Goal: Task Accomplishment & Management: Complete application form

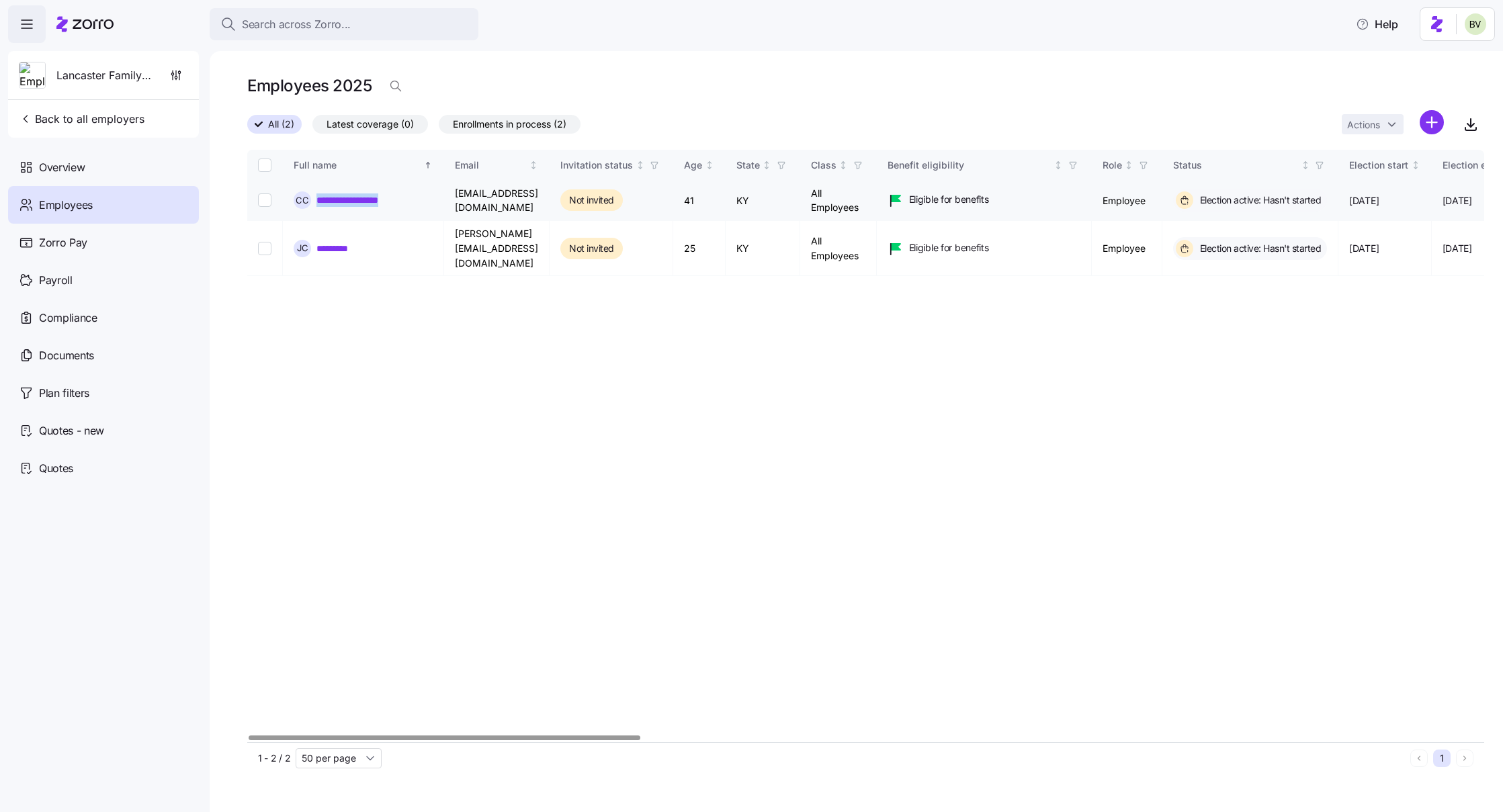
drag, startPoint x: 399, startPoint y: 204, endPoint x: 317, endPoint y: 203, distance: 82.0
click at [317, 203] on div "**********" at bounding box center [364, 200] width 139 height 17
copy link "**********"
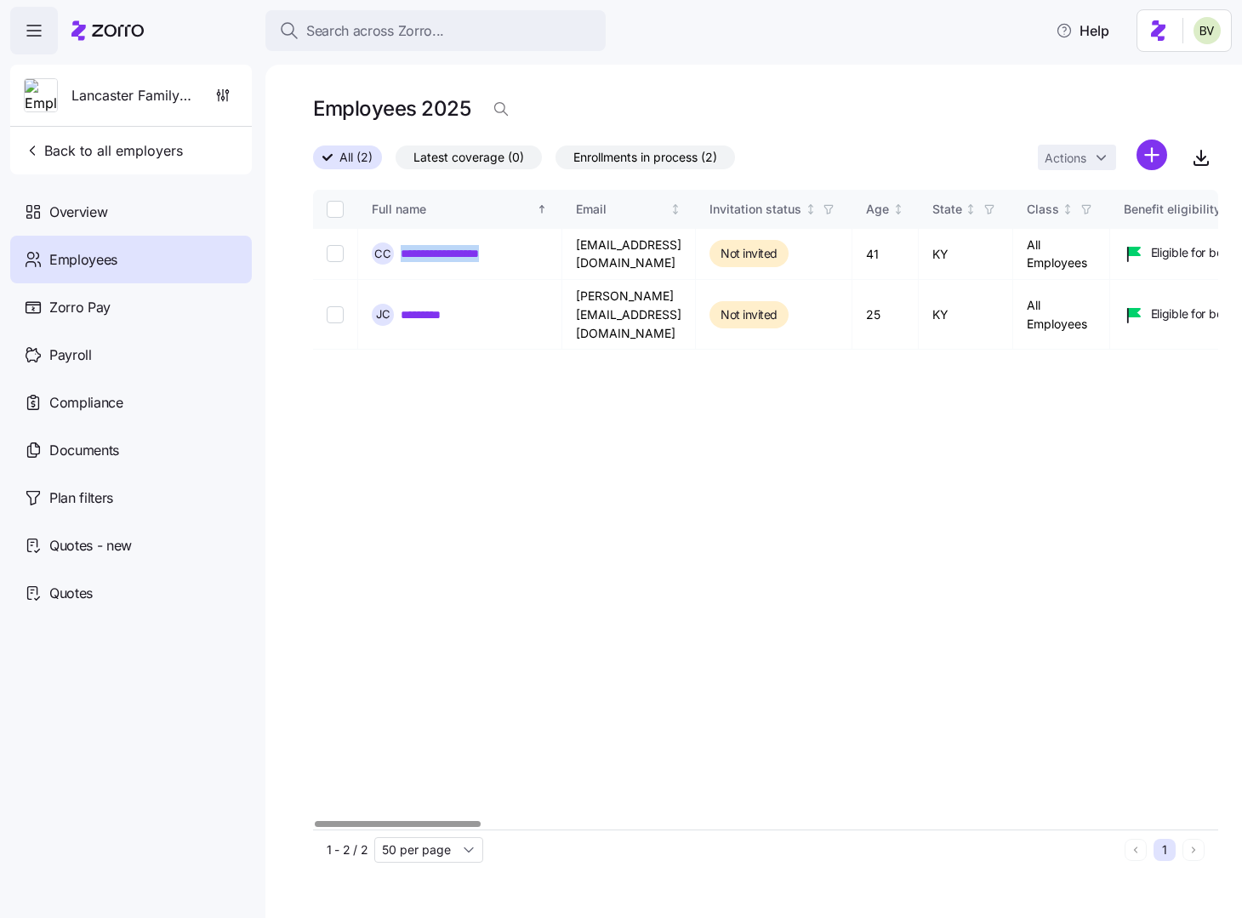
click at [1158, 154] on html "**********" at bounding box center [621, 453] width 1242 height 907
click at [1096, 232] on span "Add a new employee" at bounding box center [1096, 227] width 114 height 17
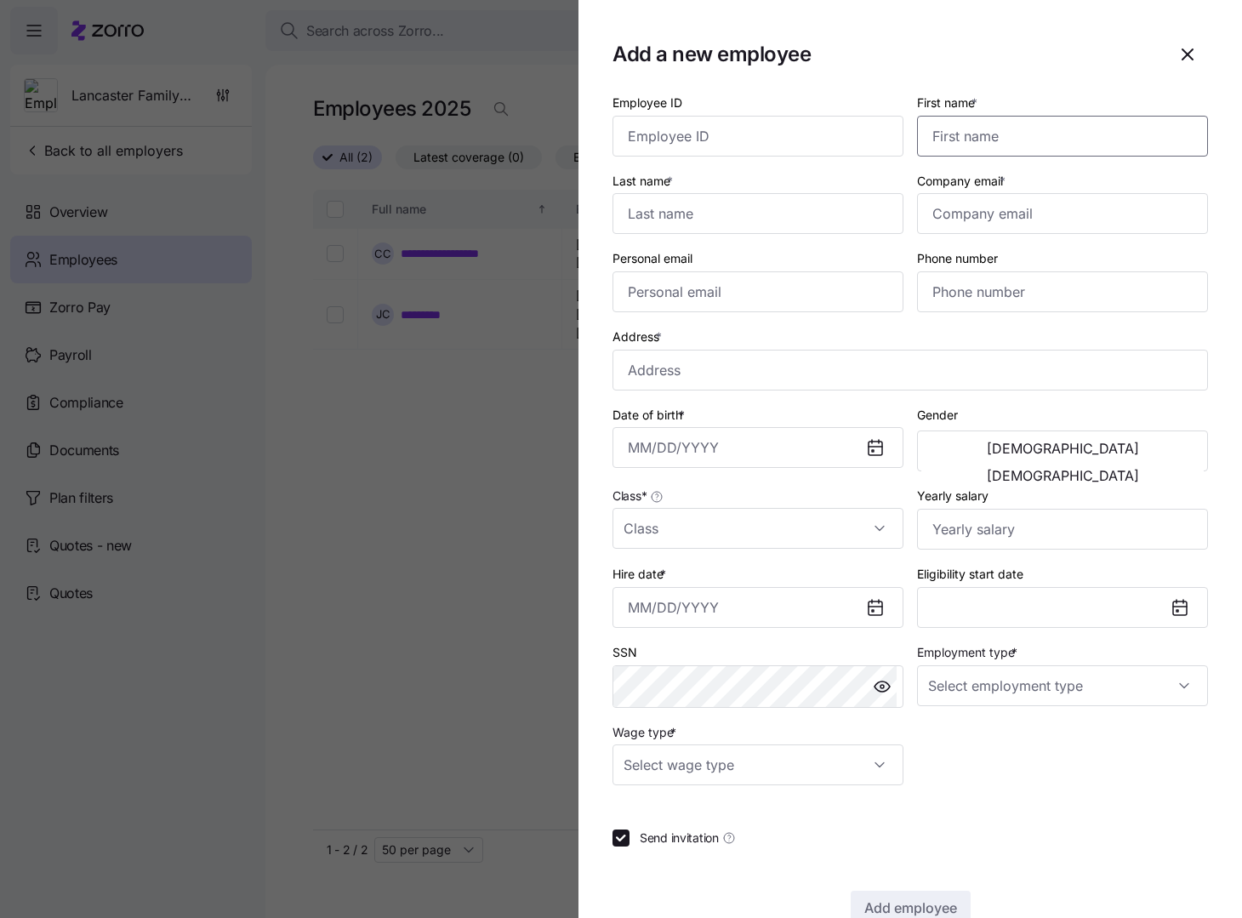
click at [976, 140] on input "First name *" at bounding box center [1062, 136] width 291 height 41
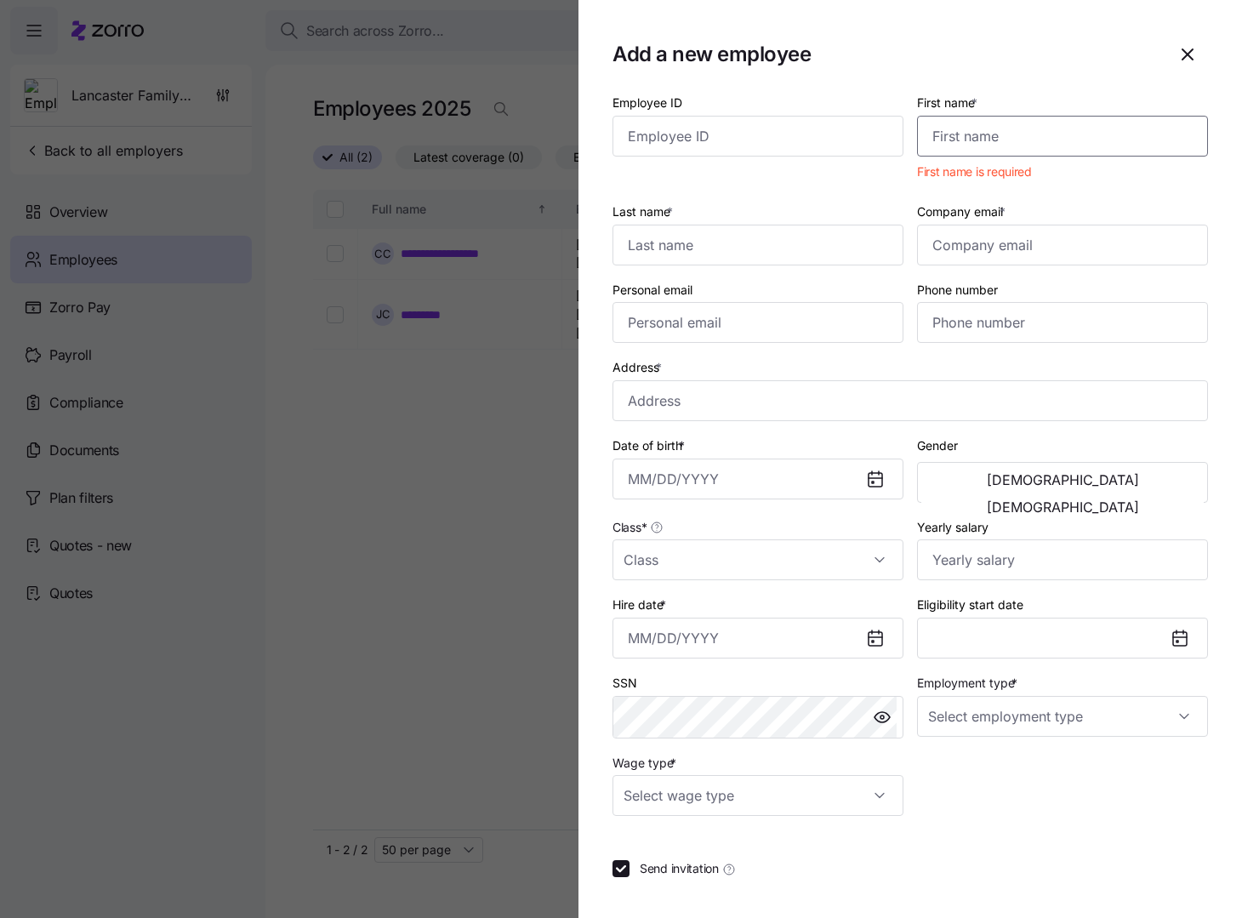
click at [1043, 132] on input "First name *" at bounding box center [1062, 136] width 291 height 41
paste input "Destiny"
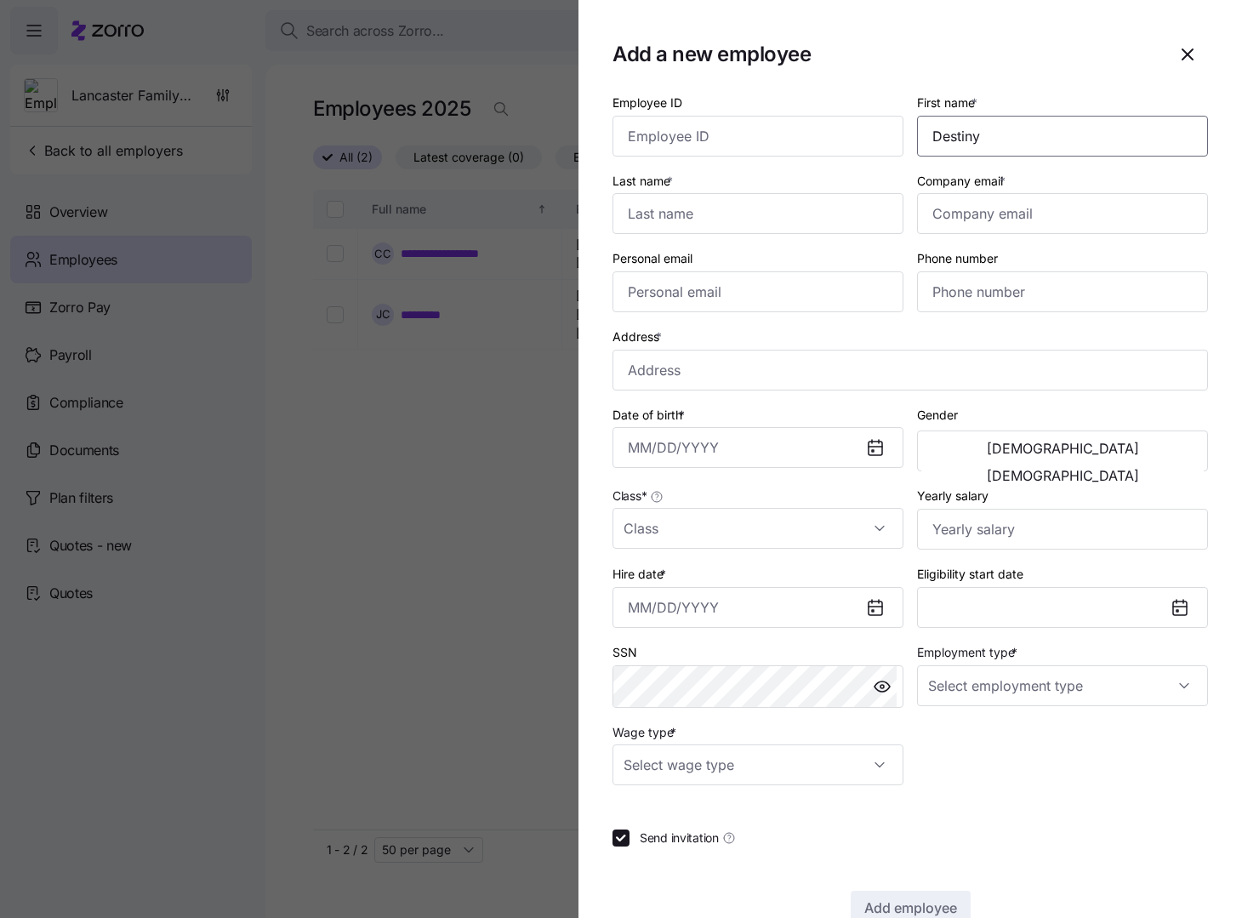
type input "Destiny"
click at [718, 217] on input "Last name *" at bounding box center [757, 213] width 291 height 41
paste input "Grove"
type input "Grove"
click at [1017, 210] on input "Company email *" at bounding box center [1062, 213] width 291 height 41
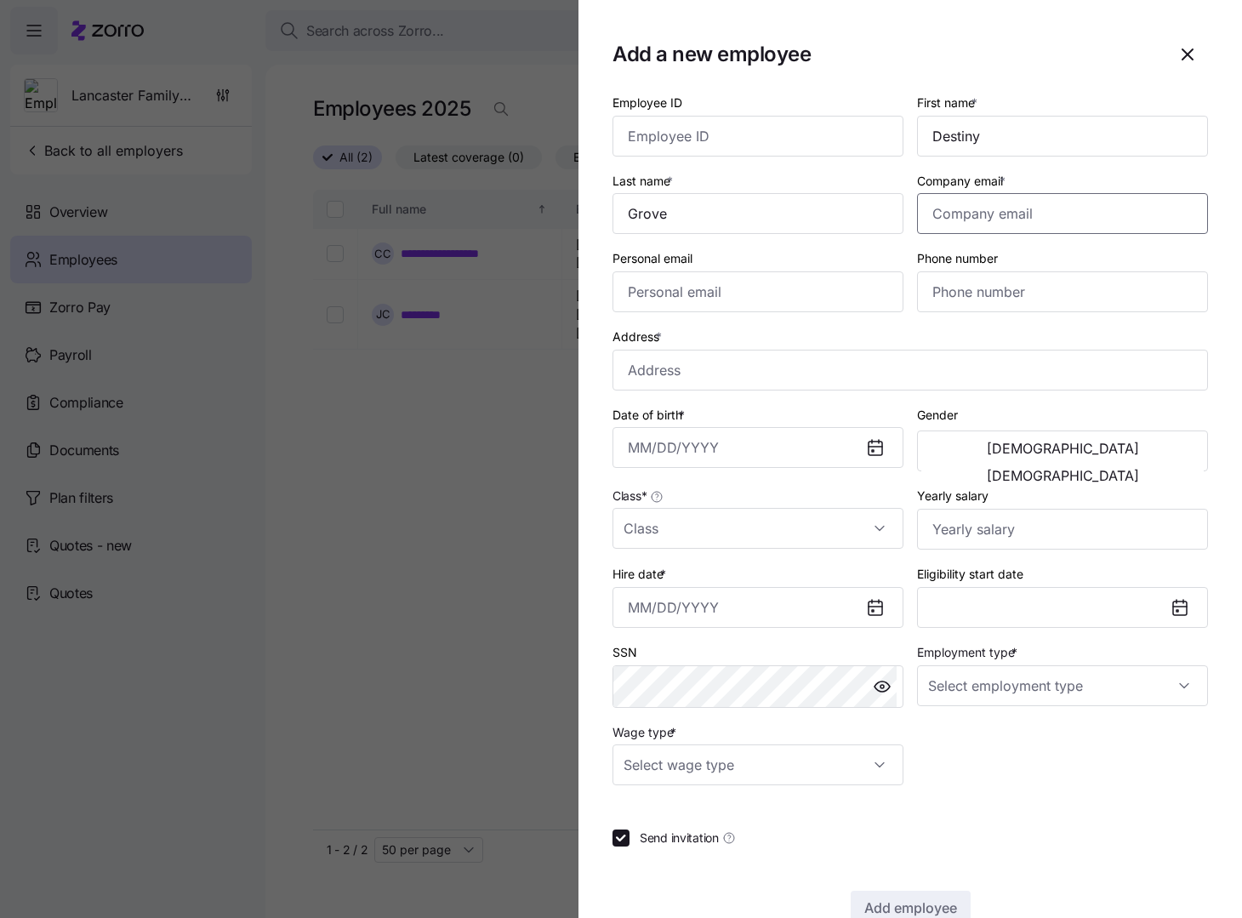
paste input "dgrove@kimcoxgroup.com"
type input "dgrove@kimcoxgroup.com"
click at [674, 287] on input "Personal email" at bounding box center [757, 291] width 291 height 41
click at [1009, 287] on input "Phone number" at bounding box center [1062, 291] width 291 height 41
paste input "1 (606) 594-9997"
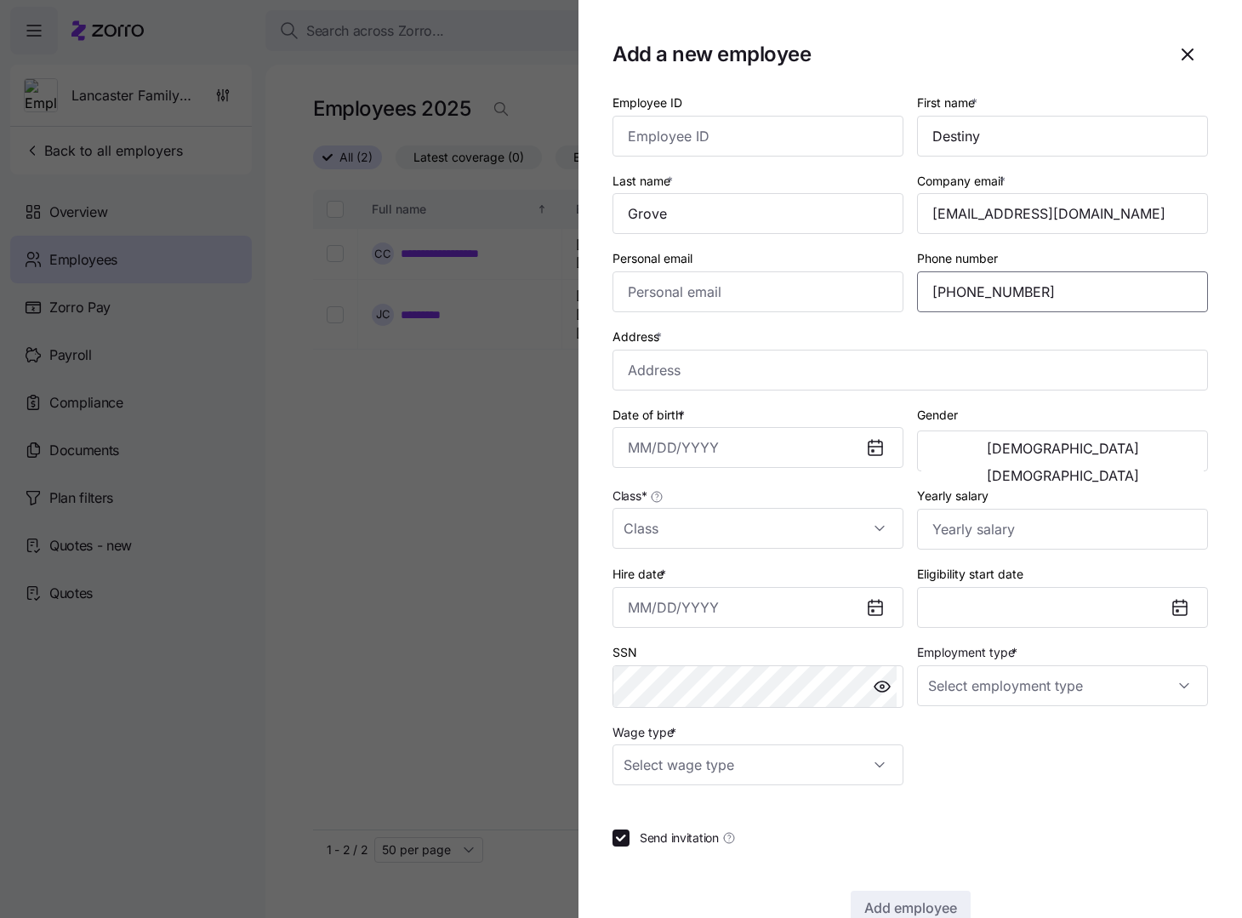
type input "1 (606) 594-9997"
click at [658, 366] on input "Address *" at bounding box center [909, 370] width 595 height 41
paste input "105 East Haiti Road, Berea, KY 40403-1649, USA"
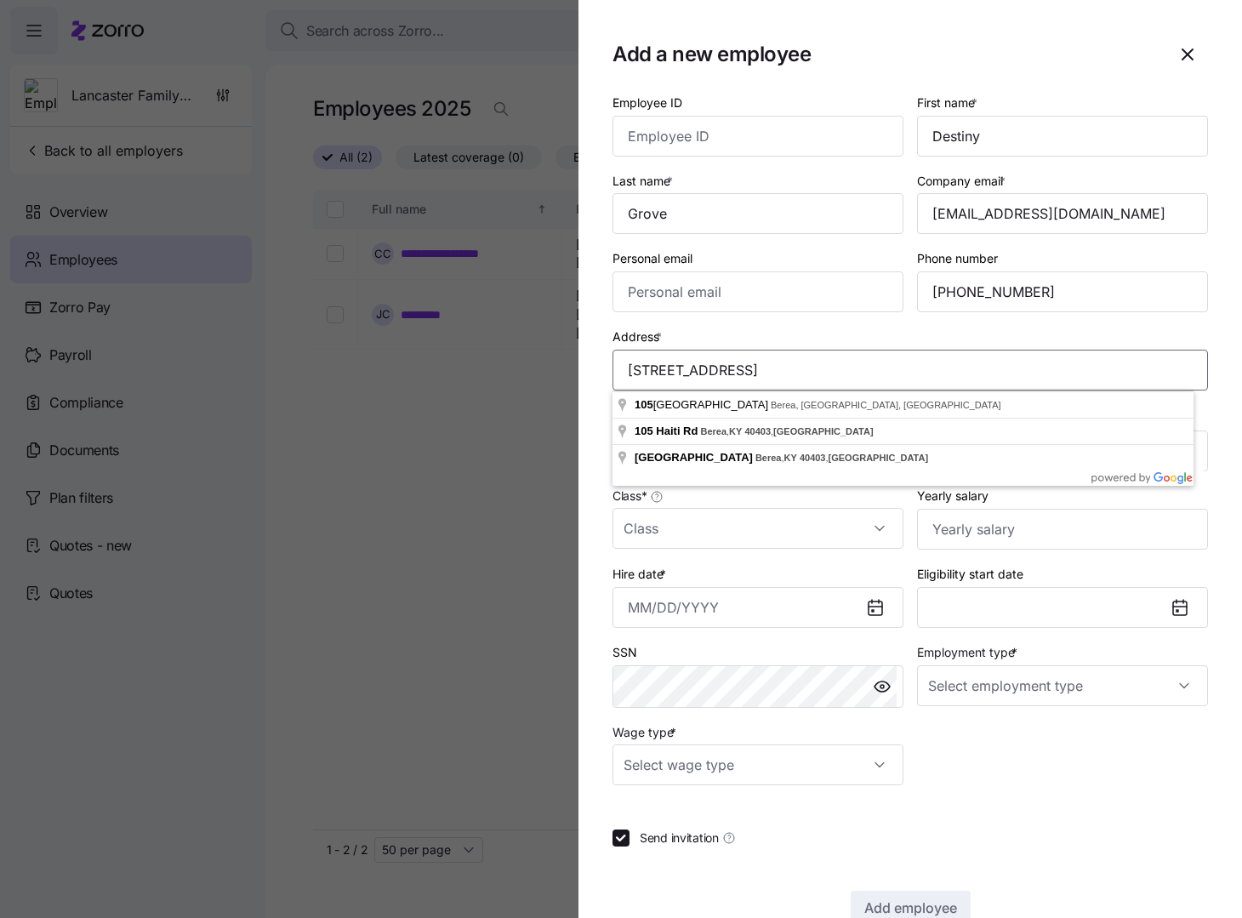
click at [0, 626] on com-1password-button at bounding box center [0, 907] width 0 height 0
type input "105 E Haiti Rd, Berea, KY 40403, USA"
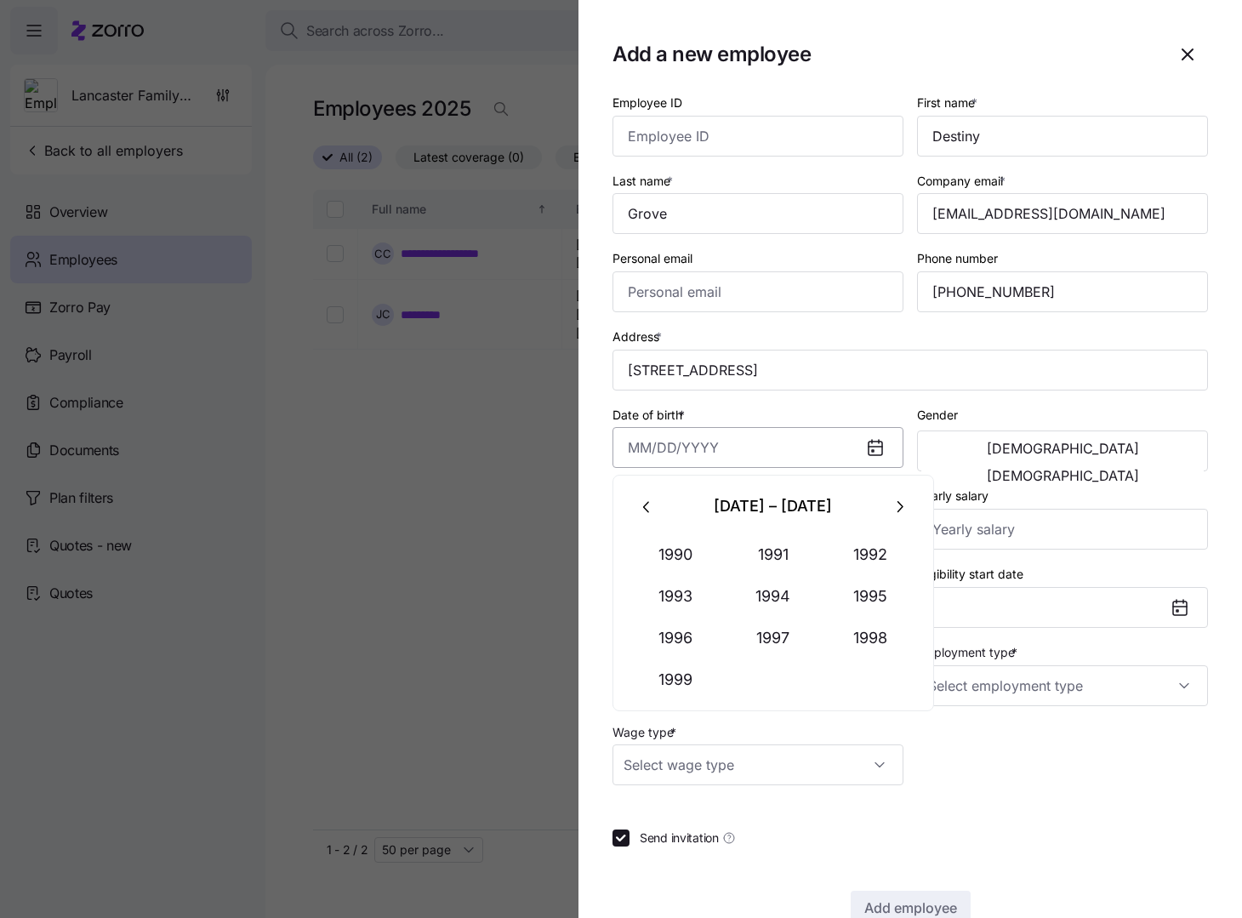
click at [651, 443] on input "Date of birth *" at bounding box center [757, 447] width 291 height 41
paste input "01/11/1996"
type input "January 11, 1996"
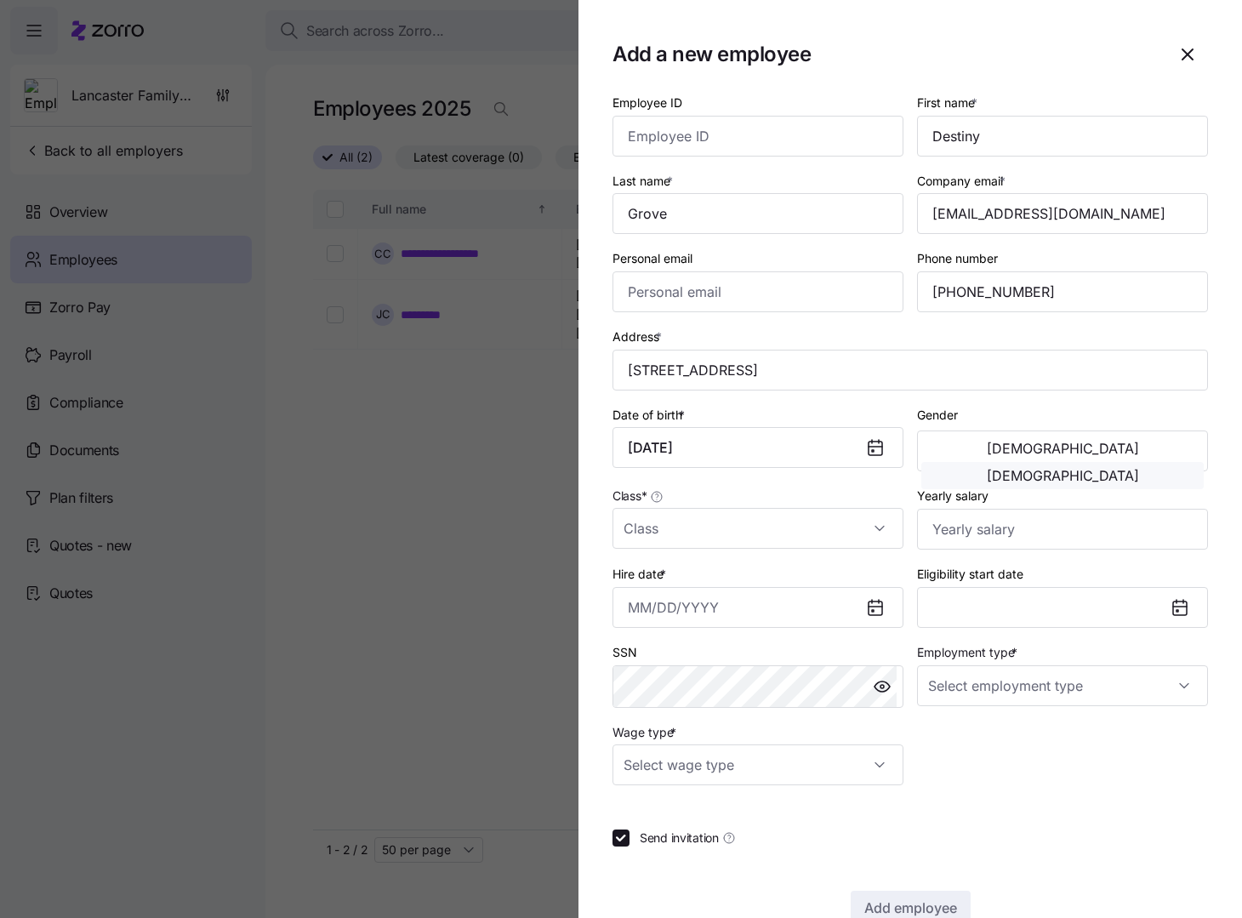
click at [1117, 469] on span "[DEMOGRAPHIC_DATA]" at bounding box center [1063, 476] width 152 height 14
click at [869, 526] on input "Class *" at bounding box center [757, 528] width 291 height 41
click at [734, 578] on div "All Employees" at bounding box center [754, 580] width 271 height 36
type input "All Employees"
click at [958, 536] on input "Yearly salary" at bounding box center [1062, 529] width 291 height 41
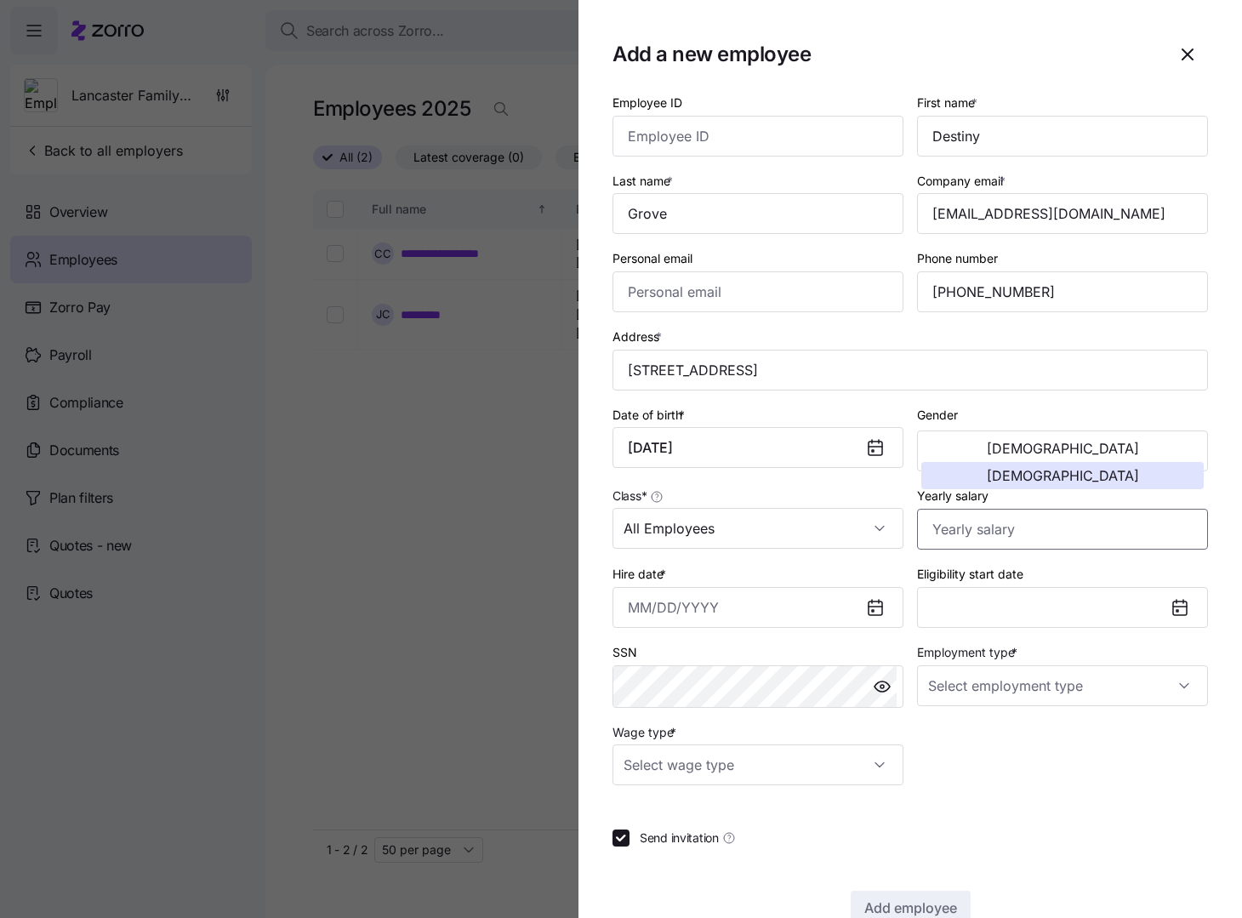
paste input "$109,200"
type input "$109,200"
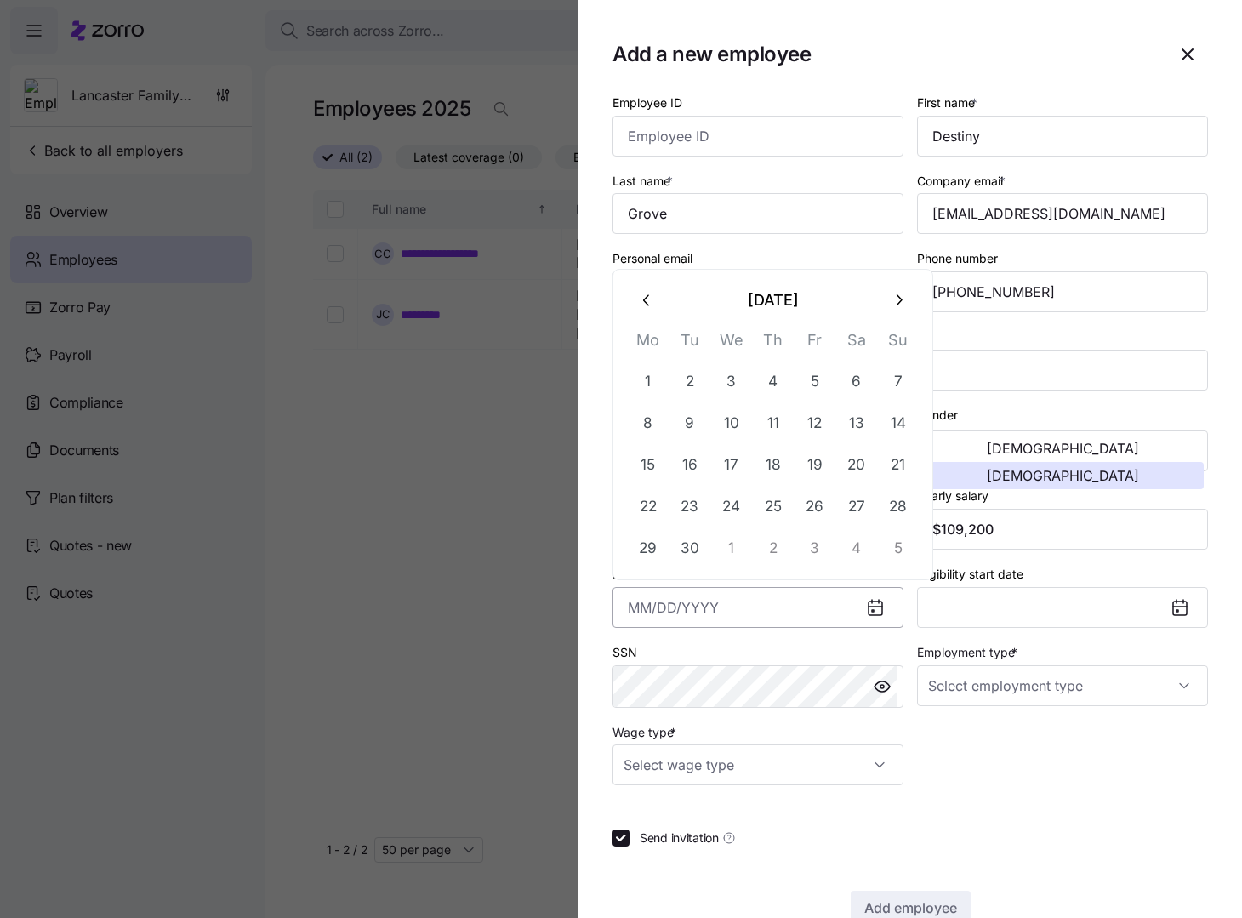
click at [667, 611] on input "Hire date *" at bounding box center [757, 607] width 291 height 41
paste input "7/1/2024"
type input "July 1, 2024"
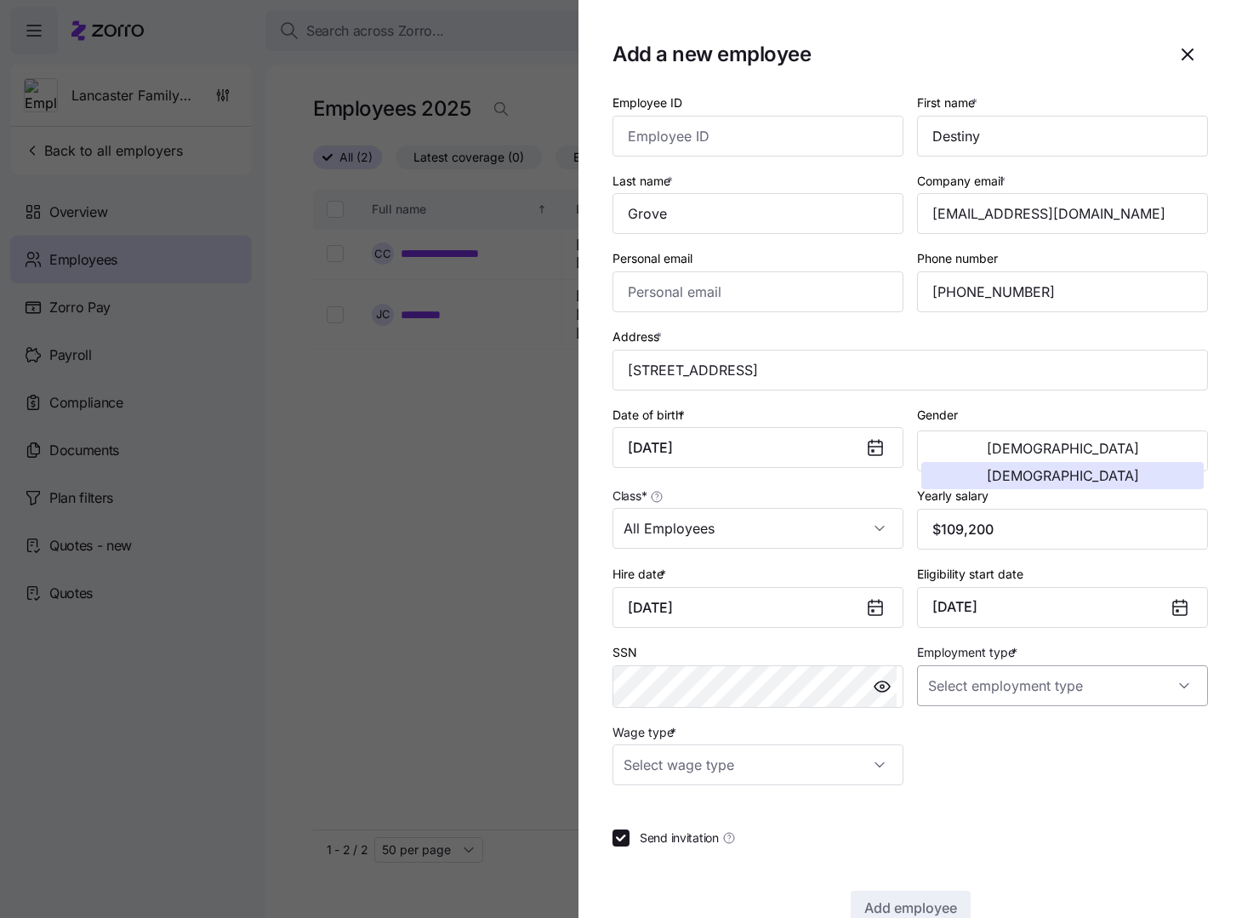
click at [1039, 626] on input "Employment type *" at bounding box center [1062, 685] width 291 height 41
click at [1006, 626] on div "Full Time" at bounding box center [1053, 737] width 271 height 36
type input "Full Time"
click at [821, 626] on input "Wage type *" at bounding box center [757, 764] width 291 height 41
click at [737, 626] on div "Hourly" at bounding box center [754, 852] width 271 height 36
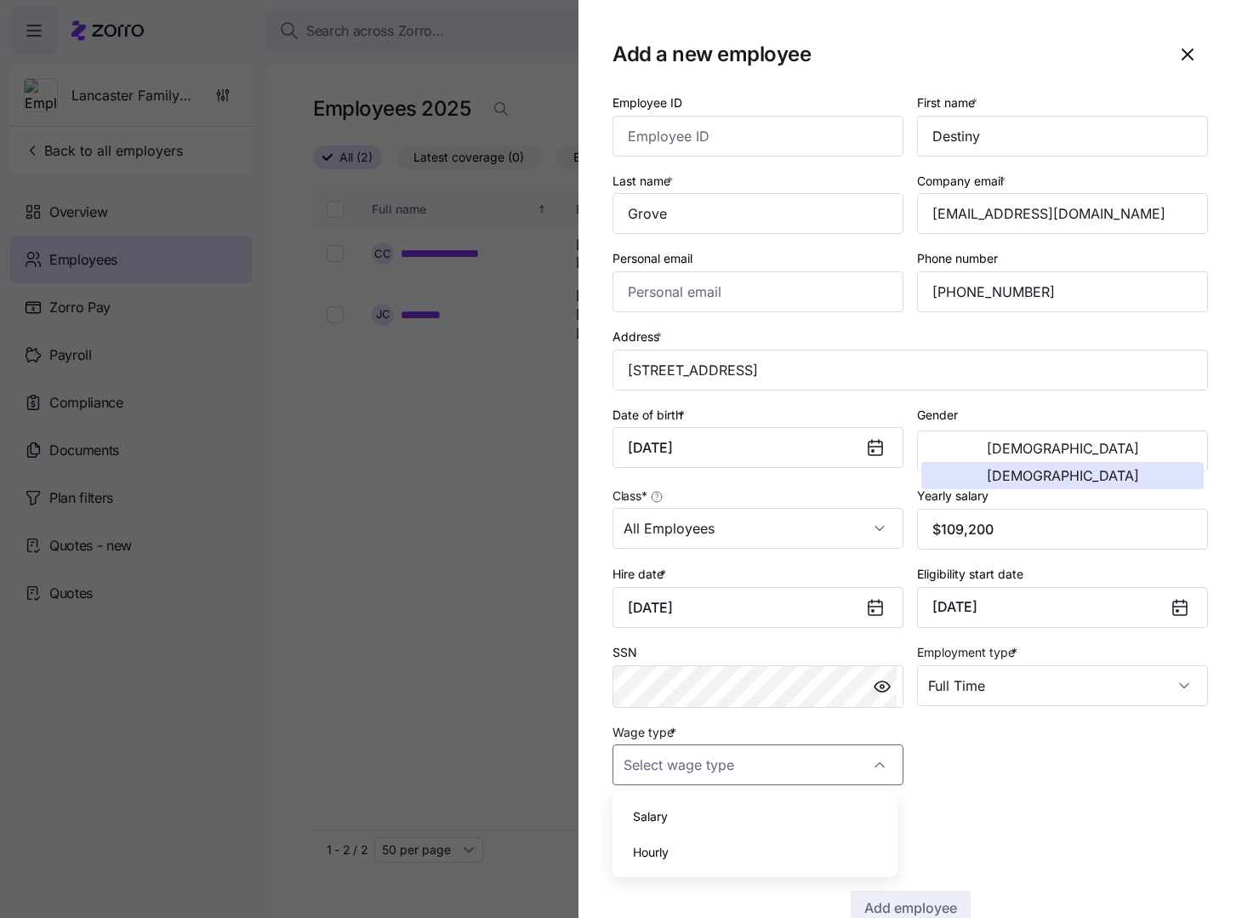
type input "Hourly"
click at [952, 626] on div "Employee ID First name * Destiny Last name * Grove Company email * dgrove@kimco…" at bounding box center [910, 438] width 609 height 707
click at [628, 626] on input "Send invitation" at bounding box center [620, 837] width 17 height 17
checkbox input "false"
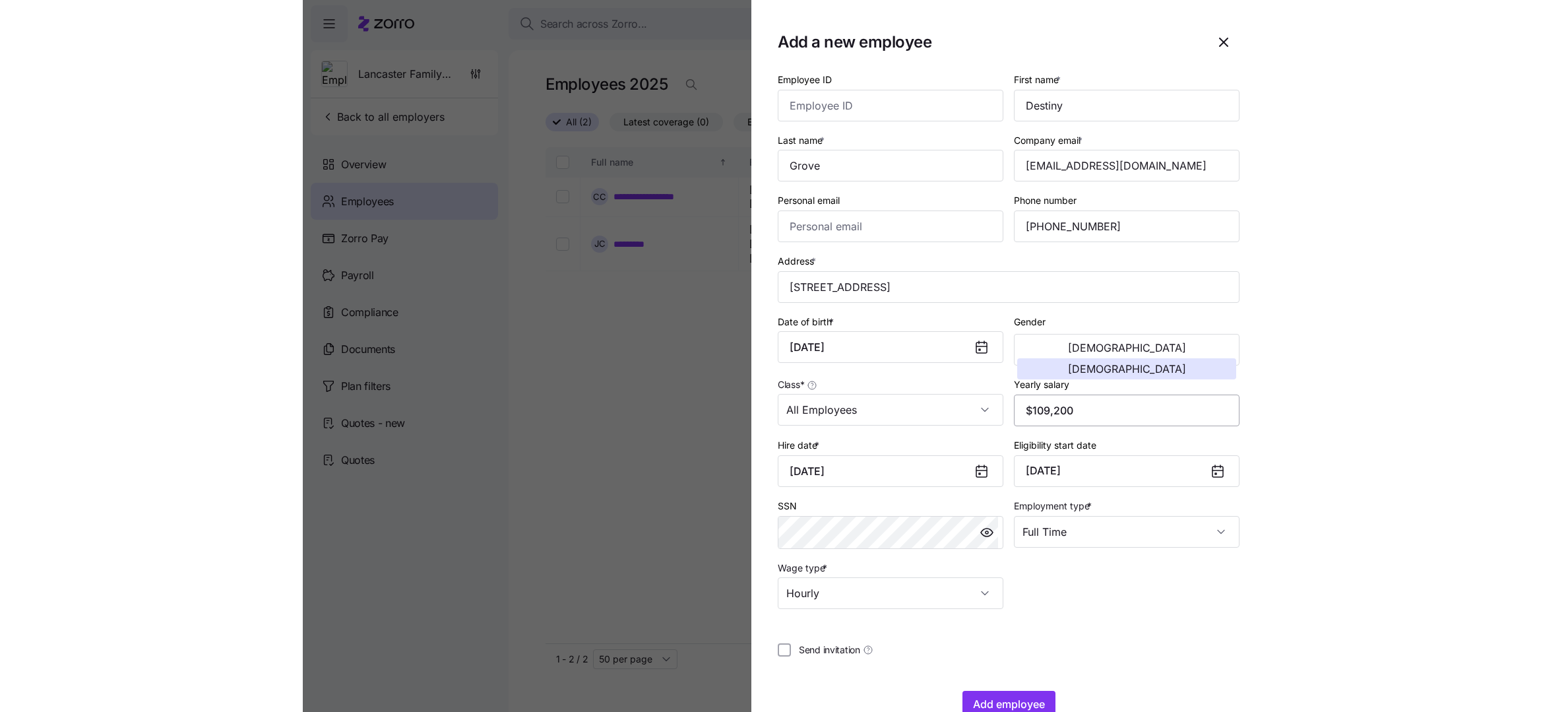
scroll to position [32, 0]
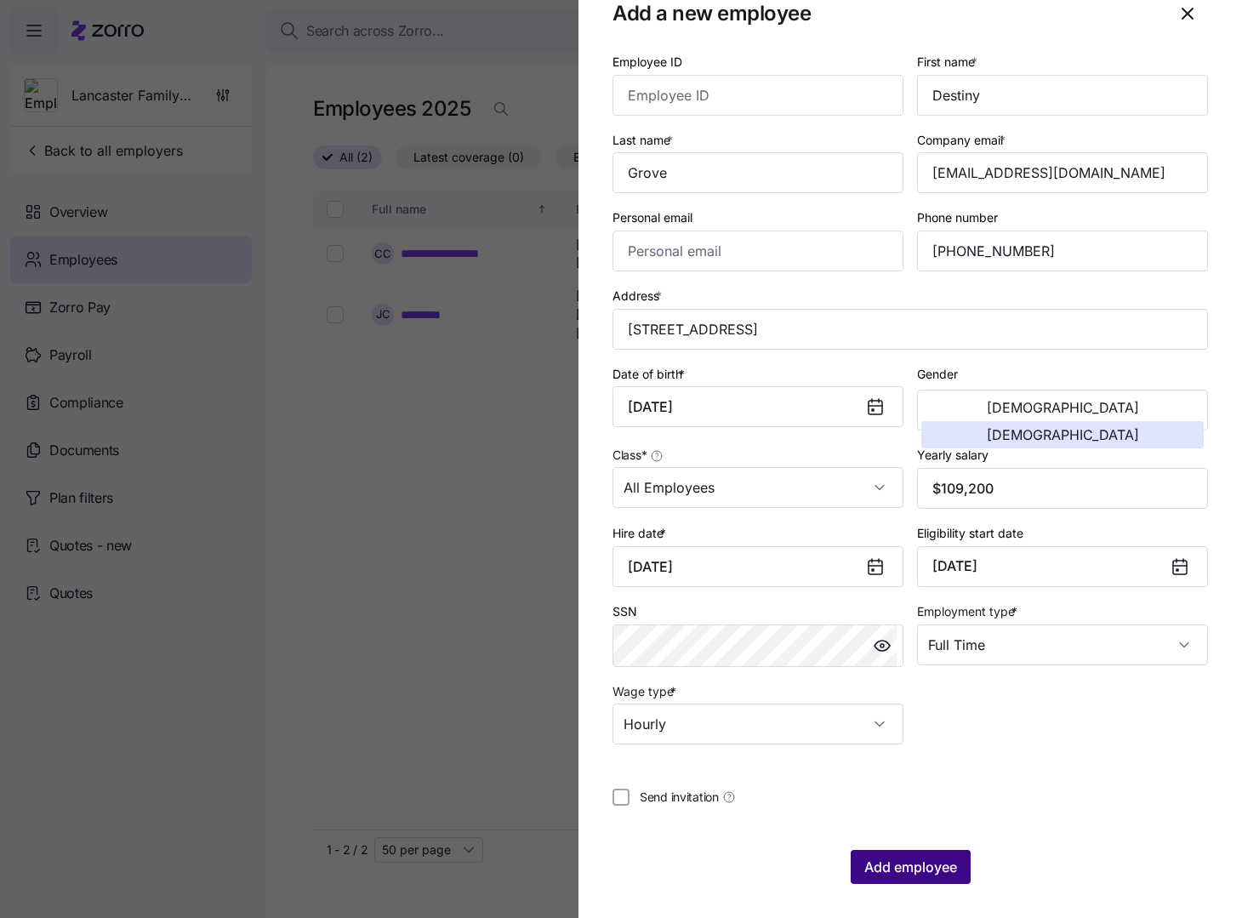
click at [900, 626] on span "Add employee" at bounding box center [910, 866] width 93 height 20
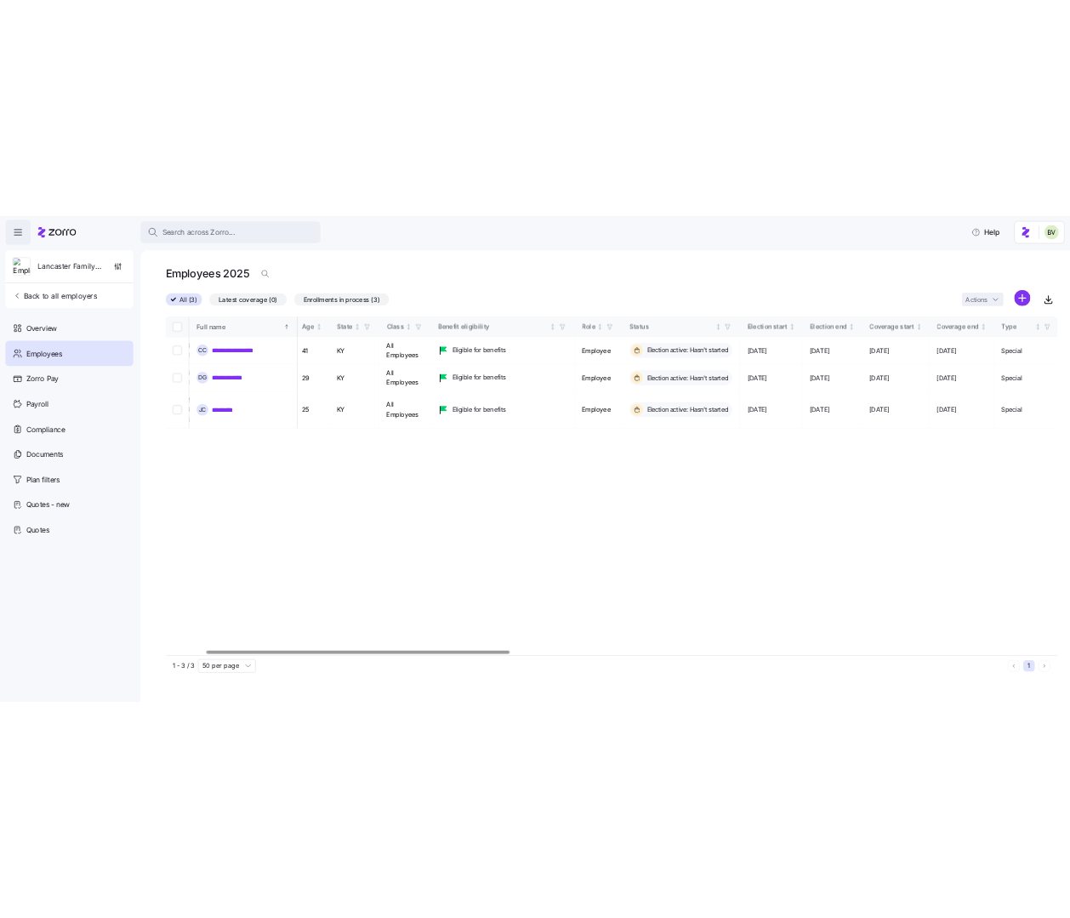
scroll to position [0, 0]
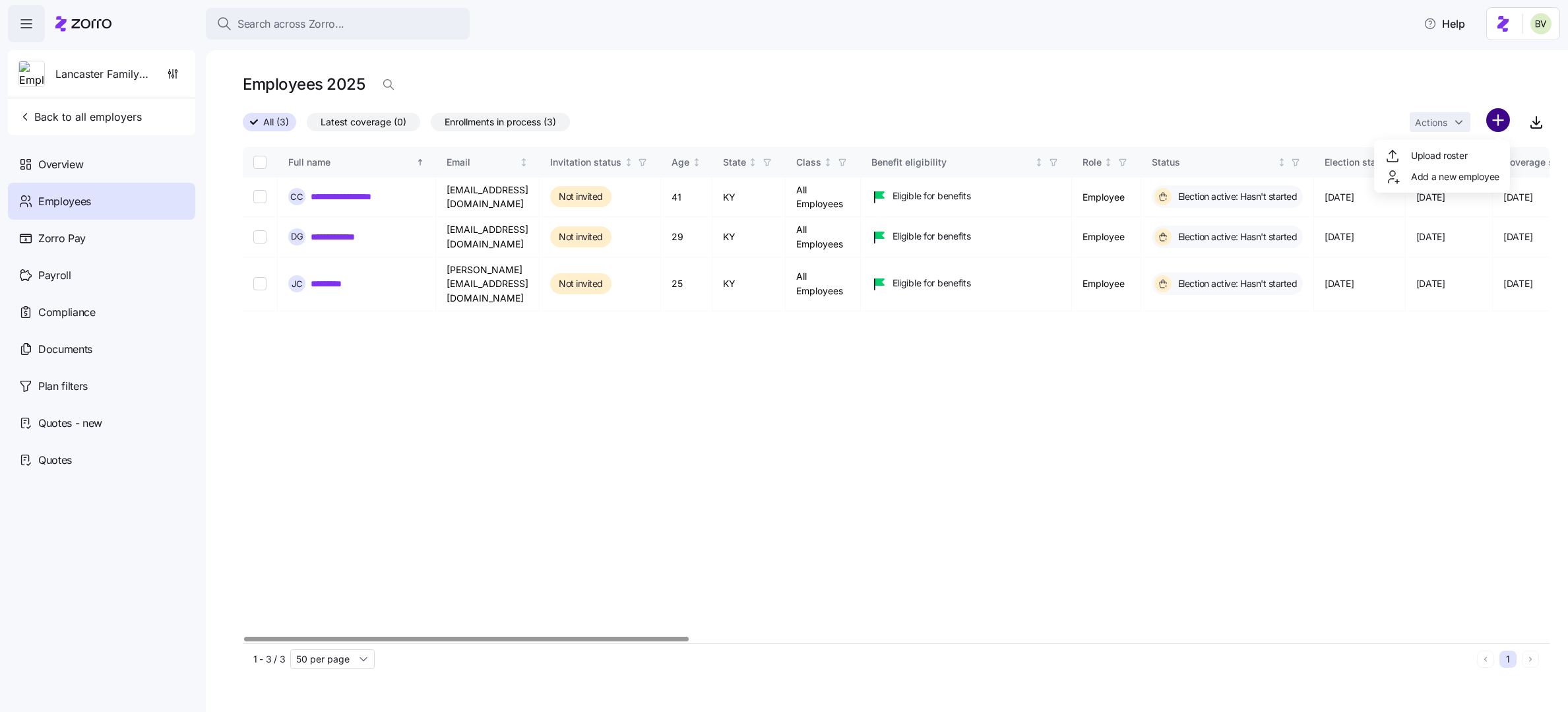
click at [969, 118] on html "**********" at bounding box center [784, 351] width 1568 height 703
click at [969, 171] on span "Add a new employee" at bounding box center [1455, 176] width 88 height 13
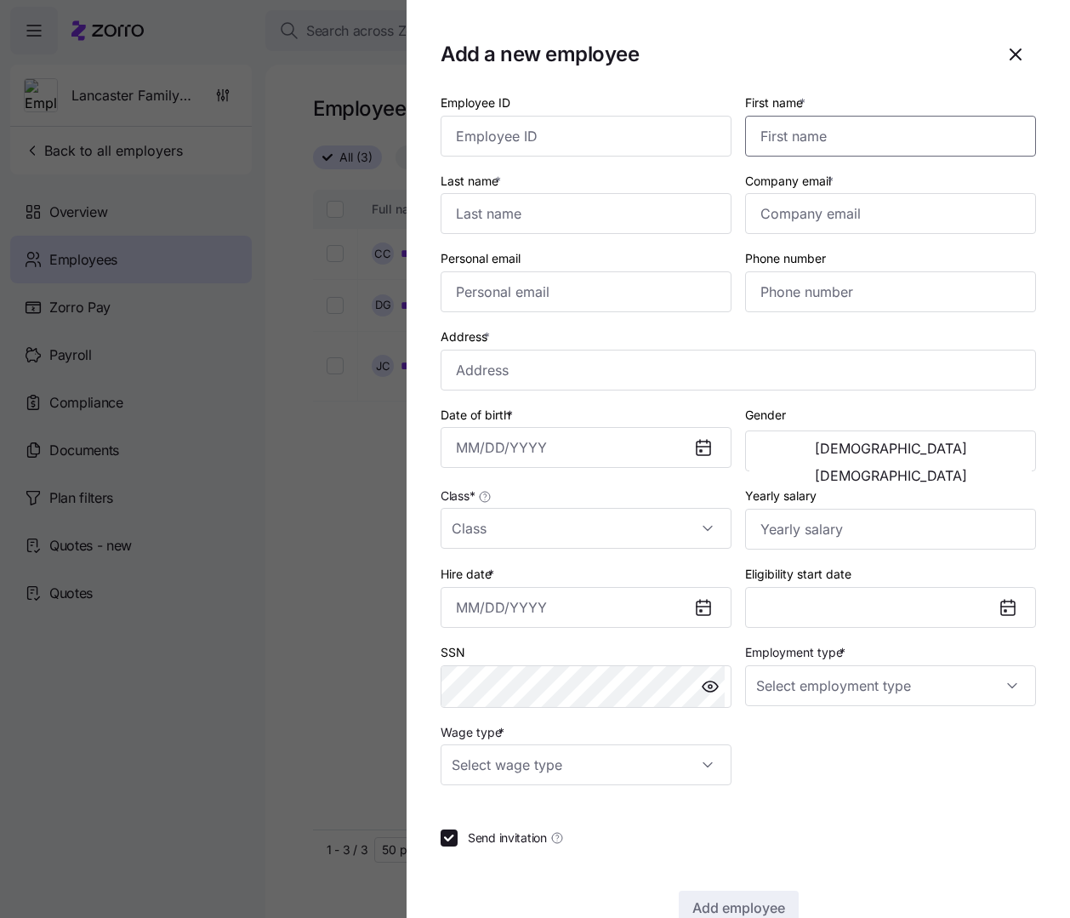
click at [803, 152] on input "First name *" at bounding box center [890, 136] width 291 height 41
paste input "Alicia"
type input "Alicia"
click at [503, 217] on input "Last name *" at bounding box center [586, 213] width 291 height 41
paste input "Alvarado"
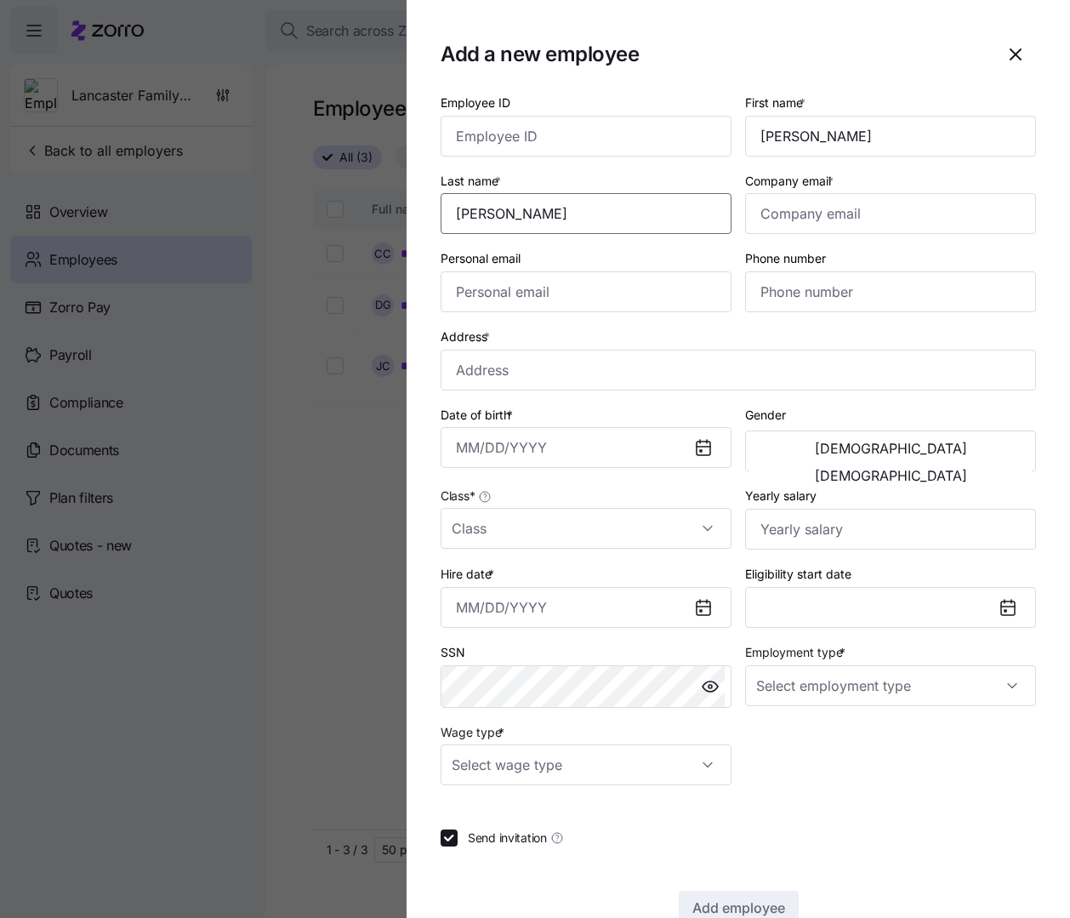
type input "Alvarado"
click at [571, 180] on div "Last name * Alvarado" at bounding box center [586, 202] width 291 height 65
click at [796, 202] on input "Company email *" at bounding box center [890, 213] width 291 height 41
paste input "aliciaalvarado2004@gmail.com"
type input "aliciaalvarado2004@gmail.com"
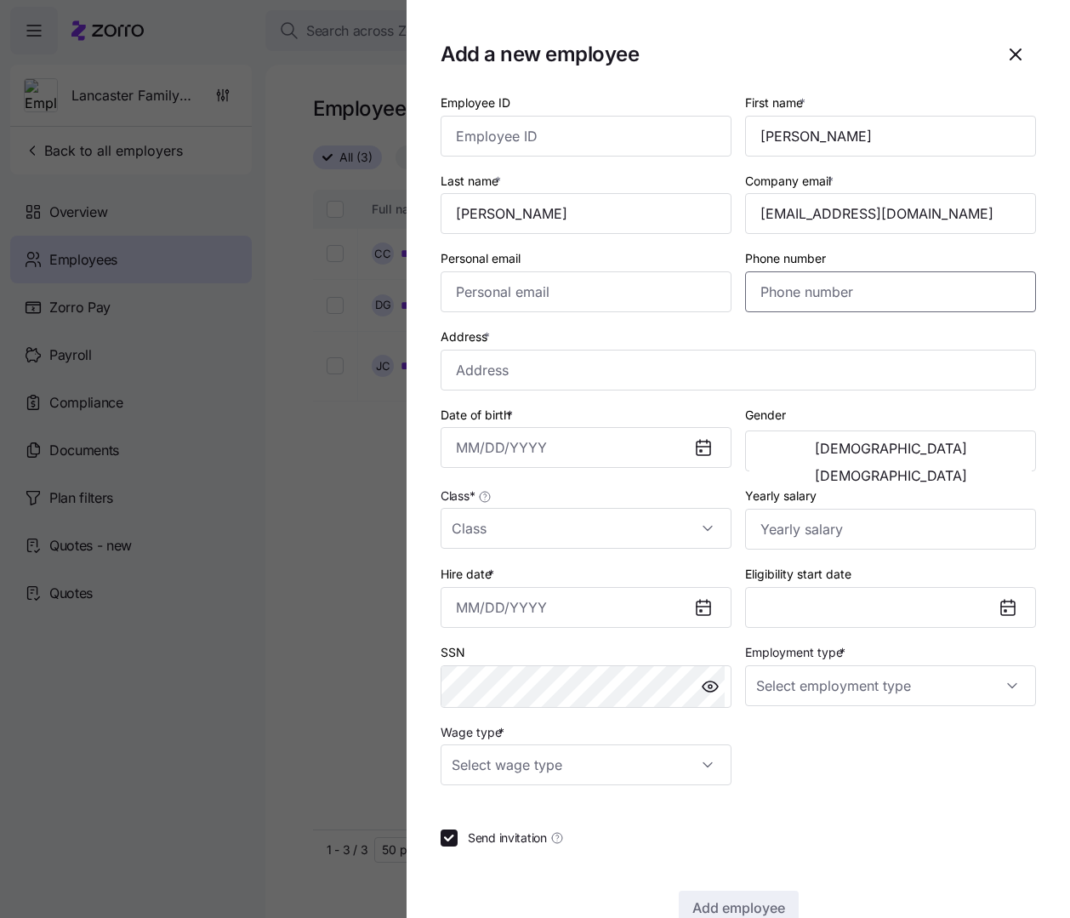
click at [751, 295] on input "Phone number" at bounding box center [890, 291] width 291 height 41
paste input "1 (859) 779-3352"
type input "1 (859) 779-3352"
click at [644, 316] on div "Personal email" at bounding box center [586, 280] width 304 height 78
click at [615, 378] on input "Address *" at bounding box center [738, 370] width 595 height 41
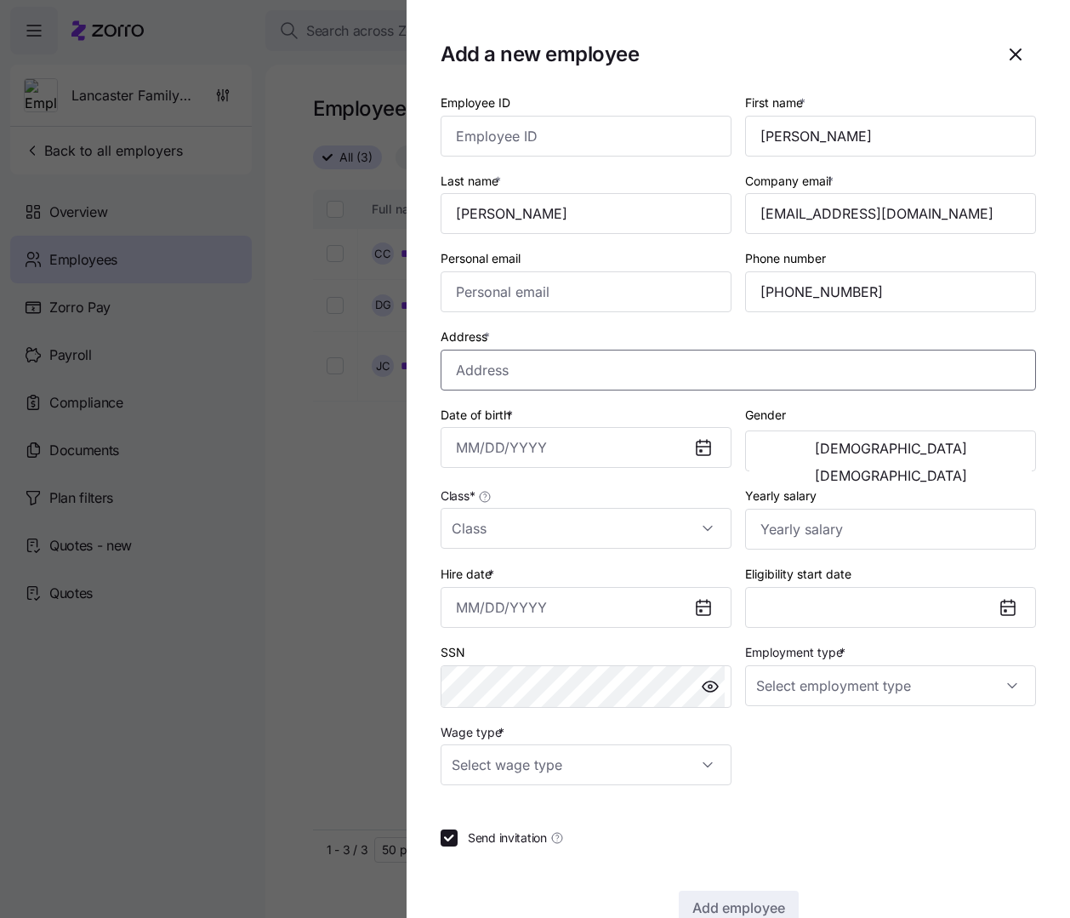
paste input "204 Turkey Foot Ridge Road, Garrad county, Crab Orchard, KY 40419, USA"
type input "204 Turkey Foot Ridge Road, Garrad county, Crab Orchard, KY 40419, USA"
click at [701, 320] on div "Address * 204 Turkey Foot Ridge Road, Garrad county, Crab Orchard, KY 40419, USA" at bounding box center [738, 358] width 609 height 78
click at [588, 463] on input "Date of birth *" at bounding box center [586, 447] width 291 height 41
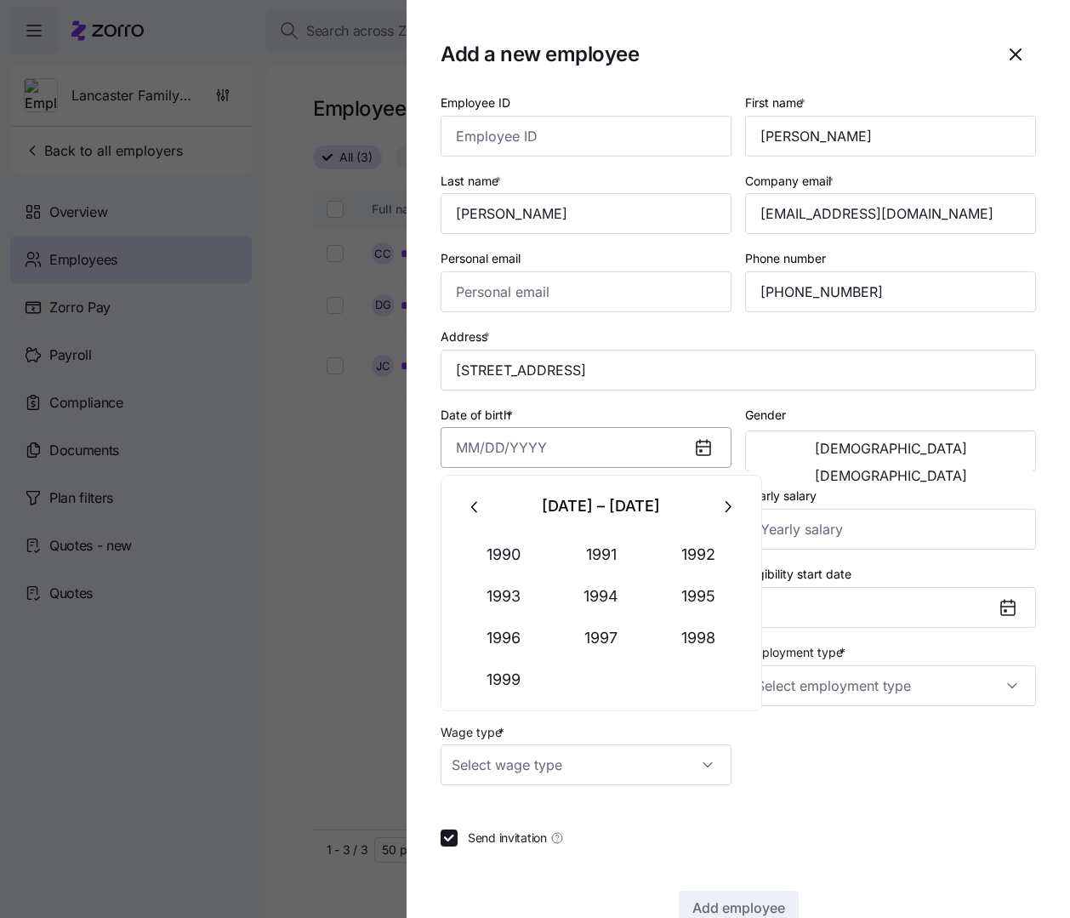
paste input "09/04/1978"
type input "September 4, 1978"
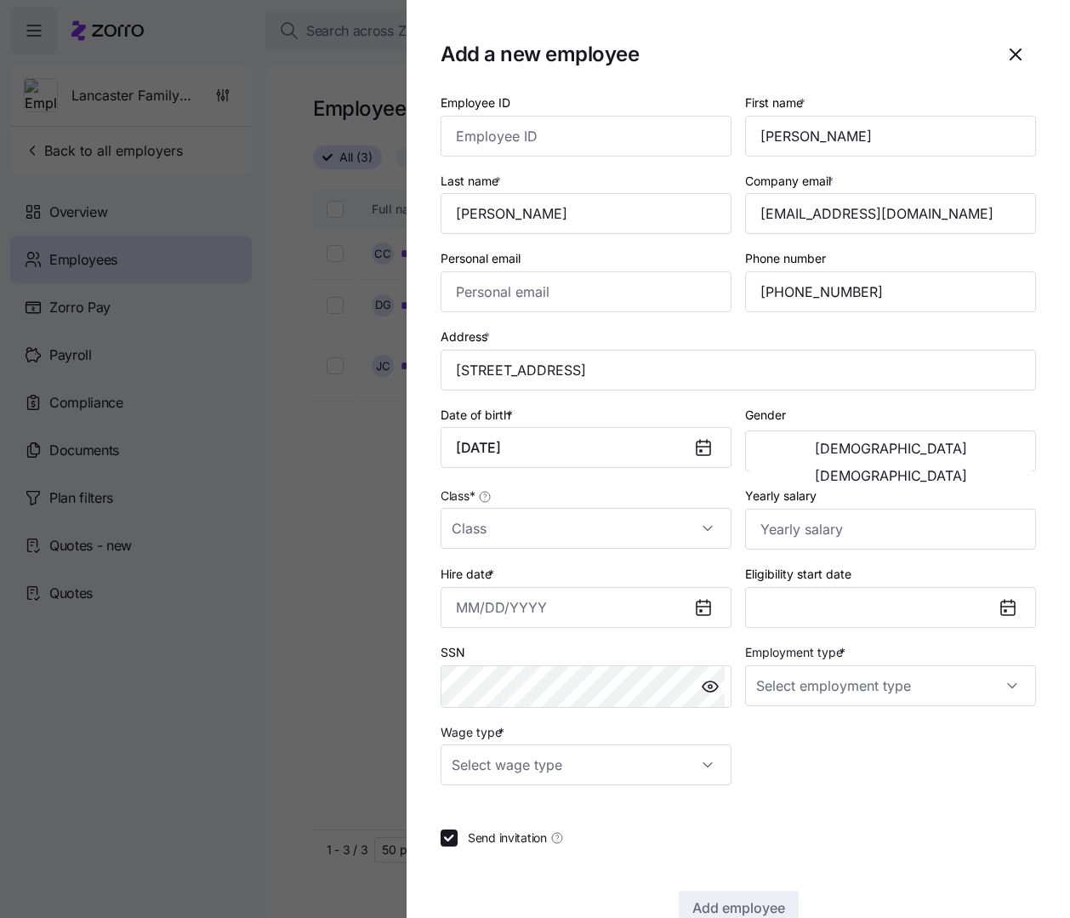
click at [593, 423] on div "Date of birth * September 4, 1978" at bounding box center [586, 436] width 291 height 65
click at [958, 469] on span "[DEMOGRAPHIC_DATA]" at bounding box center [891, 476] width 152 height 14
click at [711, 530] on input "Class *" at bounding box center [586, 528] width 291 height 41
click at [558, 587] on div "All Employees" at bounding box center [582, 580] width 271 height 36
type input "All Employees"
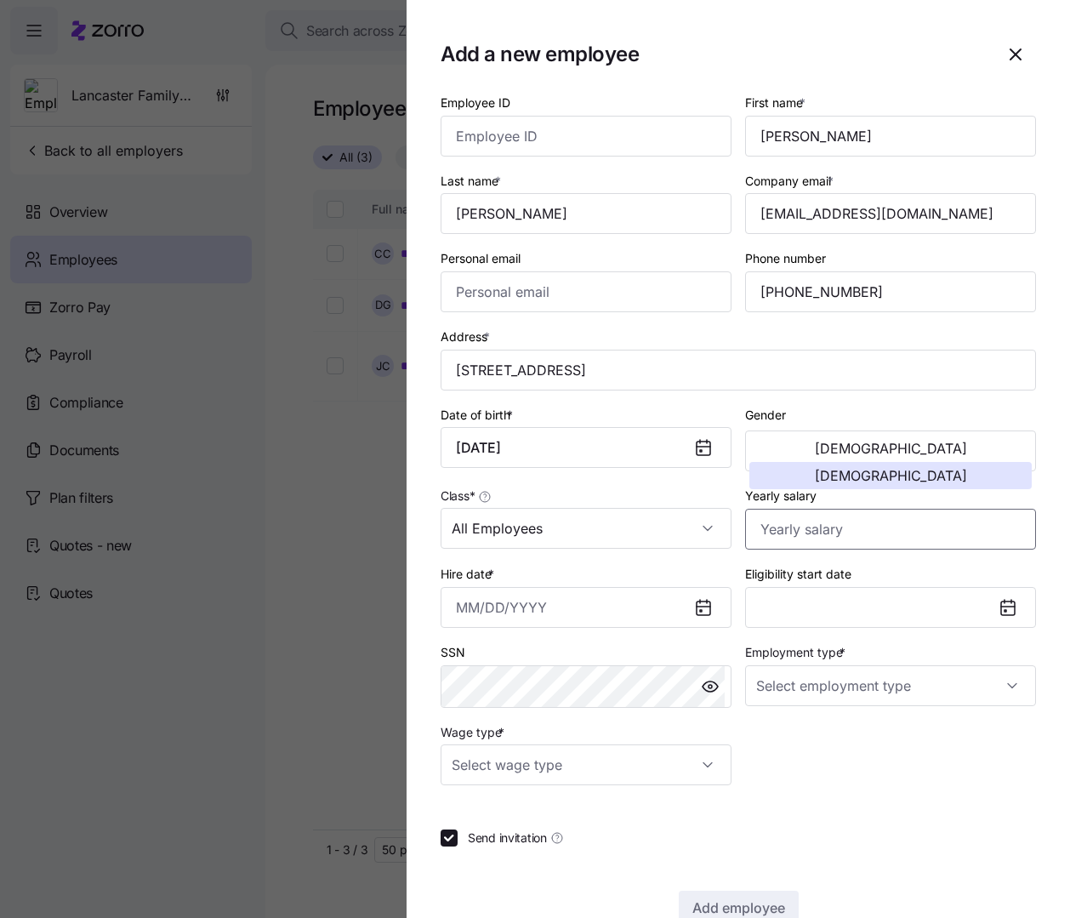
click at [810, 524] on input "Yearly salary" at bounding box center [890, 529] width 291 height 41
paste input "$117,000"
type input "$117,000"
click at [648, 541] on input "All Employees" at bounding box center [586, 528] width 291 height 41
click at [522, 626] on div "Hire date *" at bounding box center [586, 595] width 304 height 78
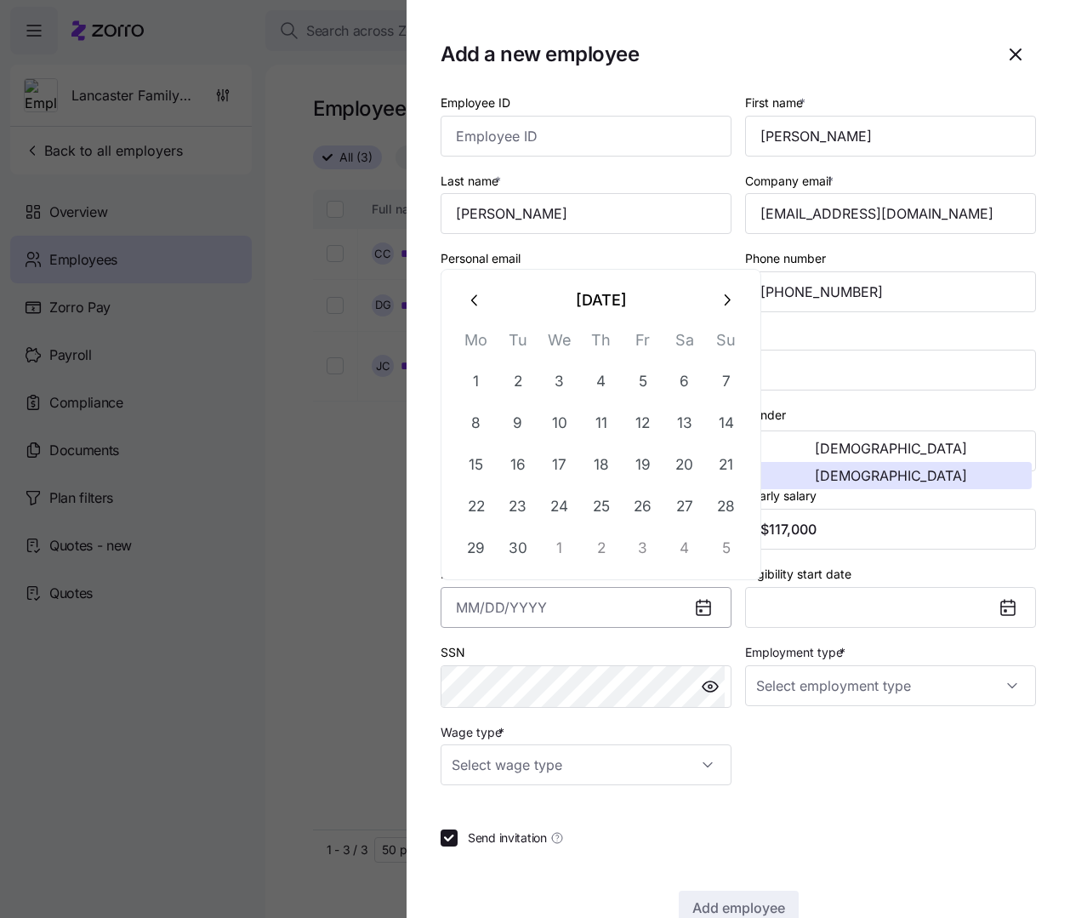
click at [519, 606] on input "Hire date *" at bounding box center [586, 607] width 291 height 41
paste input "4/27/2025"
type input "April 27, 2025"
click at [424, 614] on section "Add a new employee Employee ID First name * Alicia Last name * Alvarado Company…" at bounding box center [738, 459] width 663 height 918
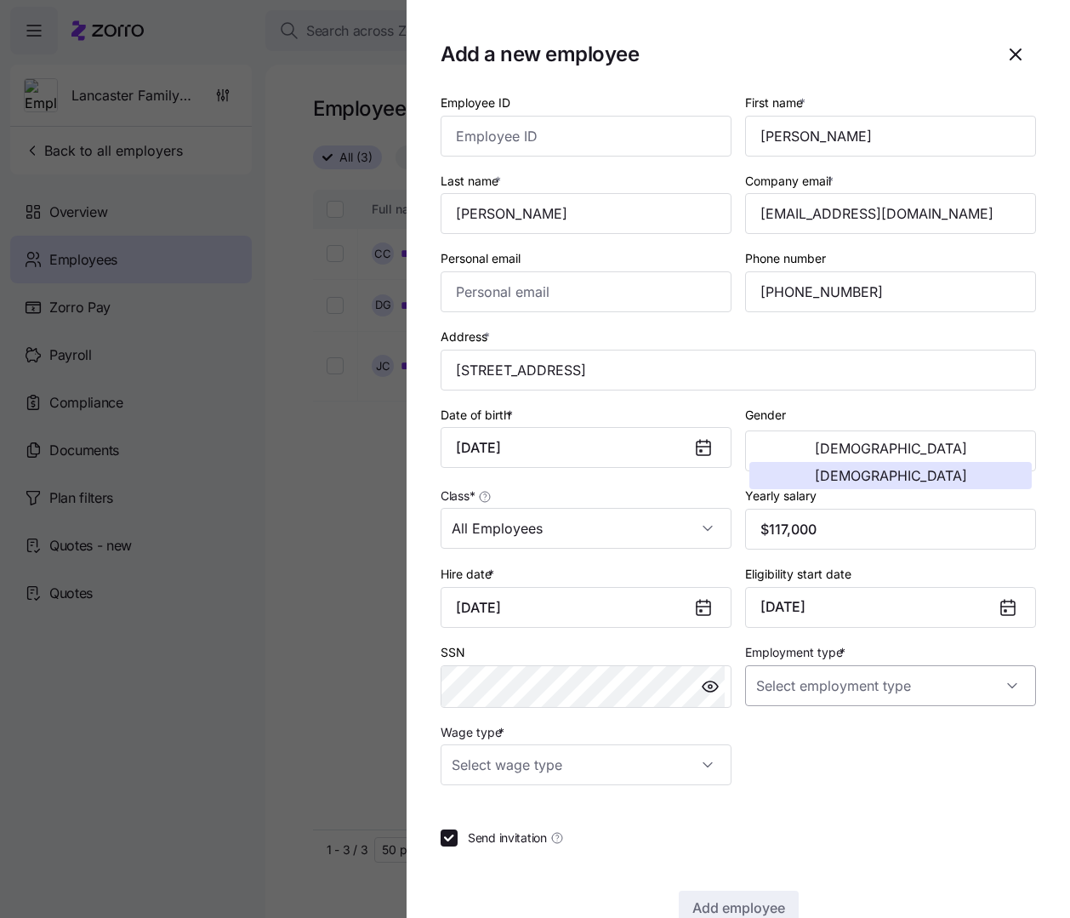
click at [840, 626] on input "Employment type *" at bounding box center [890, 685] width 291 height 41
click at [817, 626] on div "Full Time" at bounding box center [881, 737] width 271 height 36
type input "Full Time"
click at [690, 626] on input "Wage type *" at bounding box center [586, 764] width 291 height 41
click at [577, 626] on div "Hourly" at bounding box center [582, 852] width 271 height 36
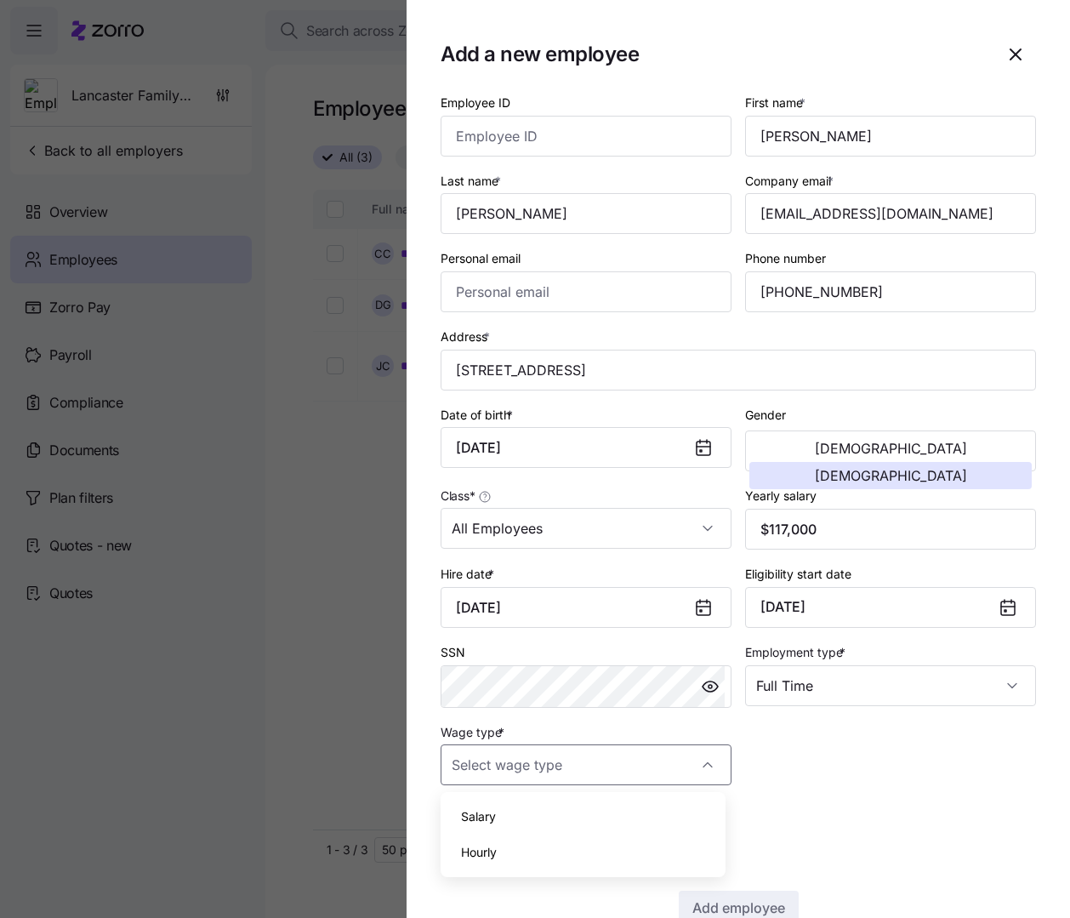
type input "Hourly"
click at [447, 626] on input "Send invitation" at bounding box center [449, 837] width 17 height 17
checkbox input "false"
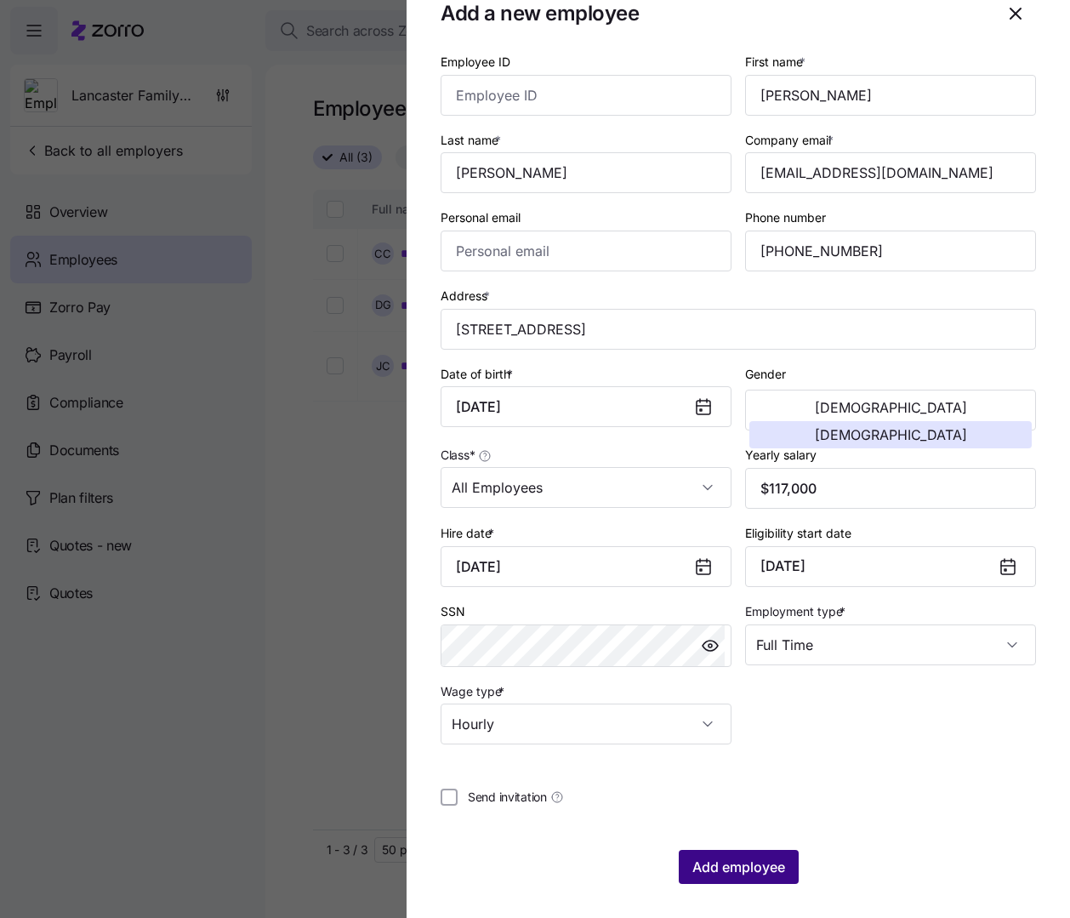
click at [757, 626] on span "Add employee" at bounding box center [738, 866] width 93 height 20
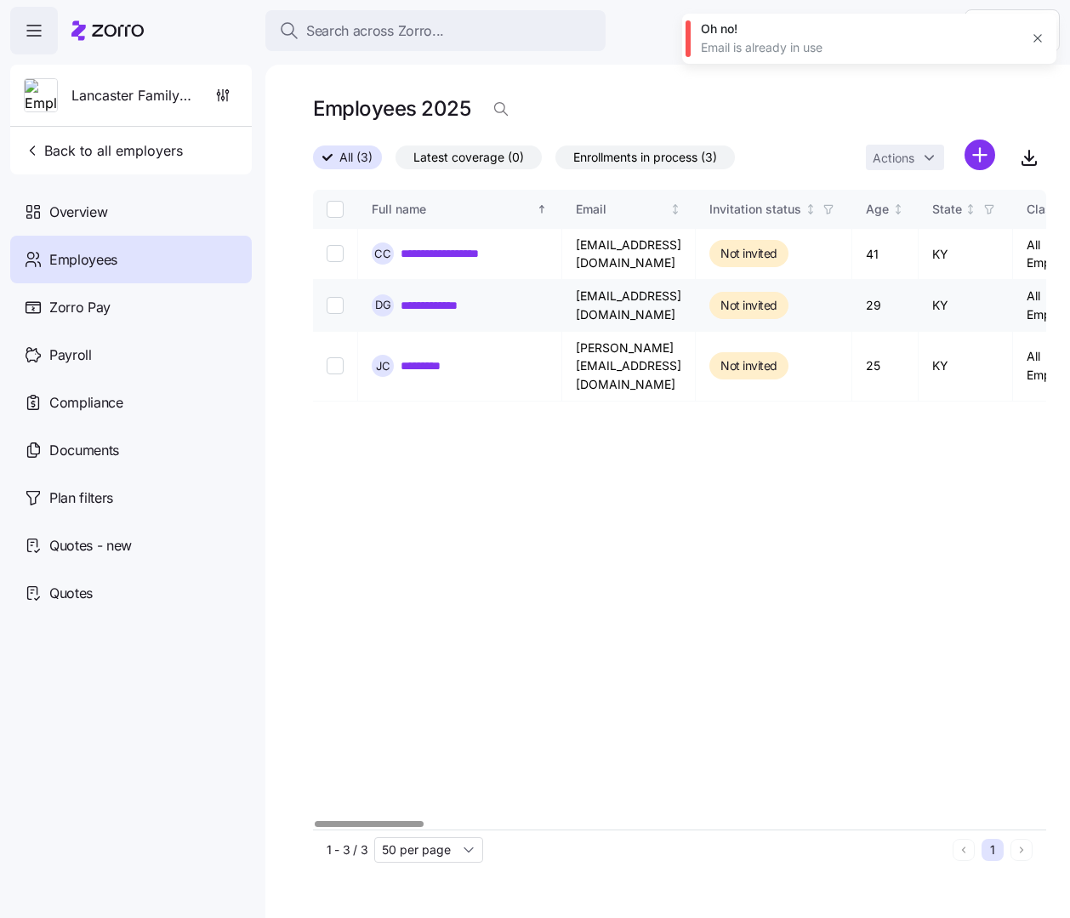
click at [425, 301] on link "**********" at bounding box center [440, 305] width 79 height 17
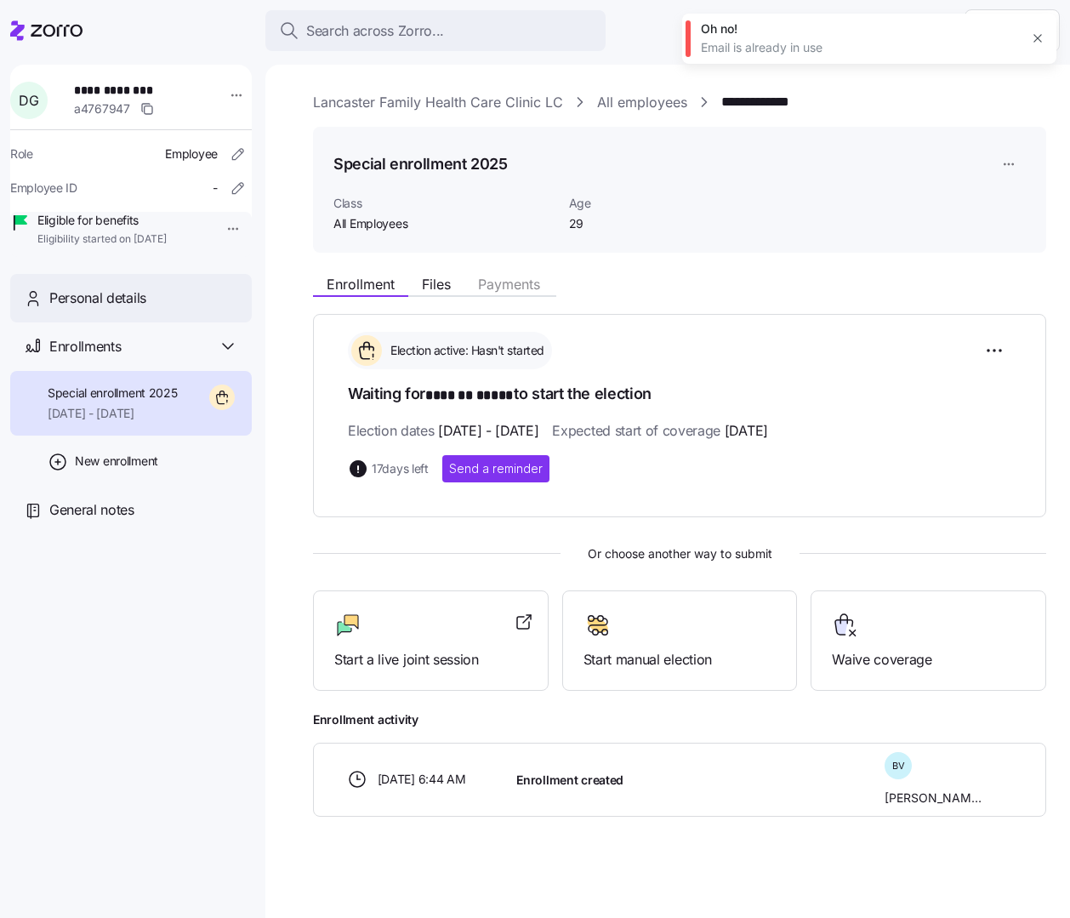
click at [104, 309] on span "Personal details" at bounding box center [97, 297] width 97 height 21
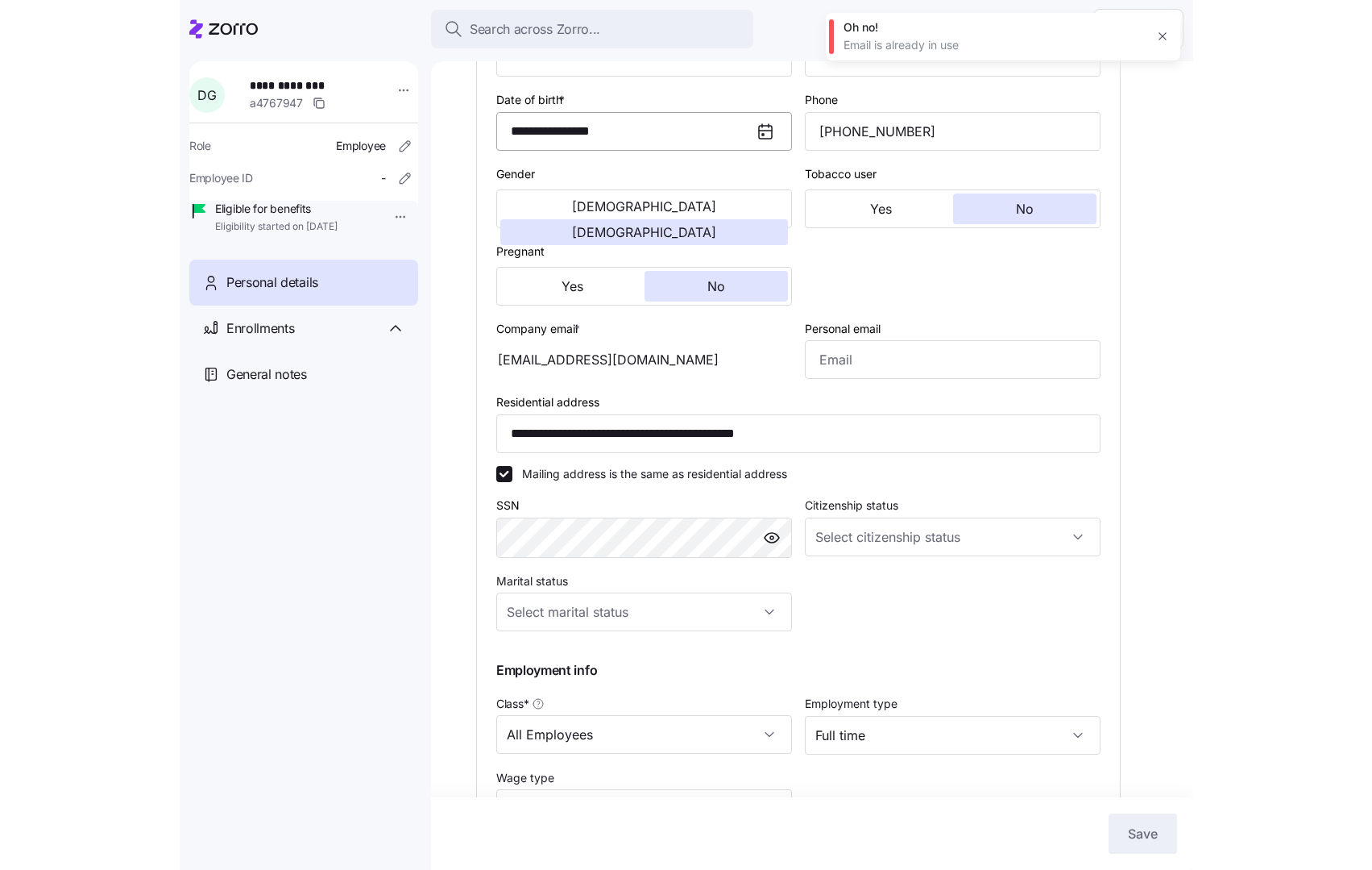
scroll to position [192, 0]
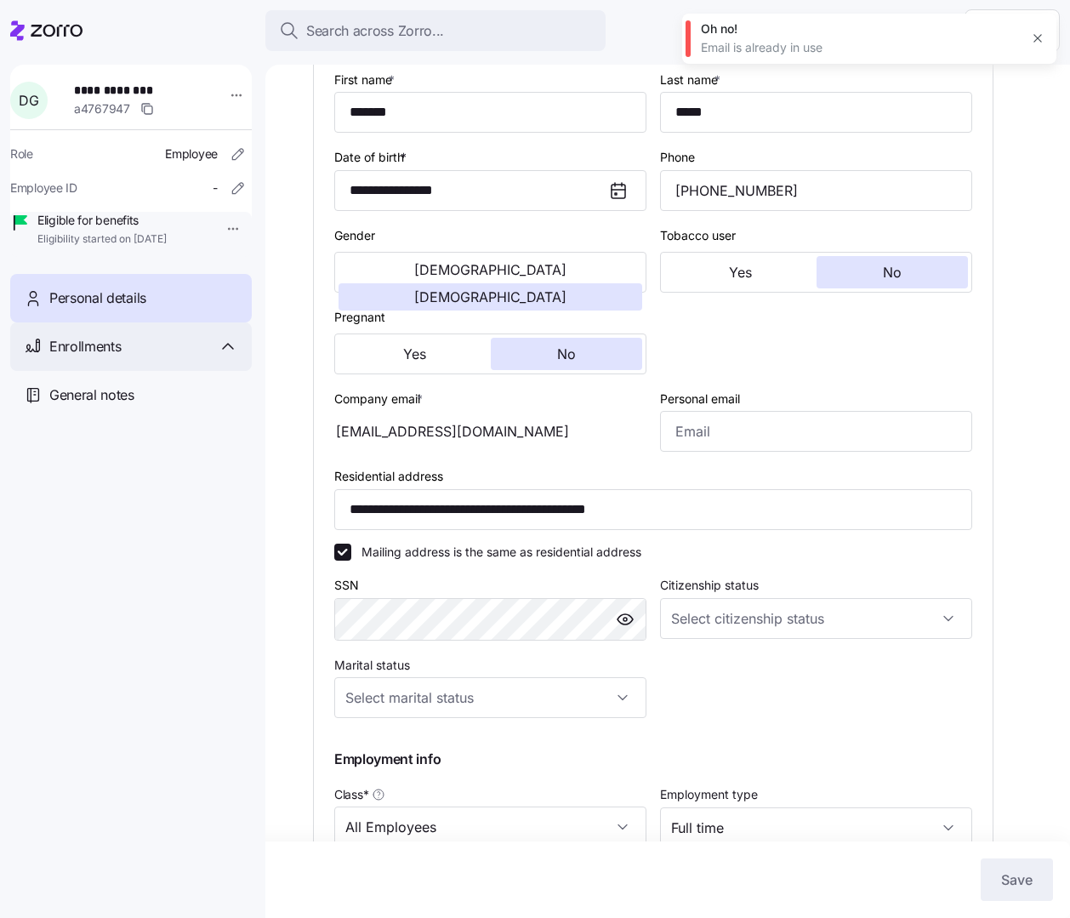
click at [186, 357] on div "Enrollments" at bounding box center [143, 346] width 189 height 21
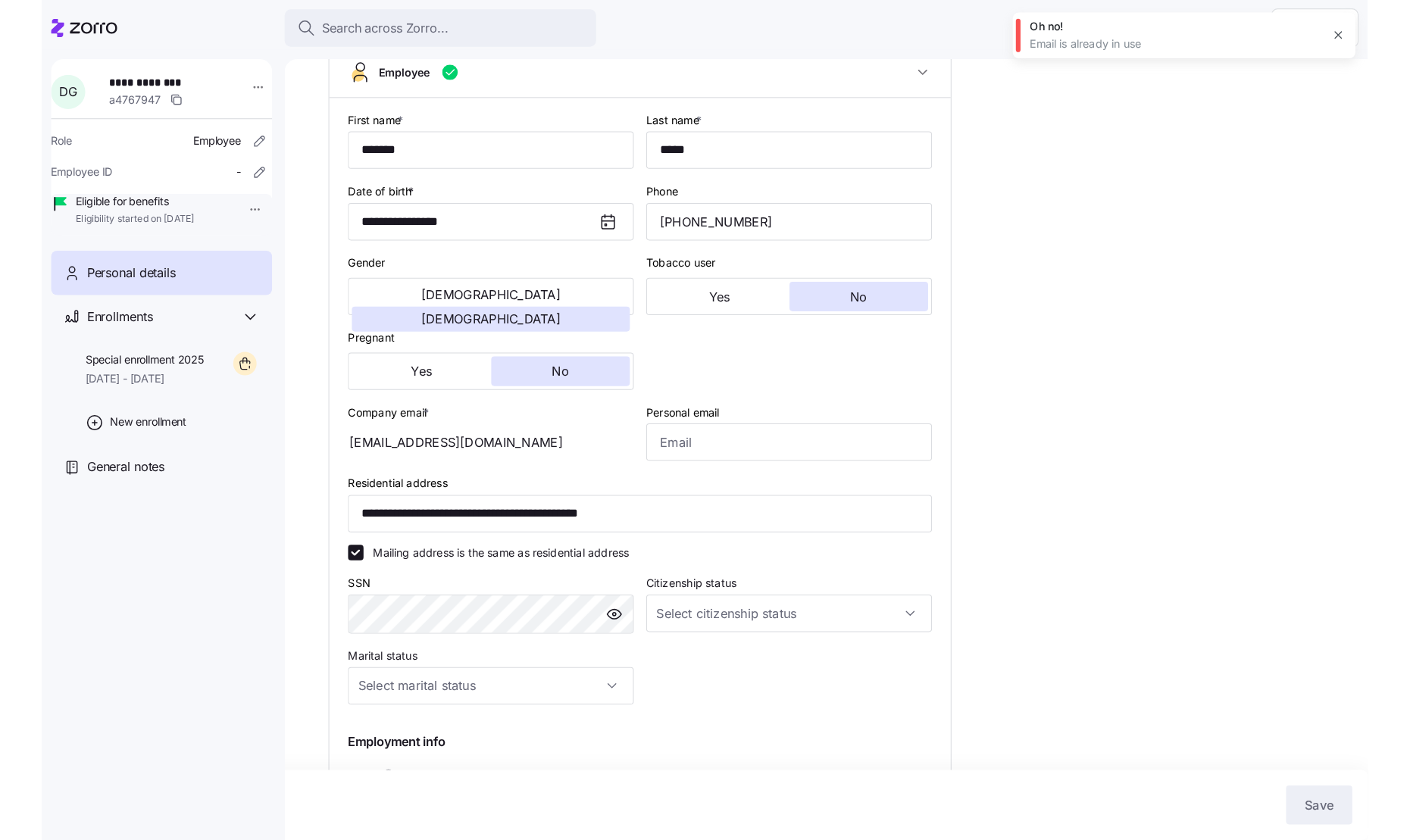
scroll to position [0, 0]
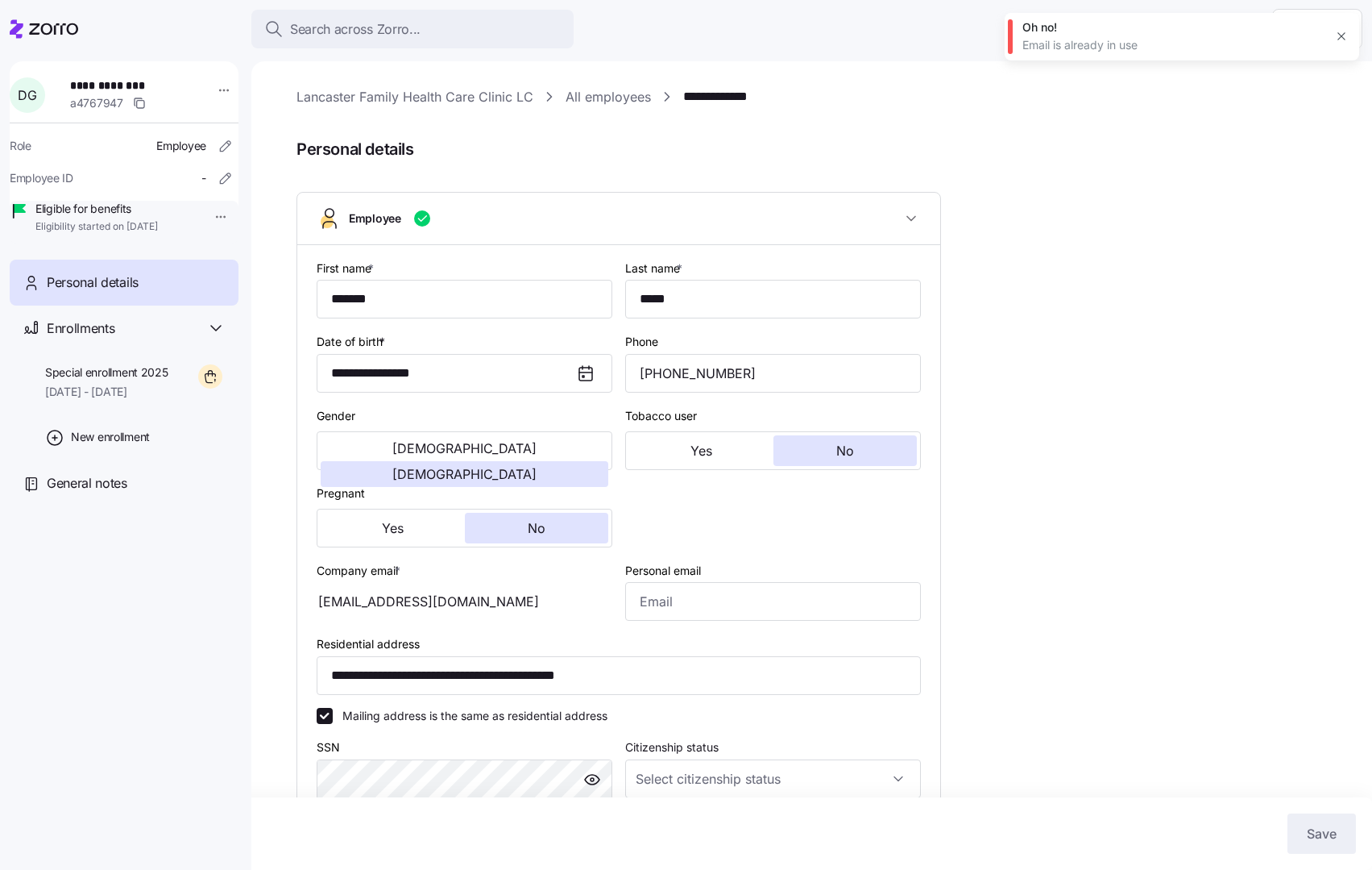
click at [1183, 41] on icon "button" at bounding box center [1342, 36] width 13 height 13
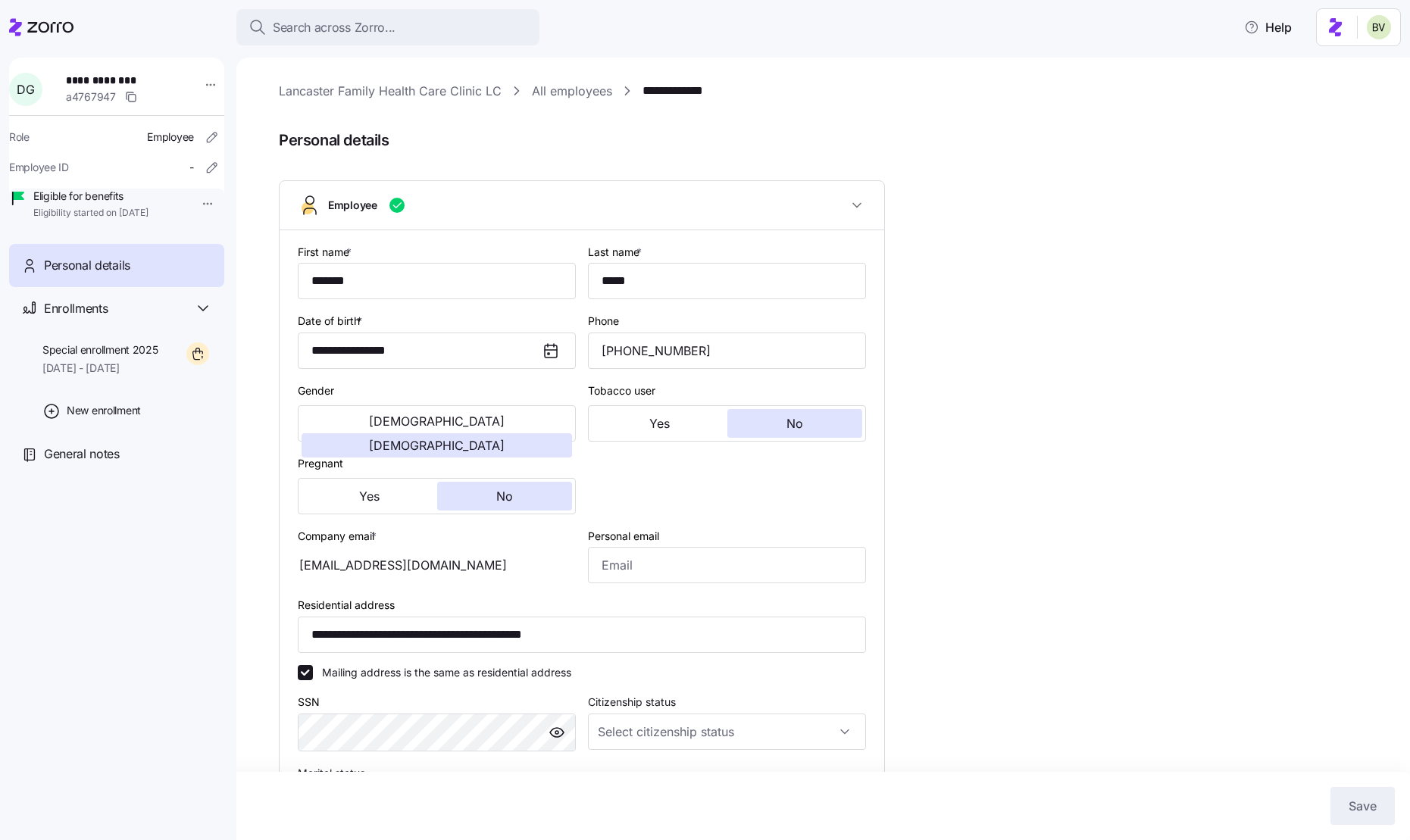
click at [1038, 165] on div "**********" at bounding box center [834, 630] width 1110 height 1096
click at [542, 97] on link "All employees" at bounding box center [572, 91] width 80 height 19
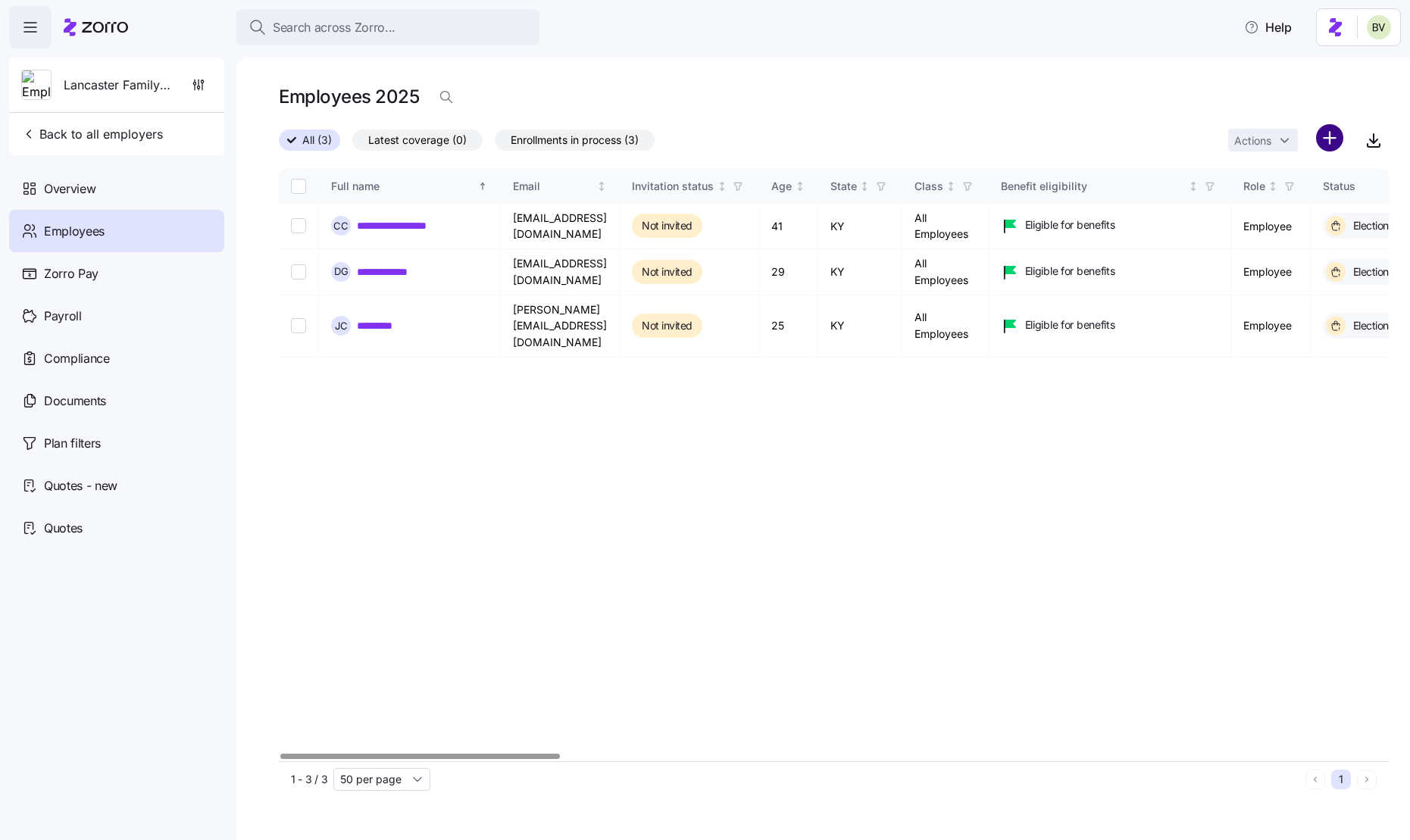
click at [1113, 142] on html "**********" at bounding box center [705, 415] width 1410 height 831
click at [1113, 179] on span "Upload roster" at bounding box center [1261, 178] width 64 height 15
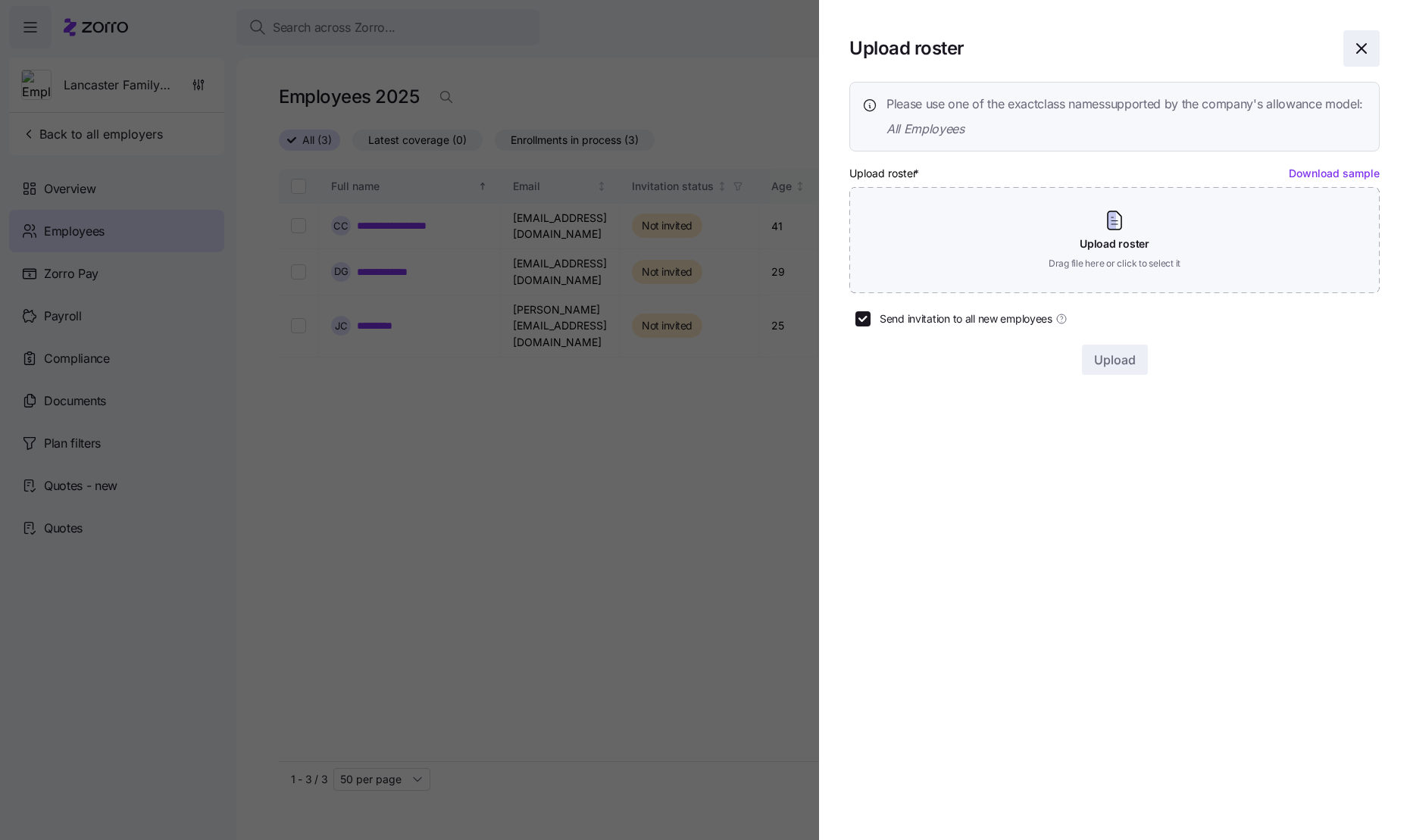
click at [1113, 50] on icon "button" at bounding box center [1361, 48] width 18 height 18
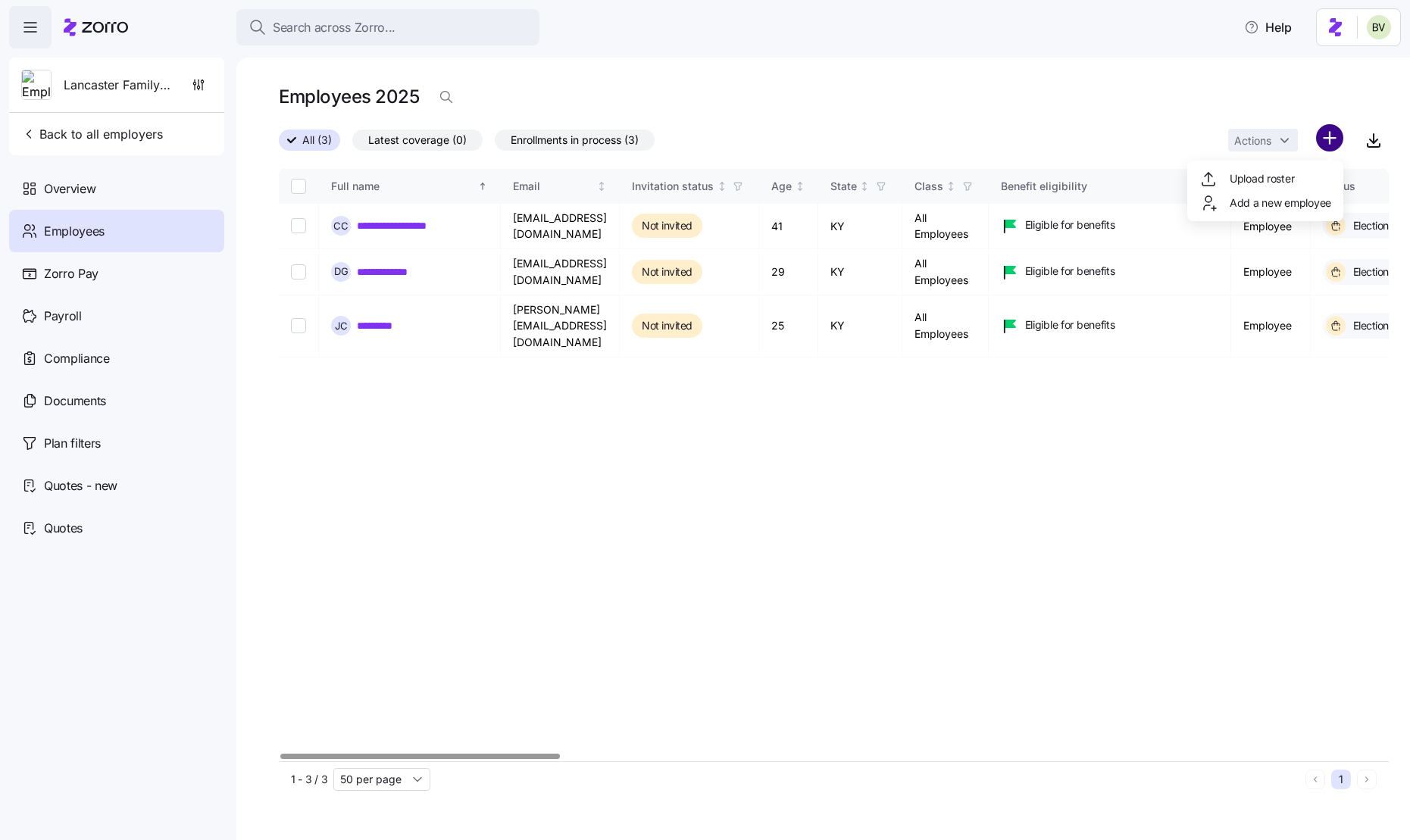
click at [1113, 133] on html "**********" at bounding box center [705, 415] width 1410 height 831
click at [1113, 206] on span "Add a new employee" at bounding box center [1280, 202] width 102 height 15
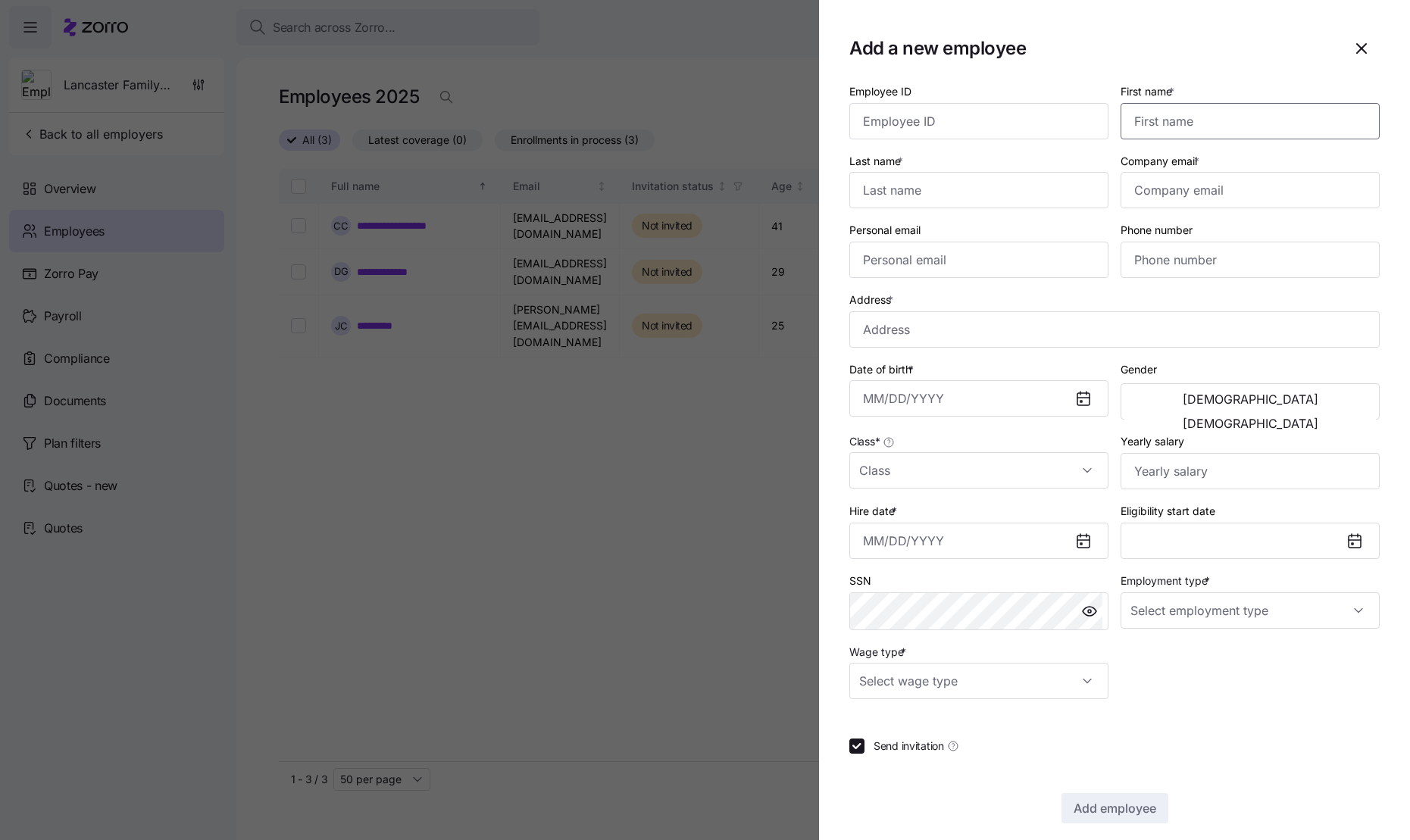
click at [1113, 132] on input "First name *" at bounding box center [1250, 121] width 259 height 37
paste input "Alicia"
type input "Alicia"
click at [919, 192] on input "Last name *" at bounding box center [978, 190] width 259 height 37
paste input "Alvarado"
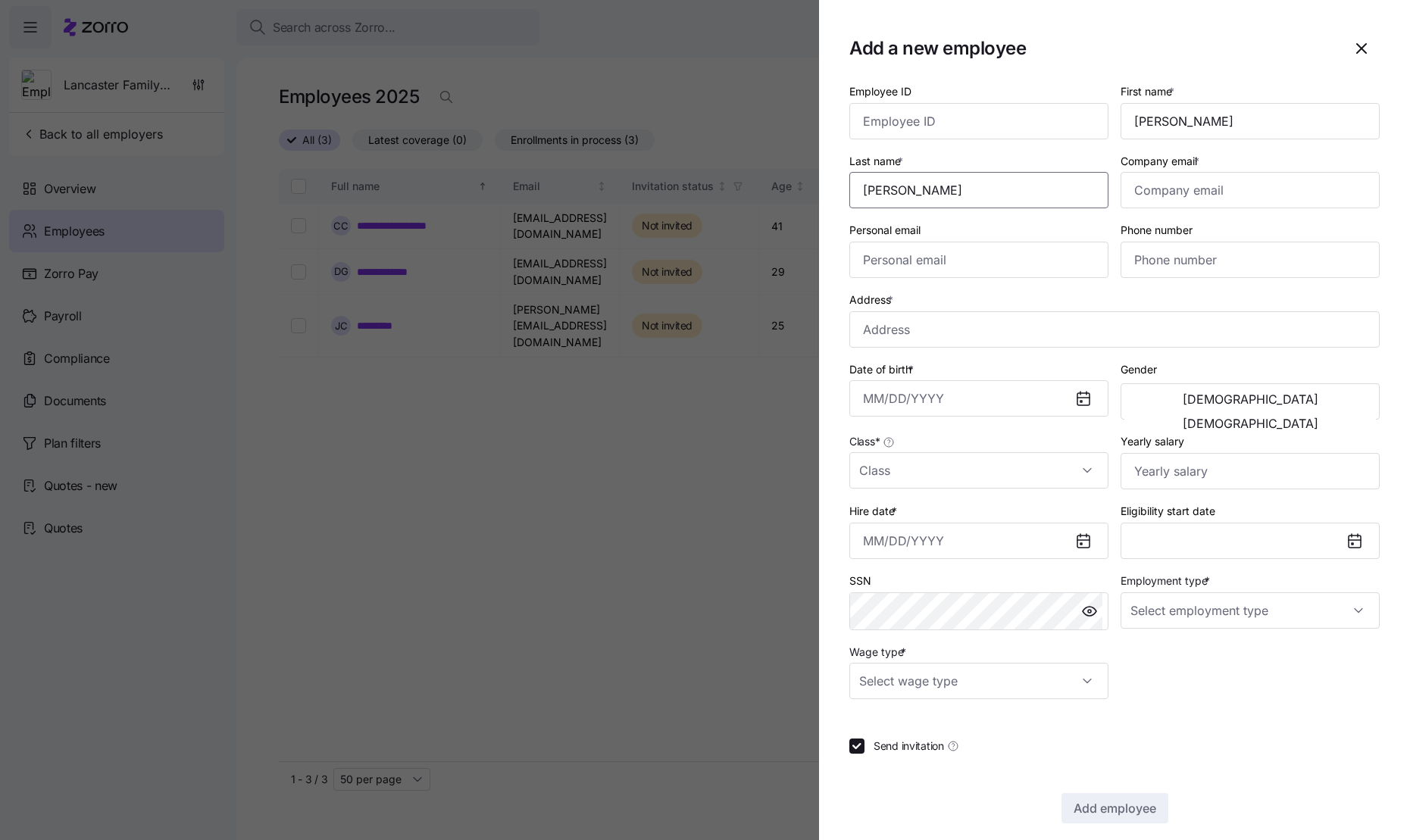
type input "Alvarado"
click at [648, 396] on div at bounding box center [705, 420] width 1410 height 840
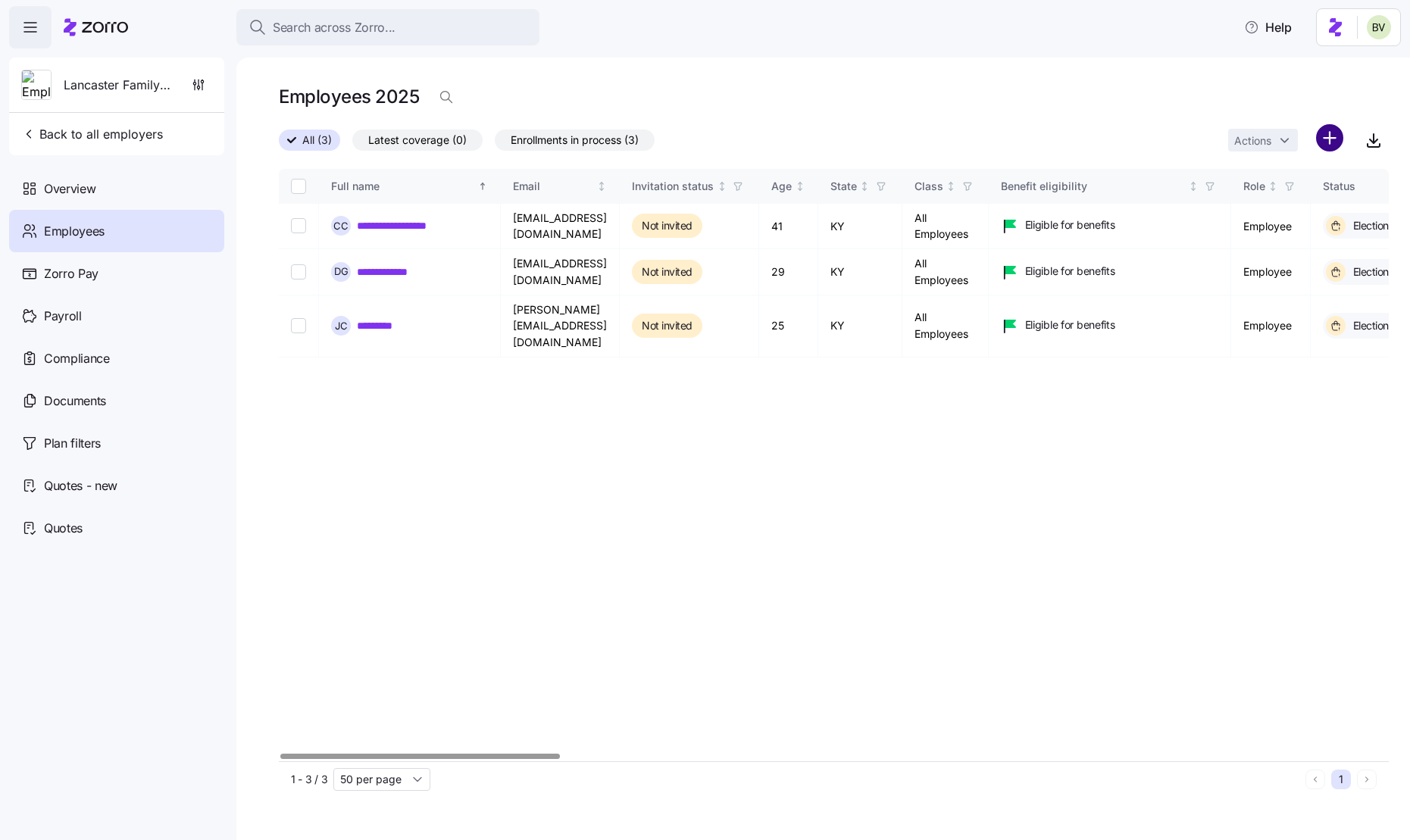
click at [1113, 134] on html "**********" at bounding box center [705, 415] width 1410 height 831
click at [1113, 198] on span "Add a new employee" at bounding box center [1280, 202] width 102 height 15
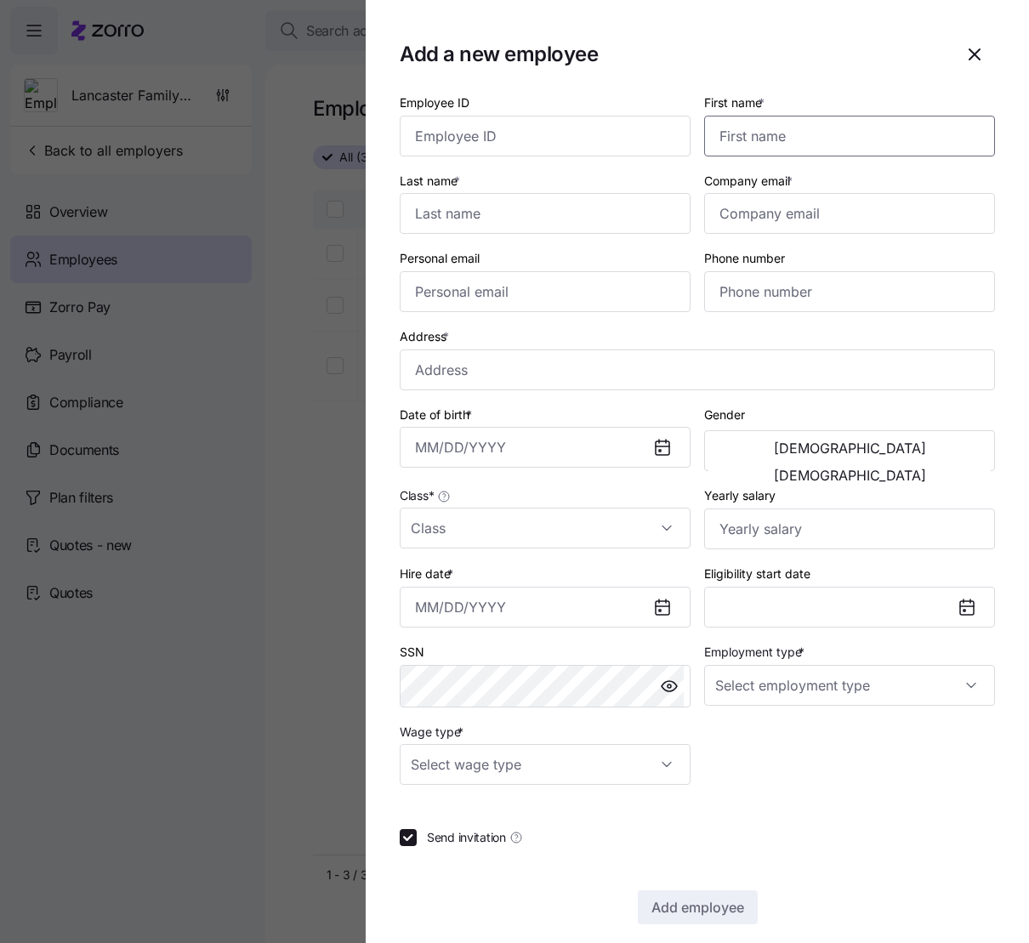
click at [854, 134] on input "First name *" at bounding box center [849, 136] width 291 height 41
paste input "Alicia"
type input "Alicia"
click at [829, 83] on section "Add a new employee Employee ID First name * Alicia Last name * Company email * …" at bounding box center [697, 471] width 663 height 943
click at [556, 208] on input "Last name *" at bounding box center [545, 213] width 291 height 41
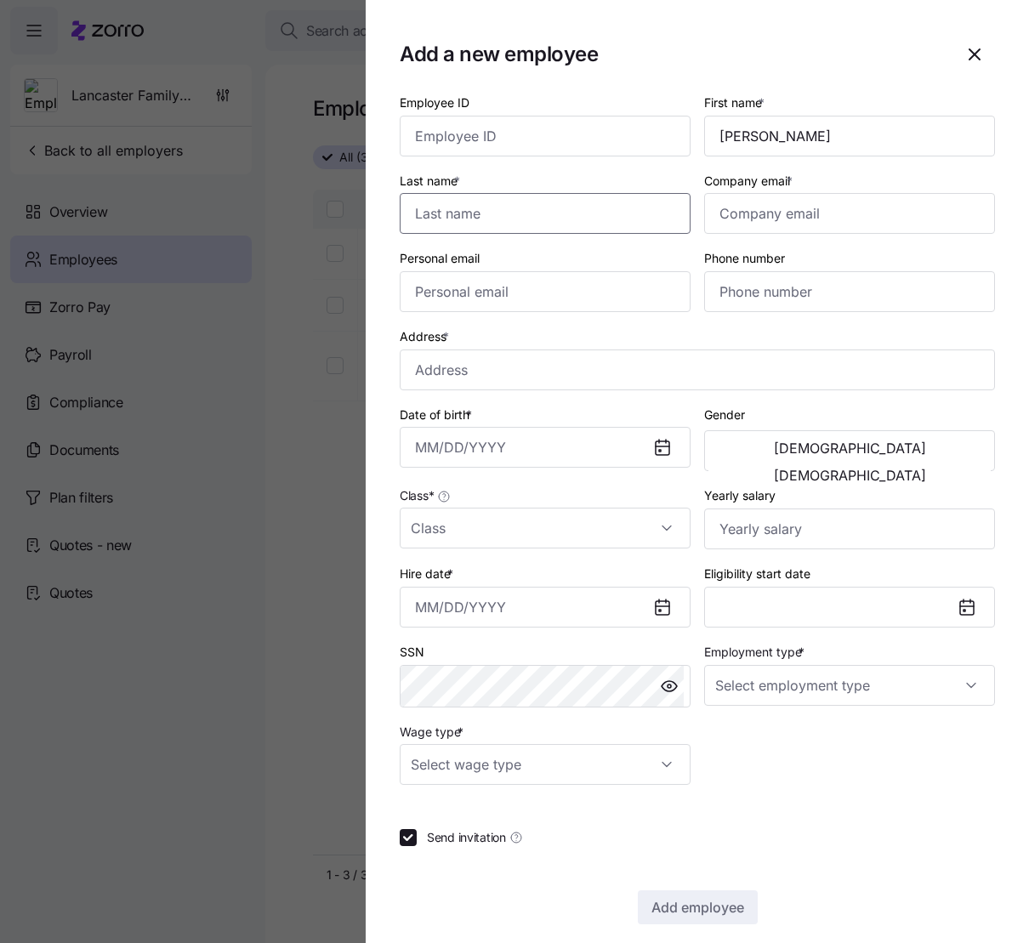
paste input "Alvarado"
type input "Alvarado"
click at [618, 38] on div "Add a new employee" at bounding box center [697, 54] width 595 height 41
click at [756, 213] on input "Company email *" at bounding box center [849, 213] width 291 height 41
paste input "aliciaalvarado2004@gmail.com"
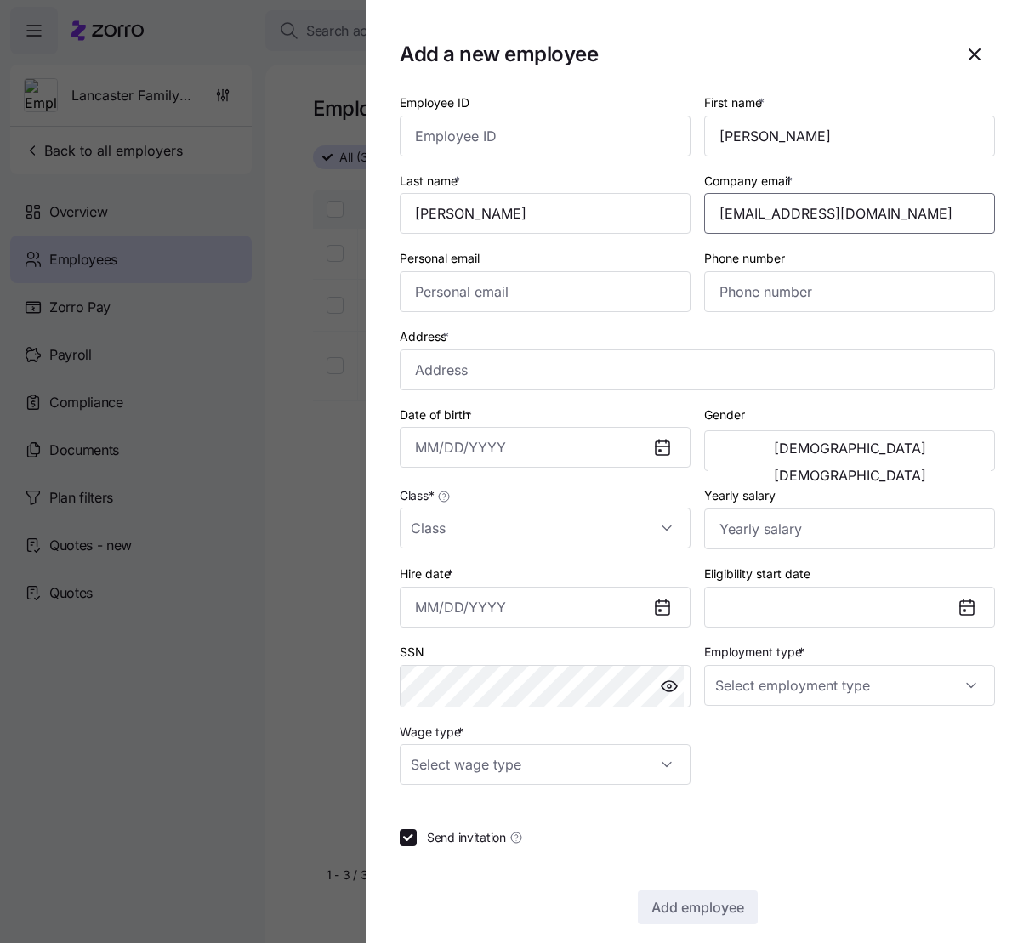
type input "aliciaalvarado2004@gmail.com"
click at [811, 60] on h1 "Add a new employee" at bounding box center [670, 54] width 541 height 26
click at [762, 310] on input "Phone number" at bounding box center [849, 291] width 291 height 41
paste input "1 (859) 779-3352"
type input "1 (859) 779-3352"
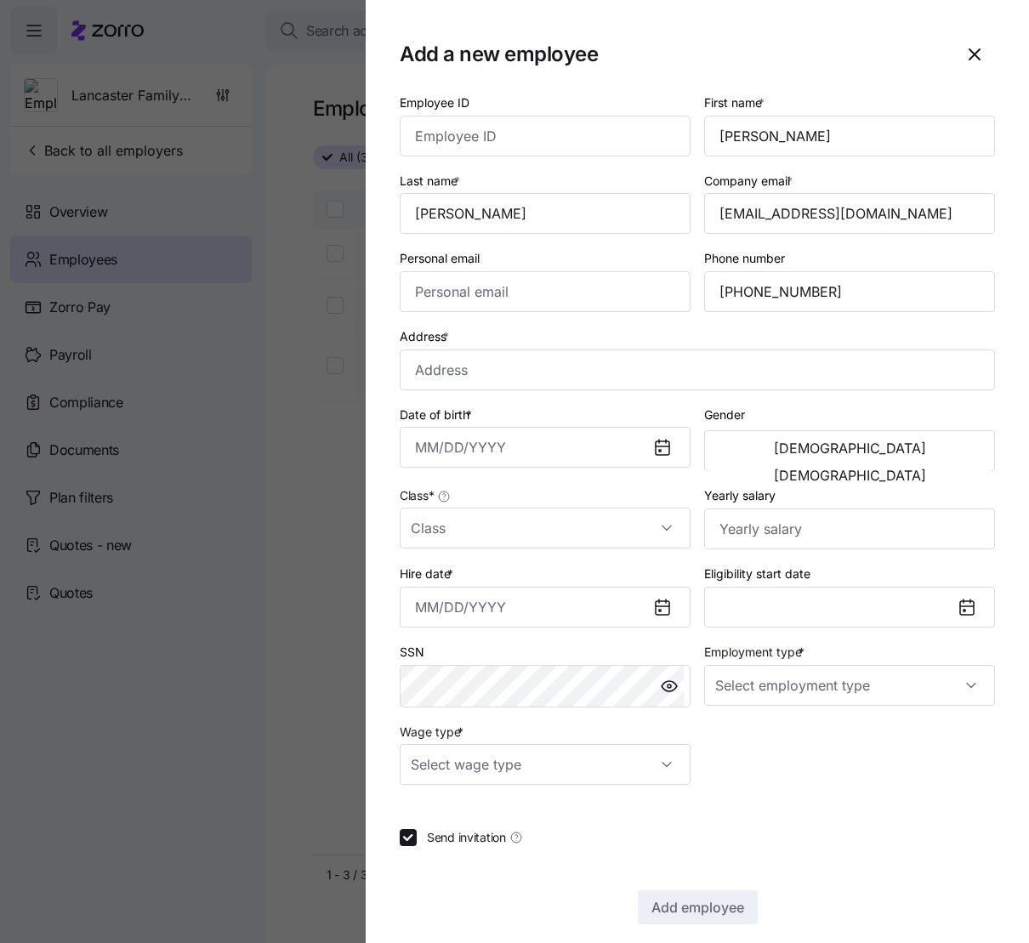
click at [756, 74] on div "Add a new employee" at bounding box center [697, 54] width 595 height 41
click at [535, 372] on input "Address *" at bounding box center [697, 370] width 595 height 41
paste input "204 Turkey Foot Ridge Road, Garrad county, Crab Orchard, KY 40419, USA"
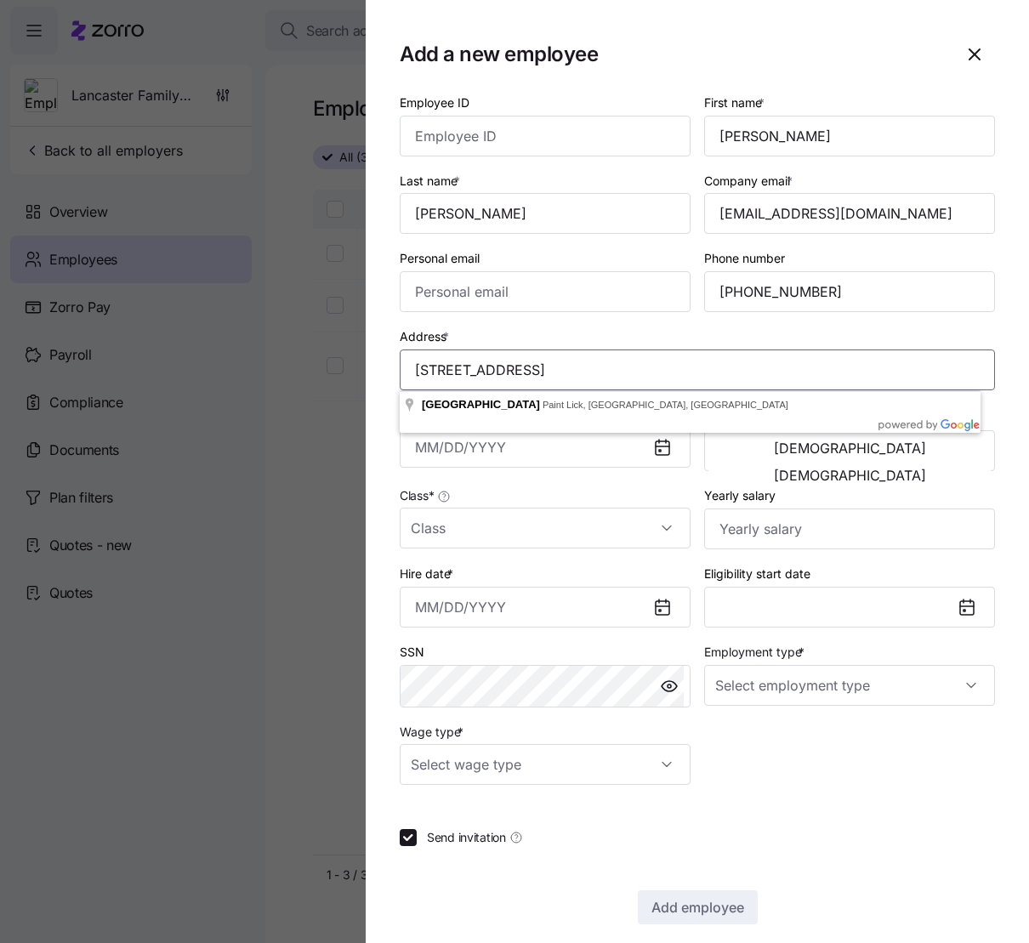
click at [0, 626] on com-1password-button at bounding box center [0, 933] width 0 height 0
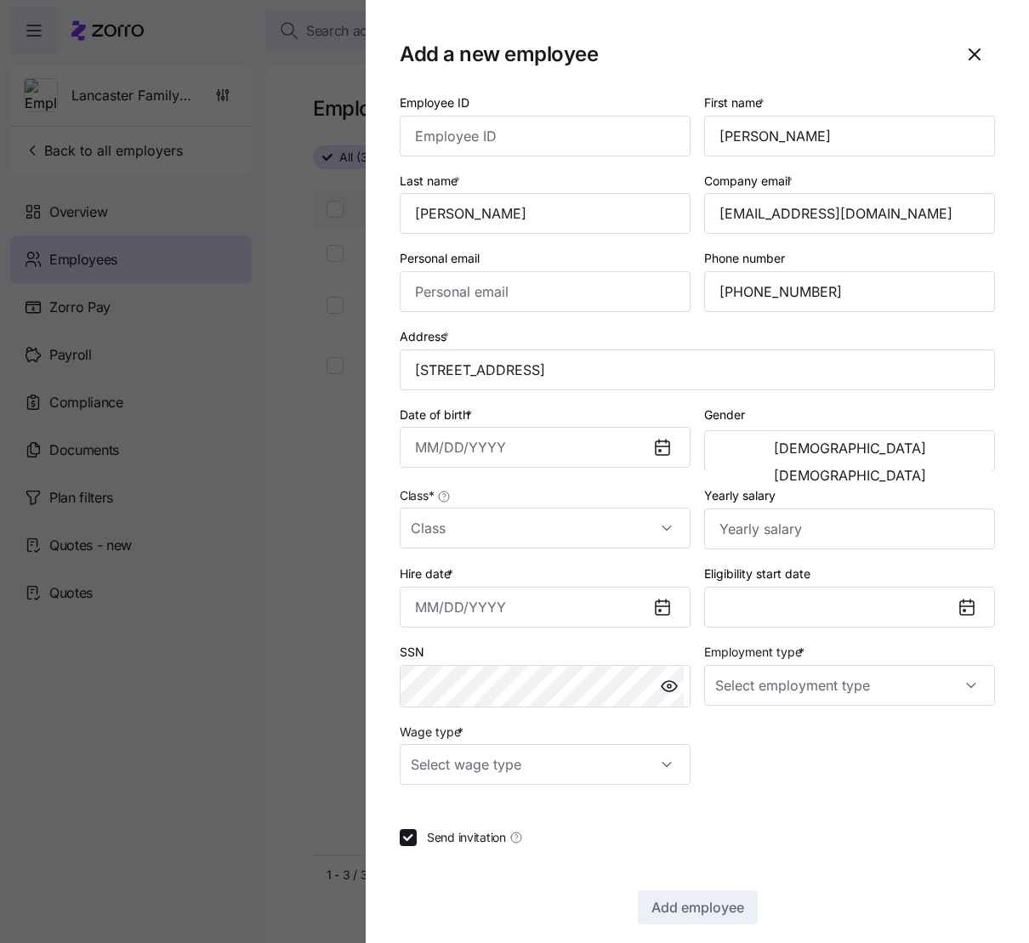
type input "Turkey Foot Ridge Rd, Kentucky 40461, USA"
click at [712, 344] on div "Address * Turkey Foot Ridge Rd, Kentucky 40461, USA" at bounding box center [697, 358] width 595 height 65
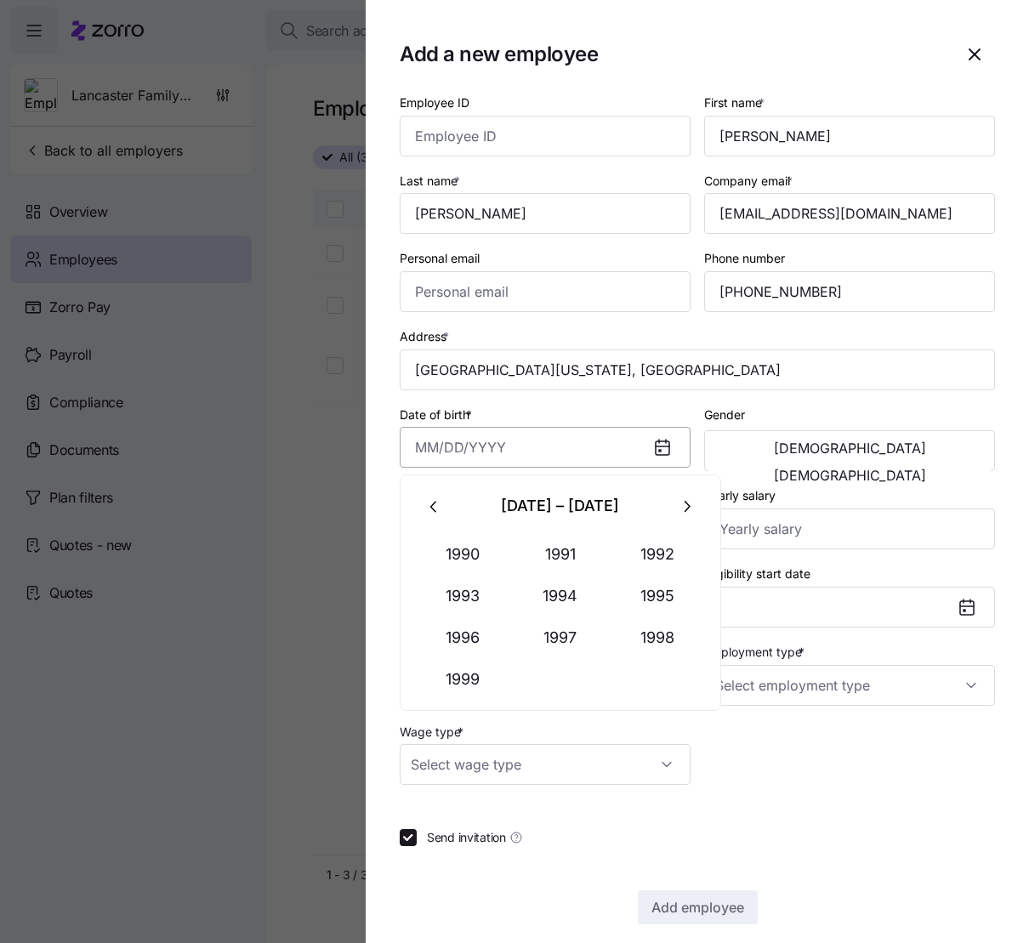
click at [481, 446] on input "Date of birth *" at bounding box center [545, 447] width 291 height 41
paste input "09/04/1978"
type input "September 4, 1978"
click at [559, 425] on div "Date of birth * September 4, 1978" at bounding box center [545, 436] width 291 height 65
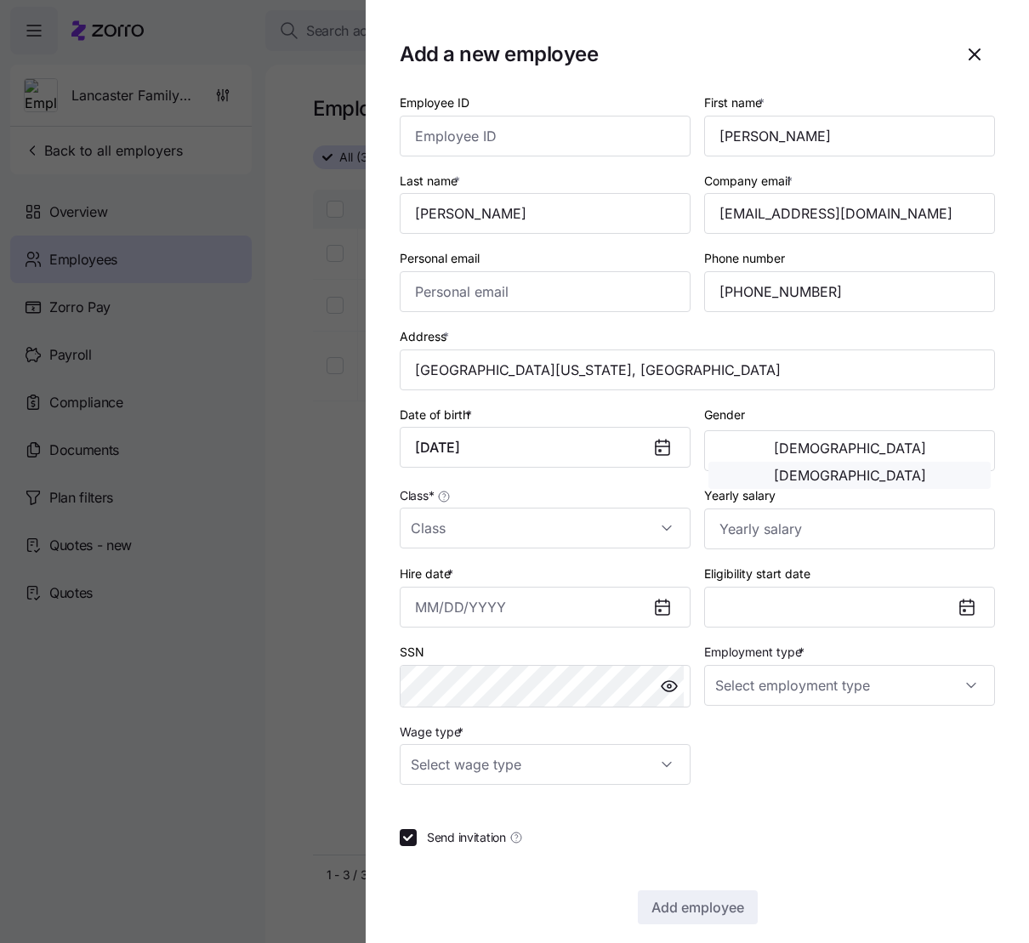
click at [926, 469] on span "[DEMOGRAPHIC_DATA]" at bounding box center [850, 476] width 152 height 14
click at [664, 537] on input "Class *" at bounding box center [545, 528] width 291 height 41
click at [525, 586] on div "All Employees" at bounding box center [542, 580] width 271 height 36
type input "All Employees"
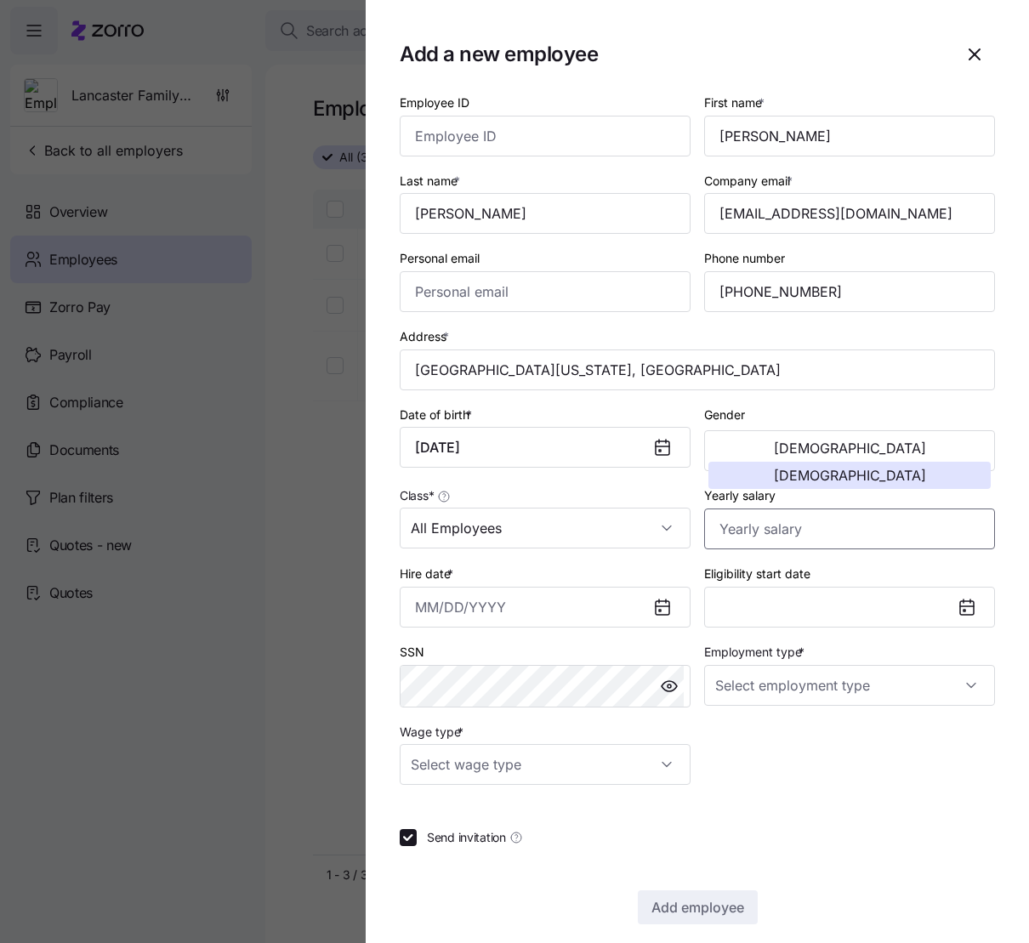
click at [785, 535] on input "Yearly salary" at bounding box center [849, 529] width 291 height 41
paste input "$117,000"
type input "$117,000"
click at [492, 602] on input "Hire date *" at bounding box center [545, 607] width 291 height 41
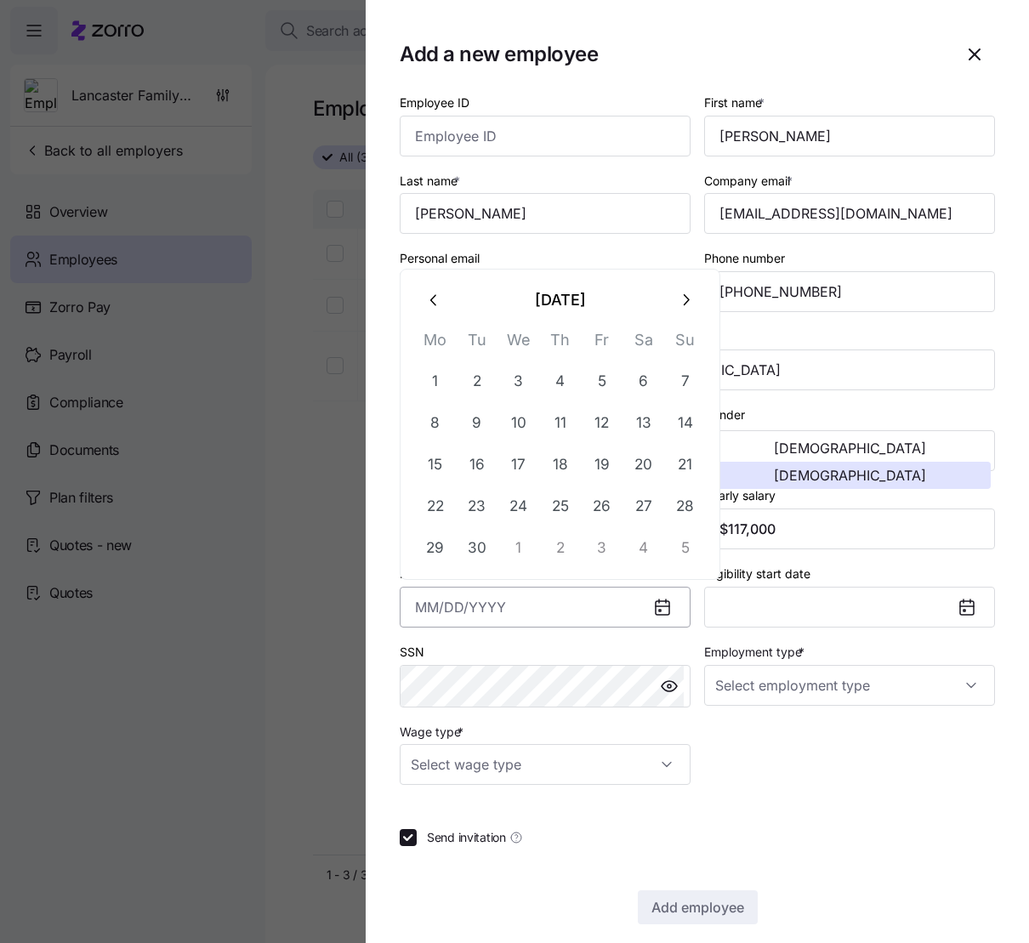
paste input "4/27/2025"
type input "April 27, 2025"
click at [384, 586] on section "Add a new employee Employee ID First name * Alicia Last name * Alvarado Company…" at bounding box center [697, 471] width 663 height 943
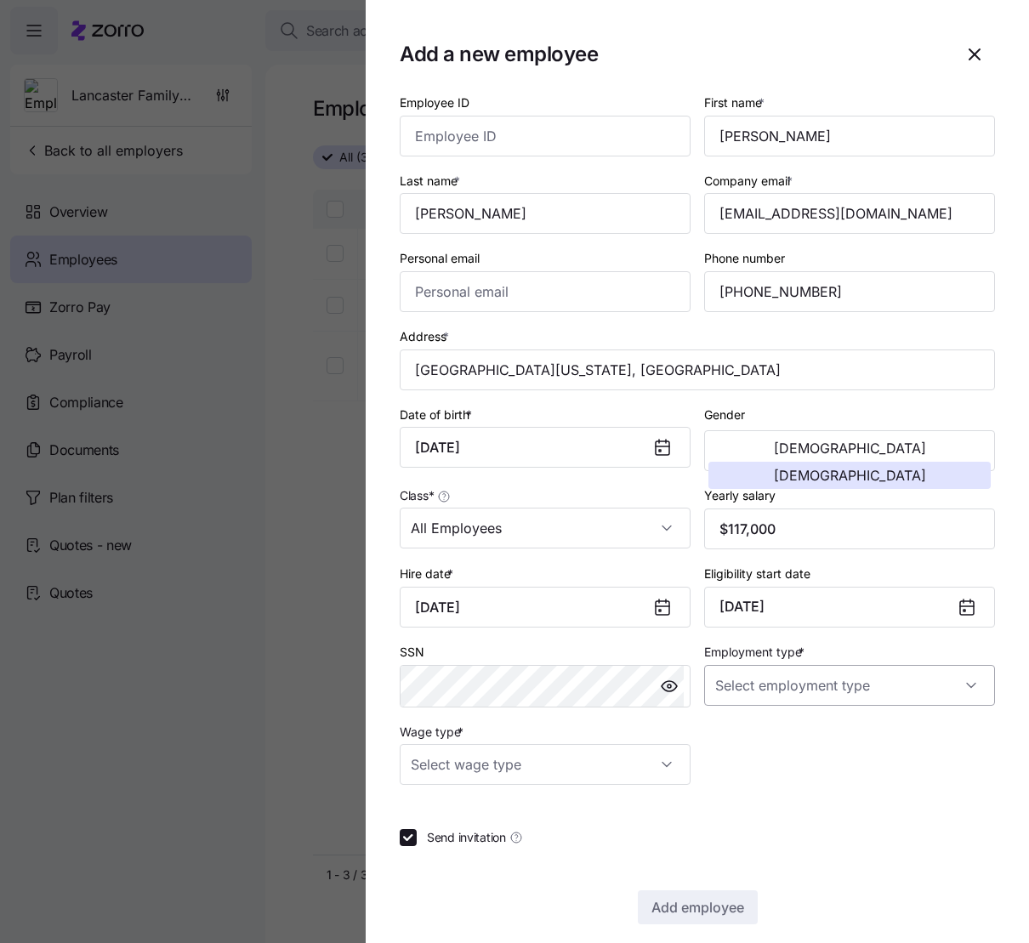
click at [768, 626] on input "Employment type *" at bounding box center [849, 685] width 291 height 41
click at [760, 626] on span "Full Time" at bounding box center [743, 737] width 49 height 19
type input "Full Time"
click at [650, 626] on input "Wage type *" at bounding box center [545, 764] width 291 height 41
click at [511, 626] on div "Hourly" at bounding box center [542, 852] width 271 height 36
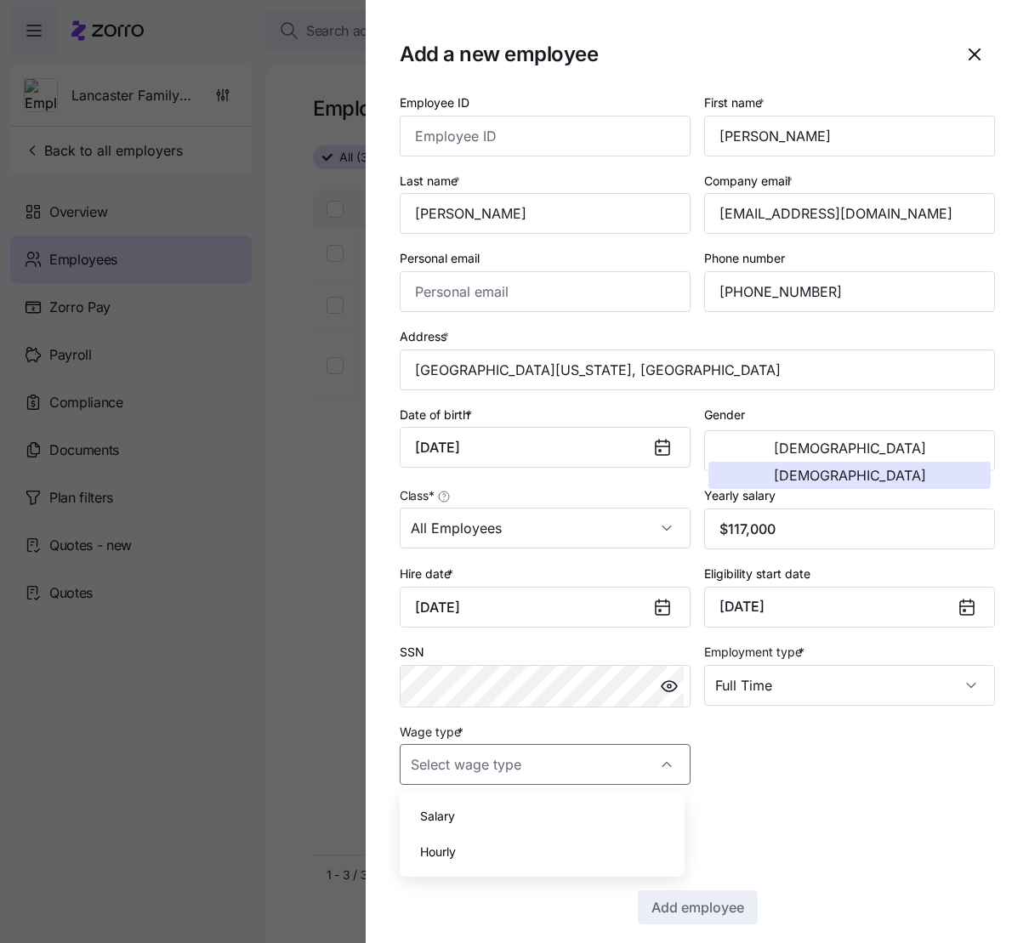
type input "Hourly"
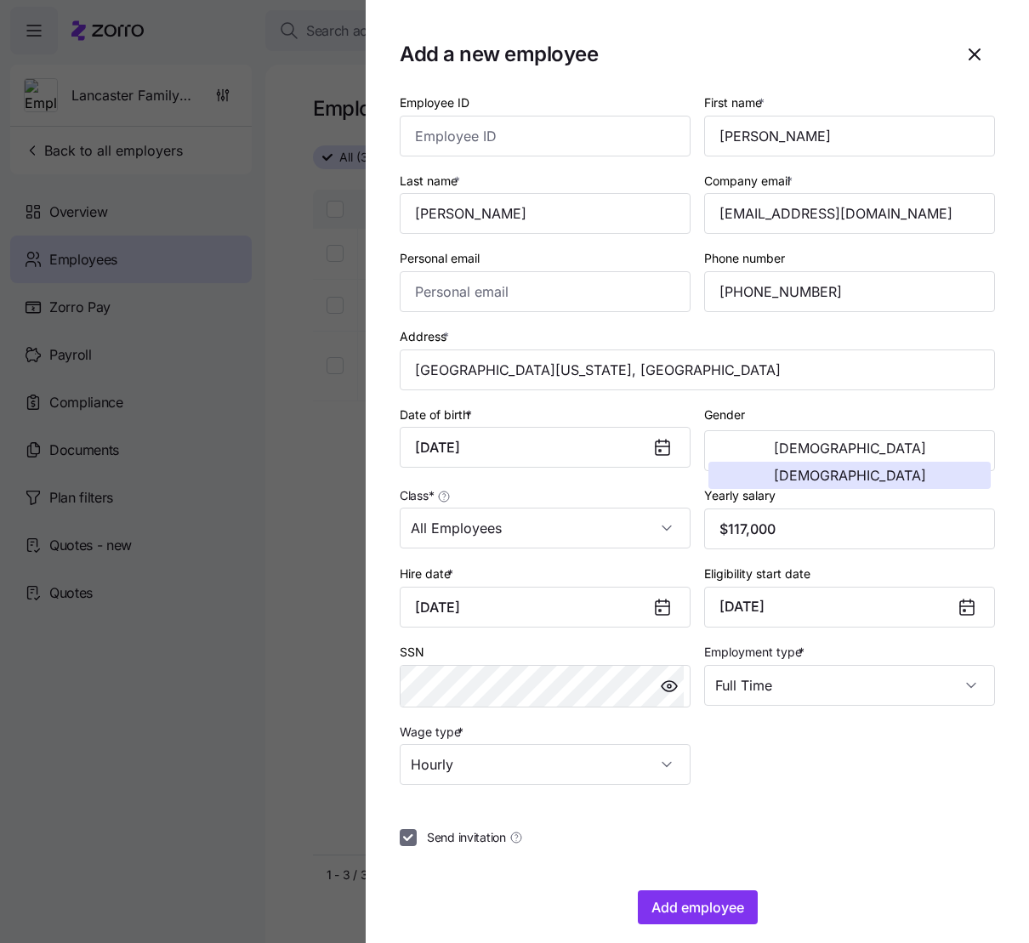
click at [405, 626] on input "Send invitation" at bounding box center [408, 837] width 17 height 17
checkbox input "false"
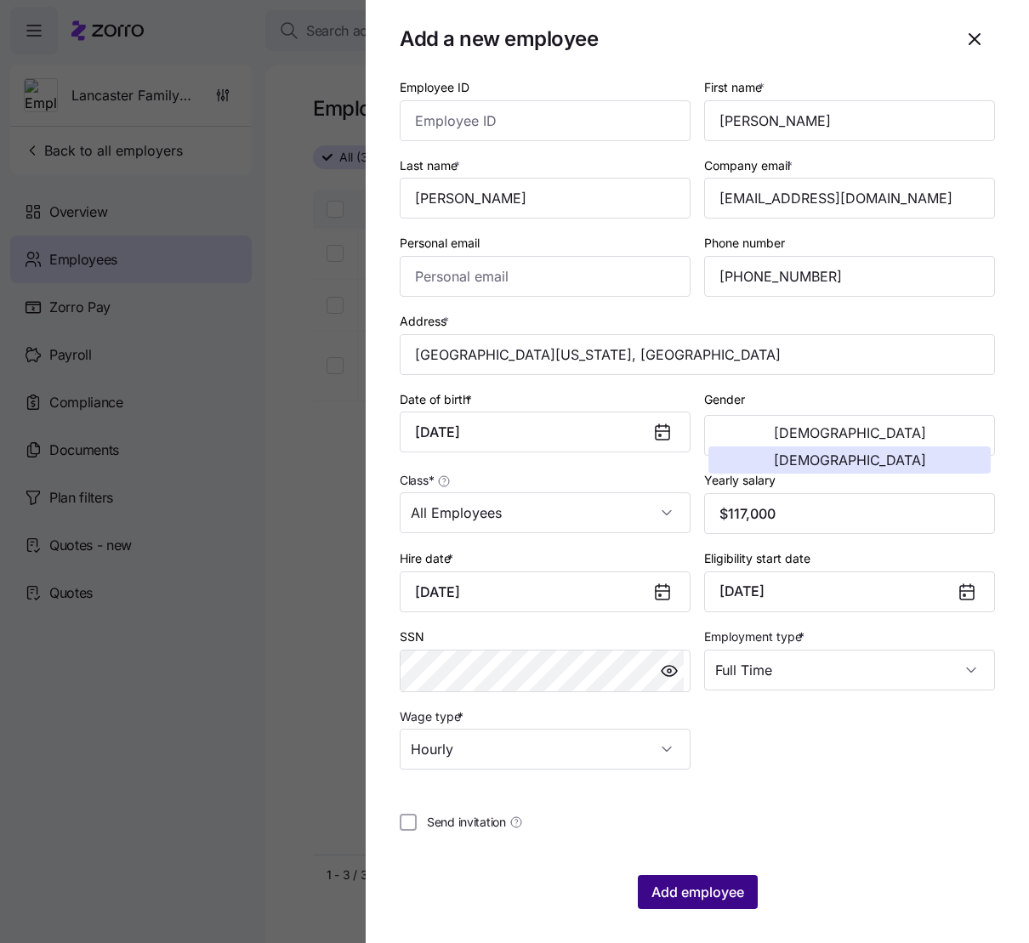
click at [715, 626] on span "Add employee" at bounding box center [697, 892] width 93 height 20
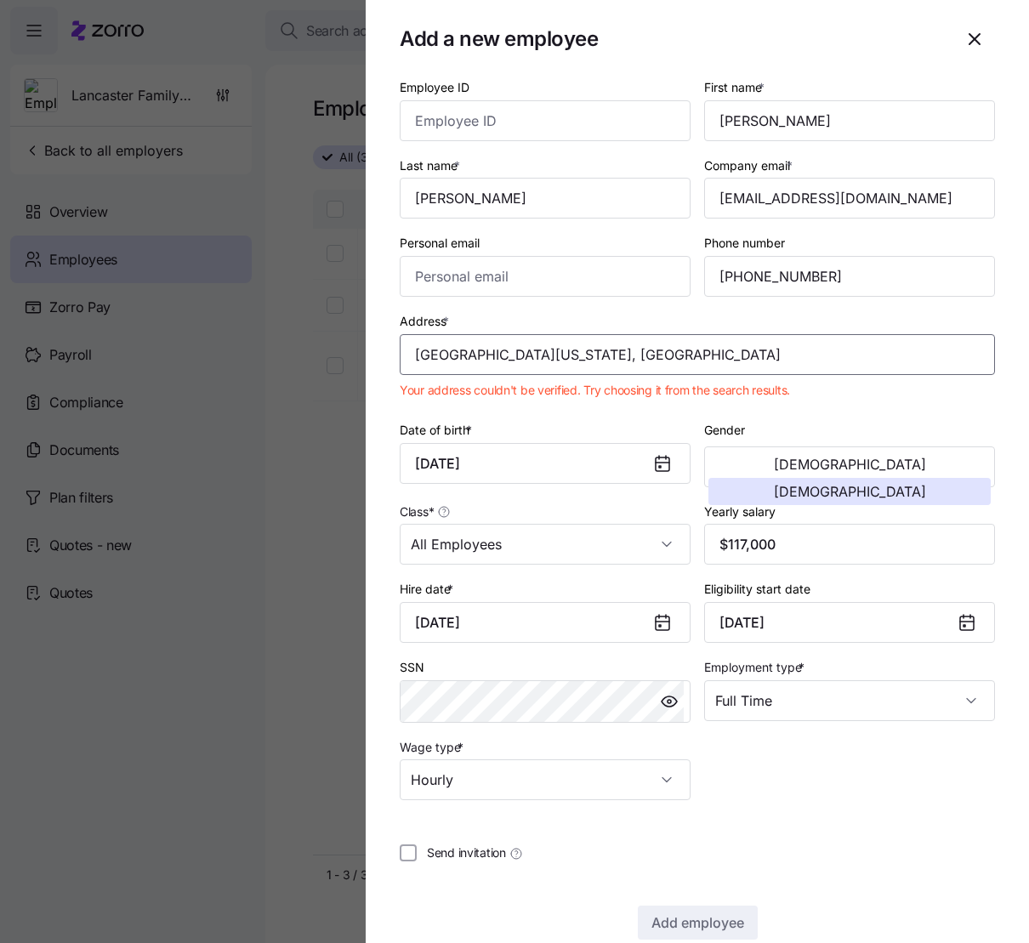
click at [727, 348] on input "Turkey Foot Ridge Rd, Kentucky 40461, USA" at bounding box center [697, 354] width 595 height 41
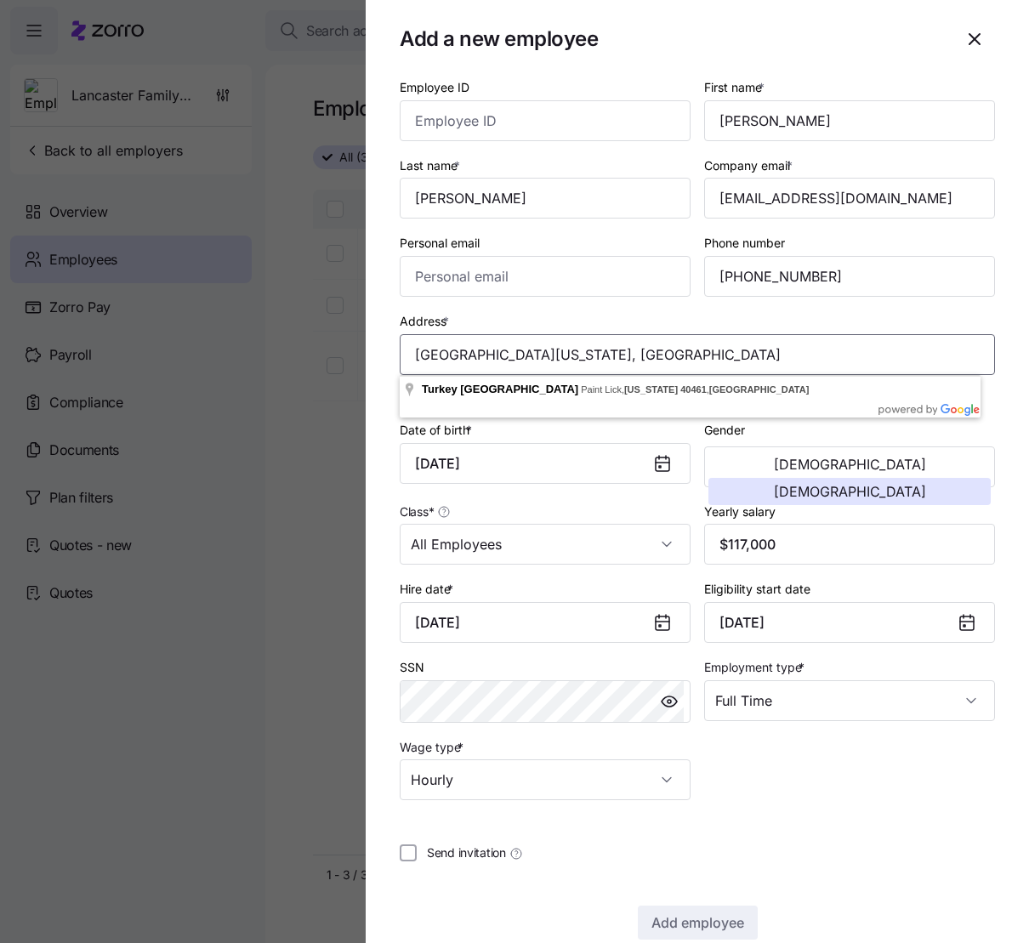
paste input "204 Turkey Foot Ridge Road, Garrad county, Crab Orchard, KY 40419"
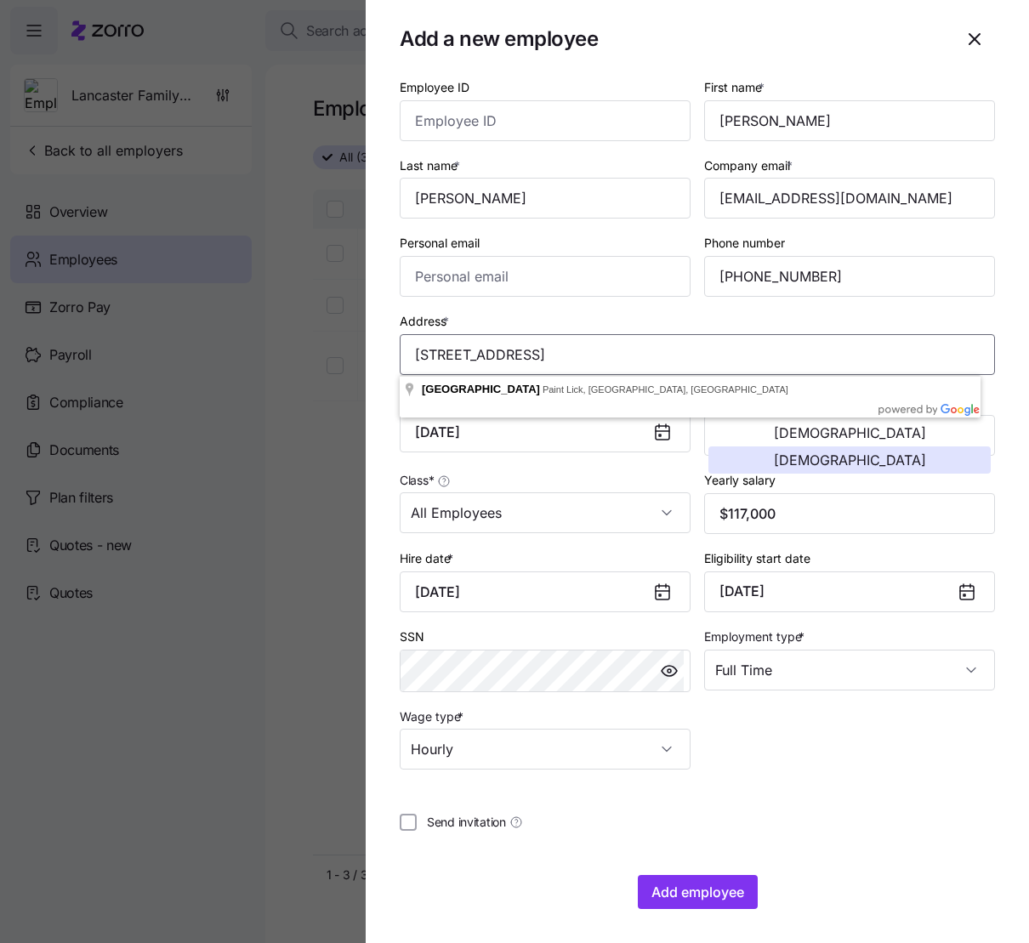
type input "204 Turkey Foot Ridge Road, Garrad county, Crab Orchard, KY 40419, USA"
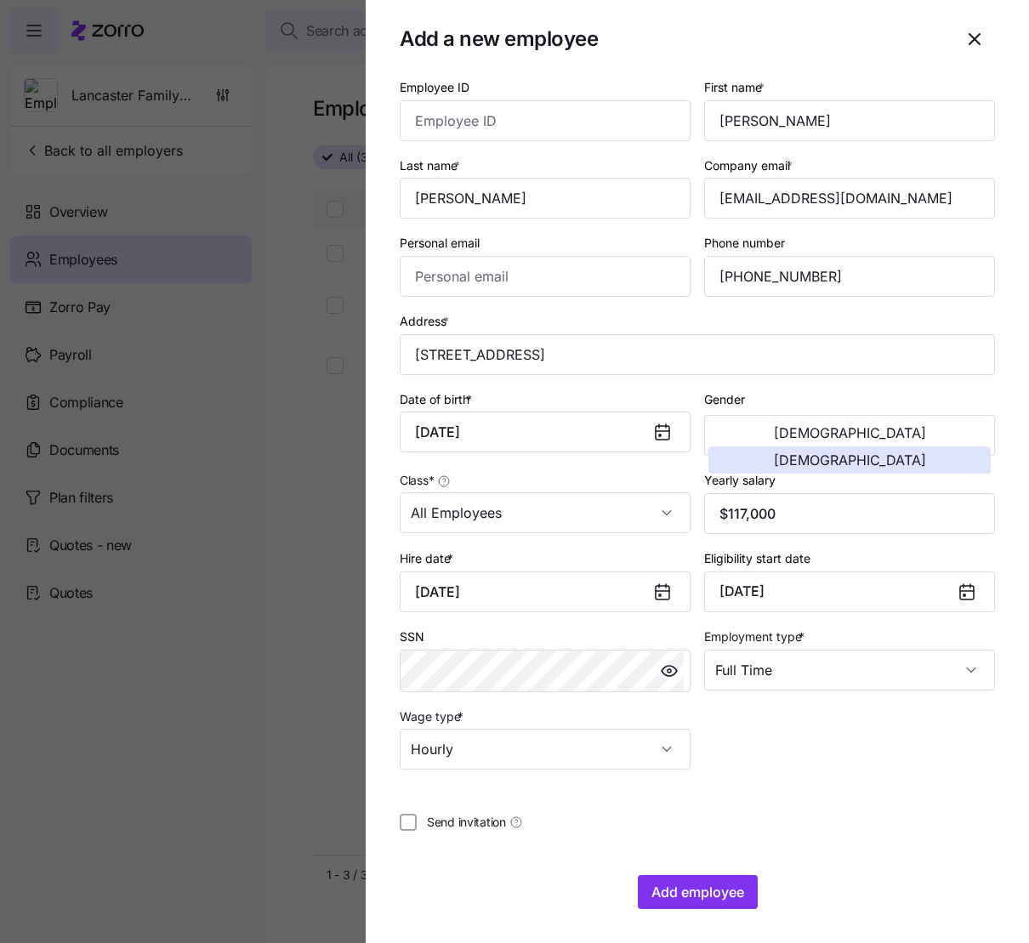
click at [737, 317] on div "Address * 204 Turkey Foot Ridge Road, Garrad county, Crab Orchard, KY 40419, USA" at bounding box center [697, 342] width 595 height 65
click at [627, 323] on div "Address * 204 Turkey Foot Ridge Road, Garrad county, Crab Orchard, KY 40419, USA" at bounding box center [697, 342] width 595 height 65
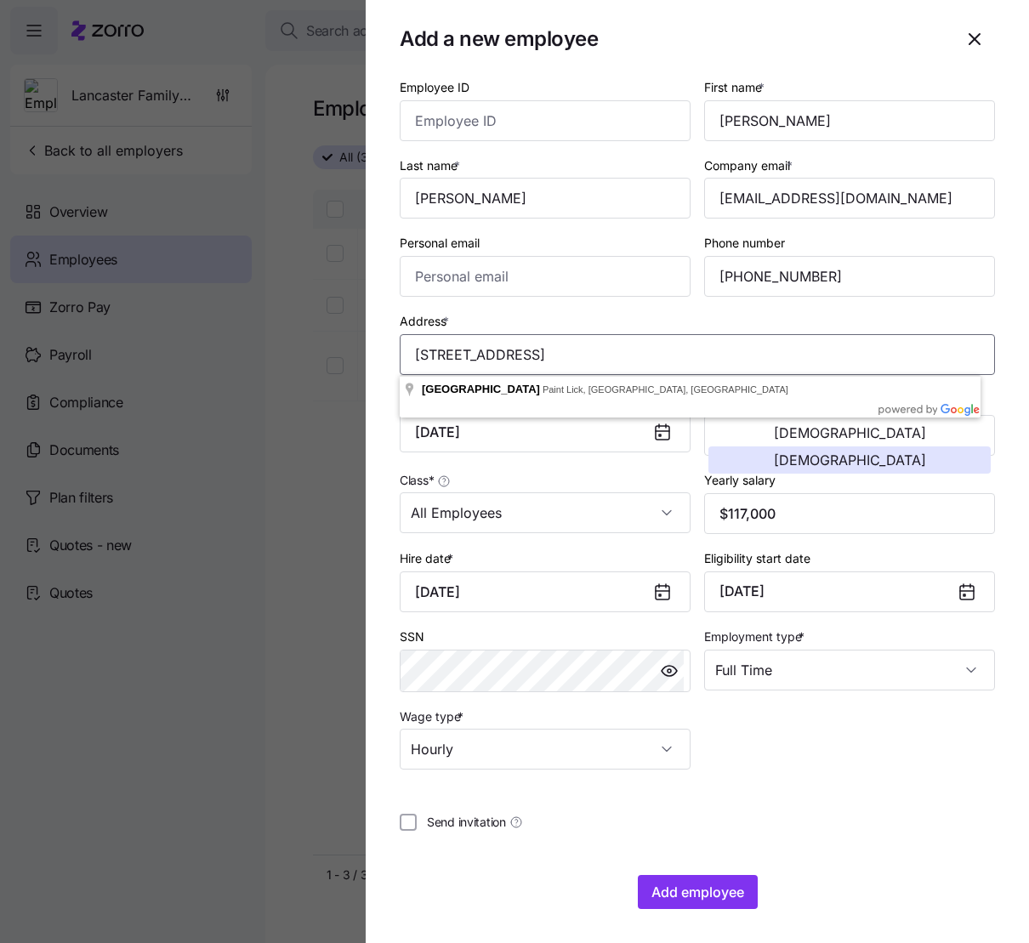
click at [628, 352] on input "204 Turkey Foot Ridge Road, Garrad county, Crab Orchard, KY 40419, USA" at bounding box center [697, 354] width 595 height 41
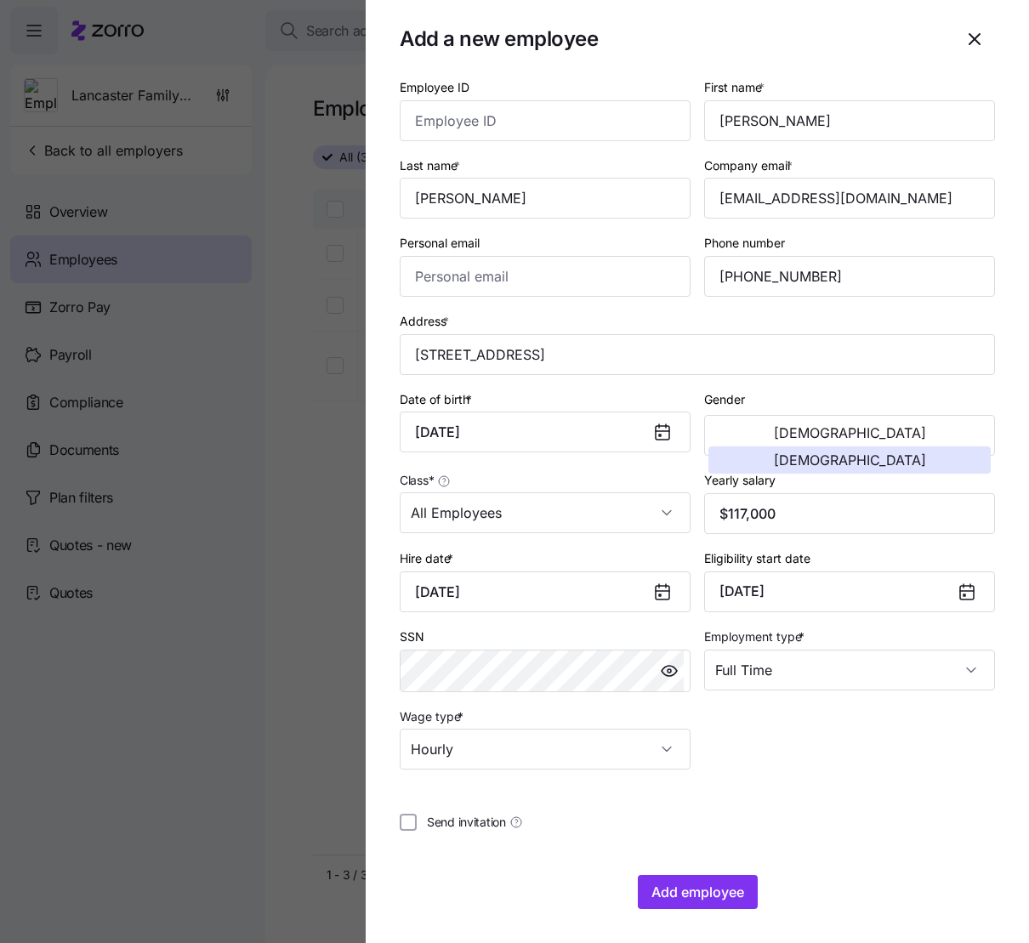
click at [661, 312] on div "Address * 204 Turkey Foot Ridge Road, Garrad county, Crab Orchard, KY 40419, USA" at bounding box center [697, 342] width 595 height 65
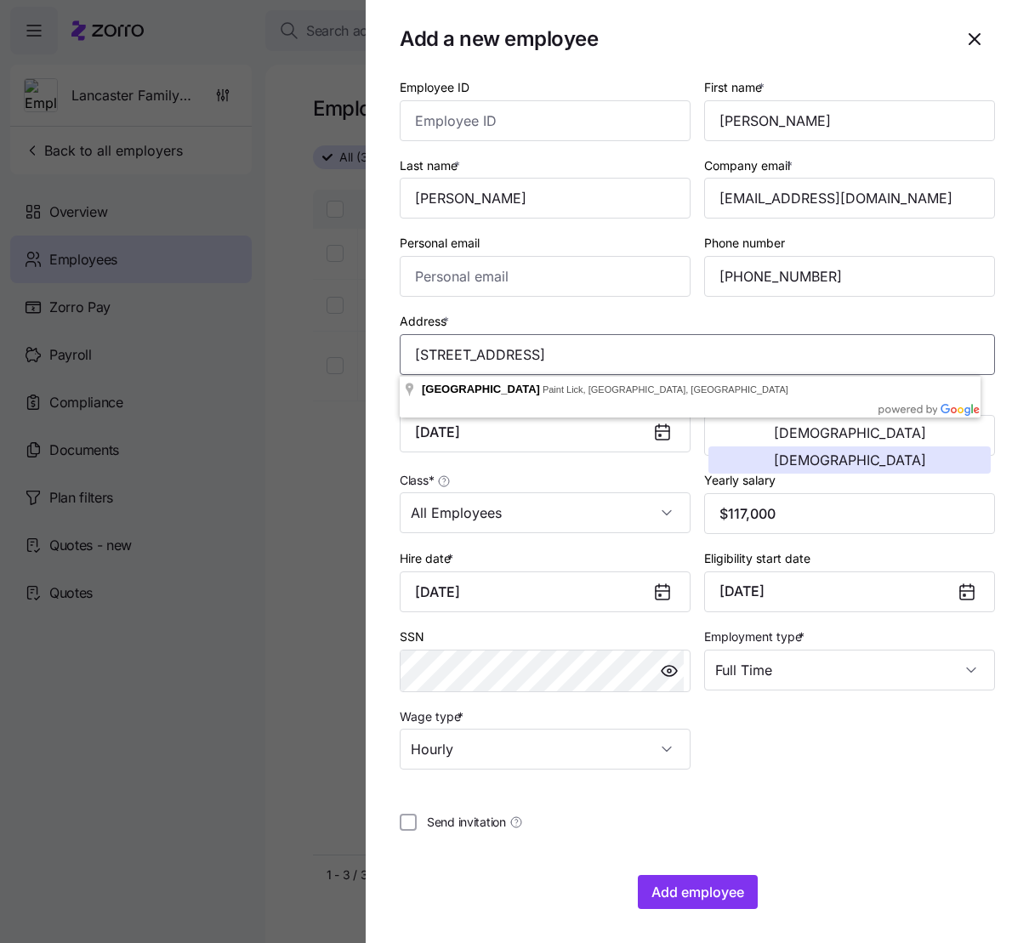
click at [780, 356] on input "204 Turkey Foot Ridge Road, Garrad county, Crab Orchard, KY 40419, USA" at bounding box center [697, 354] width 595 height 41
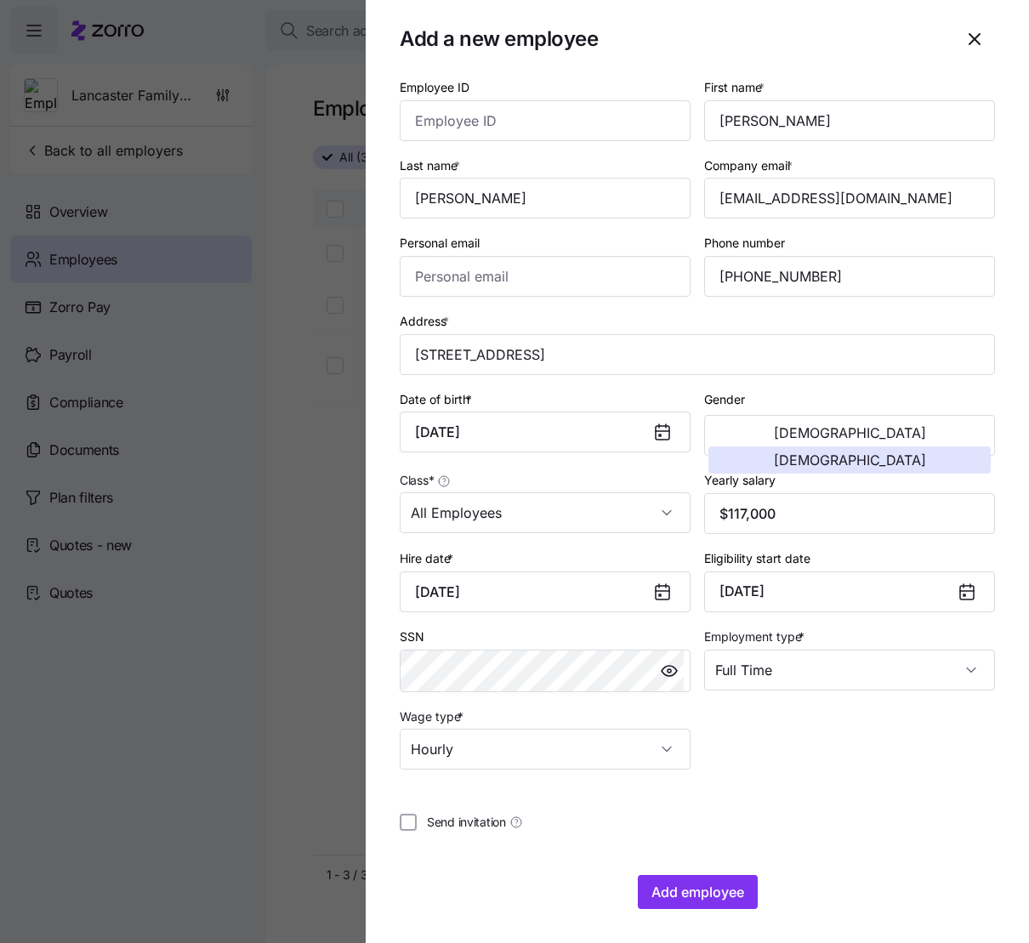
click at [768, 327] on div "Address * 204 Turkey Foot Ridge Road, Garrad county, Crab Orchard, KY 40419, USA" at bounding box center [697, 342] width 595 height 65
click at [797, 626] on div "Employee ID First name * Alicia Last name * Alvarado Company email * aliciaalva…" at bounding box center [697, 493] width 595 height 833
click at [716, 626] on span "Add employee" at bounding box center [697, 892] width 93 height 20
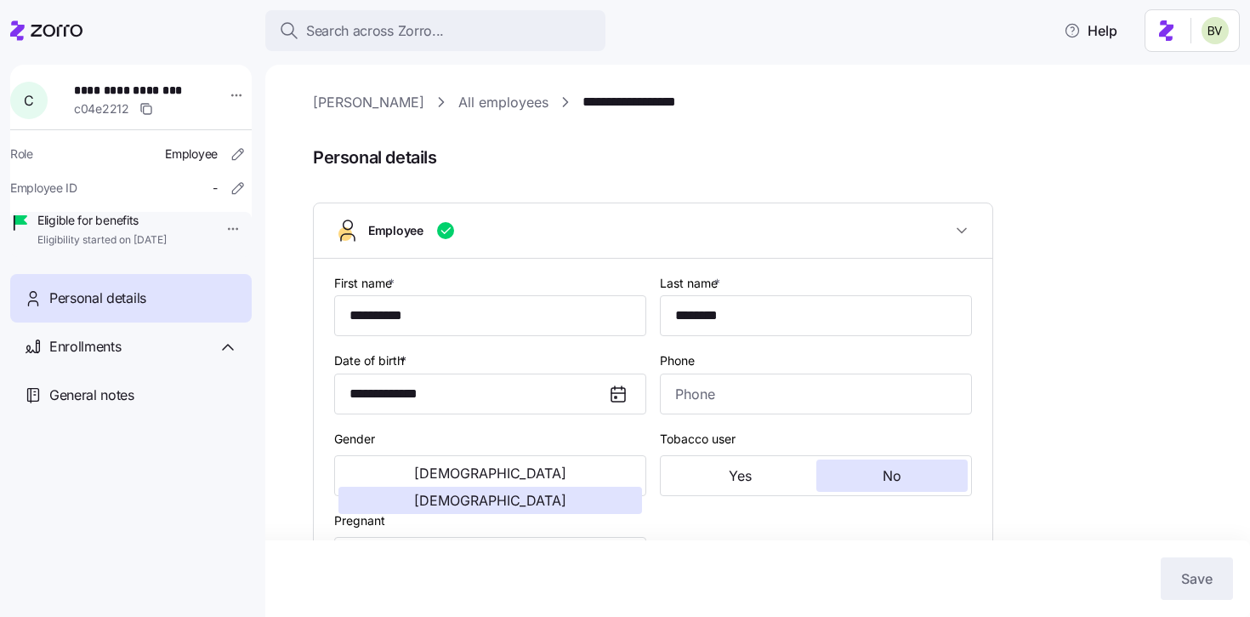
type input "All Employees"
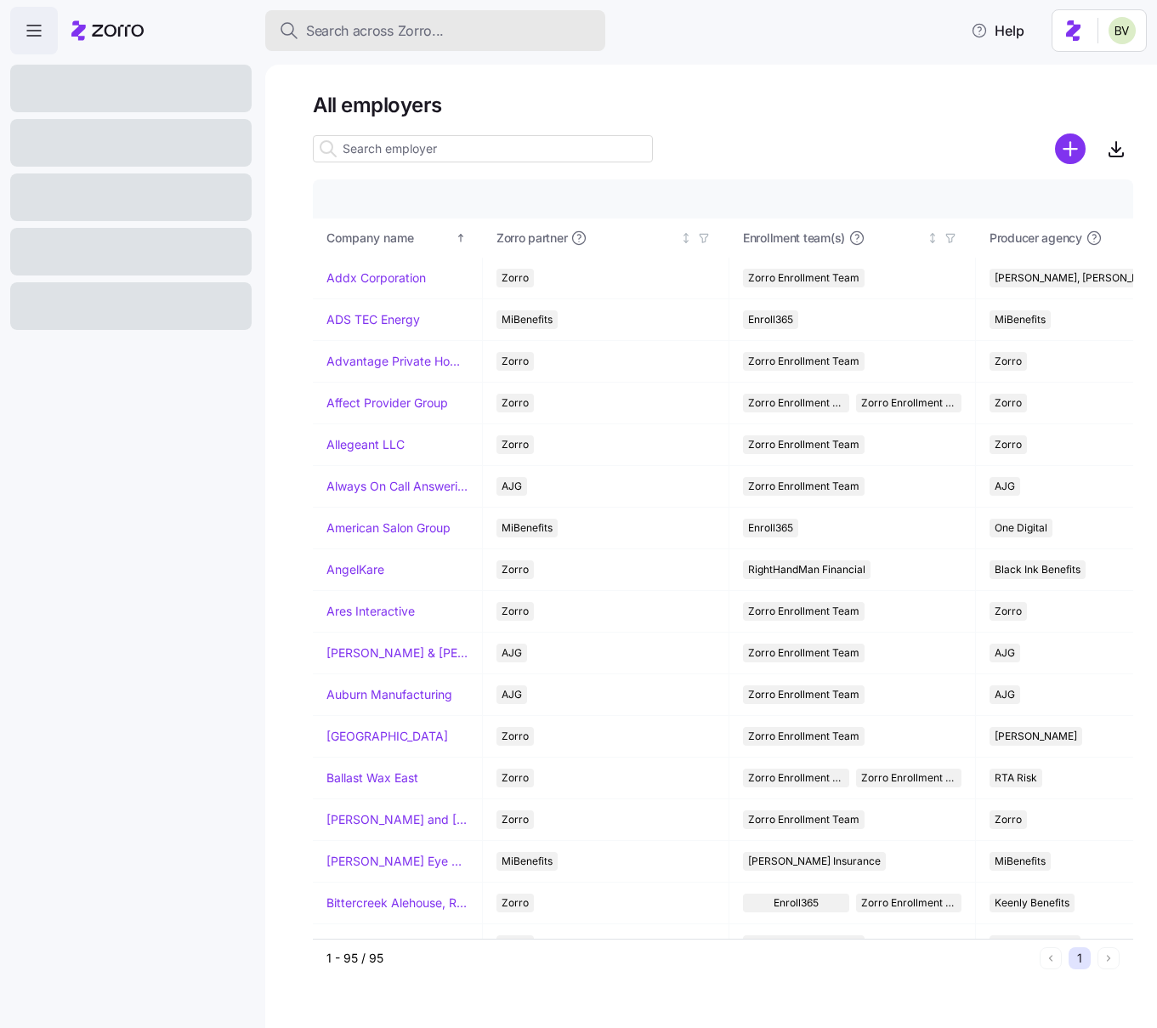
click at [371, 26] on span "Search across Zorro..." at bounding box center [375, 30] width 138 height 21
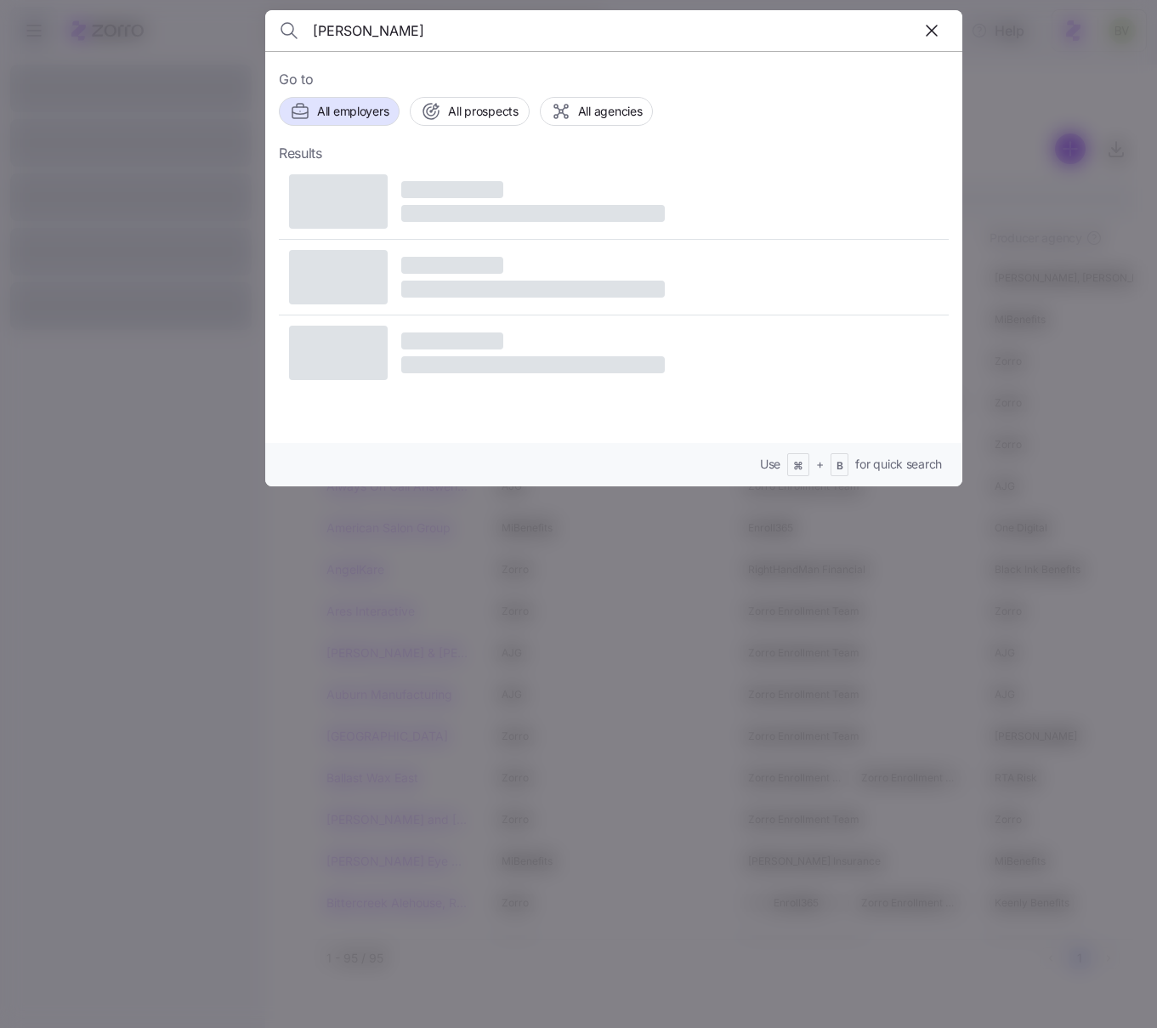
type input "Abbey Hotchkiss"
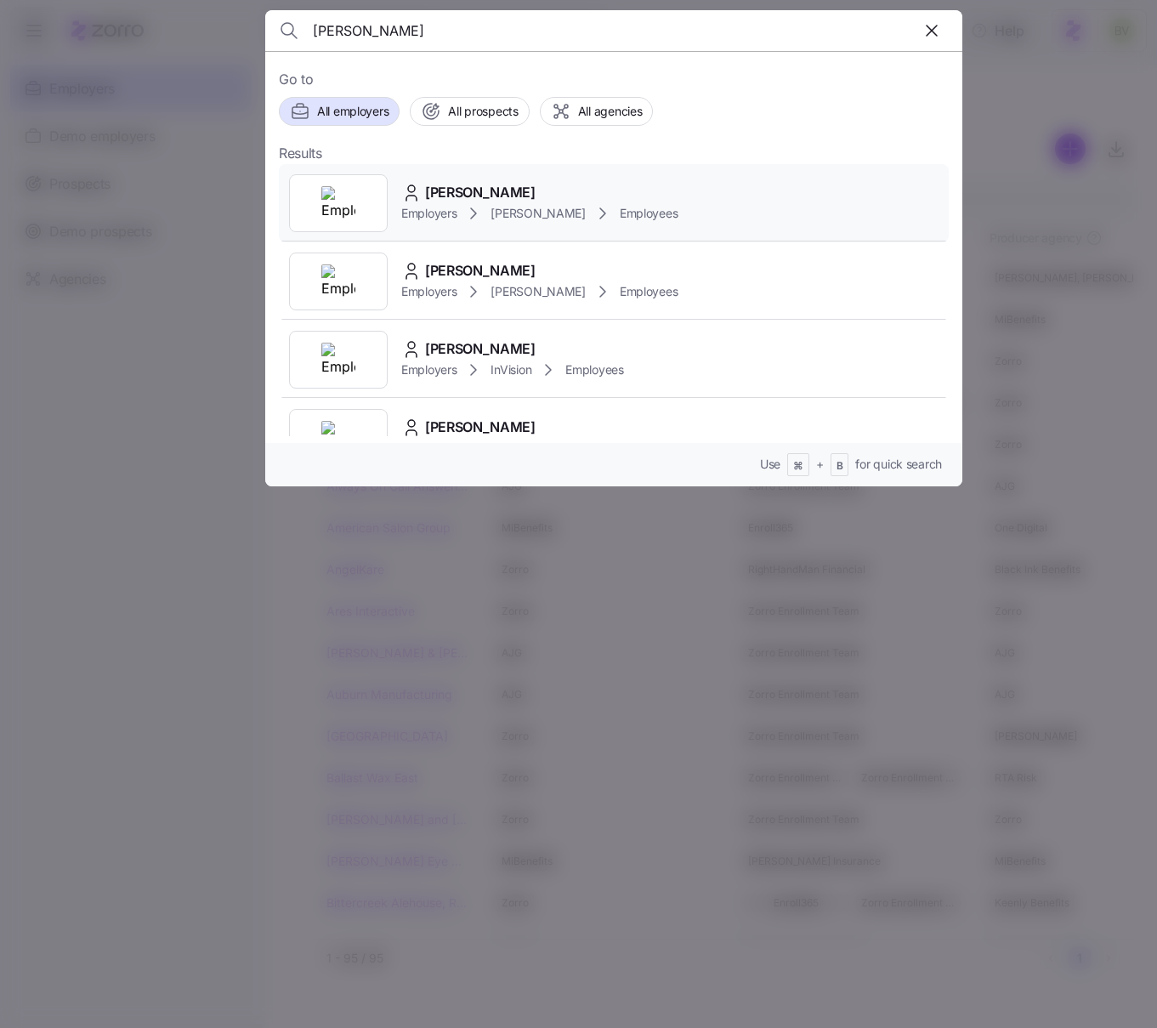
click at [347, 190] on img at bounding box center [338, 203] width 34 height 34
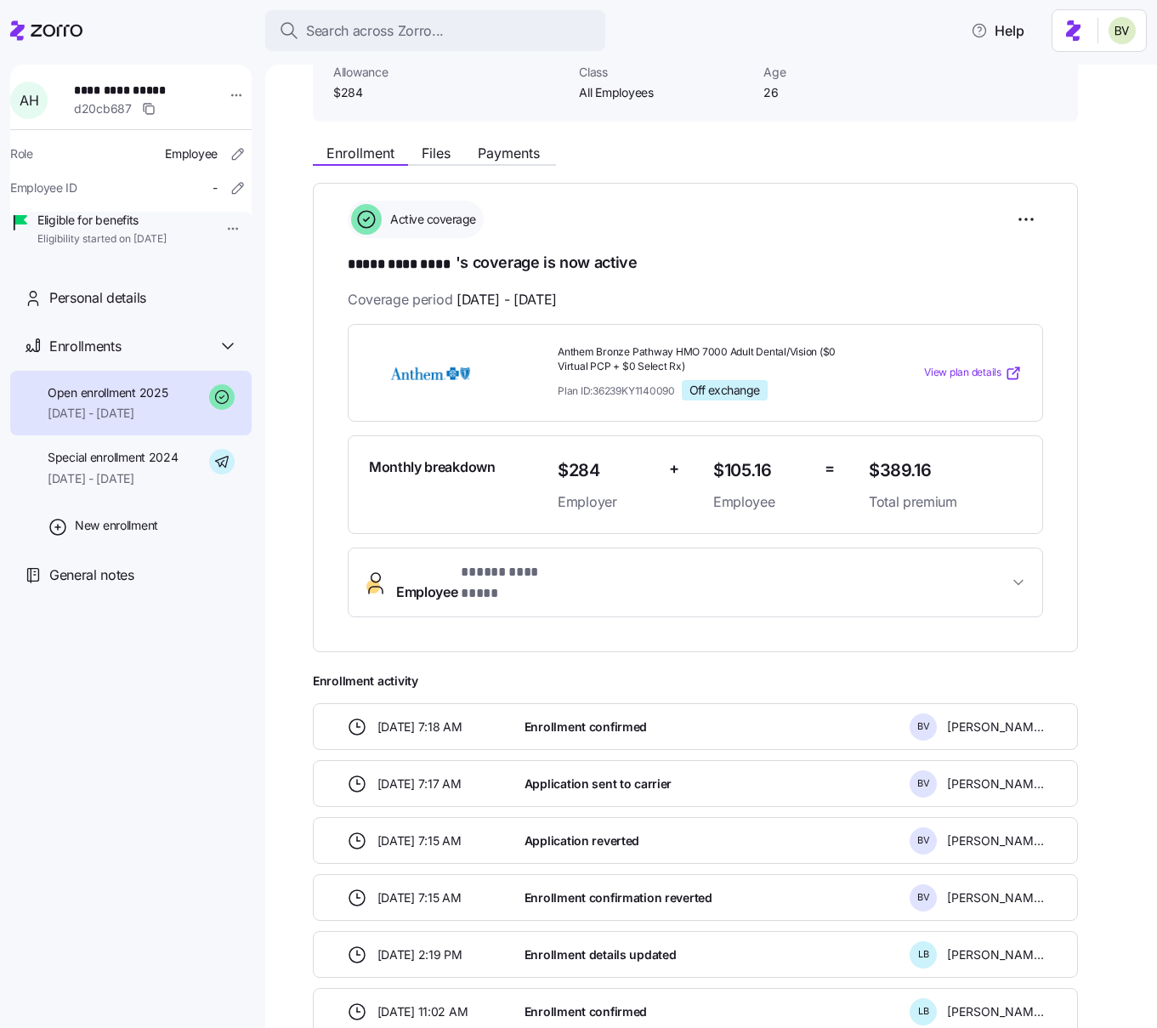
scroll to position [133, 0]
click at [447, 571] on span "Employee * ***** ********* *" at bounding box center [485, 580] width 179 height 41
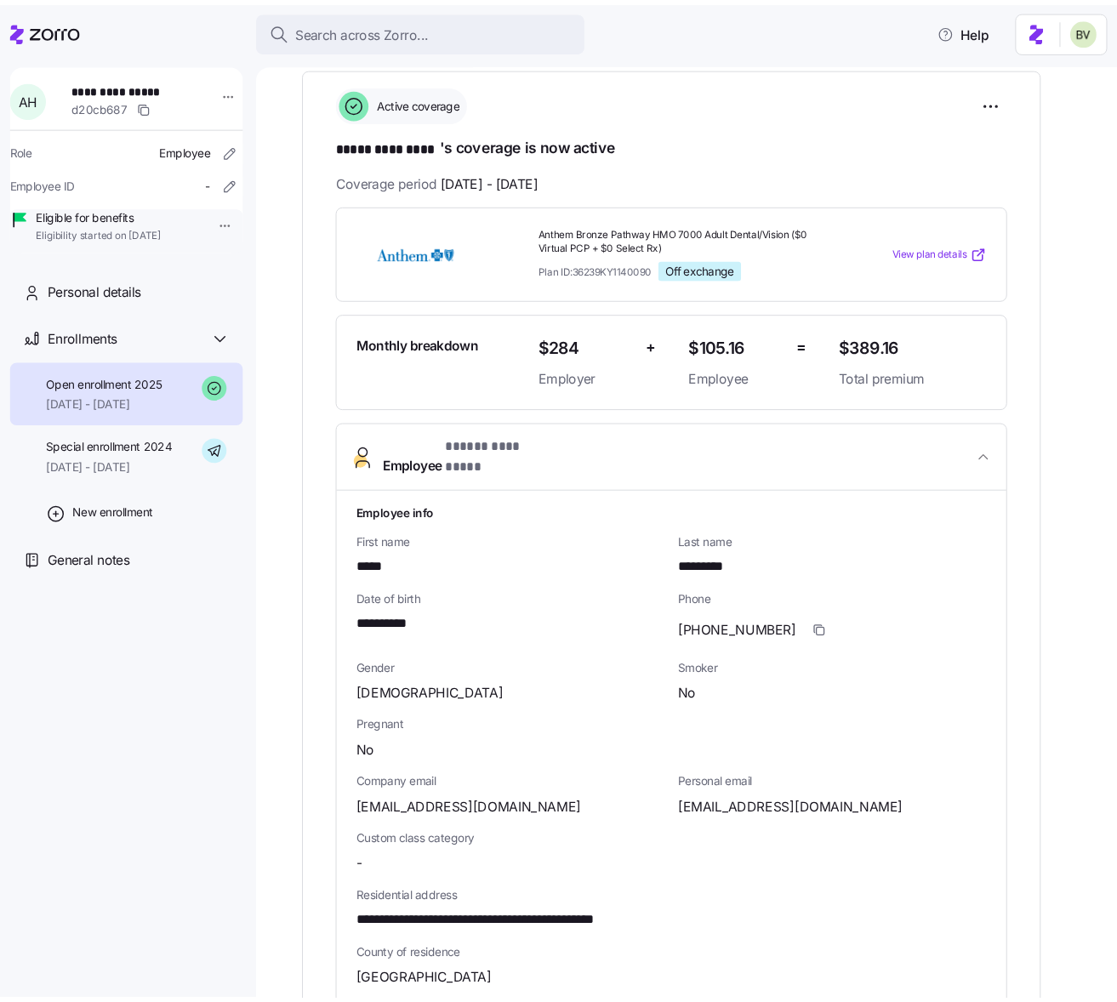
scroll to position [265, 0]
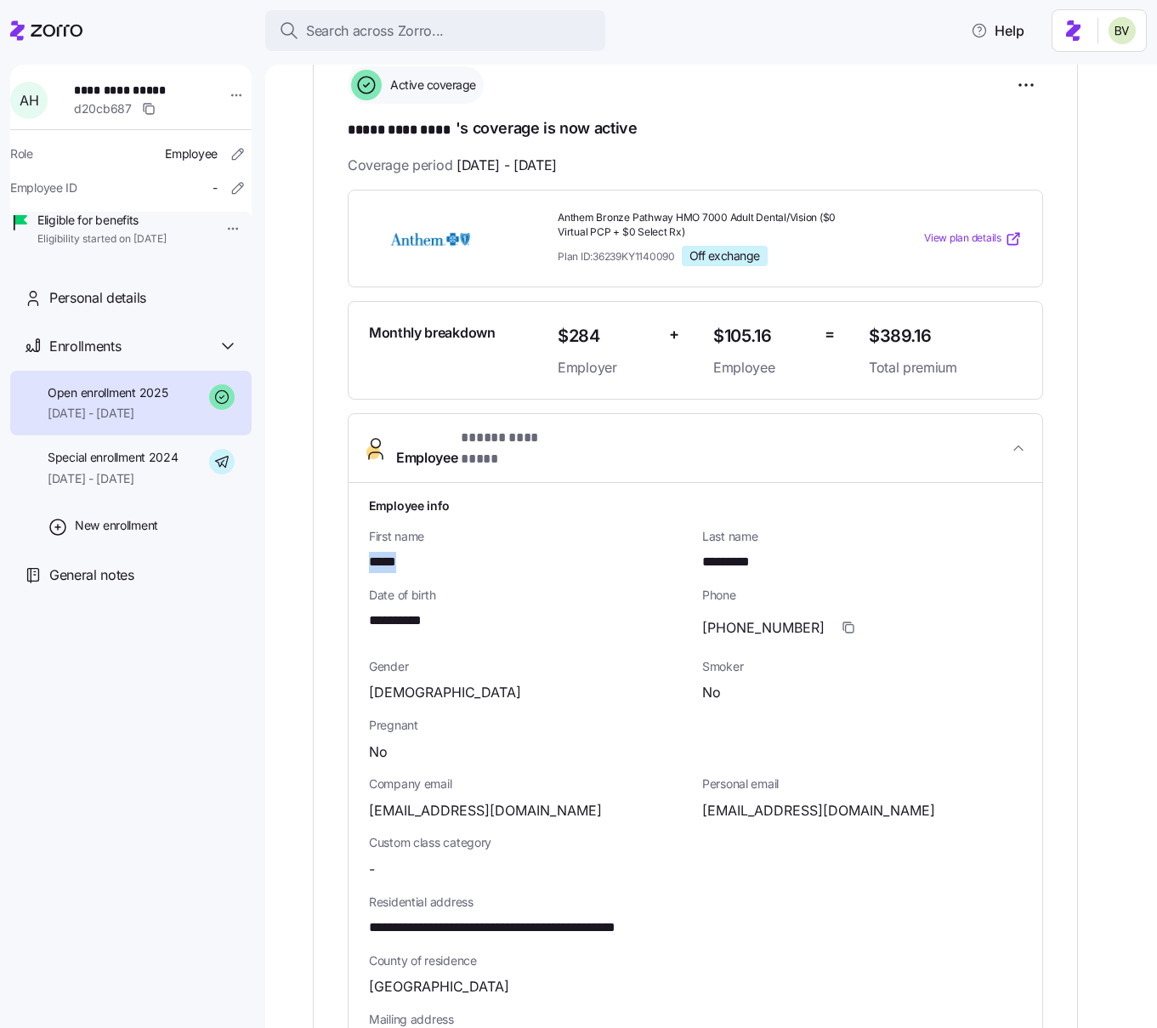
drag, startPoint x: 417, startPoint y: 547, endPoint x: 362, endPoint y: 546, distance: 54.4
click at [362, 546] on div "**********" at bounding box center [696, 916] width 694 height 866
copy span "*****"
drag, startPoint x: 773, startPoint y: 543, endPoint x: 697, endPoint y: 544, distance: 76.6
click at [697, 544] on div "Last name *********" at bounding box center [862, 550] width 333 height 59
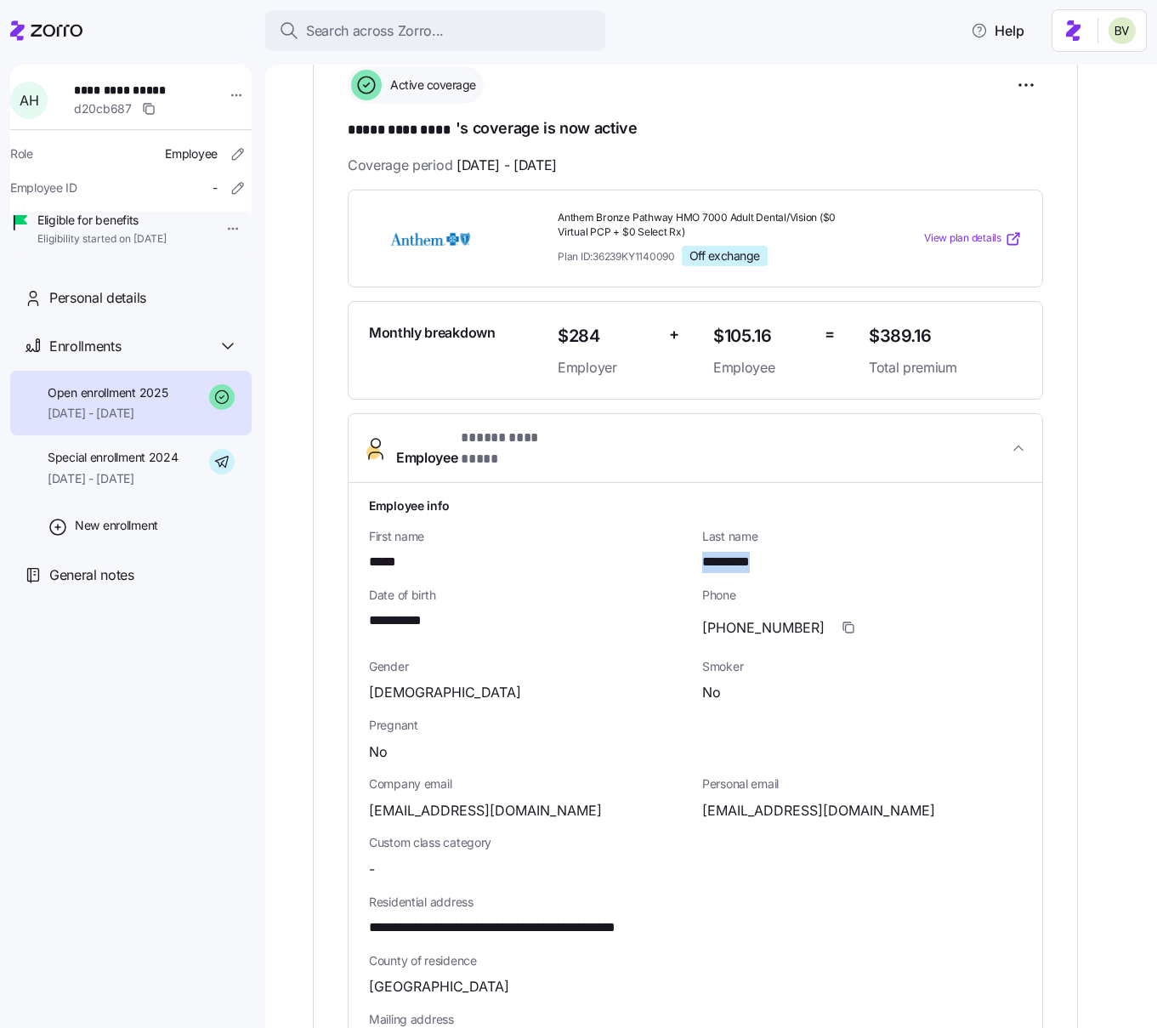
copy span "*********"
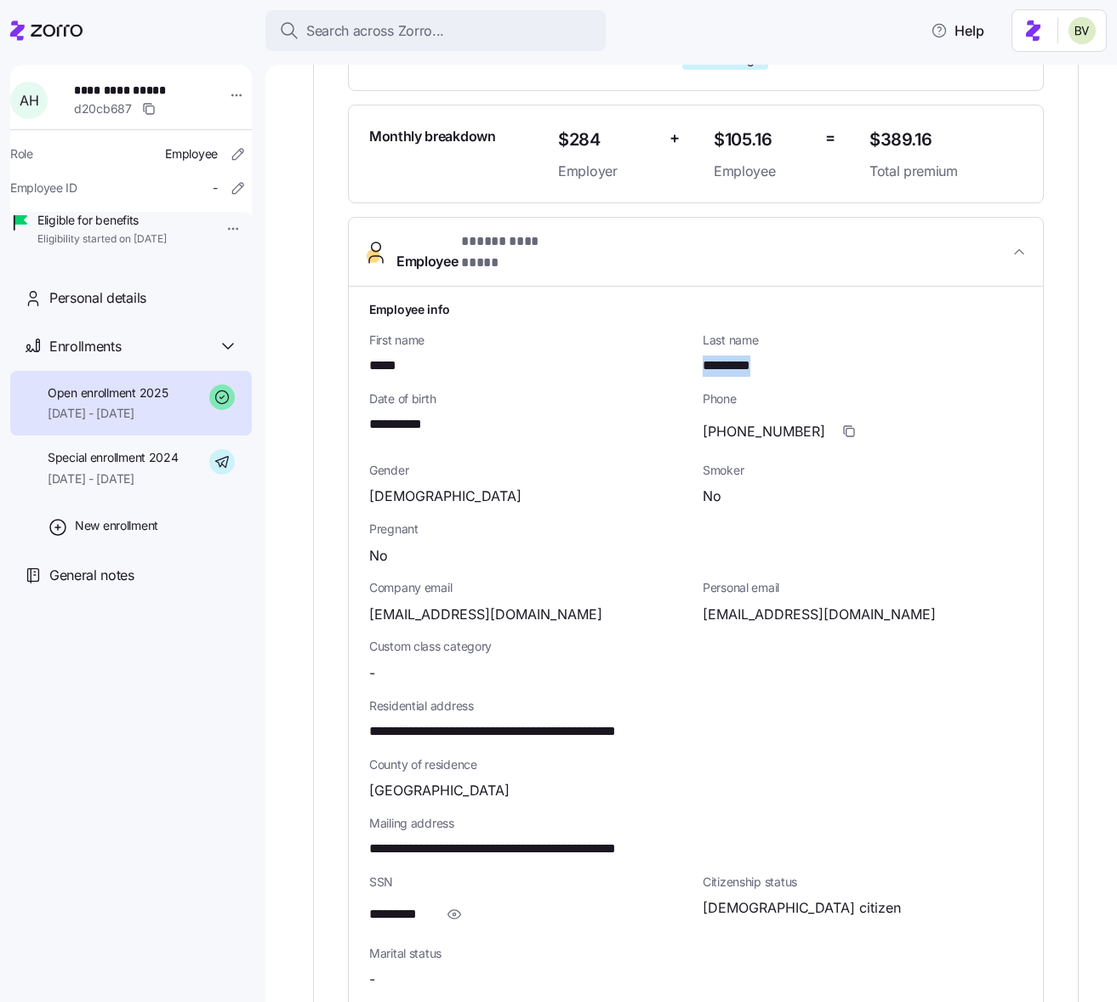
scroll to position [499, 0]
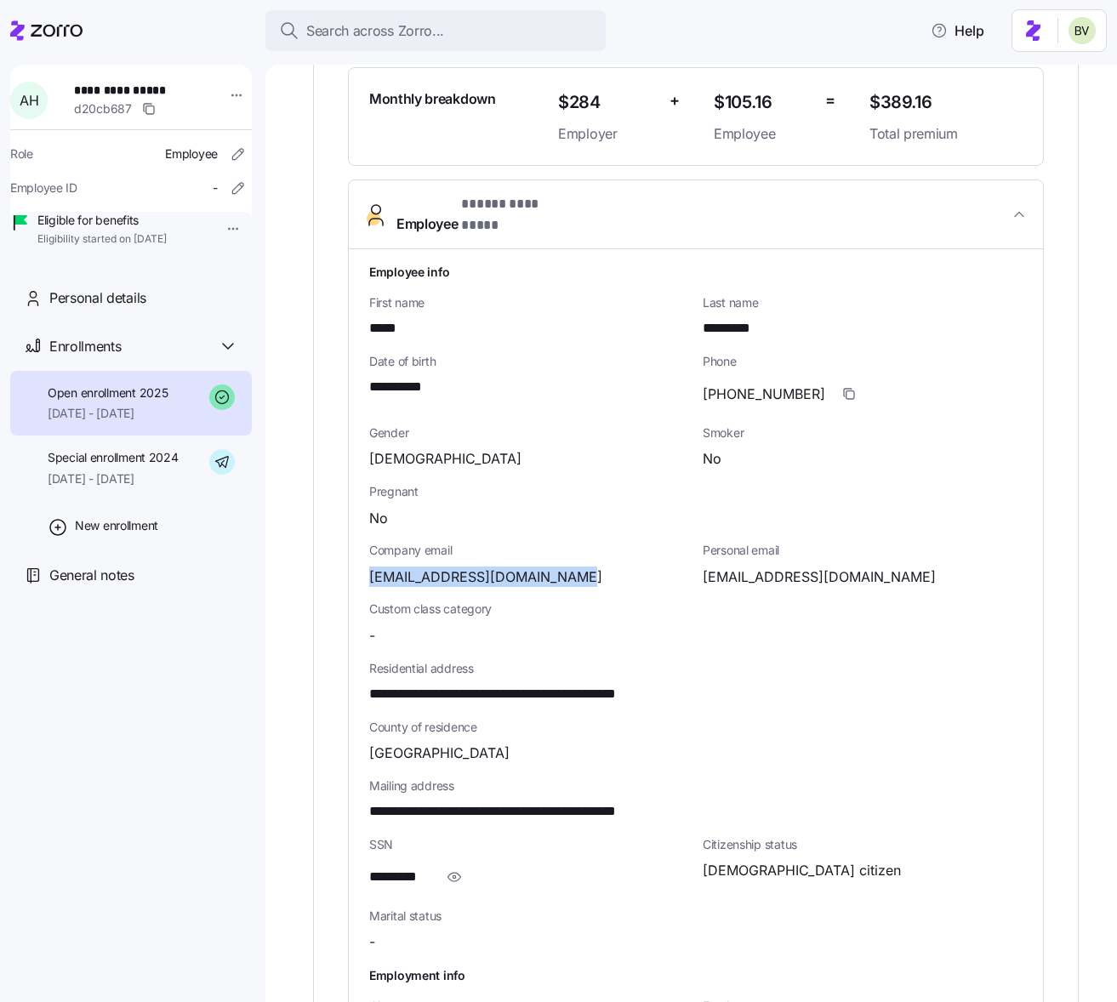
drag, startPoint x: 583, startPoint y: 561, endPoint x: 370, endPoint y: 563, distance: 212.6
click at [370, 566] on div "abbeyhotchkiss231@gmail.com" at bounding box center [529, 576] width 320 height 21
copy span "abbeyhotchkiss231@gmail.com"
click at [550, 508] on div "No" at bounding box center [695, 518] width 653 height 21
click at [527, 684] on span "**********" at bounding box center [536, 694] width 334 height 21
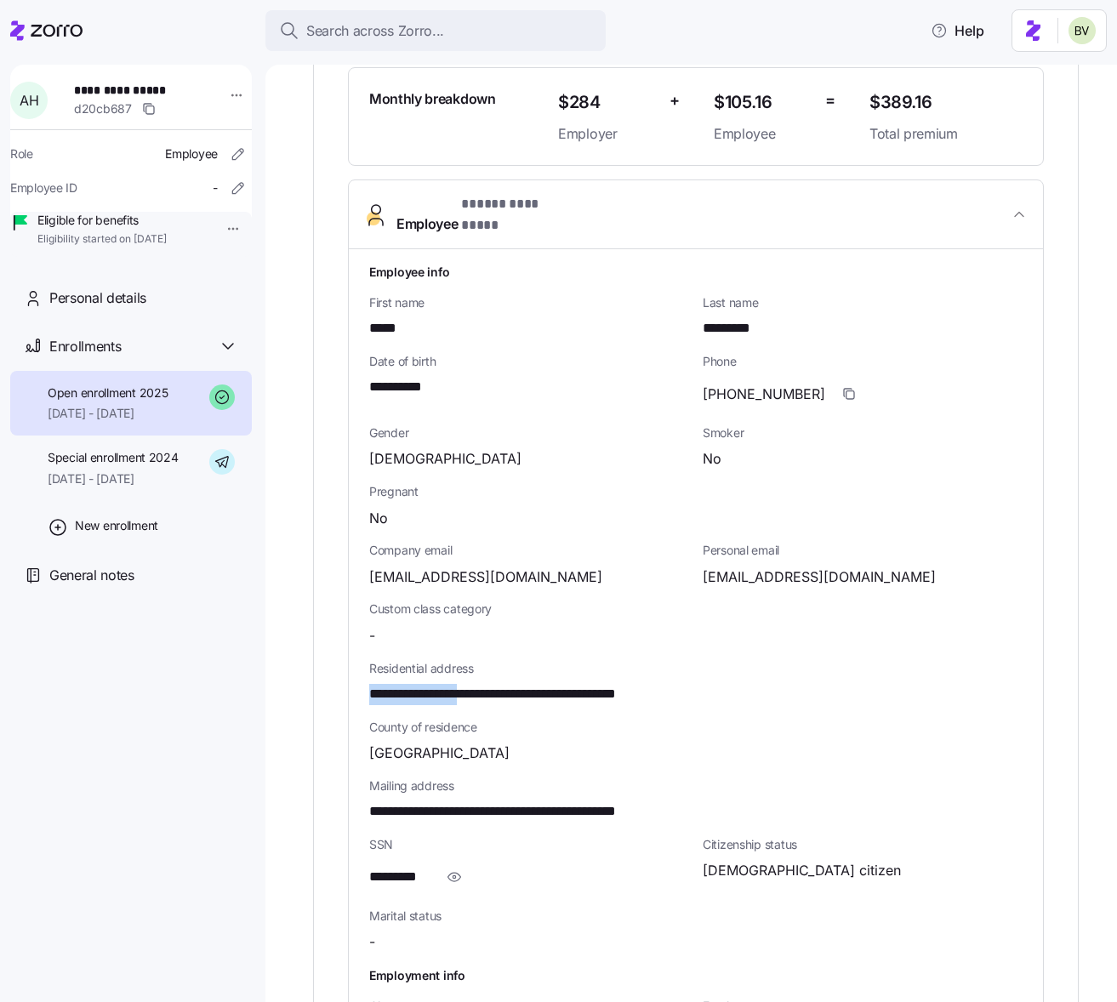
drag, startPoint x: 488, startPoint y: 678, endPoint x: 359, endPoint y: 683, distance: 129.4
click at [359, 683] on div "**********" at bounding box center [696, 682] width 694 height 866
copy span "**********"
click at [154, 109] on icon "button" at bounding box center [149, 109] width 14 height 14
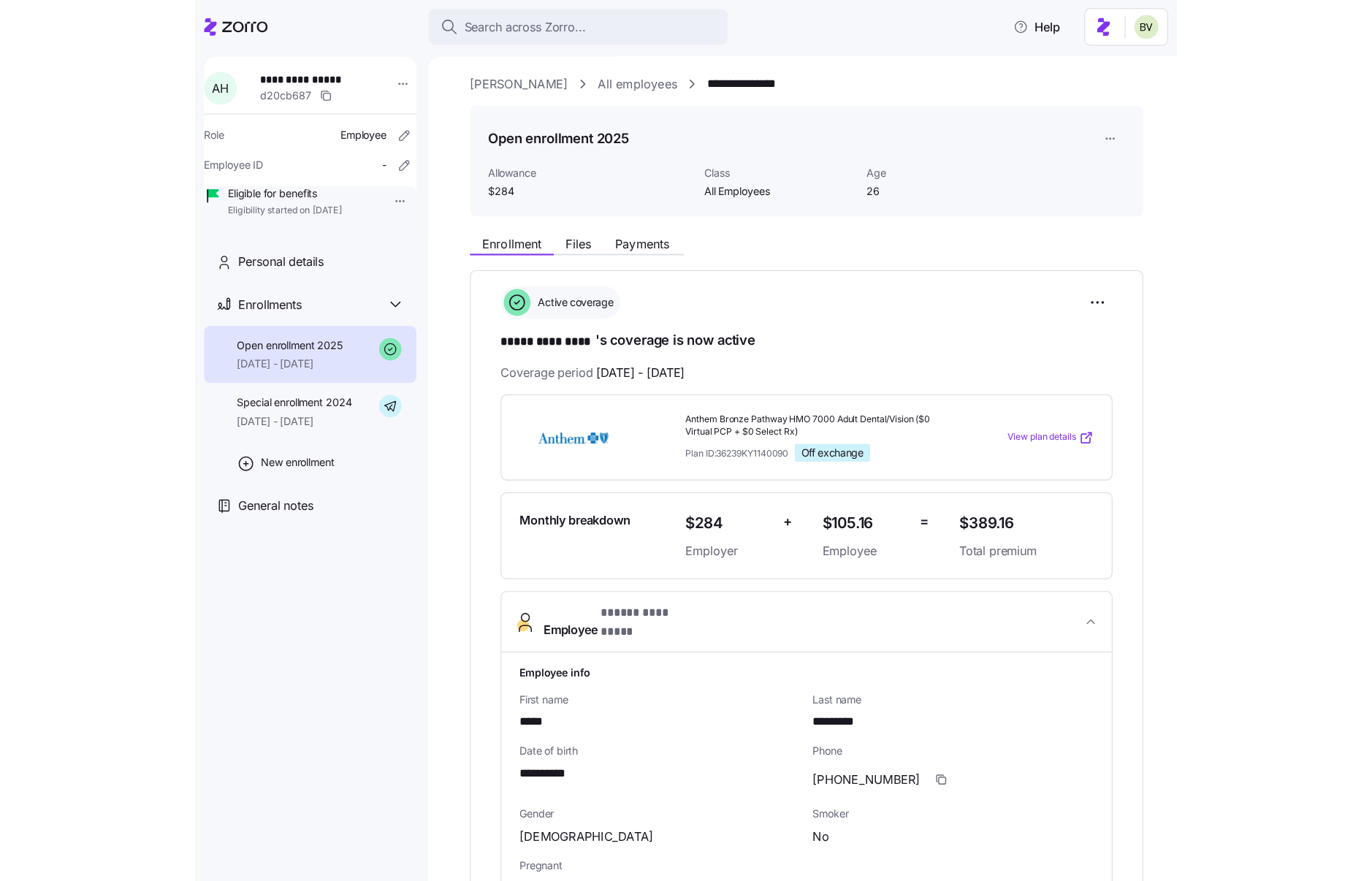
scroll to position [0, 0]
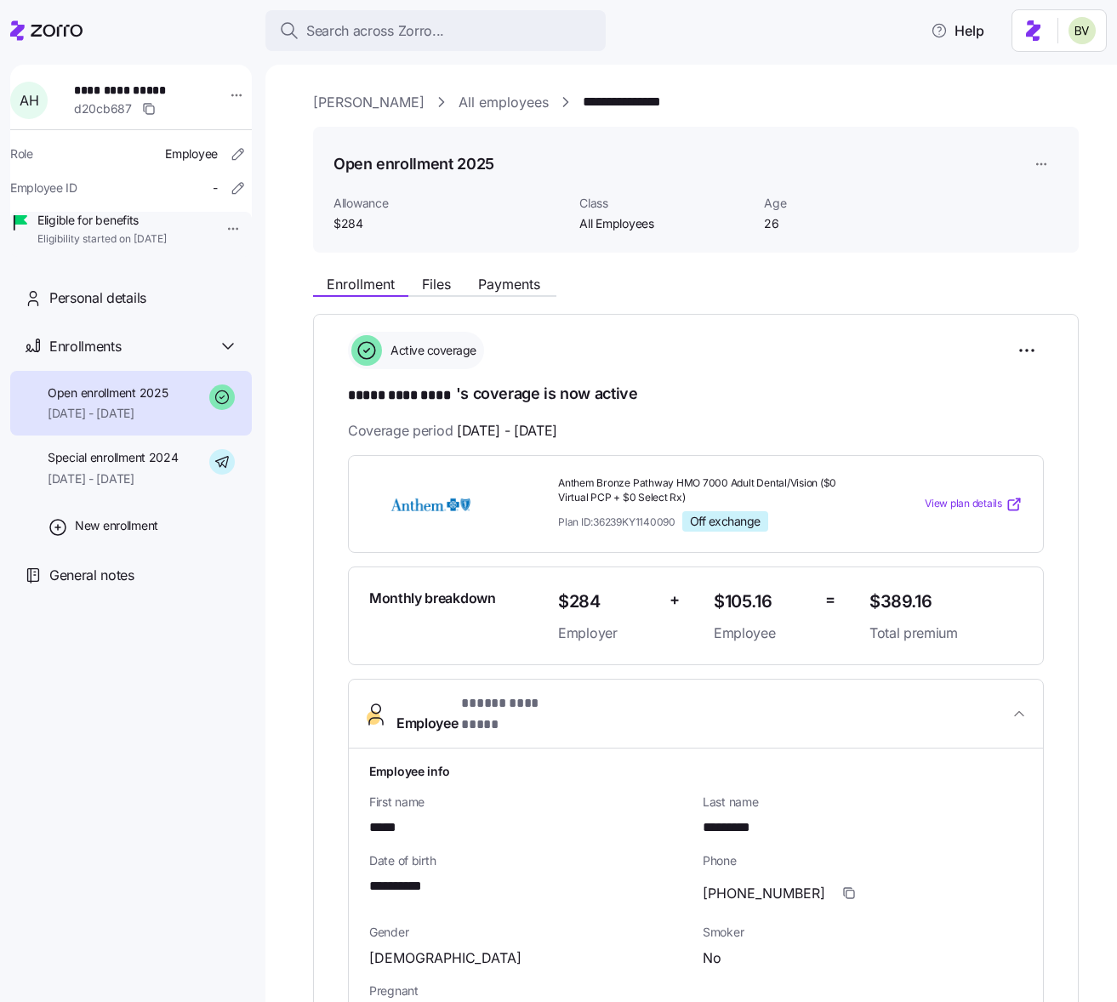
click at [168, 422] on span "01/01/2025 - 12/31/2025" at bounding box center [108, 413] width 120 height 17
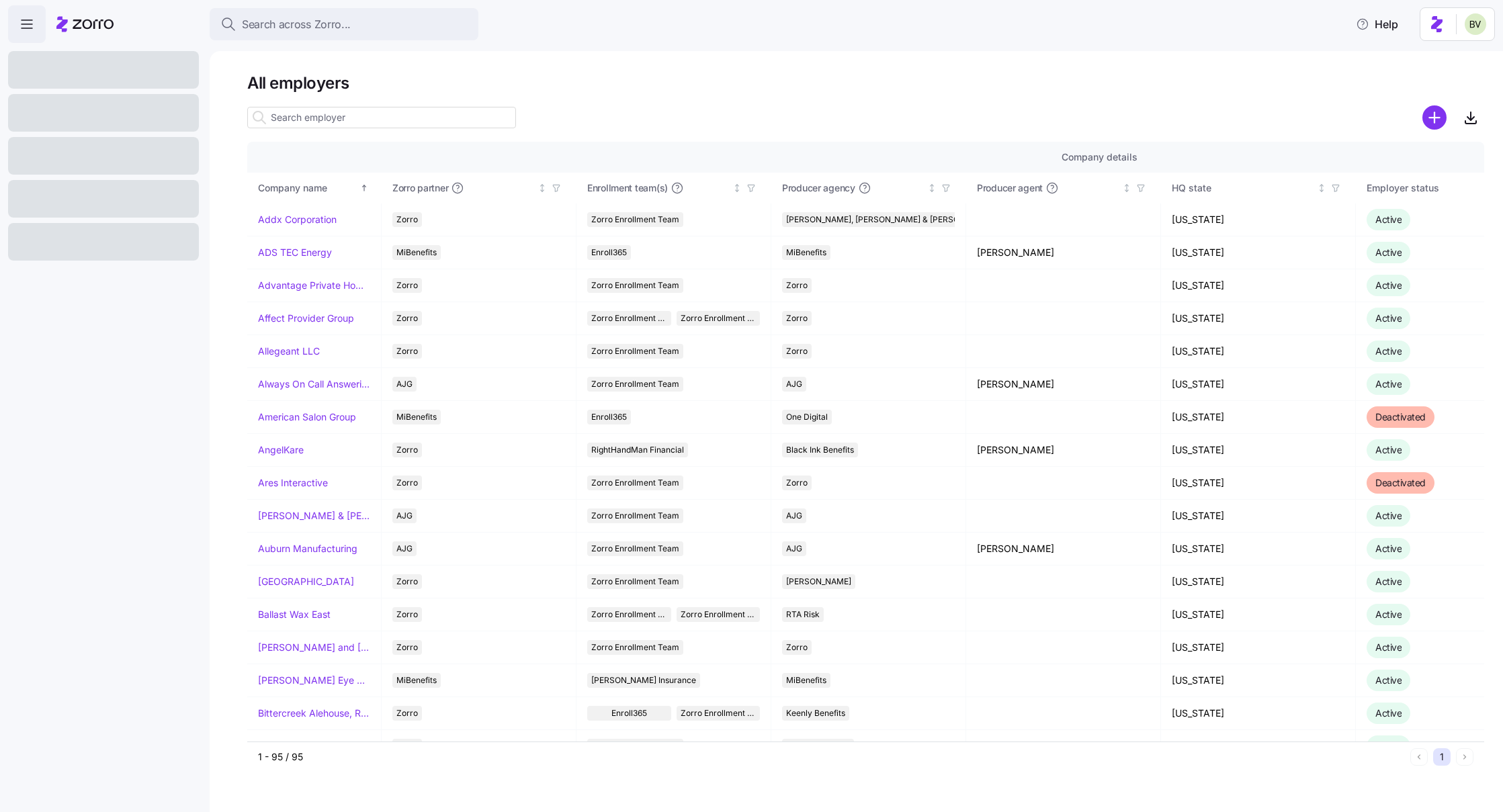
click at [375, 121] on input at bounding box center [382, 117] width 269 height 21
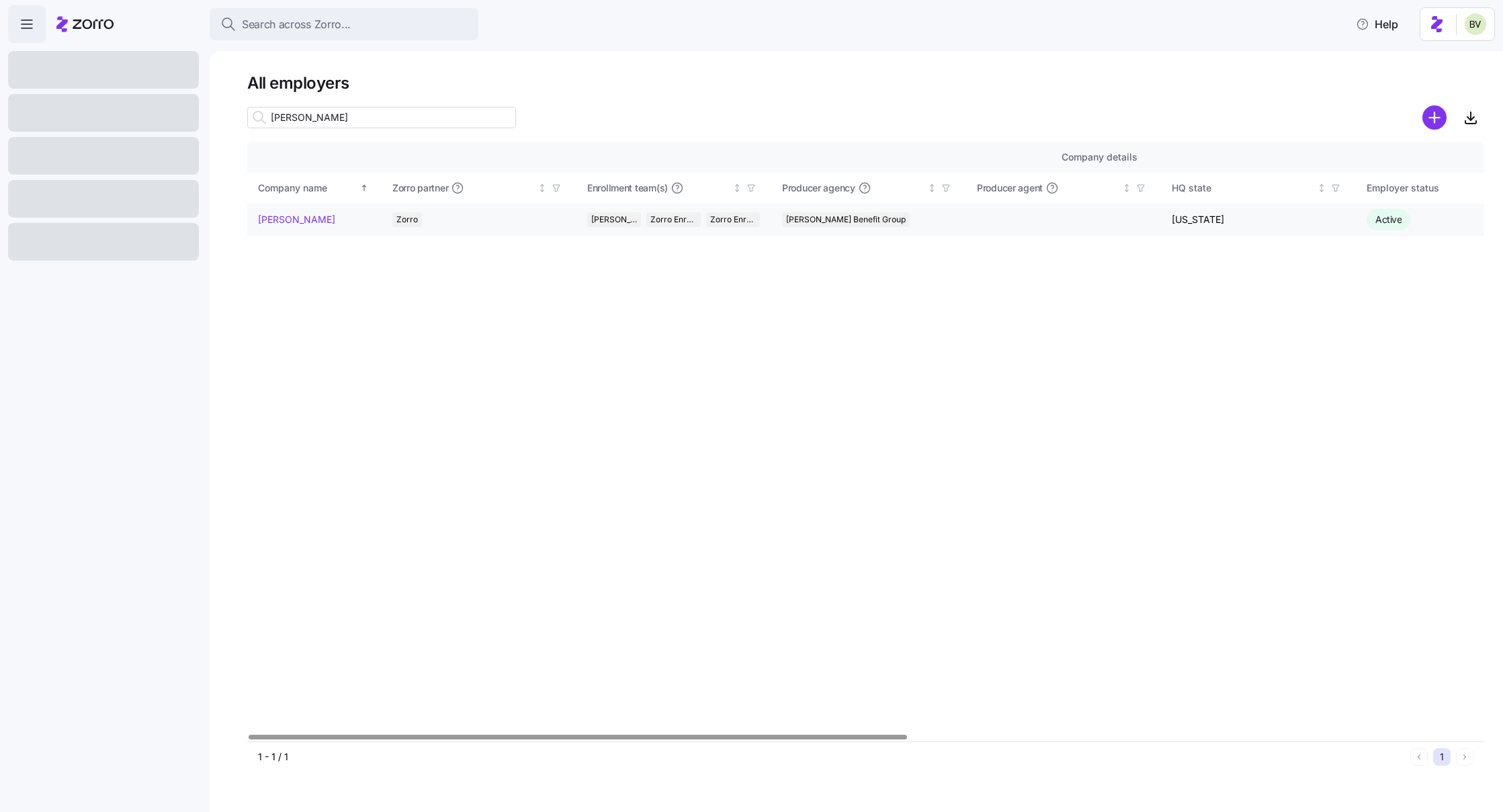
type input "kim"
click at [278, 222] on link "Kim Cox" at bounding box center [297, 220] width 77 height 13
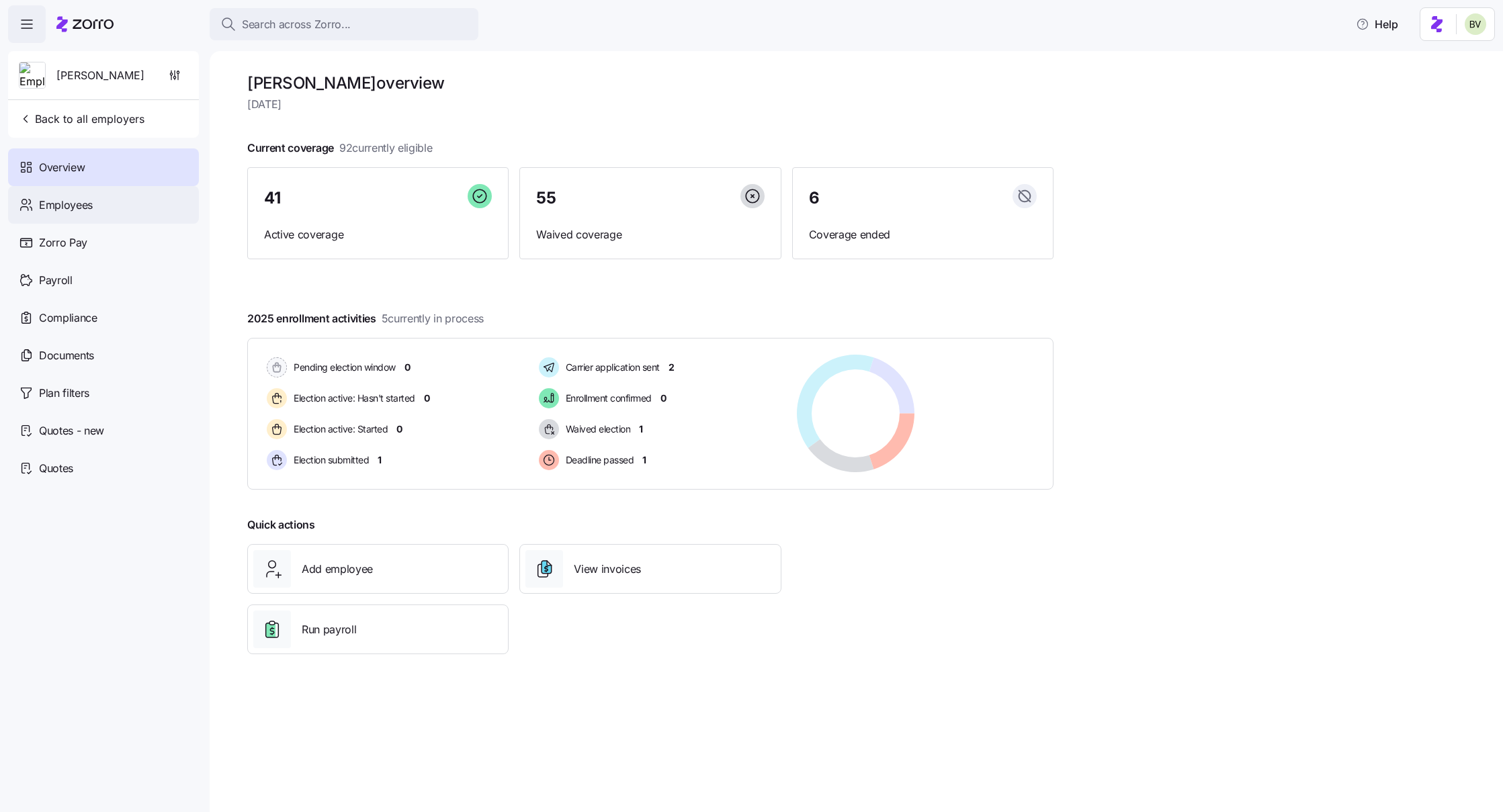
click at [81, 210] on span "Employees" at bounding box center [66, 205] width 54 height 17
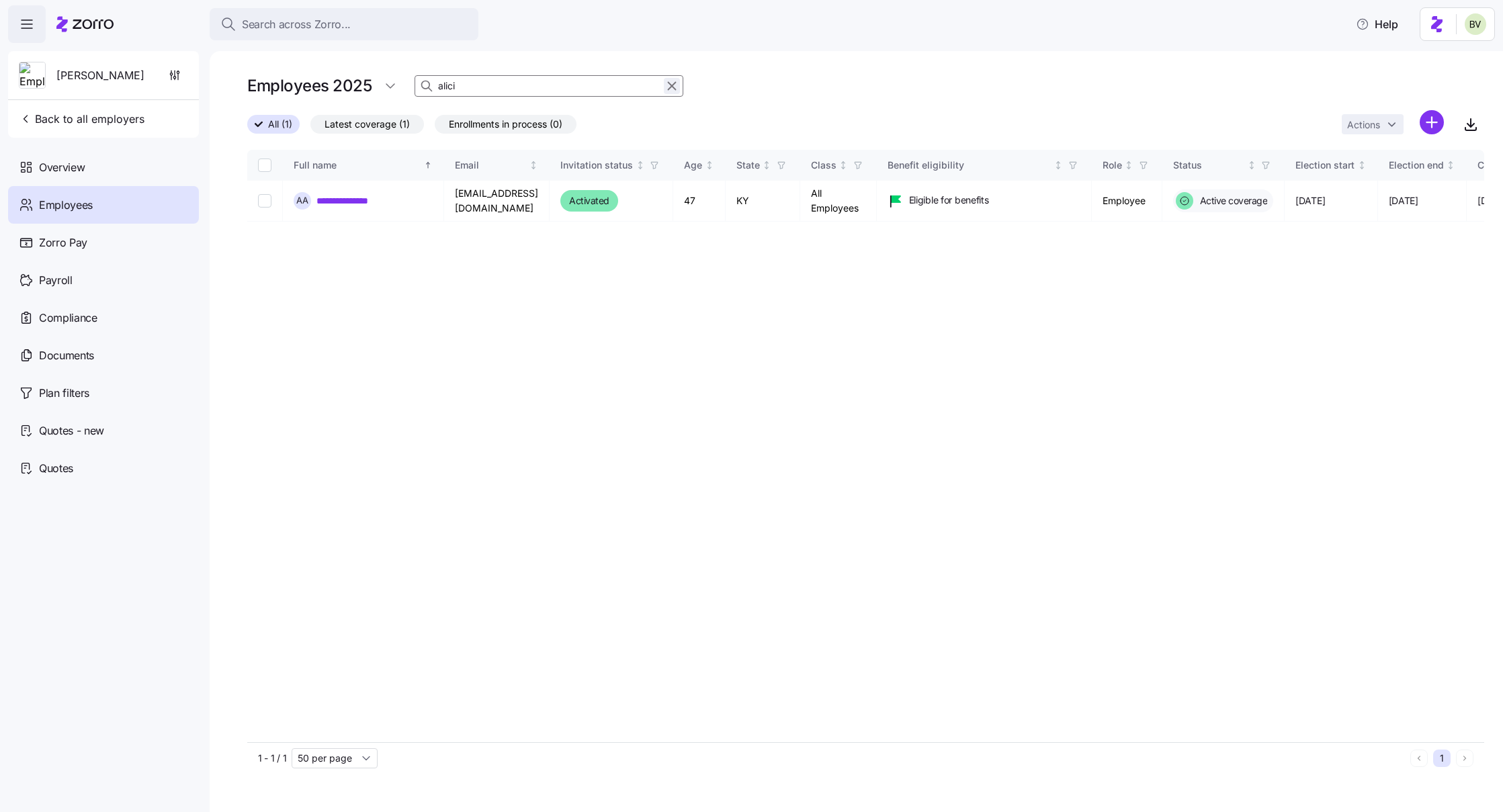
click at [672, 92] on icon "button" at bounding box center [672, 86] width 15 height 16
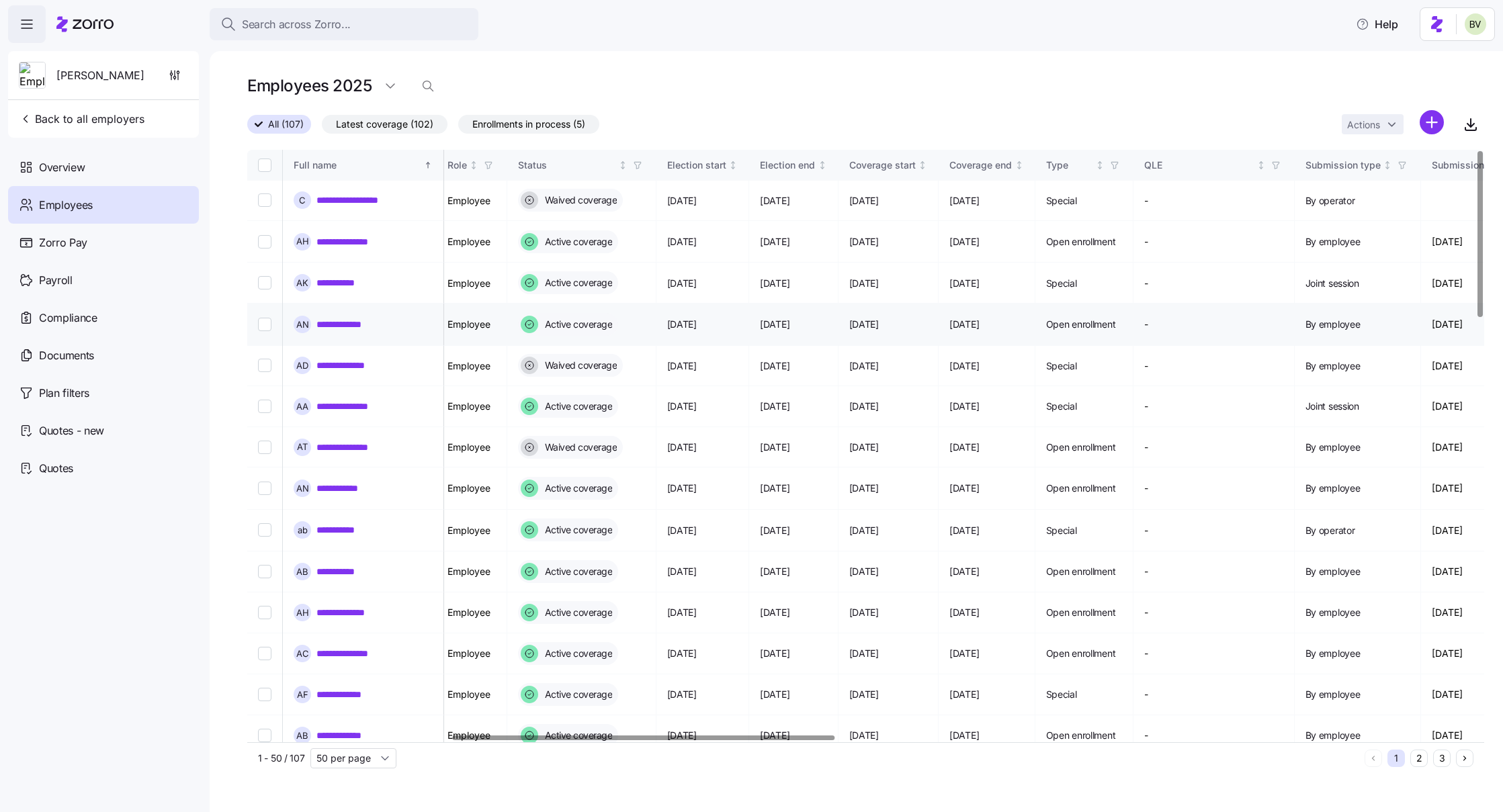
scroll to position [0, 665]
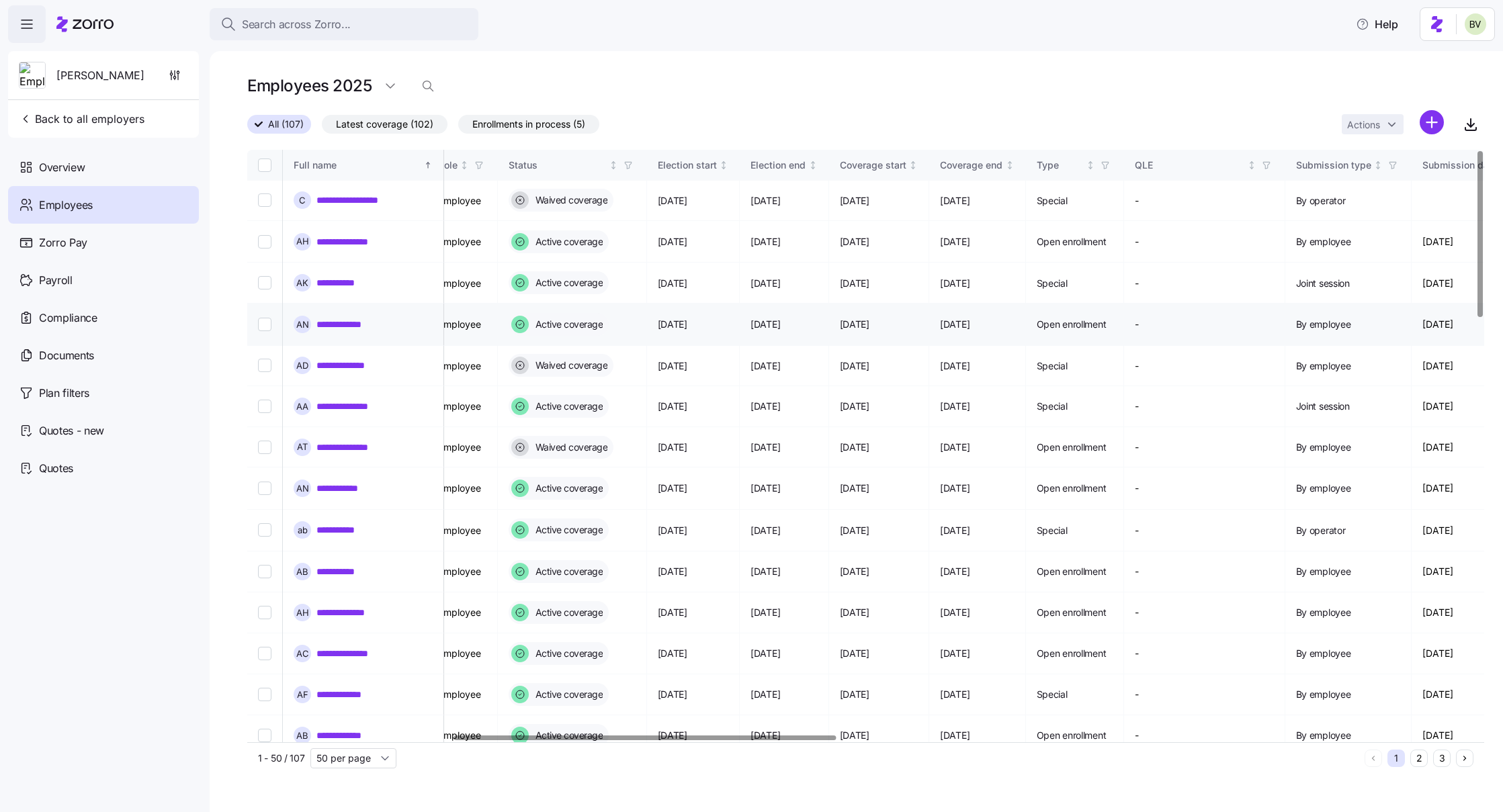
click at [344, 319] on link "**********" at bounding box center [347, 324] width 60 height 13
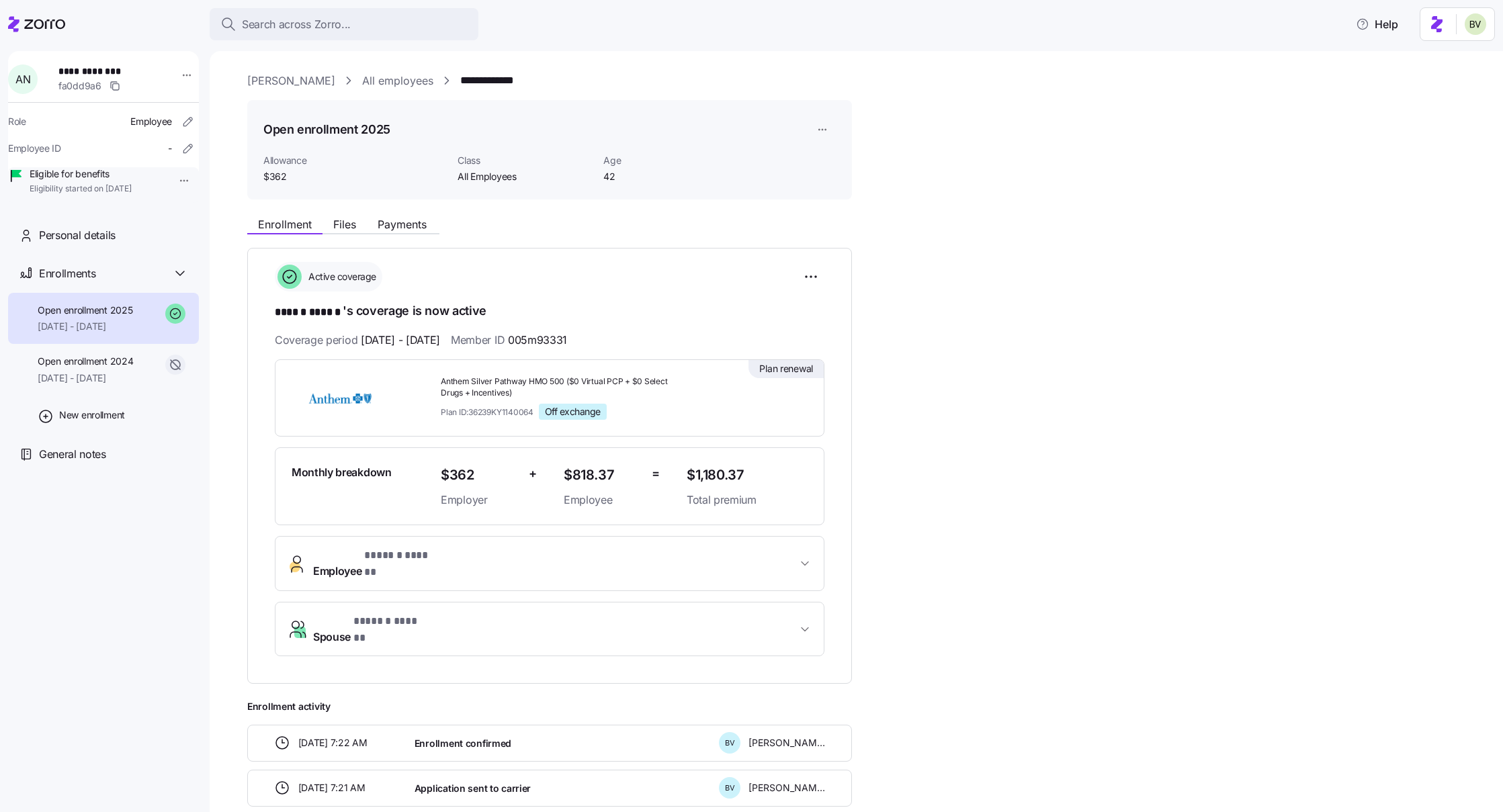
click at [469, 562] on span "Employee * ****** ****** *" at bounding box center [555, 563] width 484 height 32
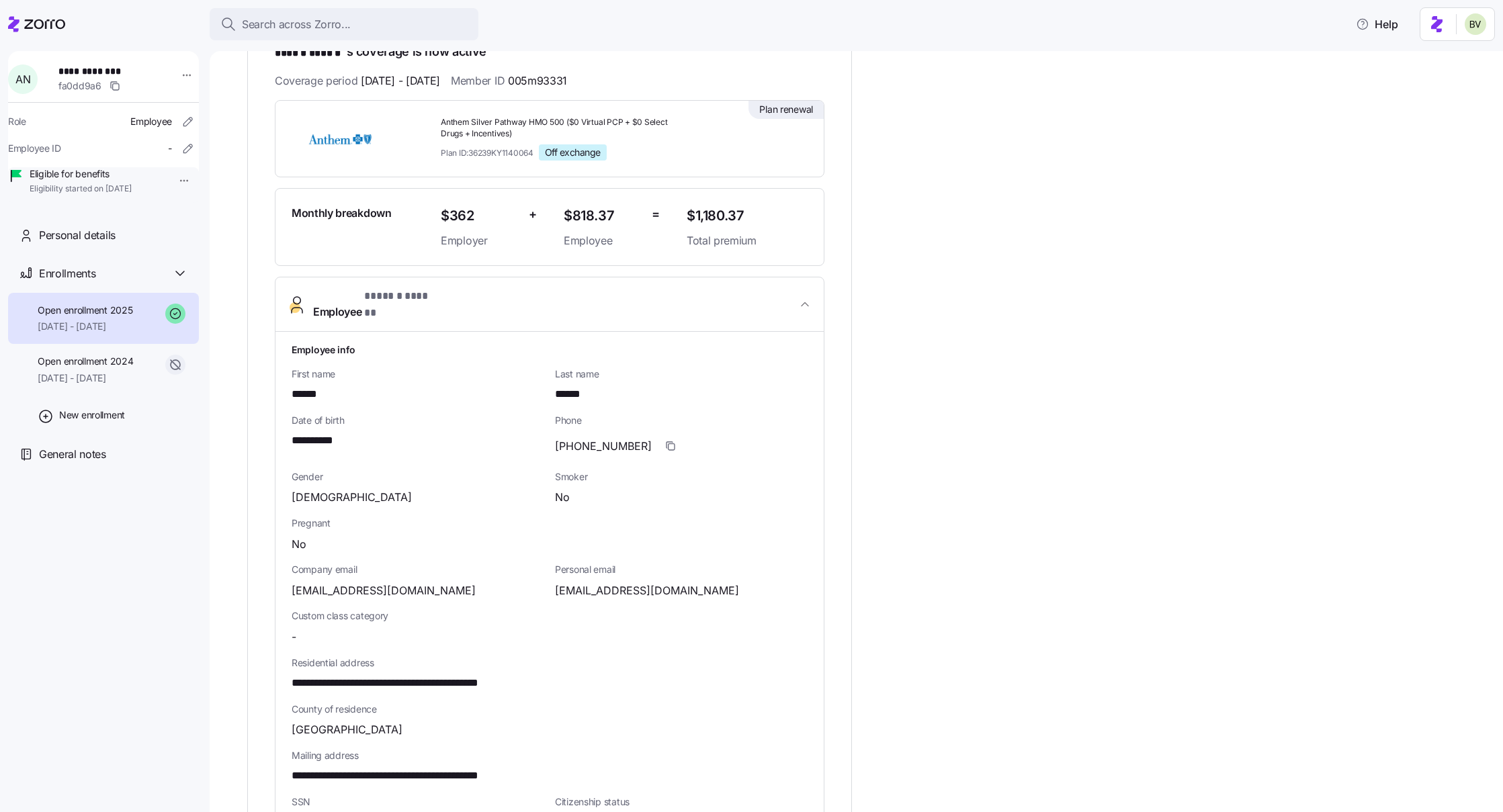
scroll to position [280, 0]
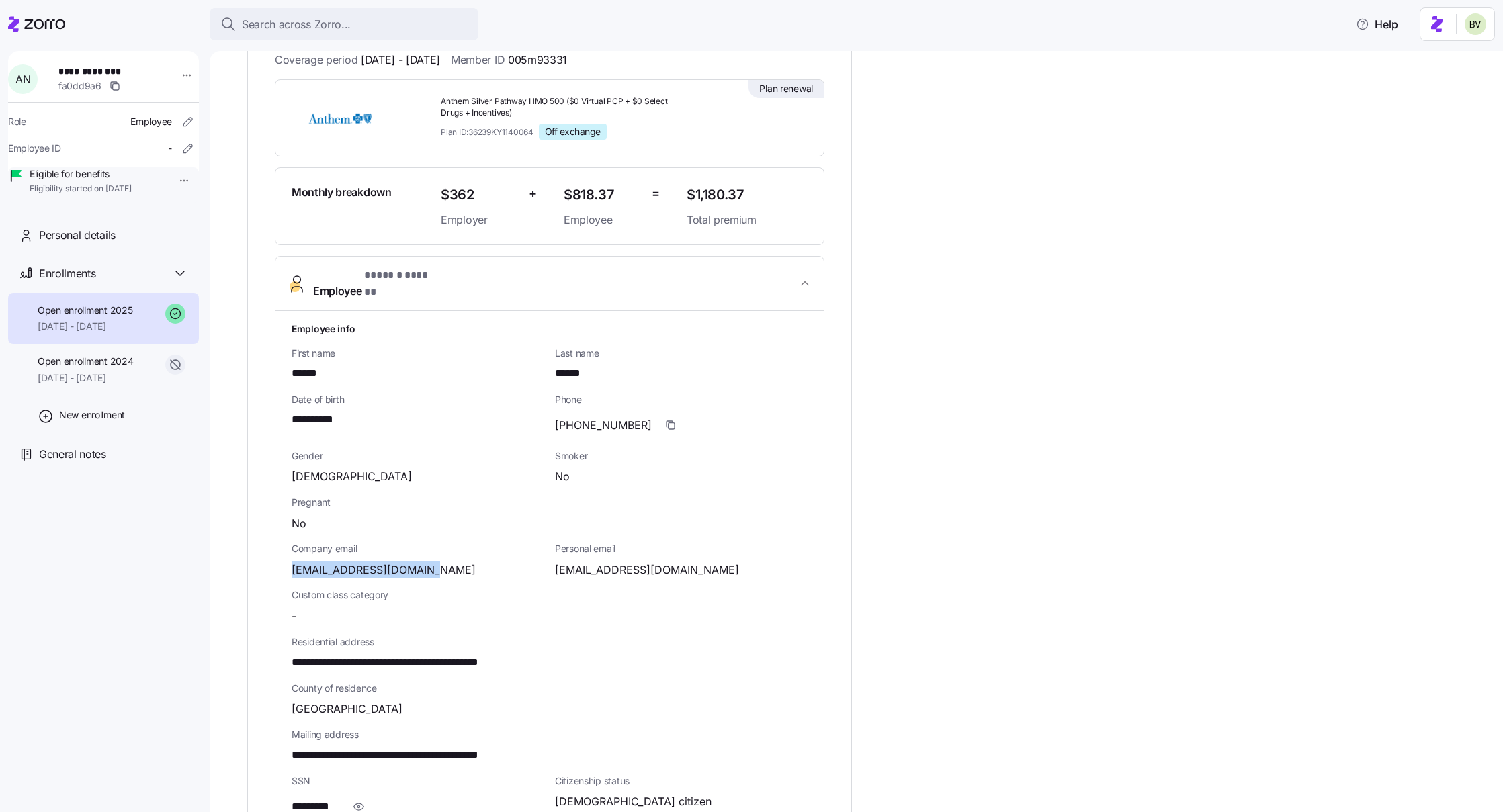
drag, startPoint x: 292, startPoint y: 559, endPoint x: 424, endPoint y: 561, distance: 132.0
click at [424, 562] on div "alaina_nevels21@eku.edu" at bounding box center [418, 570] width 253 height 17
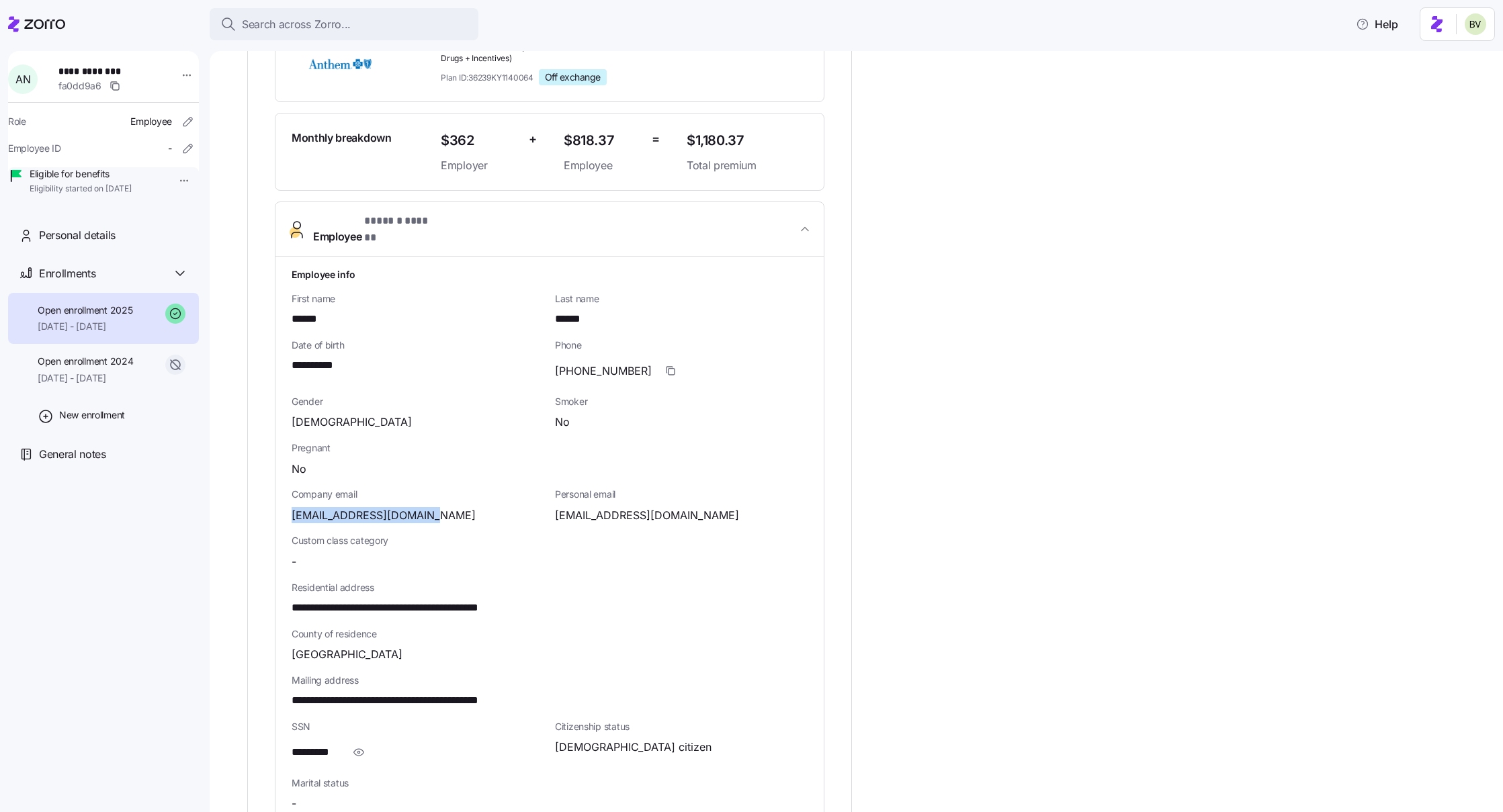
scroll to position [349, 0]
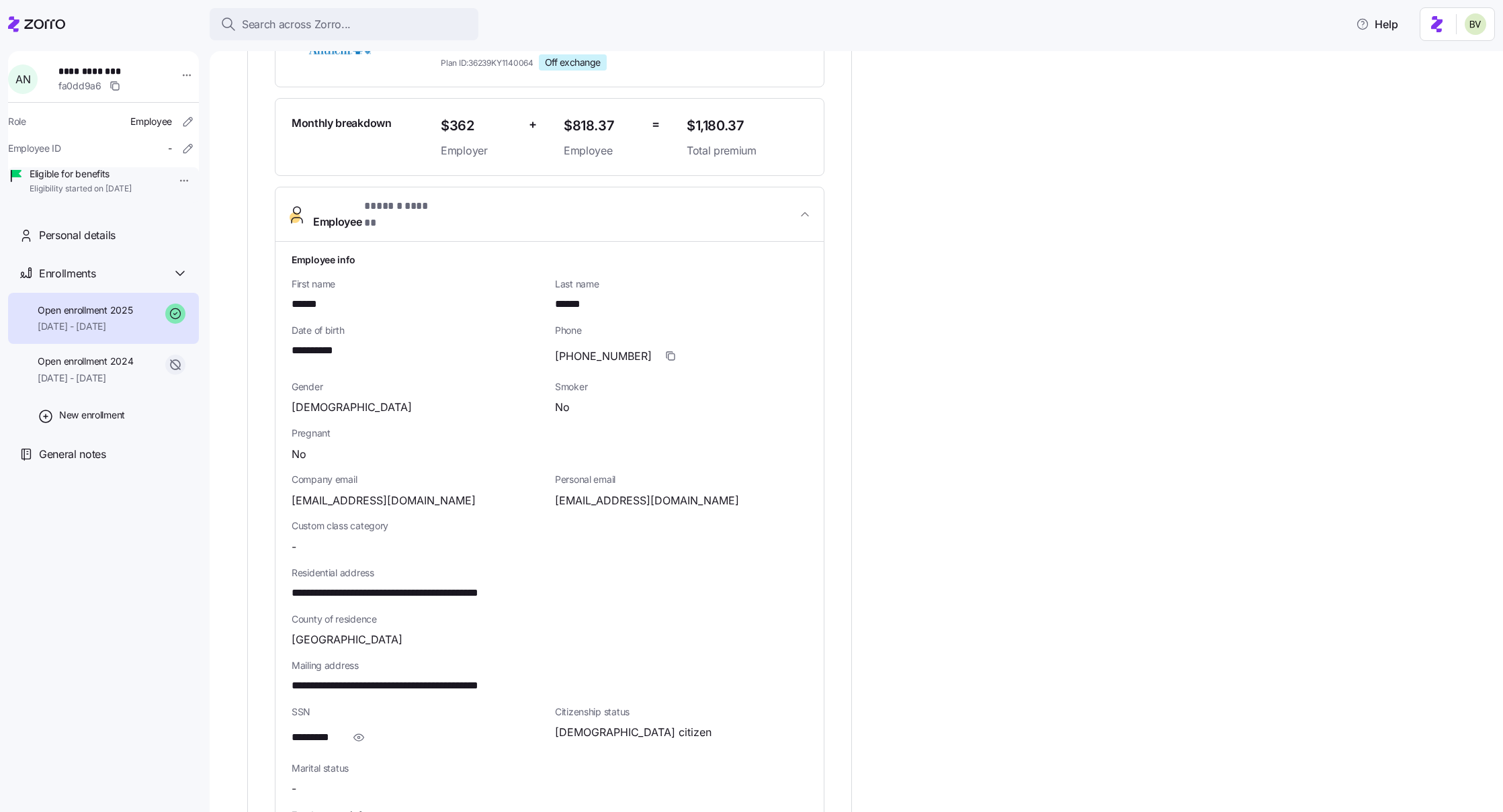
click at [345, 514] on div "Custom class category -" at bounding box center [417, 537] width 263 height 47
drag, startPoint x: 427, startPoint y: 488, endPoint x: 288, endPoint y: 484, distance: 139.1
click at [288, 484] on div "**********" at bounding box center [550, 584] width 548 height 684
click at [309, 492] on span "alaina_nevels21@eku.edu" at bounding box center [383, 500] width 184 height 17
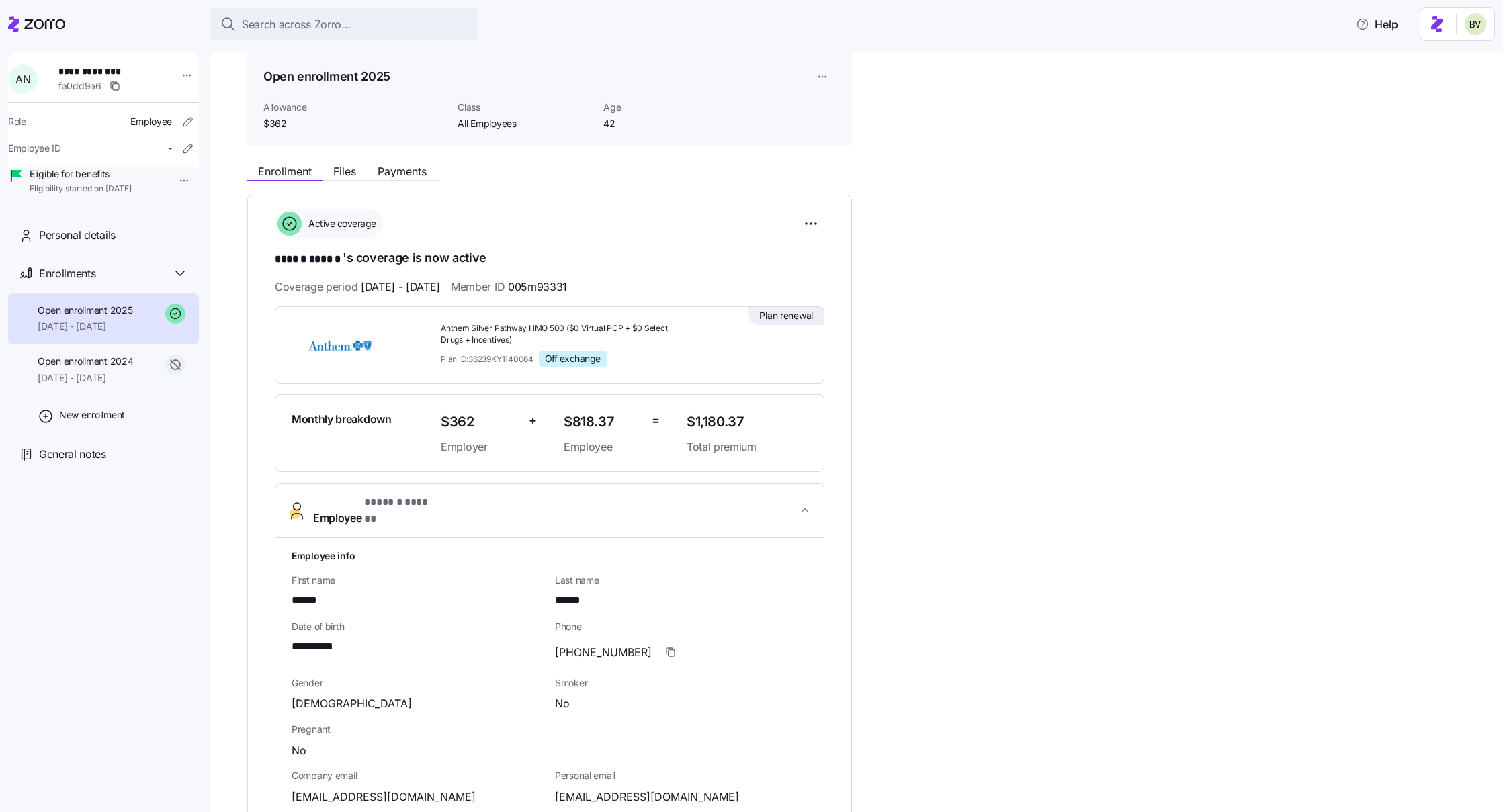
scroll to position [0, 0]
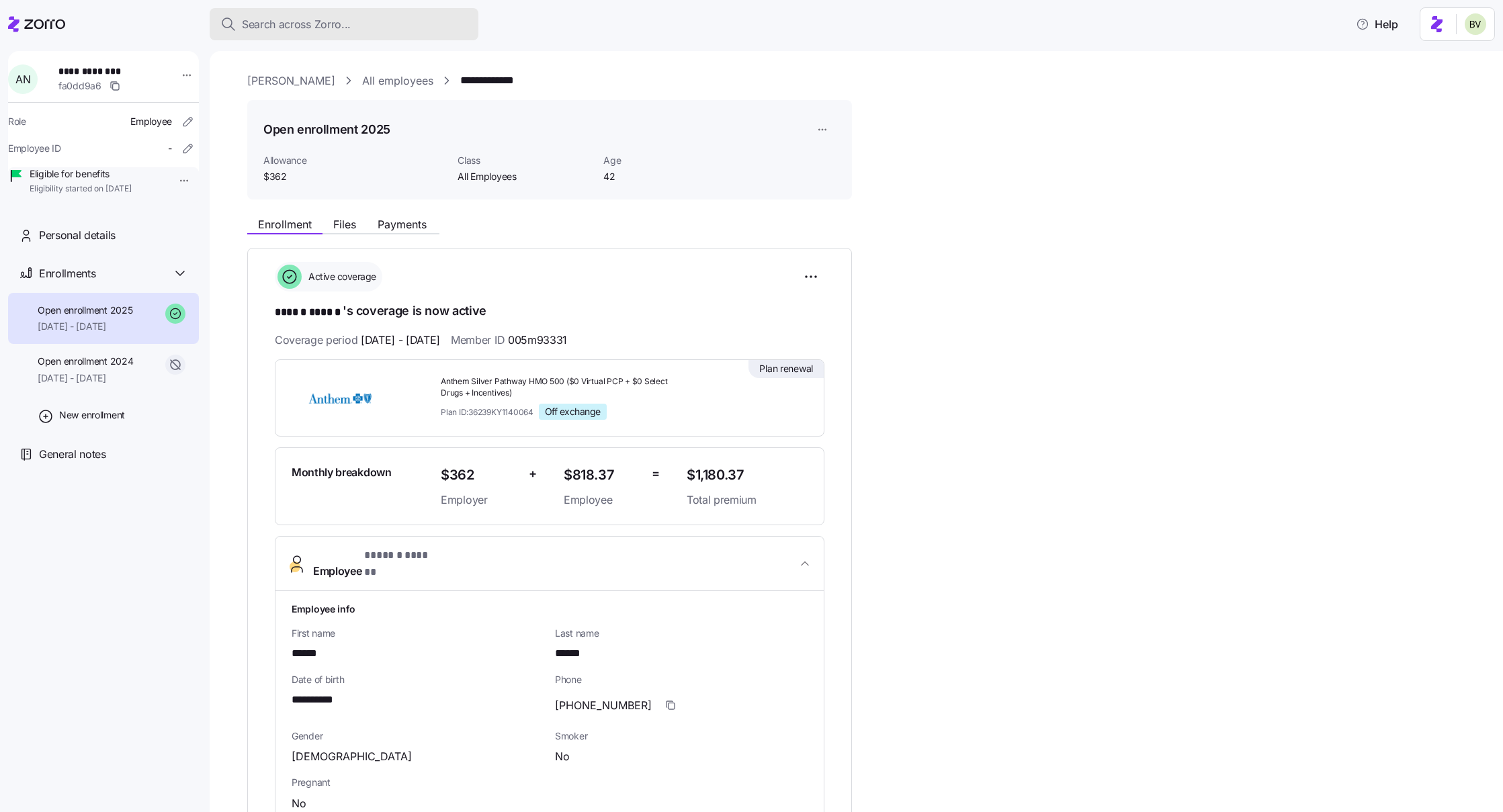
click at [357, 22] on div "Search across Zorro..." at bounding box center [344, 24] width 247 height 17
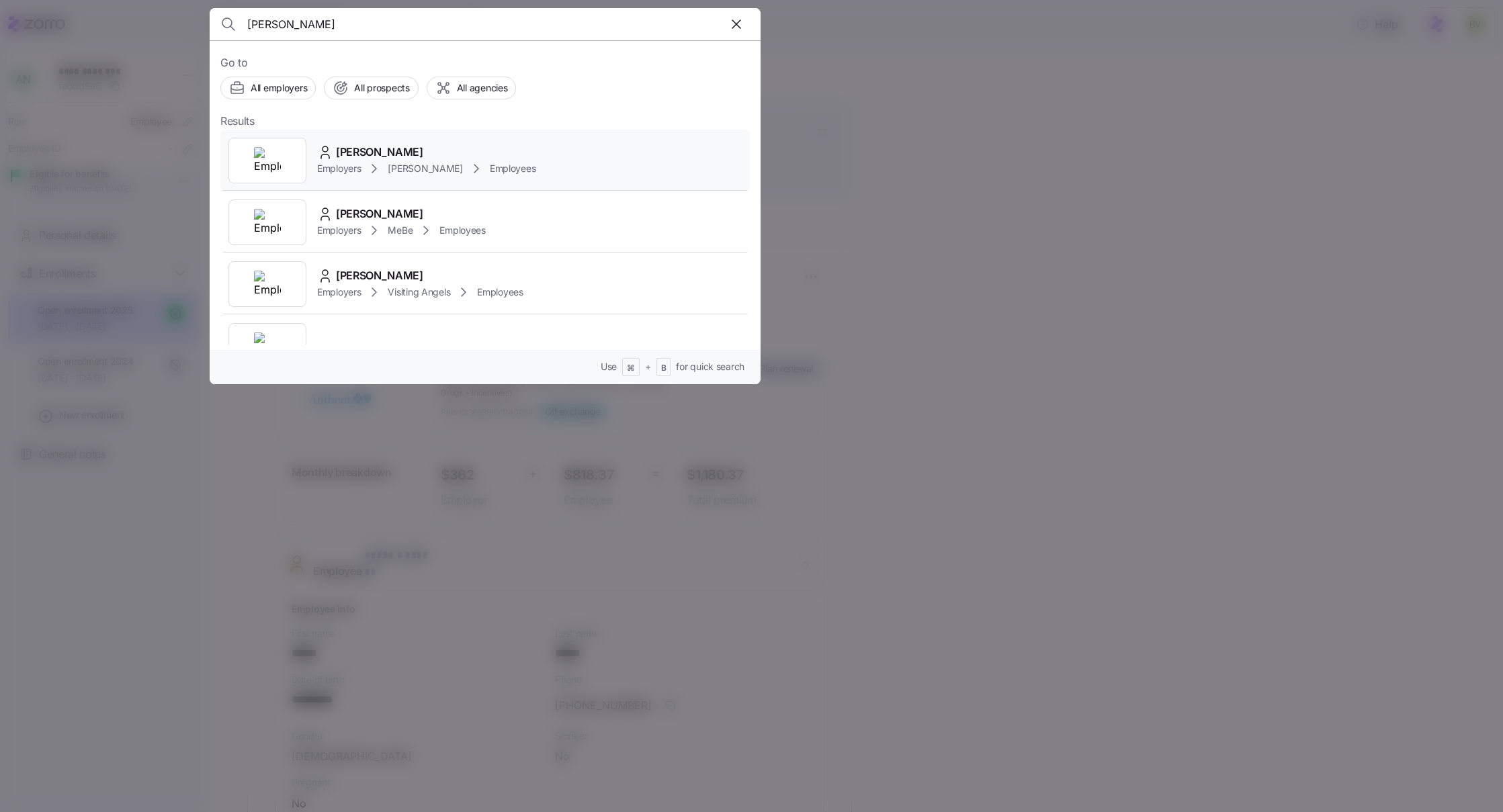
type input "Deana bra"
click at [285, 156] on div at bounding box center [267, 160] width 78 height 46
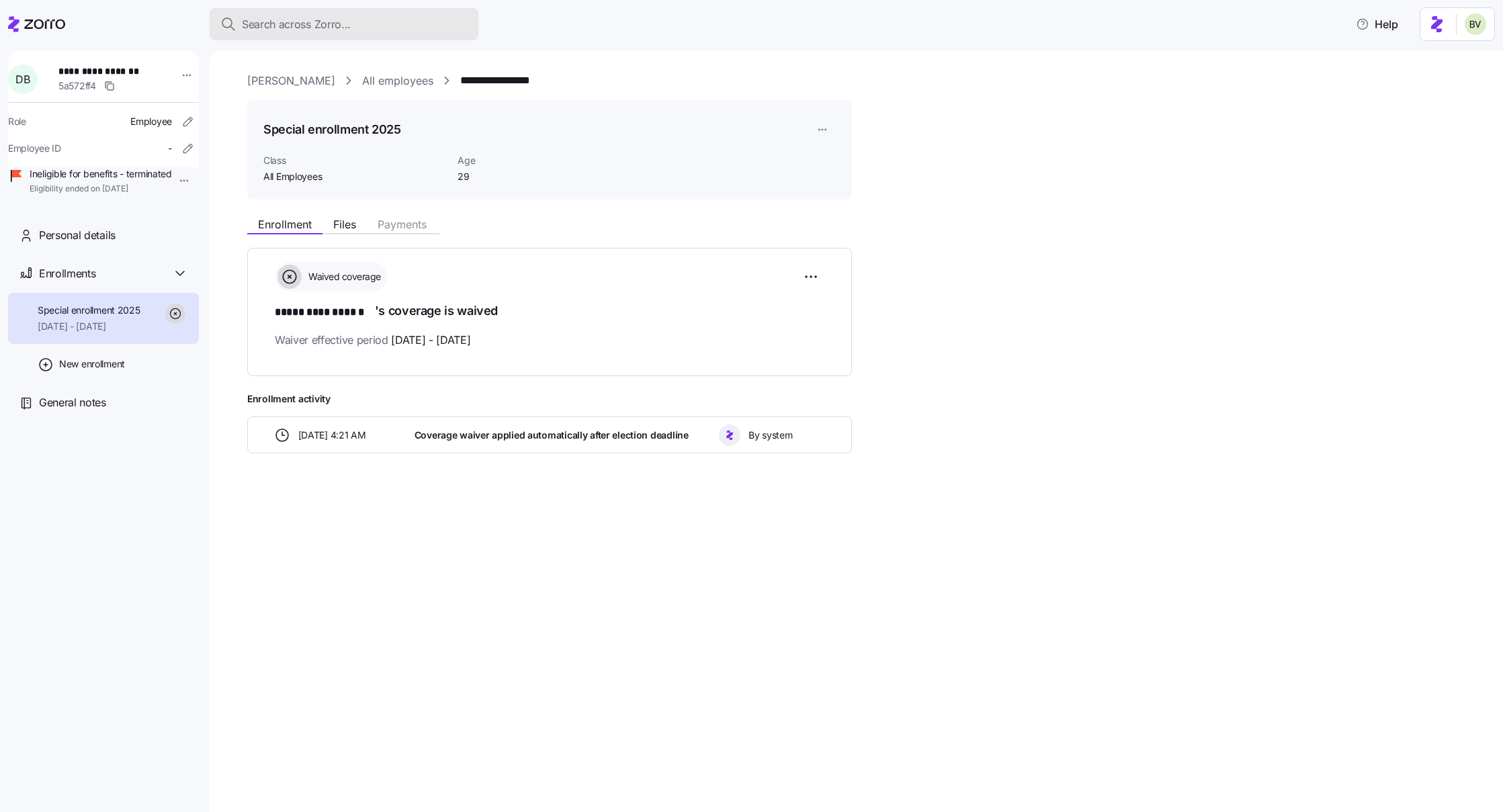
click at [262, 38] on button "Search across Zorro..." at bounding box center [344, 24] width 269 height 32
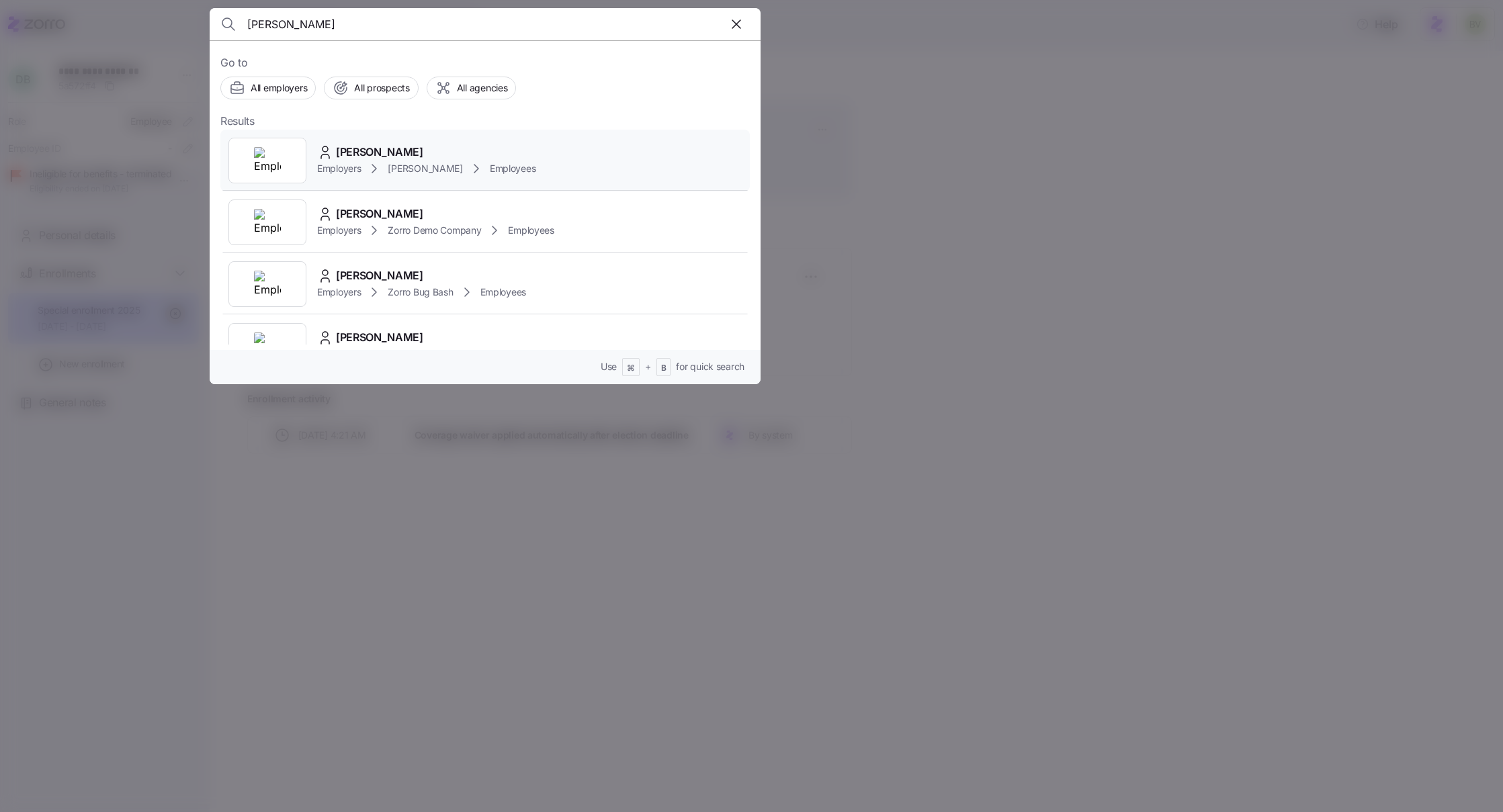
type input "bradley scott"
click at [257, 162] on img at bounding box center [267, 160] width 27 height 27
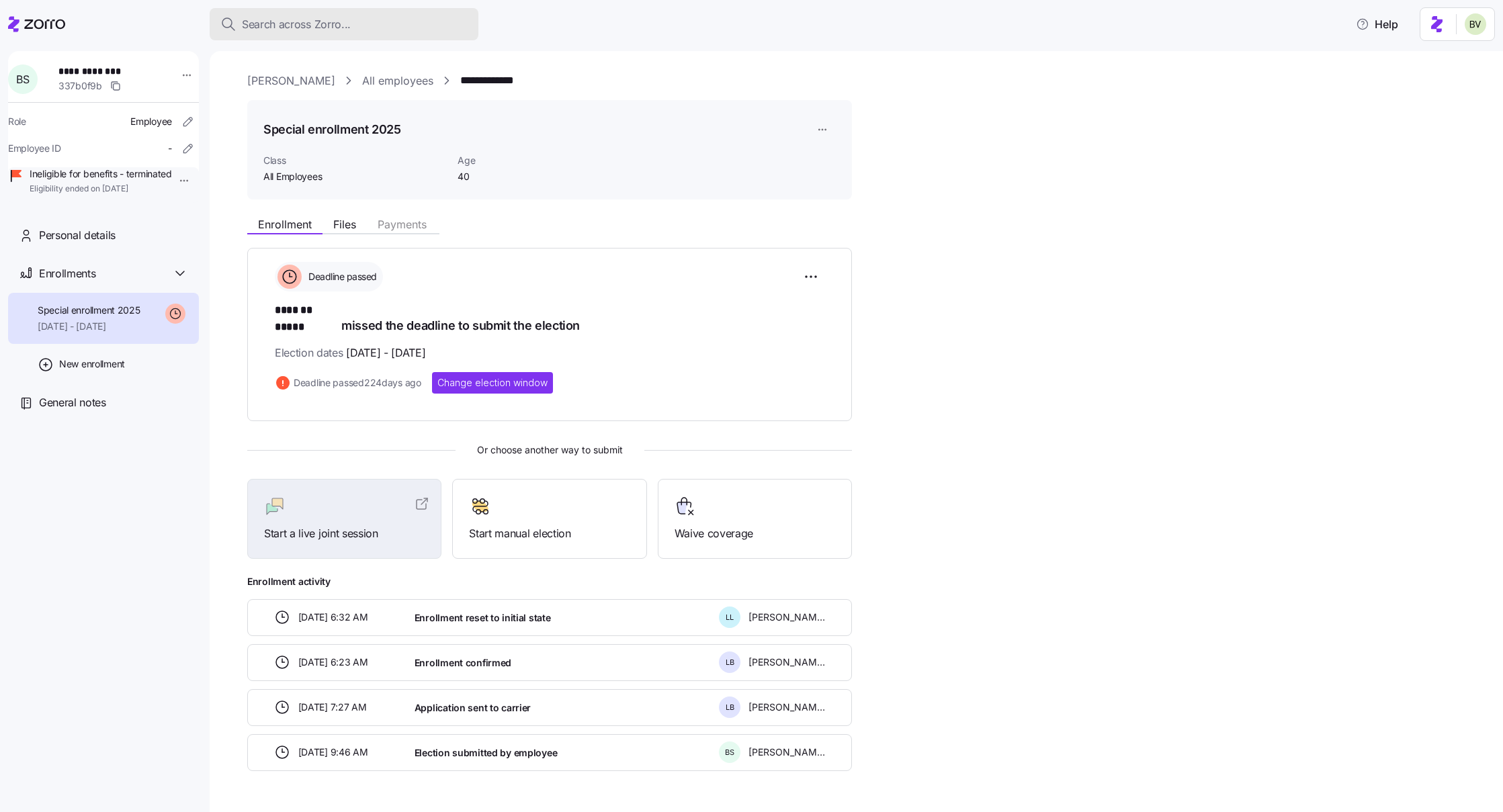
click at [339, 25] on span "Search across Zorro..." at bounding box center [296, 24] width 109 height 17
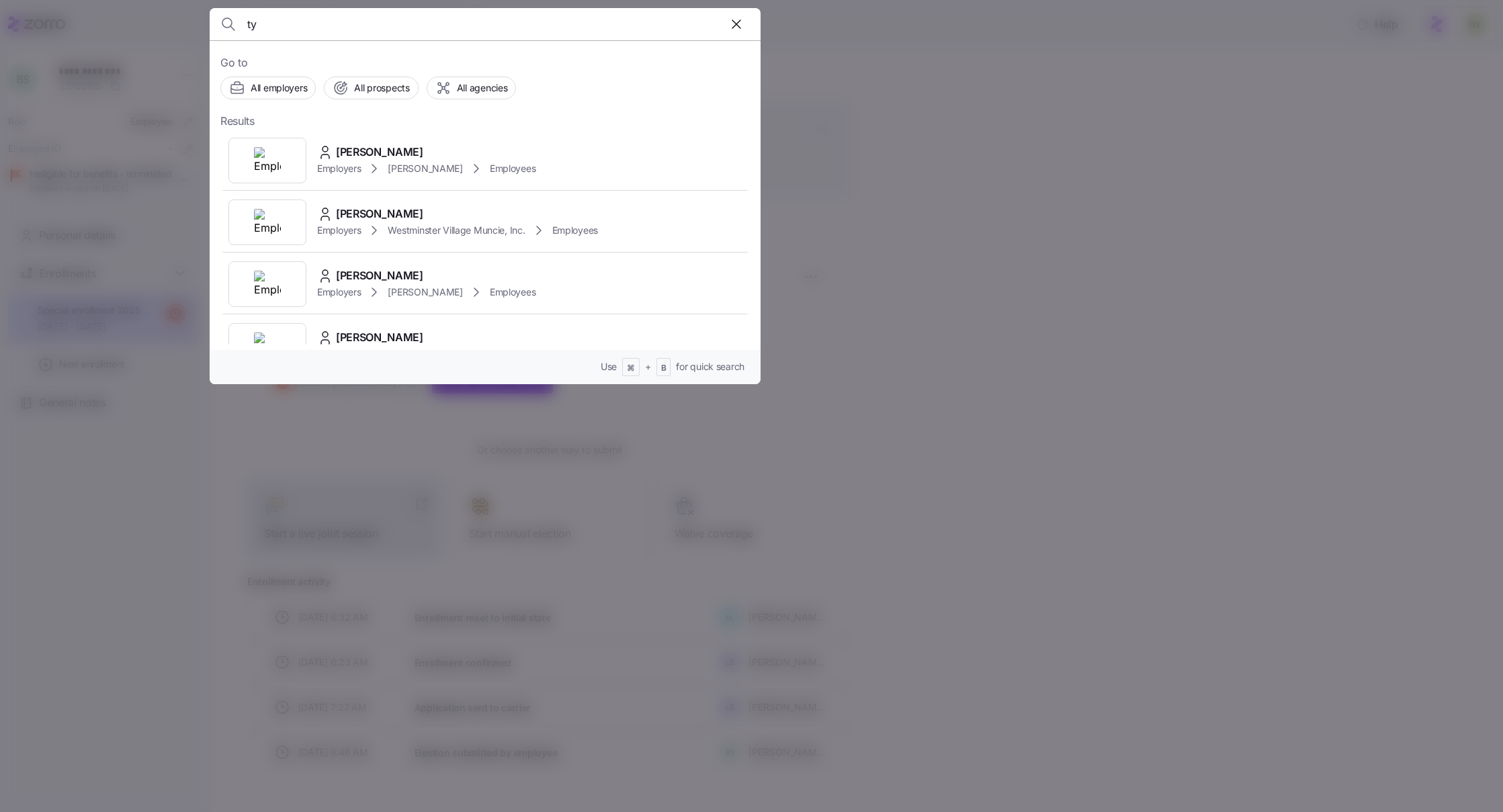
click at [346, 19] on input "ty" at bounding box center [419, 24] width 344 height 32
type input "Destiney ROse"
click at [269, 156] on img at bounding box center [267, 160] width 27 height 27
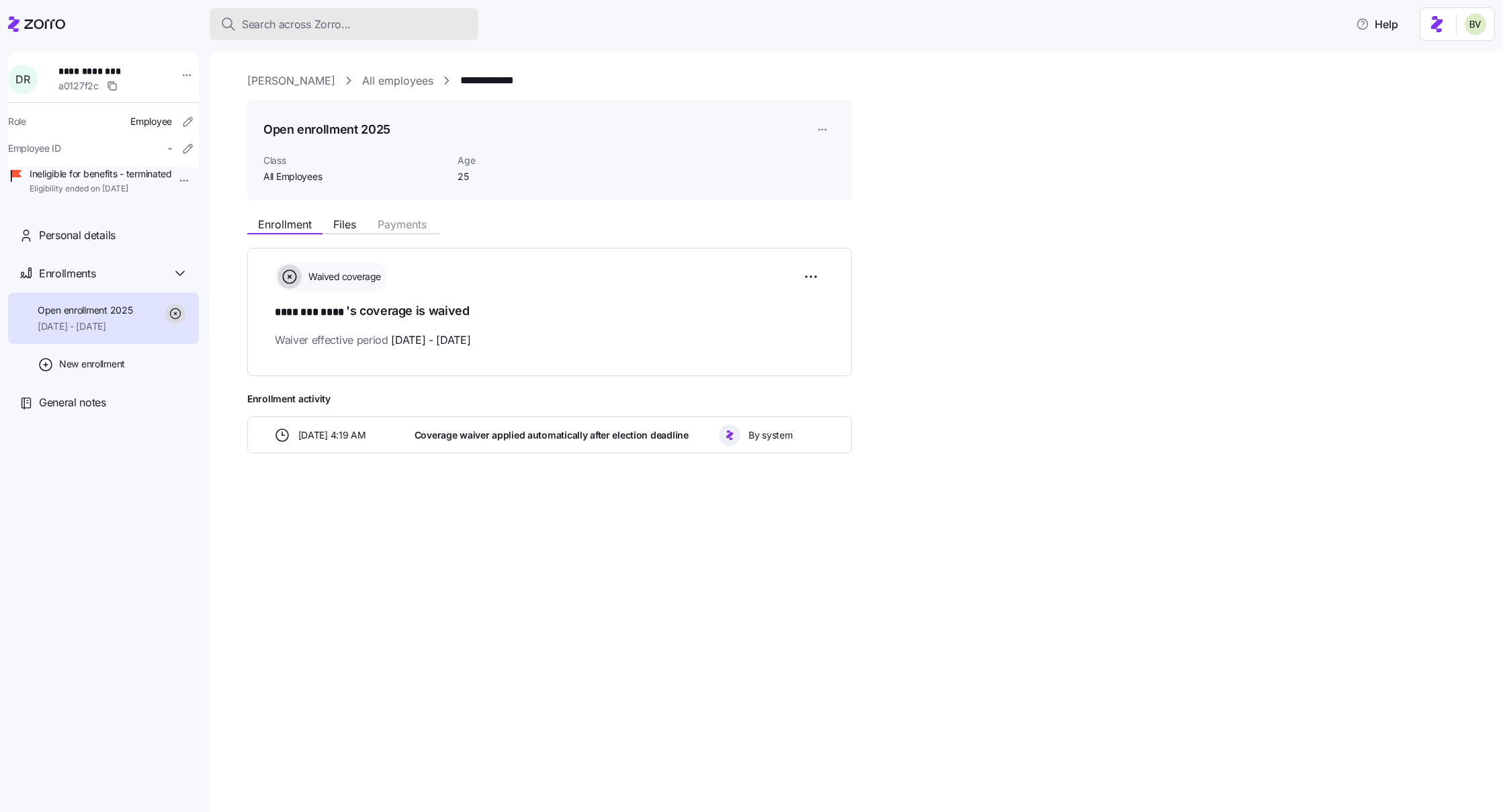
click at [371, 25] on div "Search across Zorro..." at bounding box center [344, 24] width 247 height 17
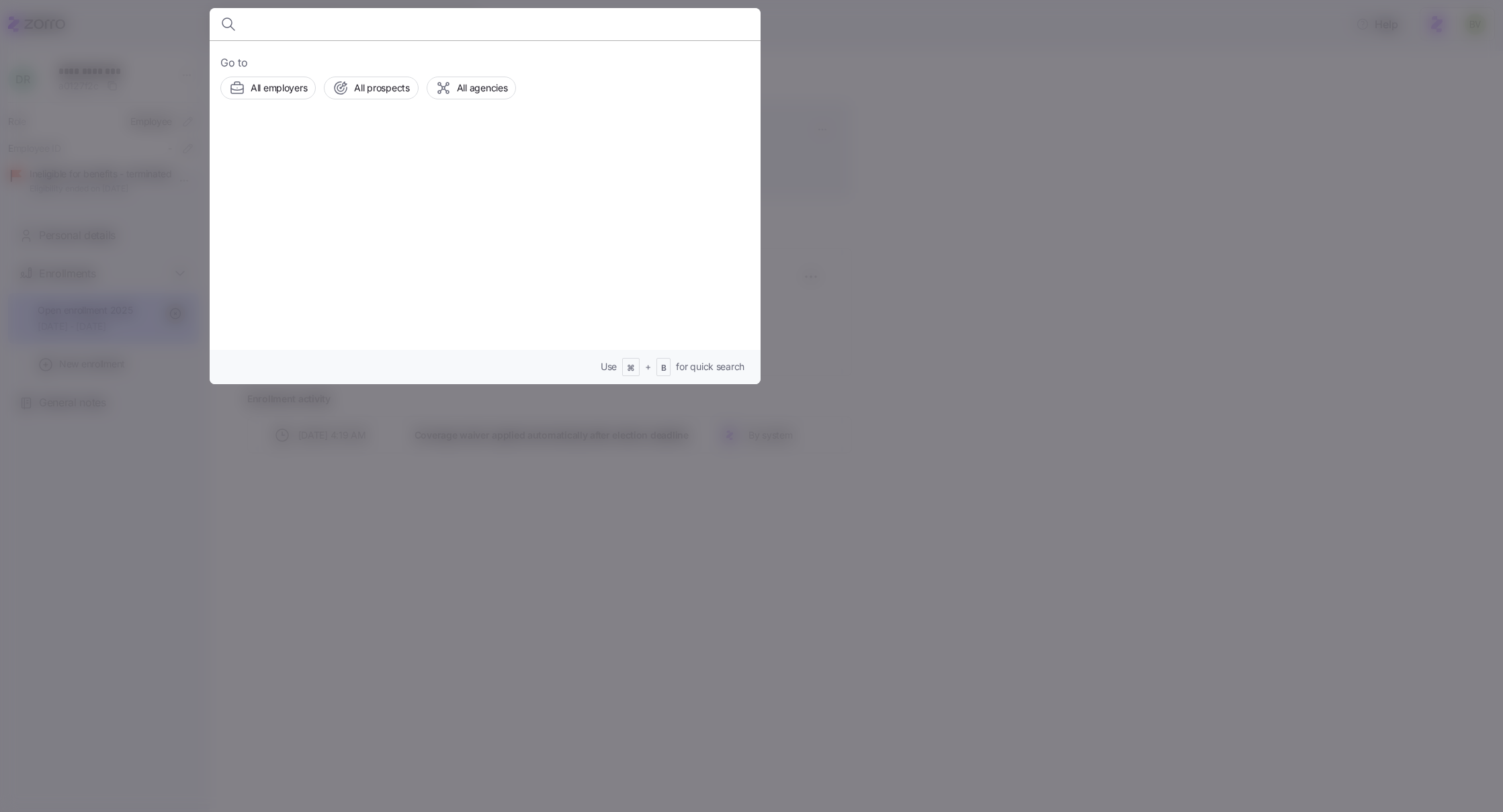
click at [371, 25] on input at bounding box center [419, 24] width 344 height 32
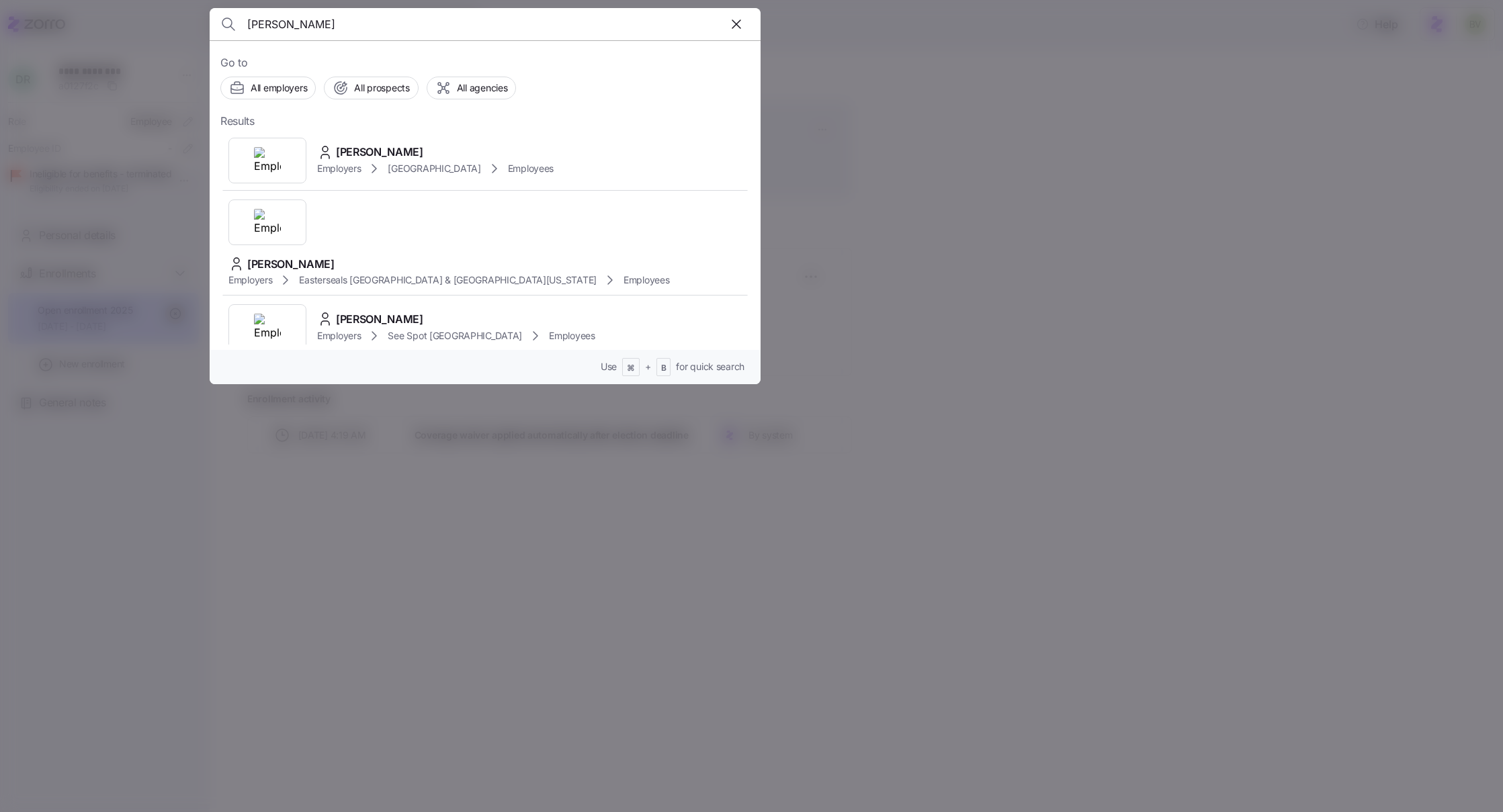
type input "erin hoskins"
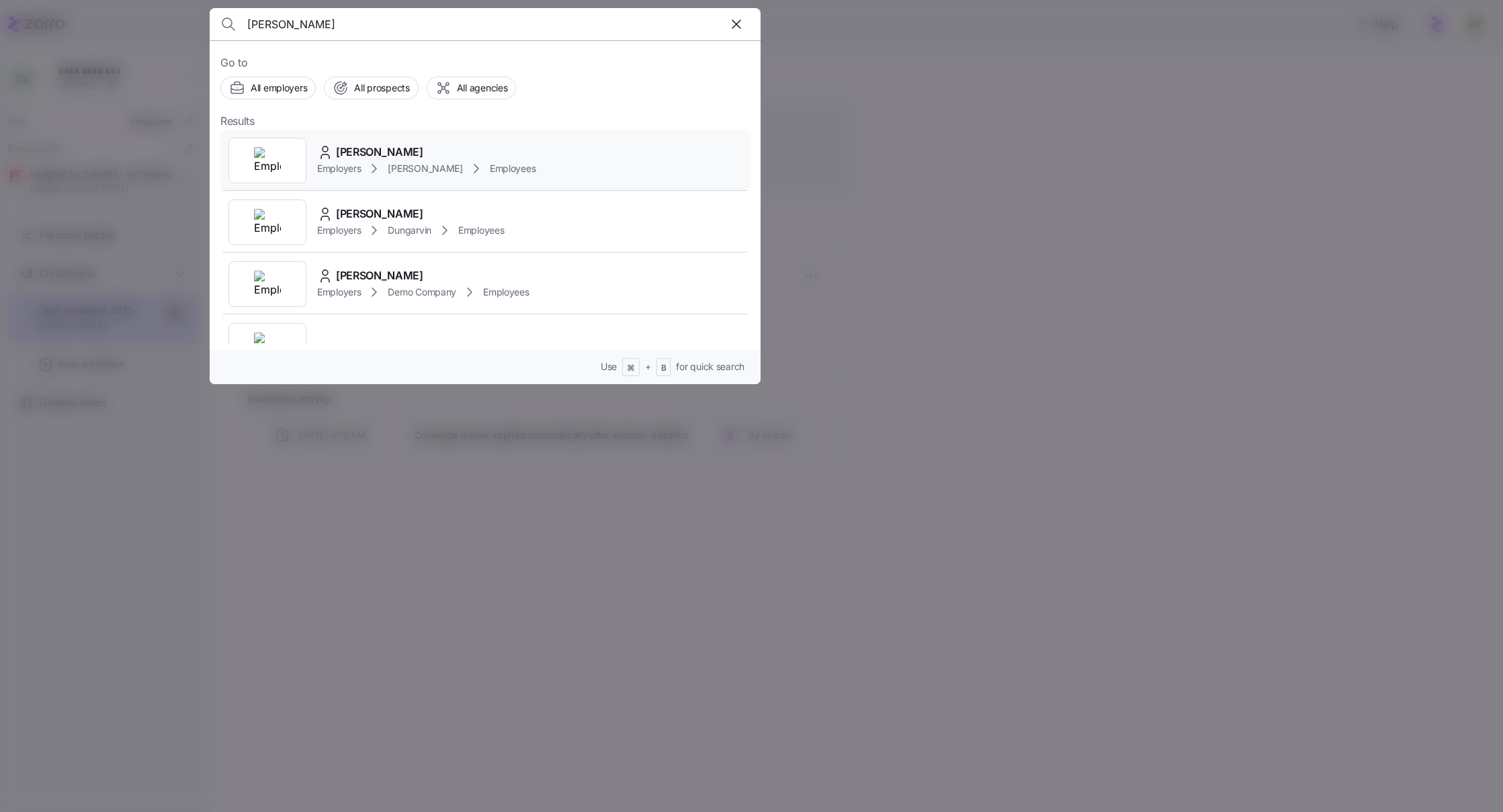
click at [288, 152] on div at bounding box center [267, 160] width 78 height 46
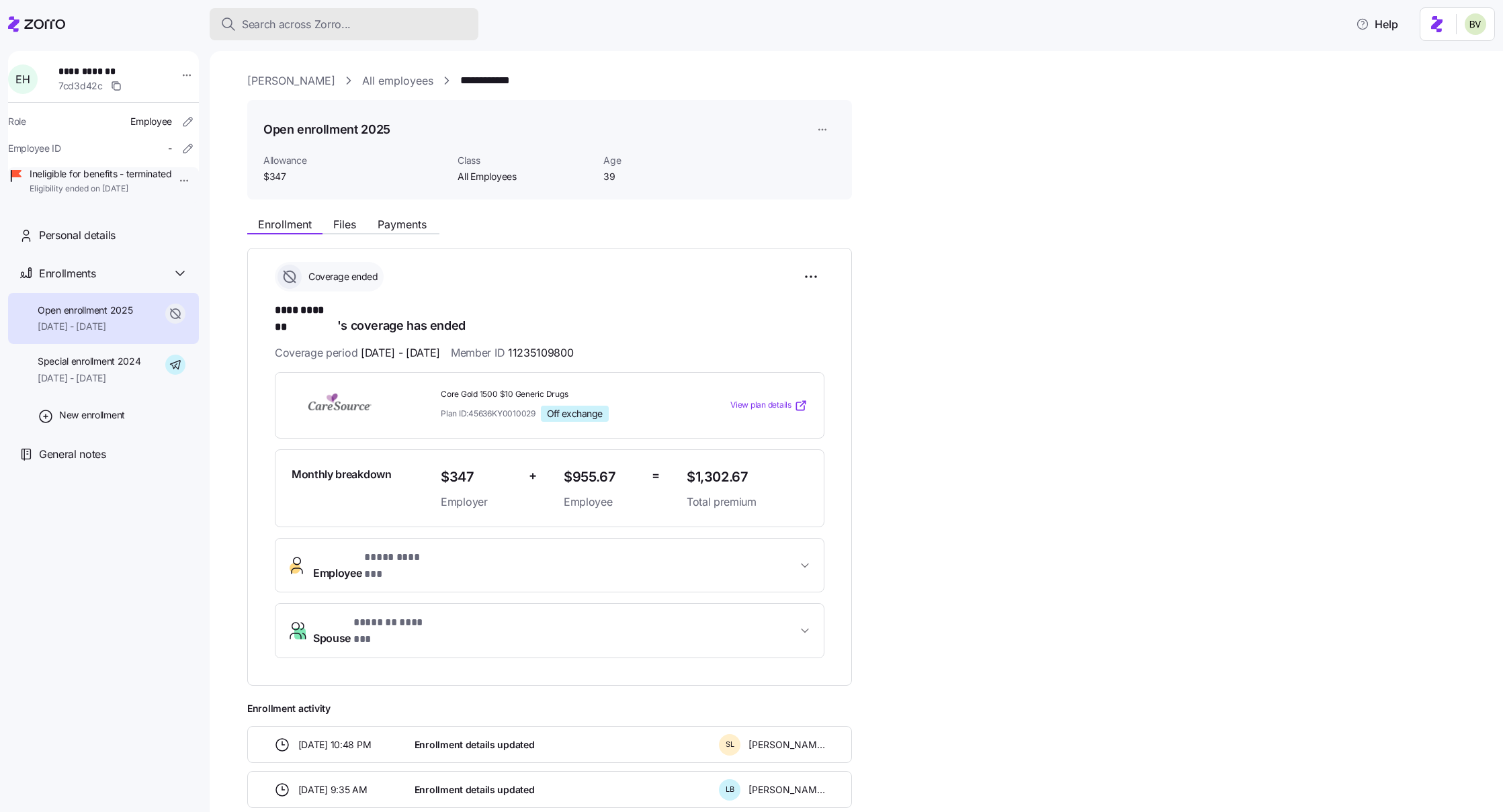
click at [331, 21] on span "Search across Zorro..." at bounding box center [296, 24] width 109 height 17
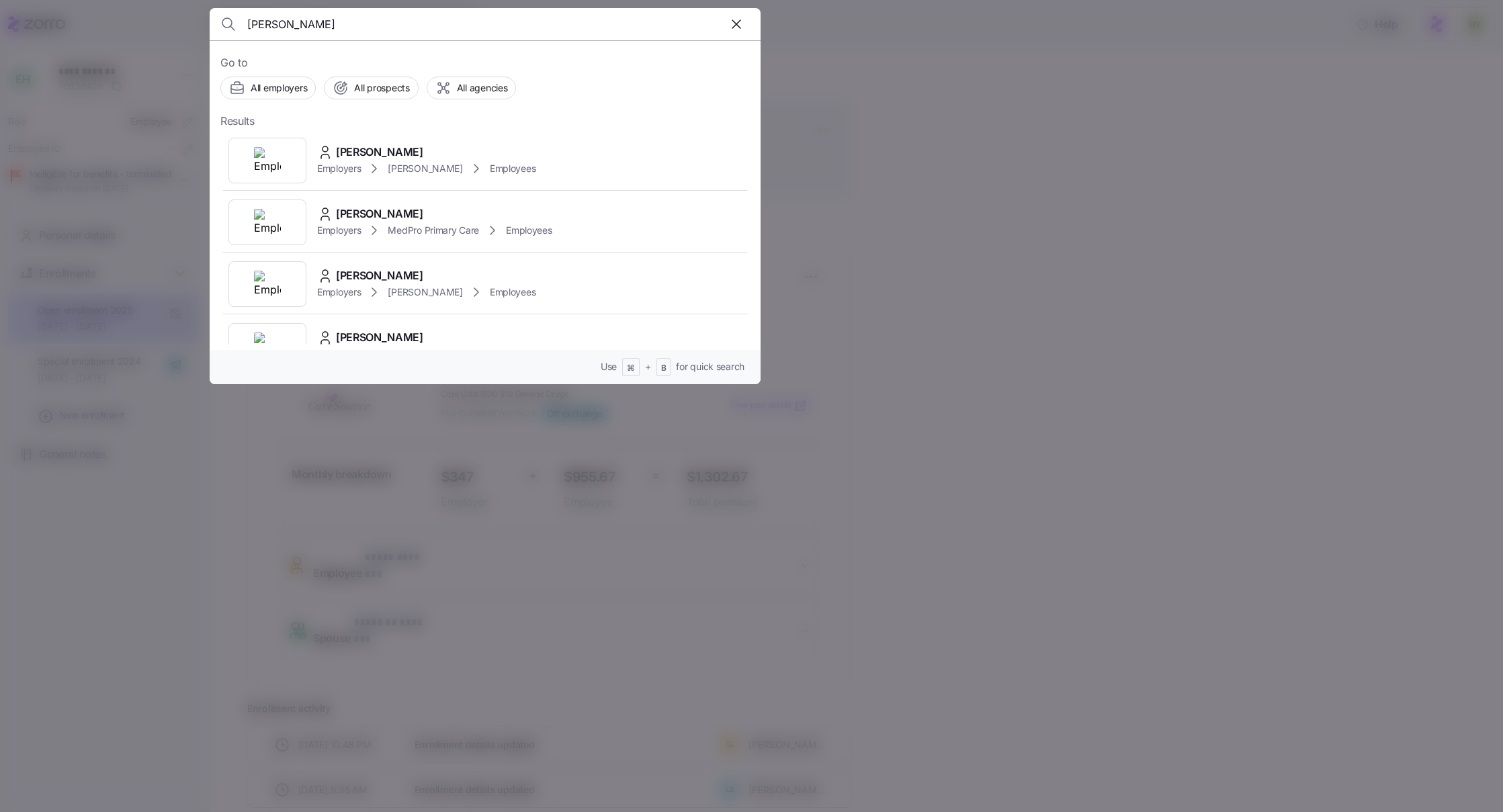
type input "carrie Varney"
click at [271, 158] on img at bounding box center [267, 160] width 27 height 27
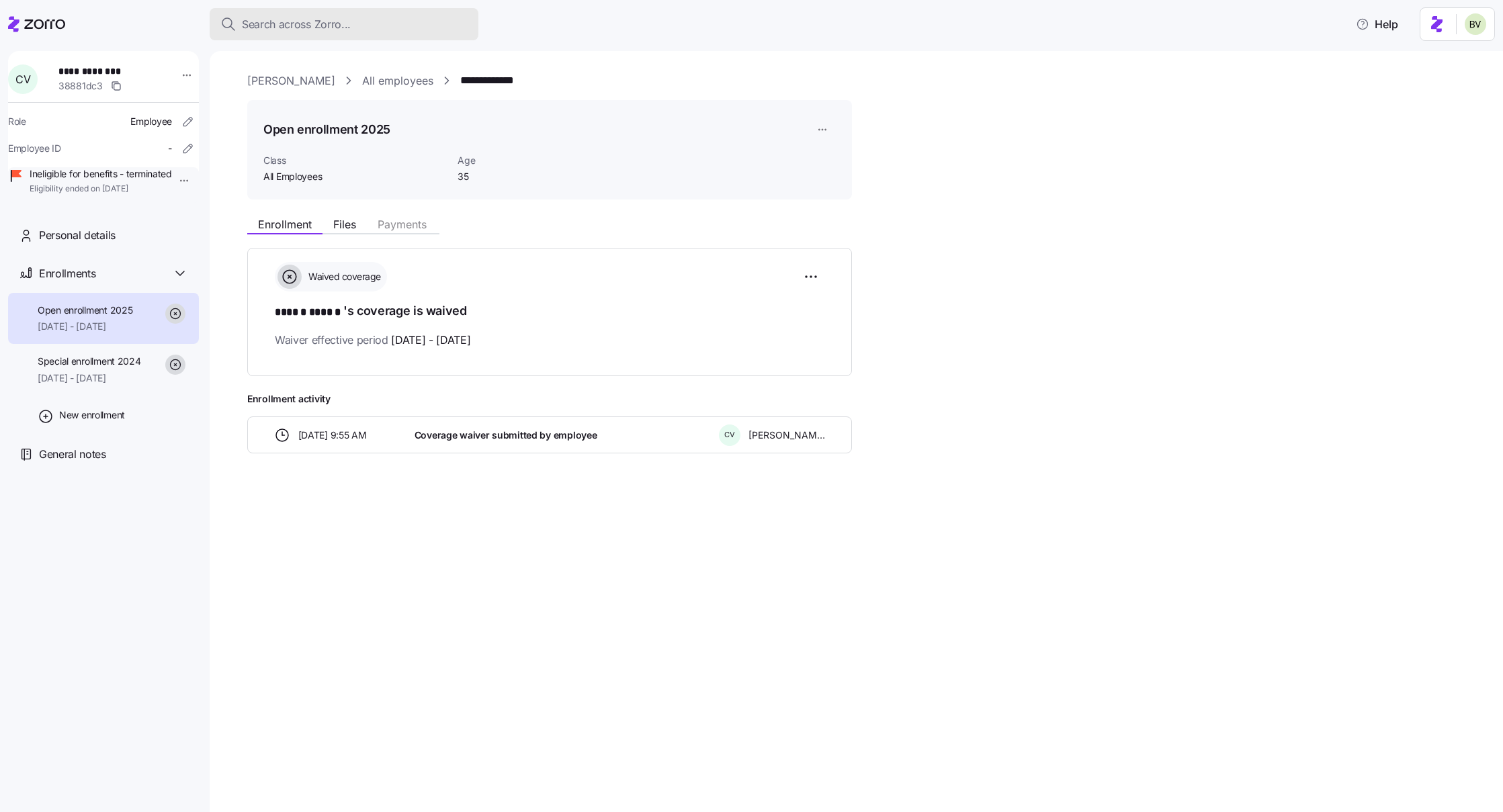
click at [272, 28] on span "Search across Zorro..." at bounding box center [296, 24] width 109 height 17
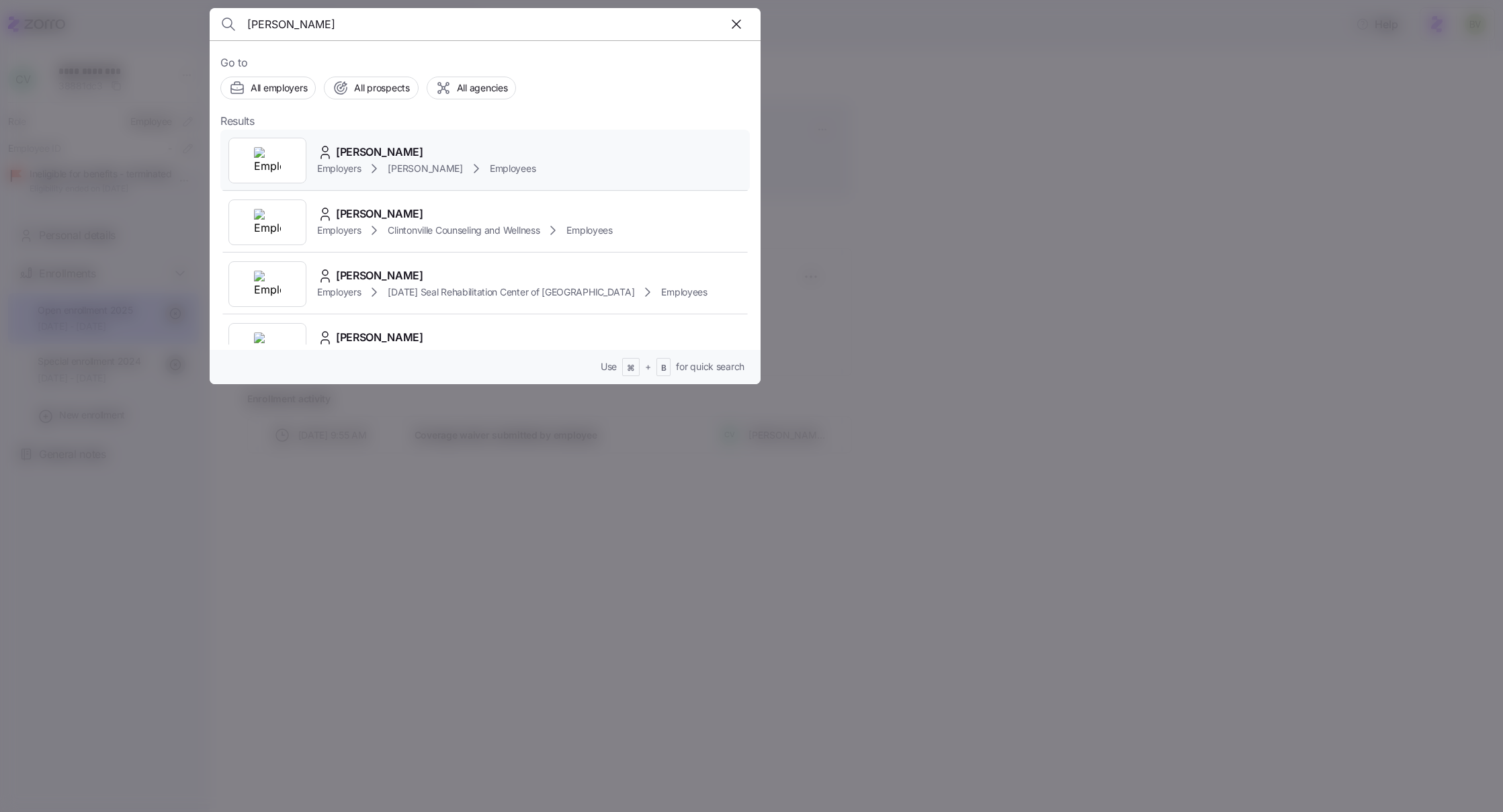
type input "Hazel Ulery"
click at [267, 164] on img at bounding box center [267, 160] width 27 height 27
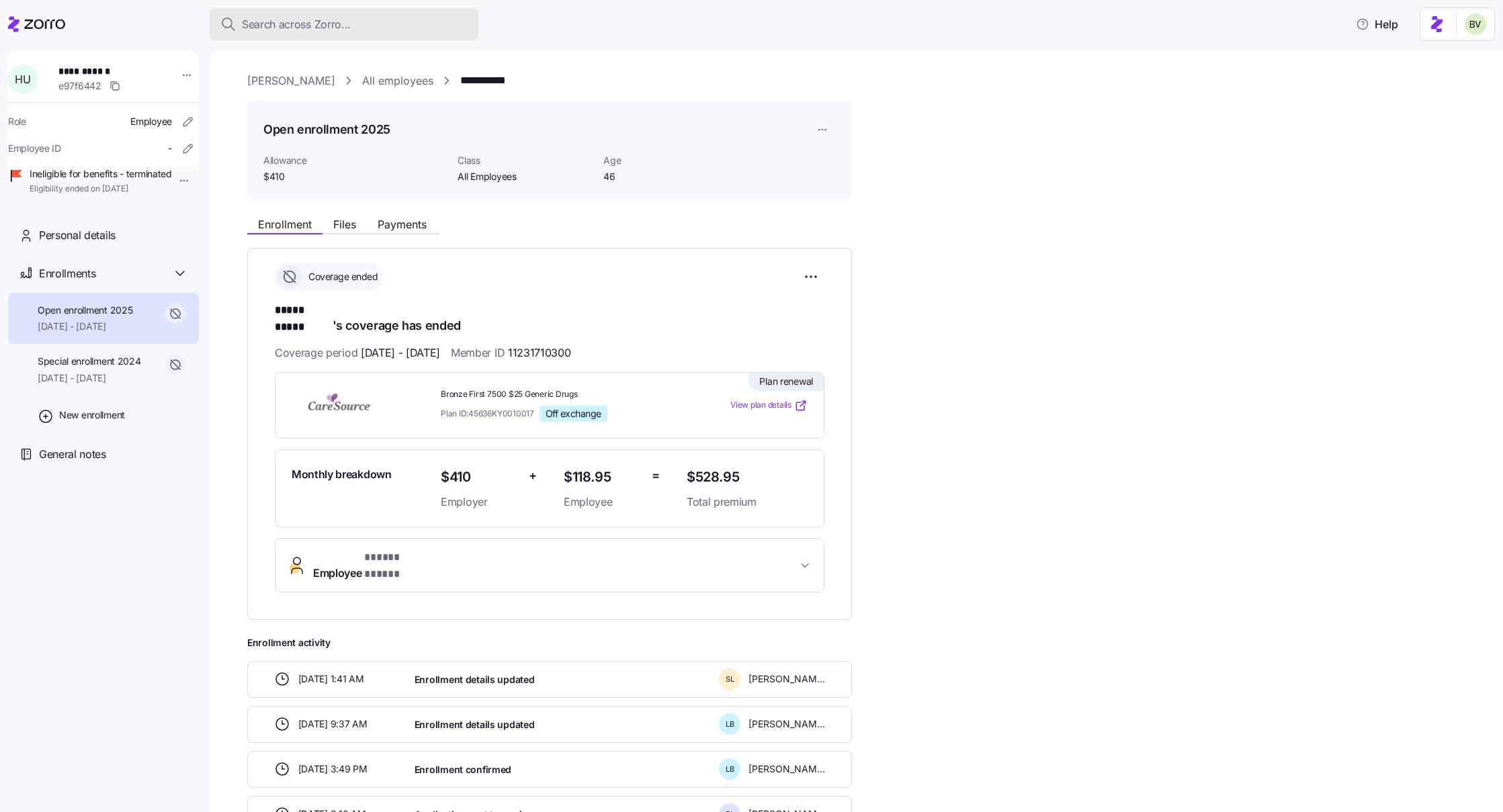
click at [384, 26] on div "Search across Zorro..." at bounding box center [344, 24] width 247 height 17
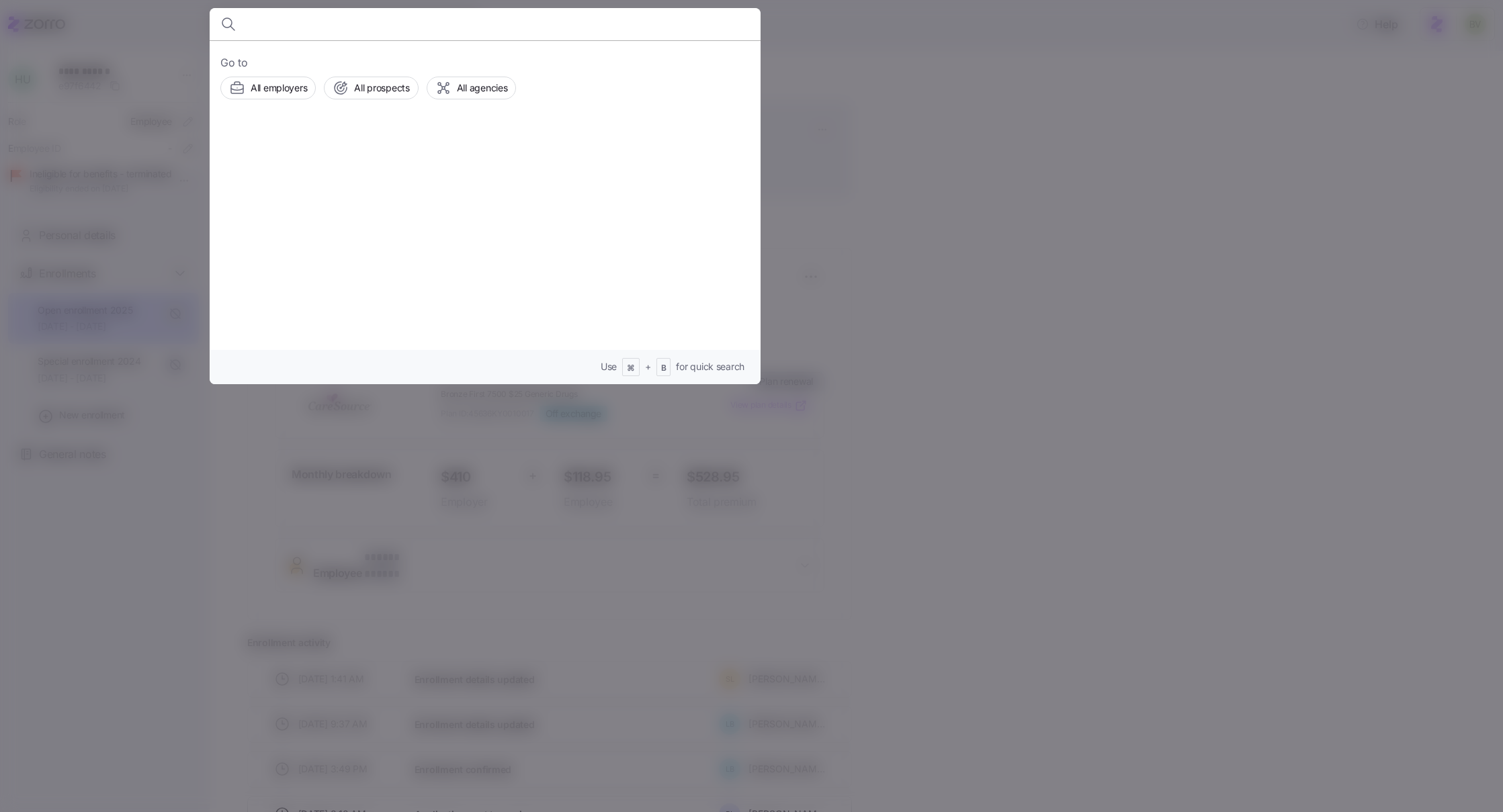
click at [384, 26] on input at bounding box center [419, 24] width 344 height 32
type input "jessica brock"
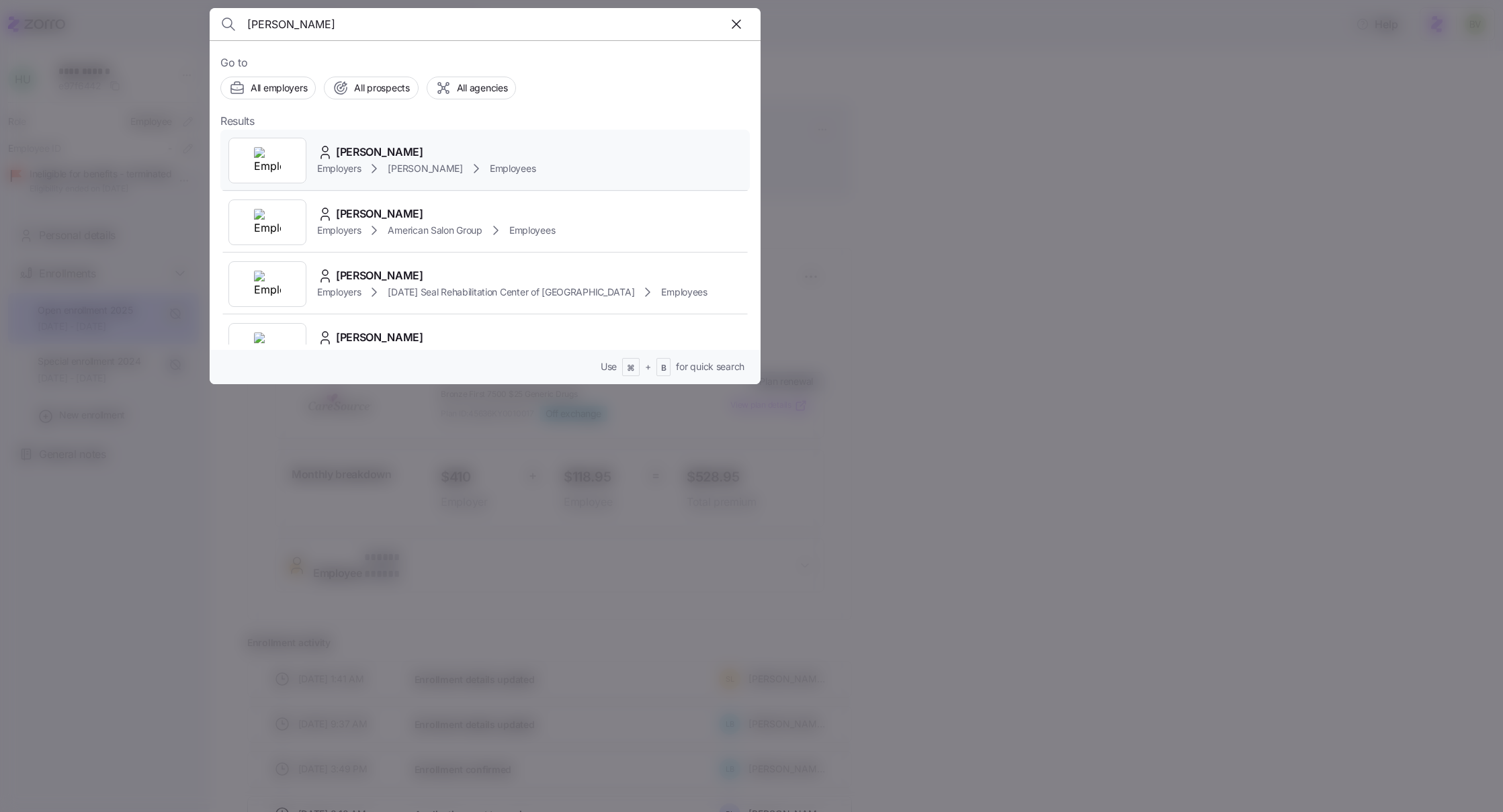
click at [263, 162] on img at bounding box center [267, 160] width 27 height 27
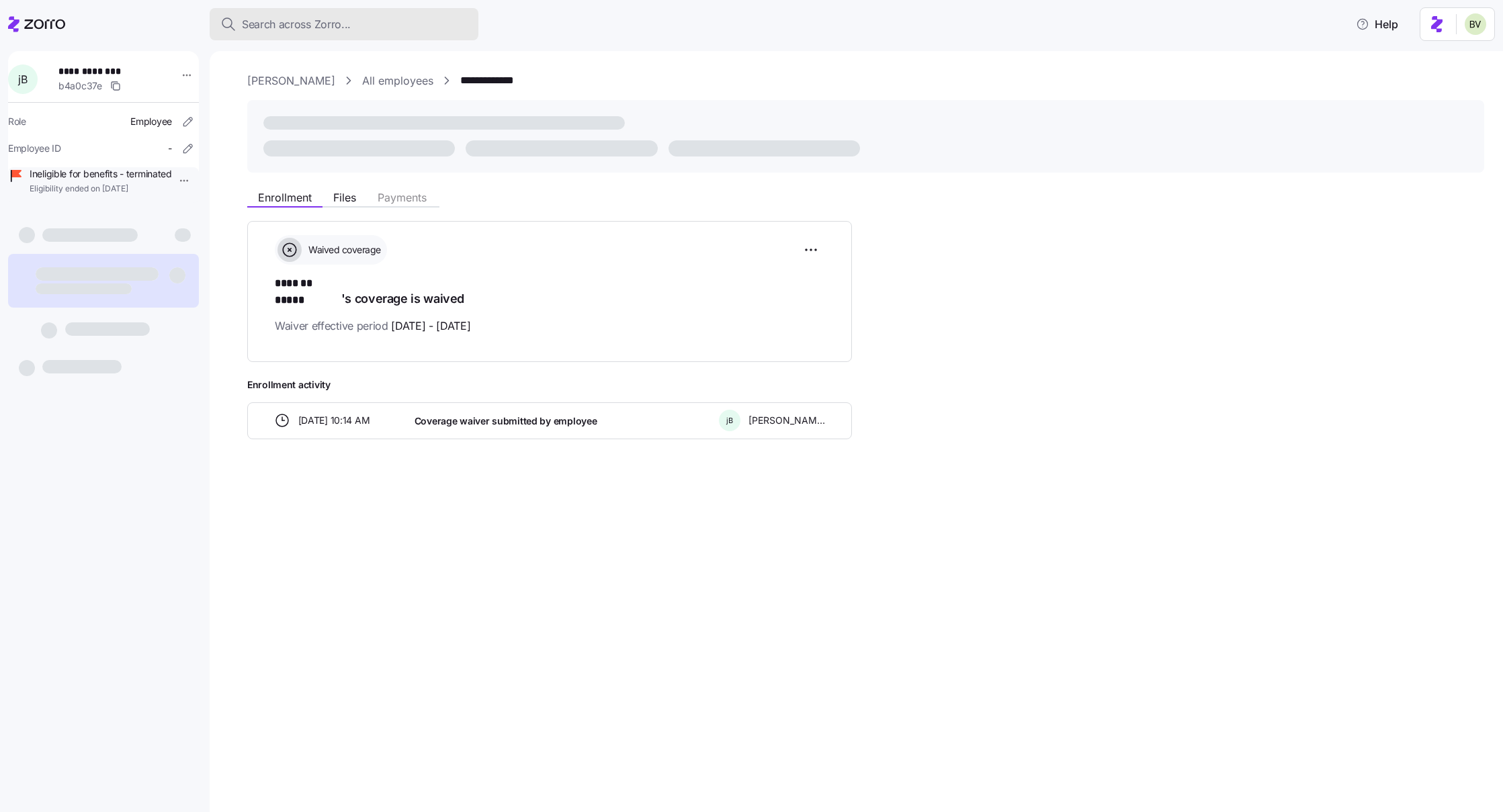
click at [342, 30] on span "Search across Zorro..." at bounding box center [296, 24] width 109 height 17
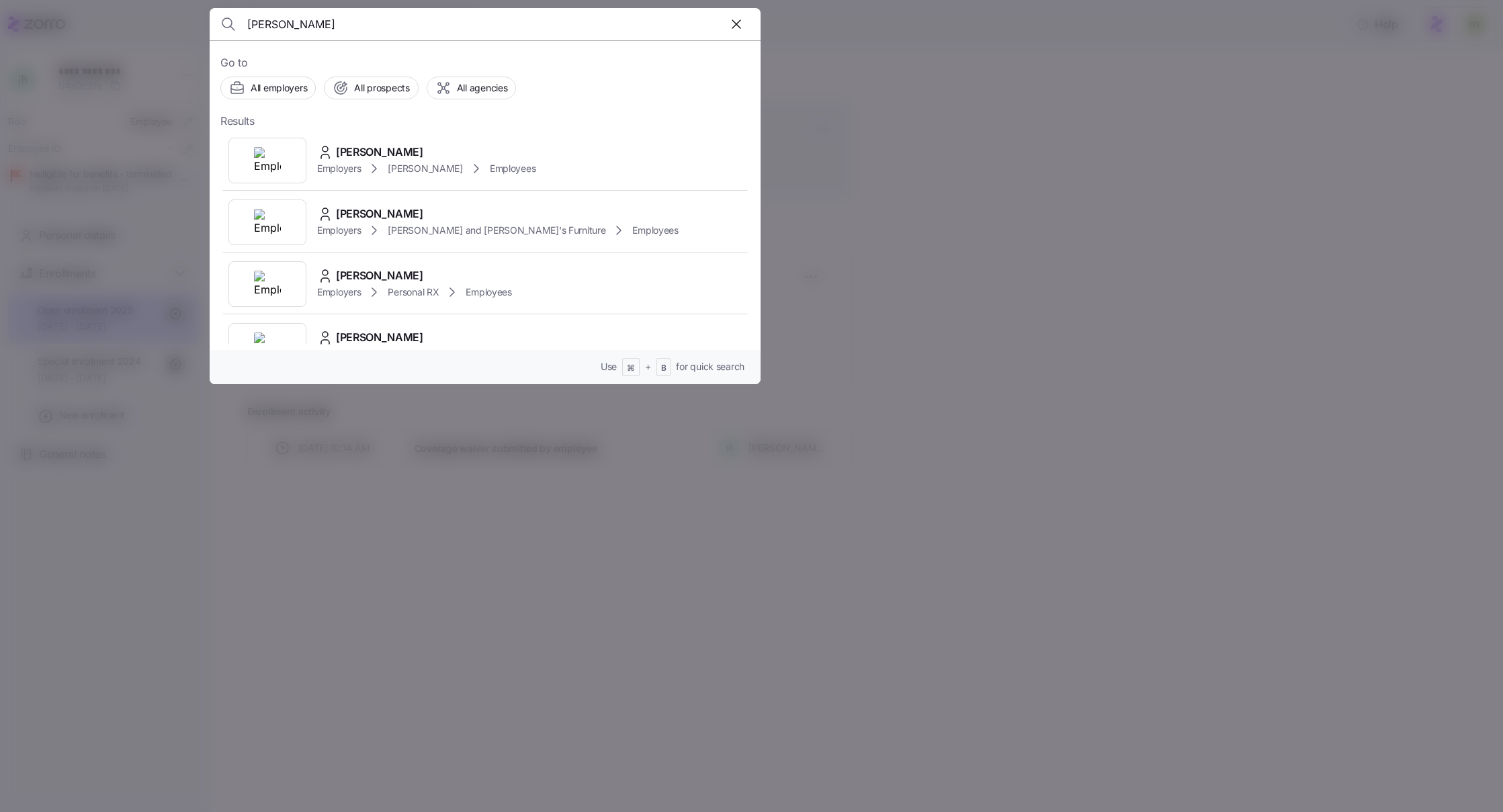
type input "Shaneace B"
click at [270, 160] on img at bounding box center [267, 160] width 27 height 27
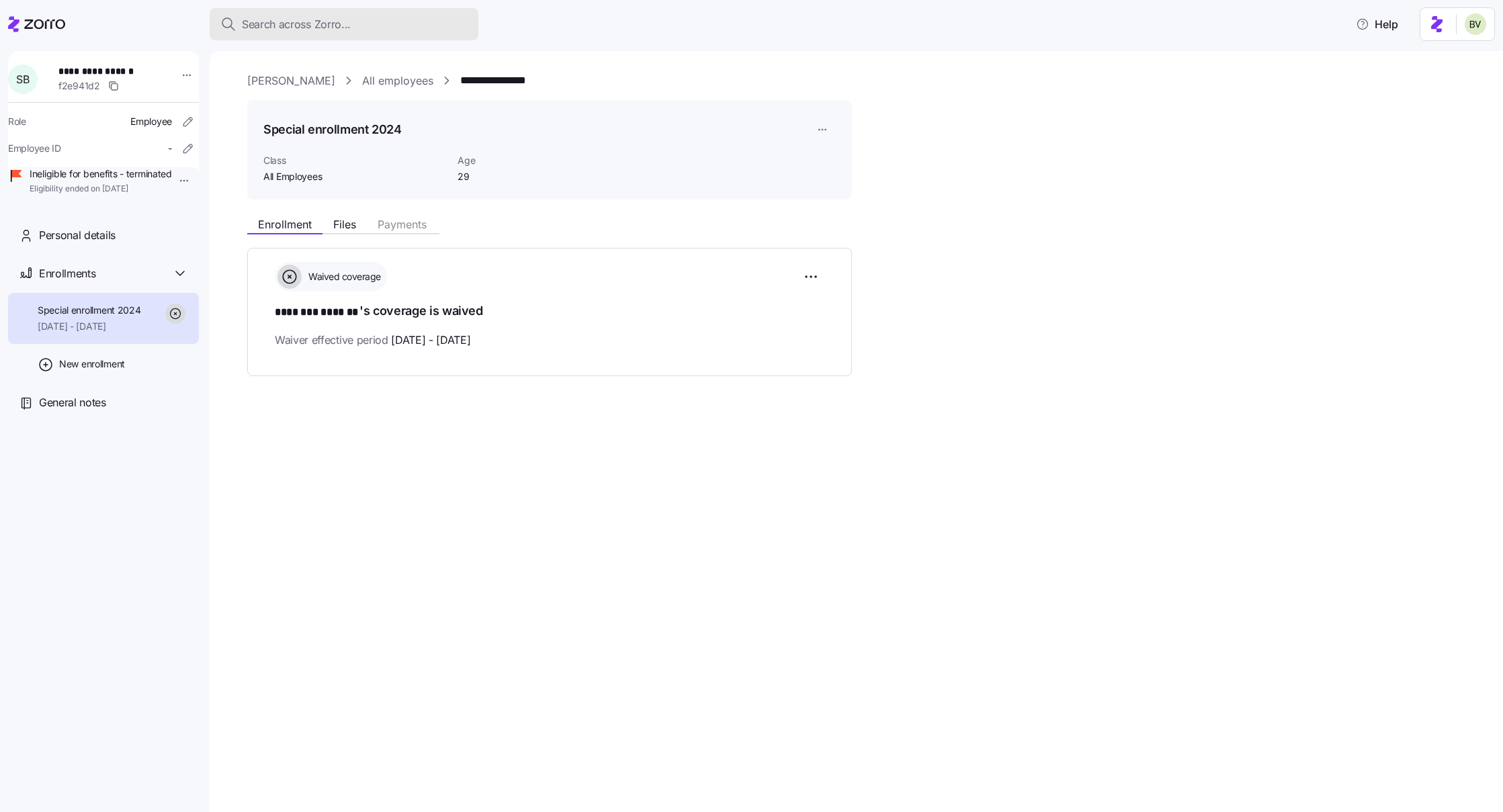
click at [292, 17] on span "Search across Zorro..." at bounding box center [296, 24] width 109 height 17
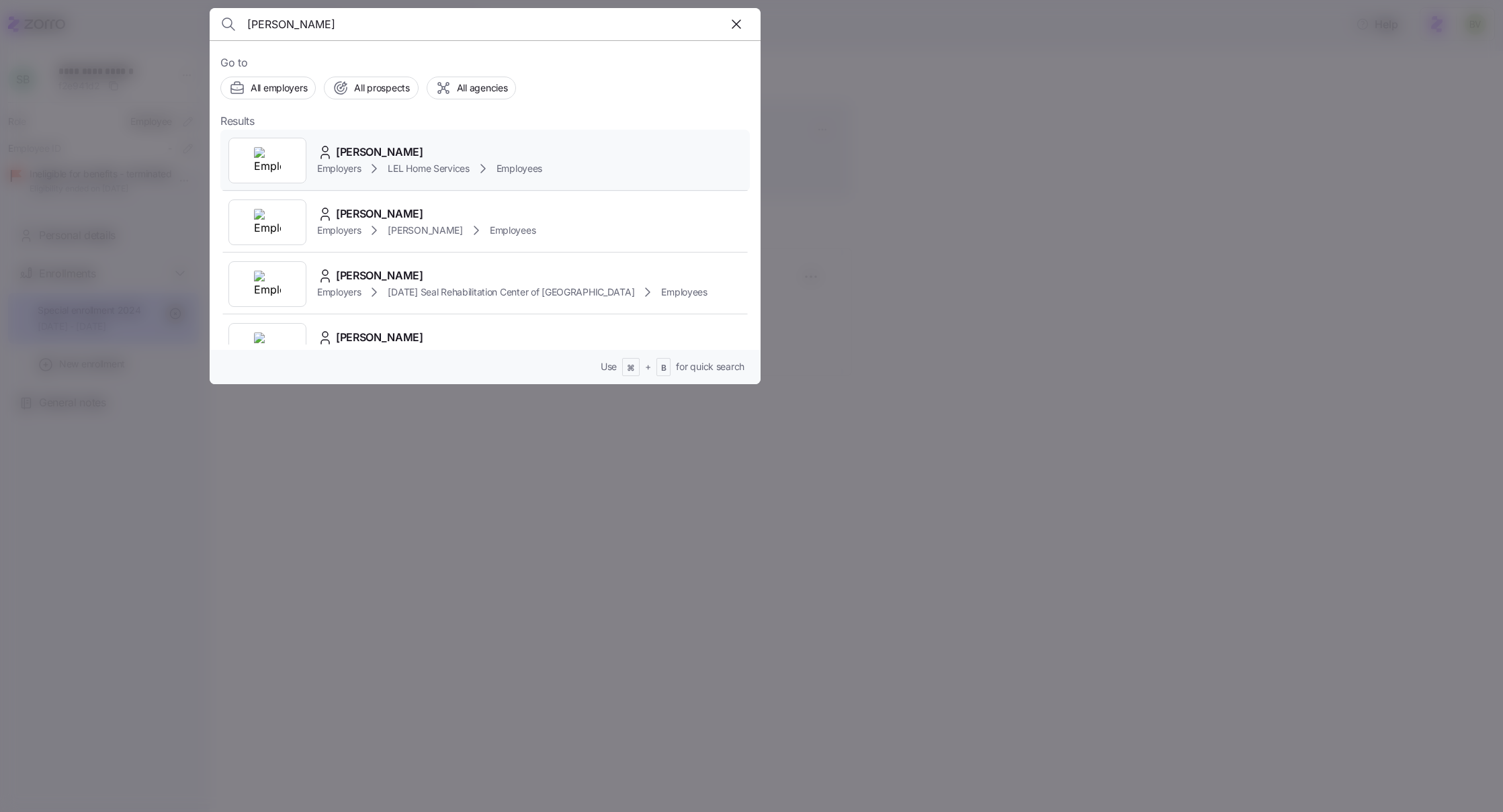
type input "kimberly smith"
click at [267, 156] on img at bounding box center [267, 160] width 27 height 27
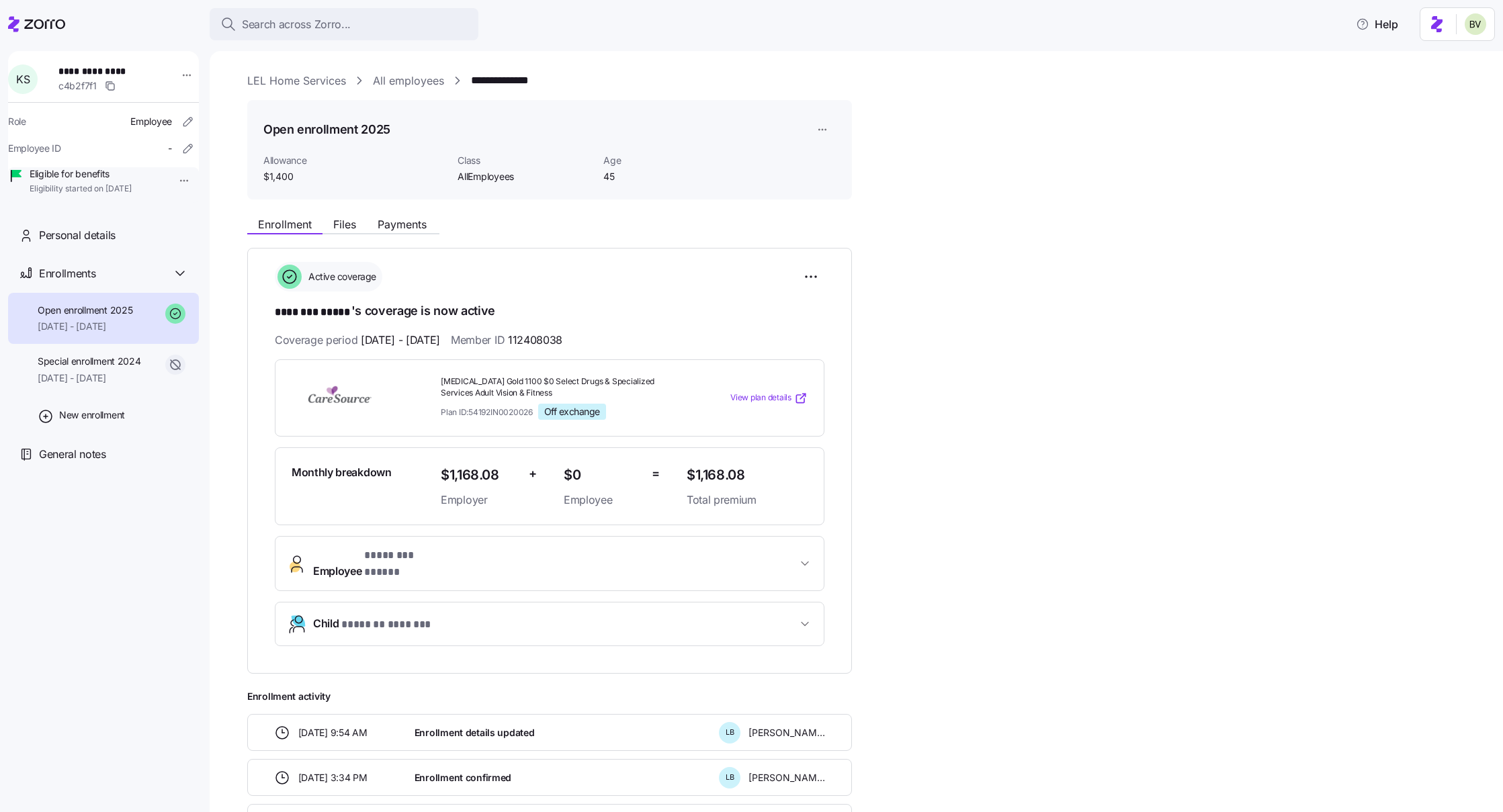
click at [469, 558] on span "Employee * ******** ***** *" at bounding box center [555, 563] width 484 height 32
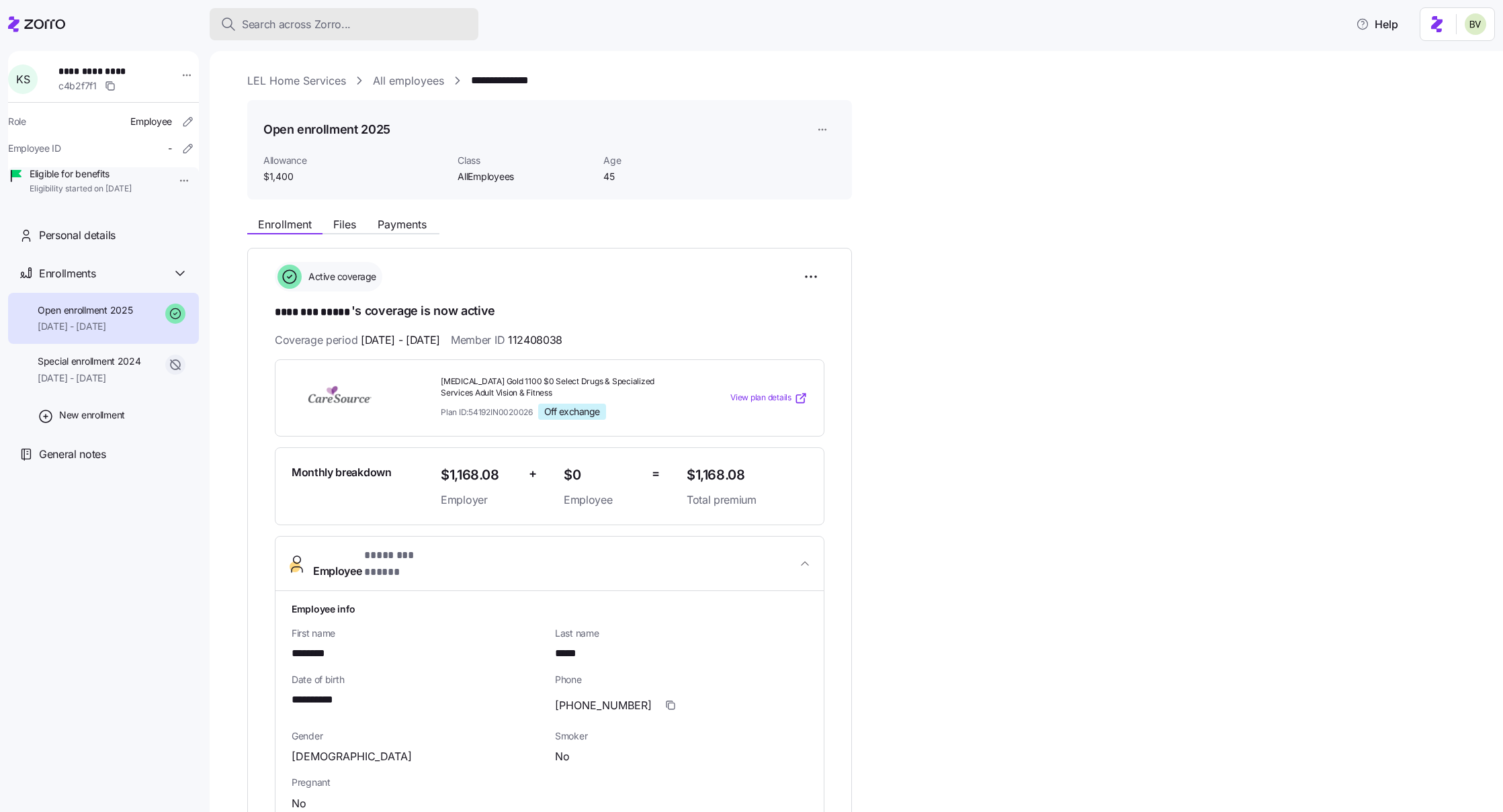
click at [371, 28] on div "Search across Zorro..." at bounding box center [344, 24] width 247 height 17
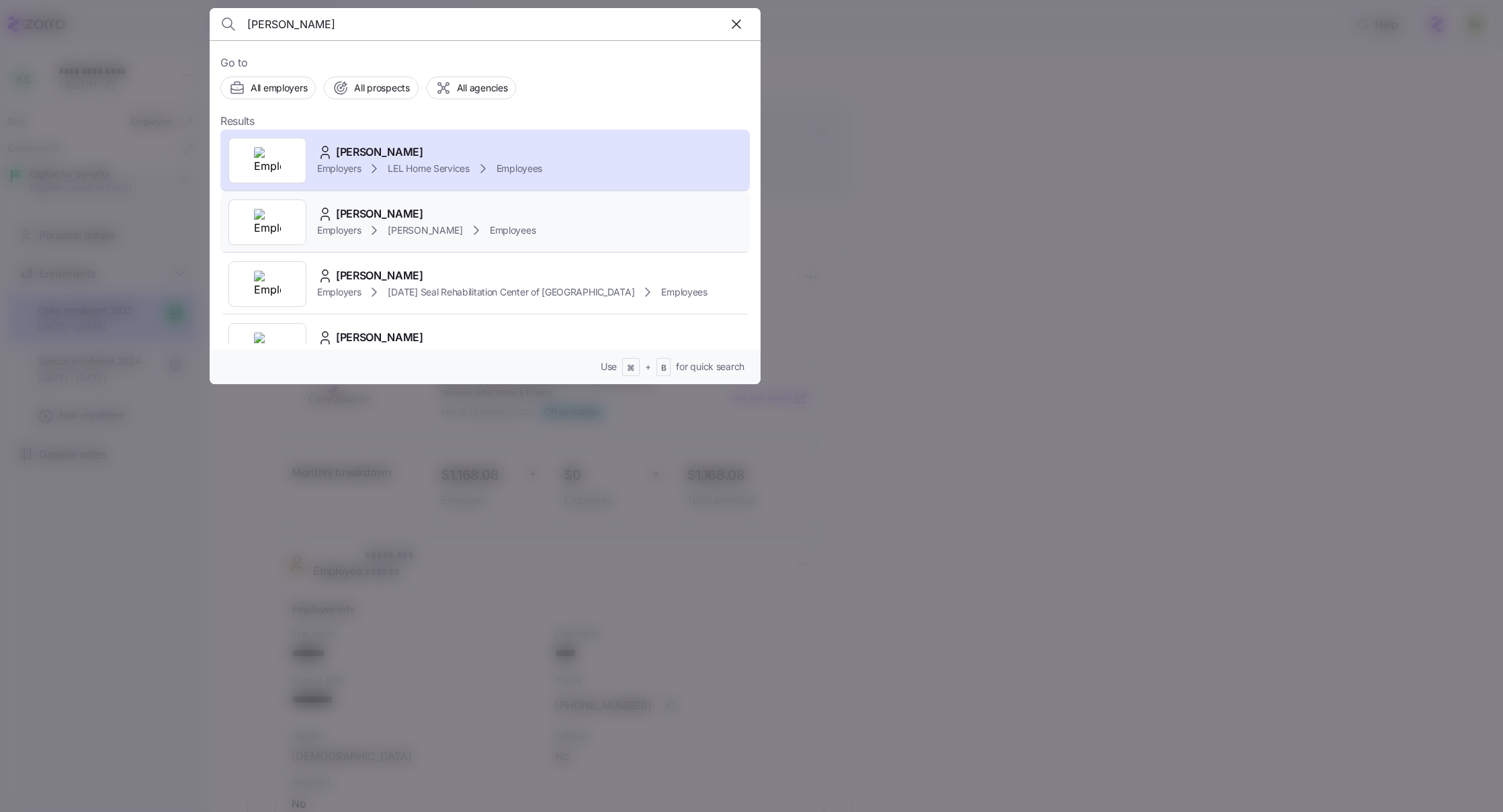
type input "kimberly smith"
click at [273, 230] on img at bounding box center [267, 222] width 27 height 27
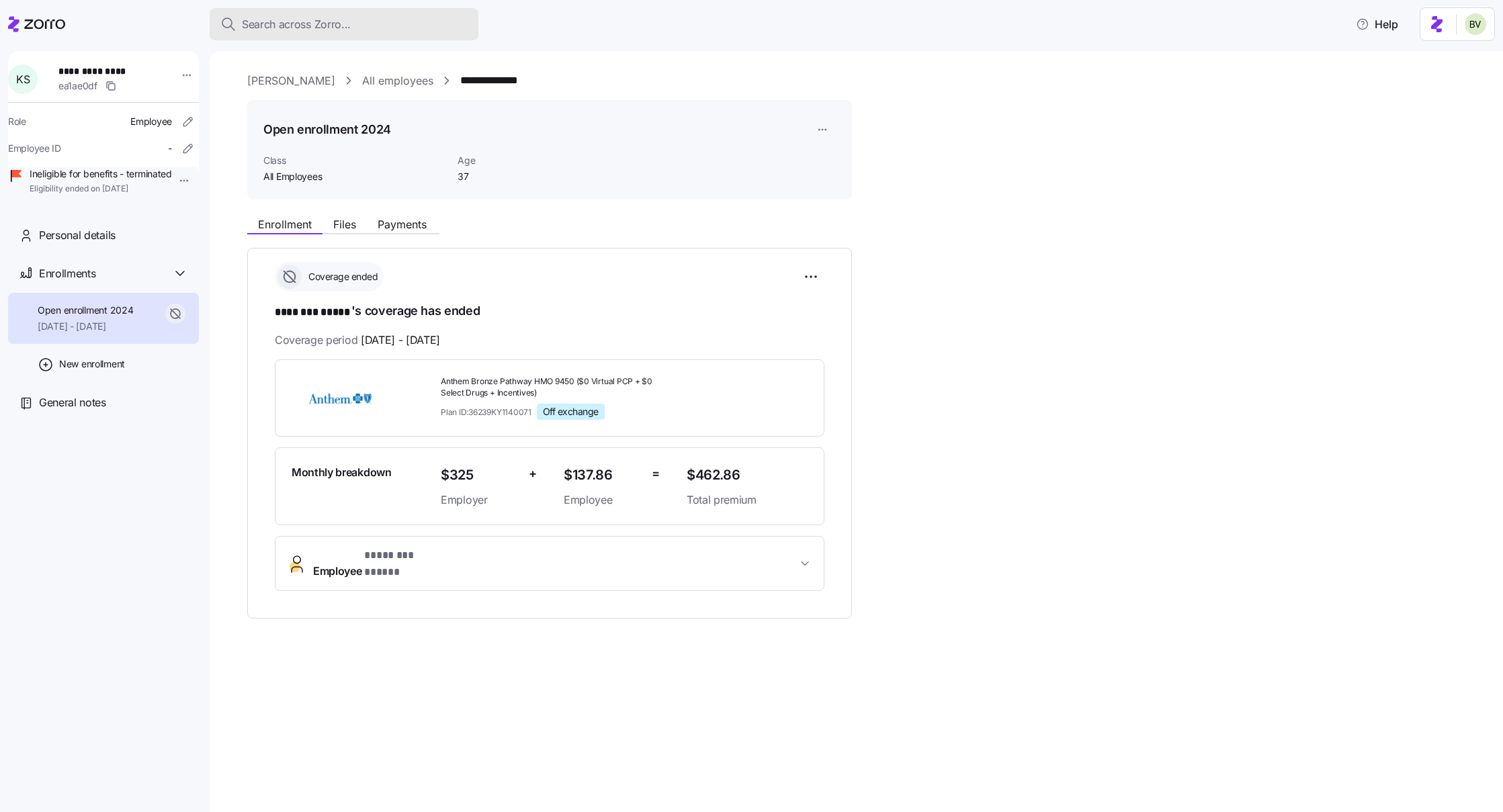
click at [368, 34] on button "Search across Zorro..." at bounding box center [344, 24] width 269 height 32
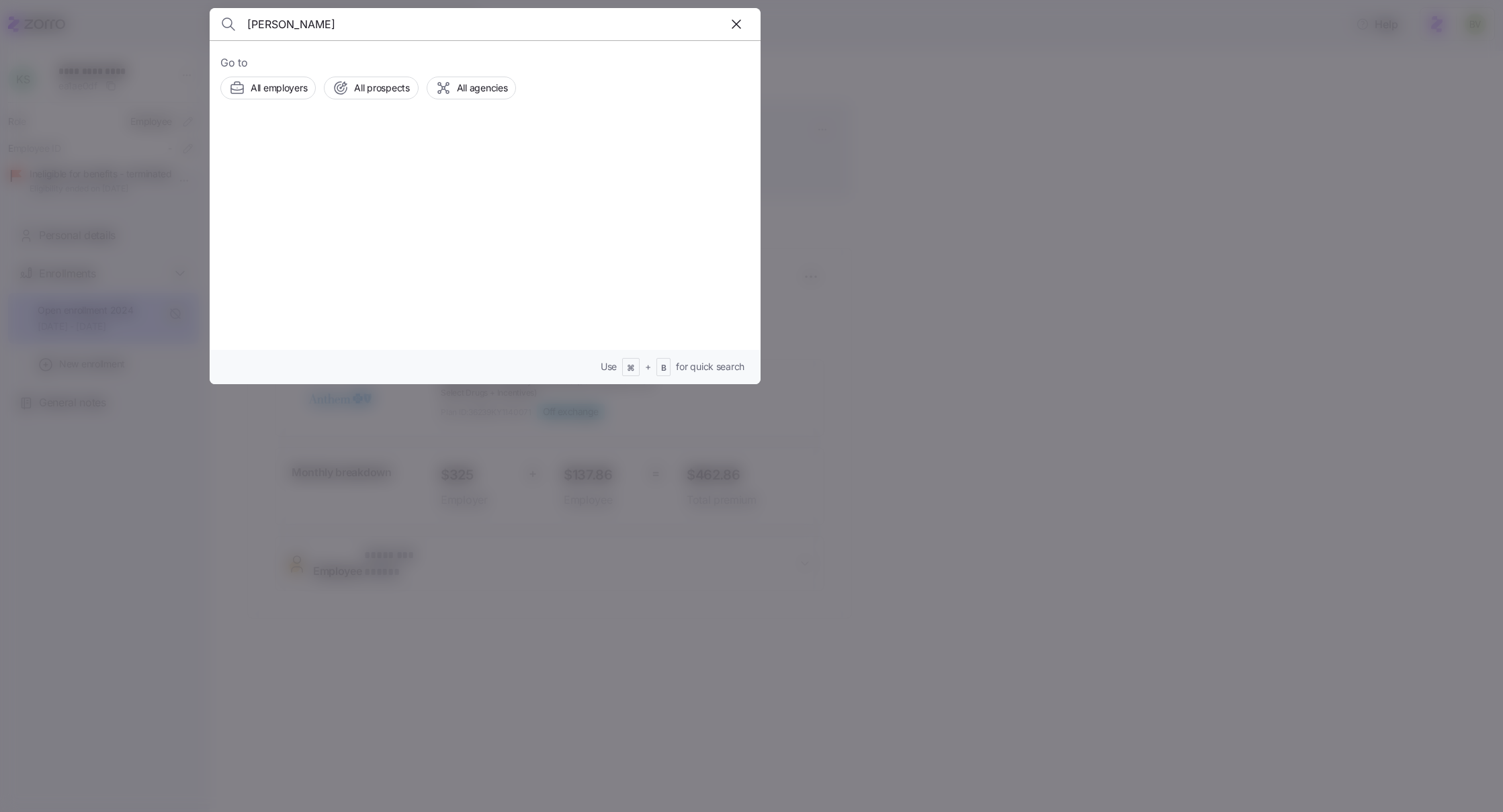
type input "Christina Callihan"
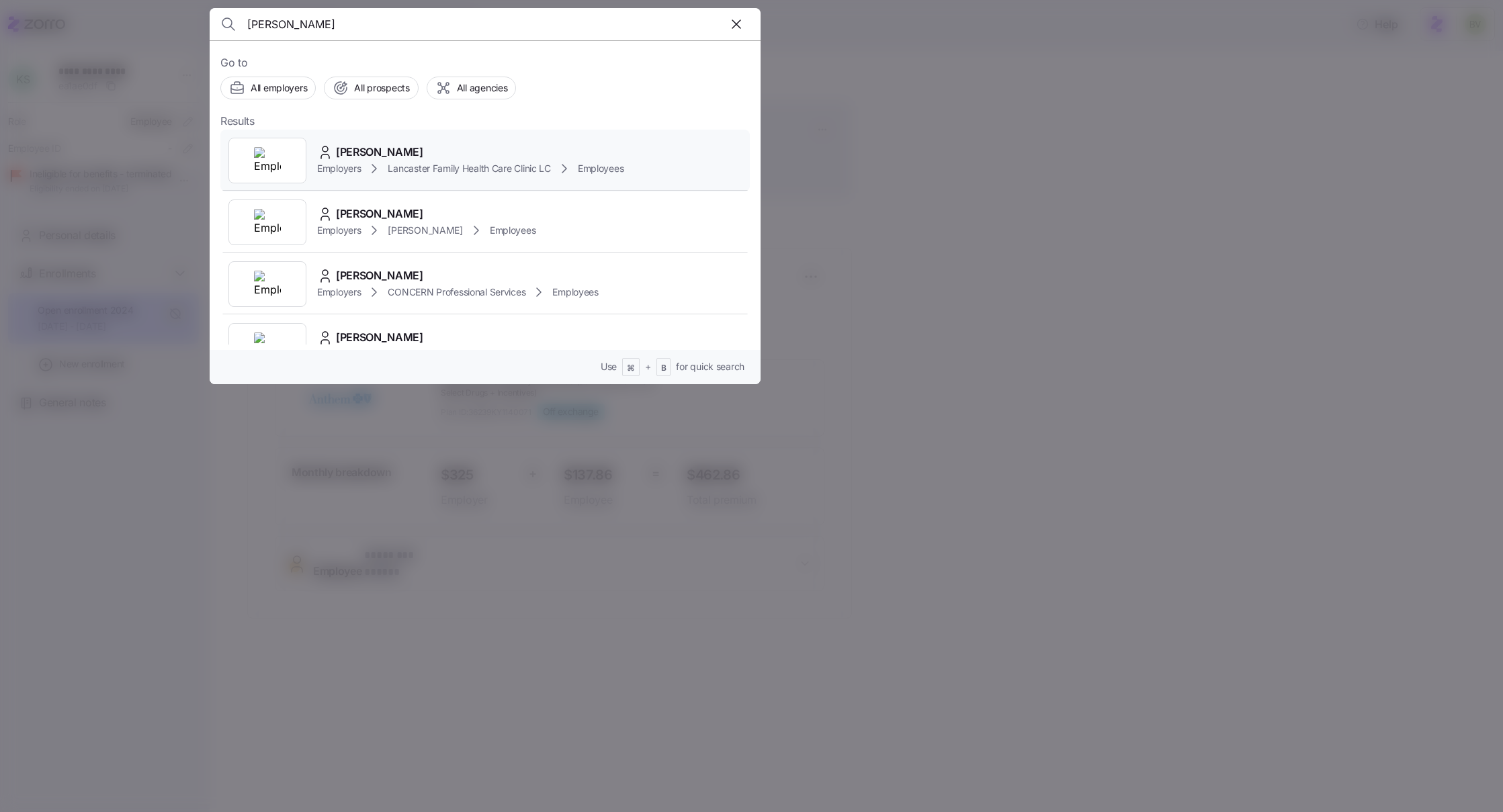
click at [272, 160] on img at bounding box center [267, 160] width 27 height 27
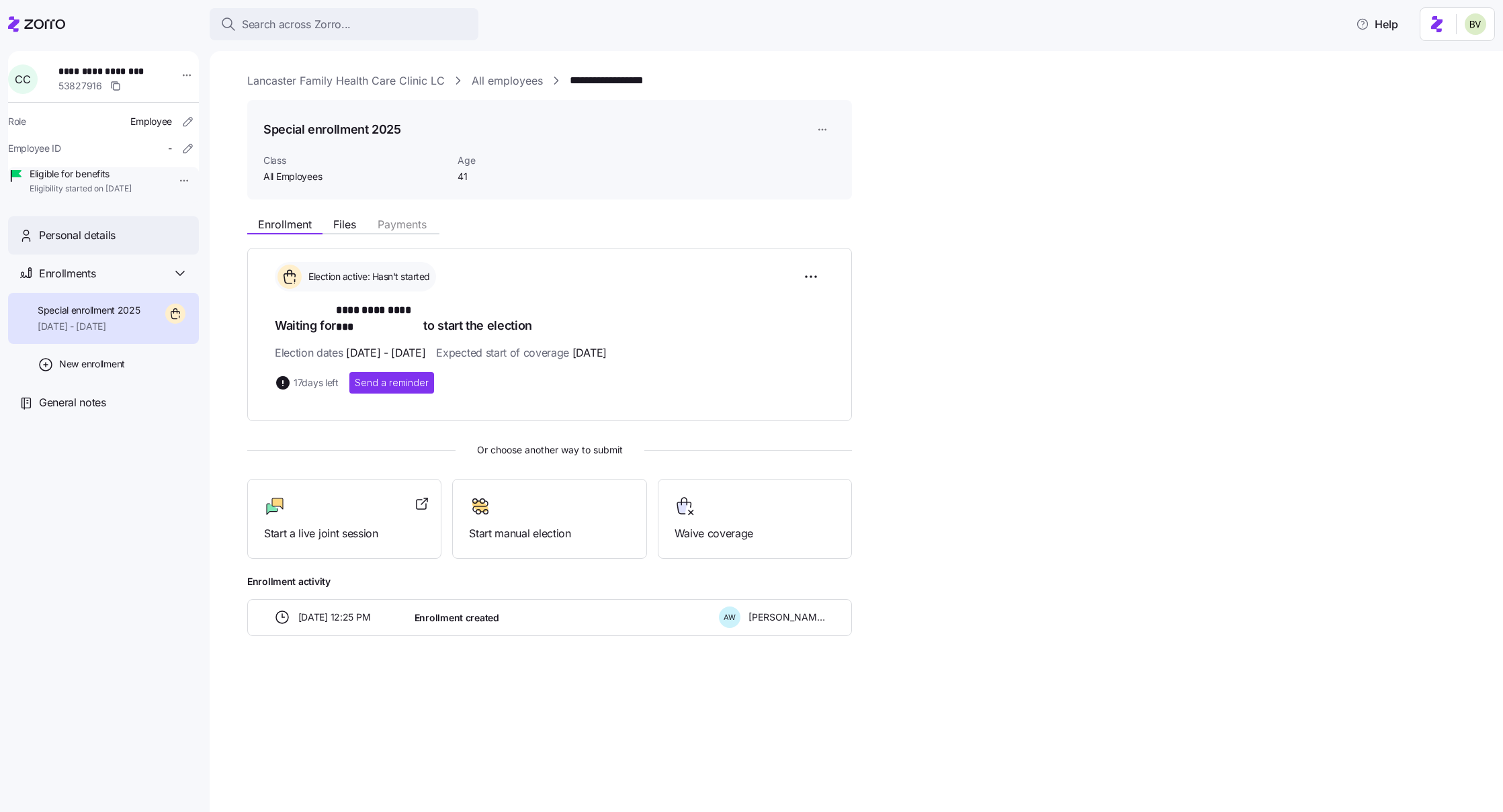
click at [130, 244] on div "Personal details" at bounding box center [113, 235] width 149 height 17
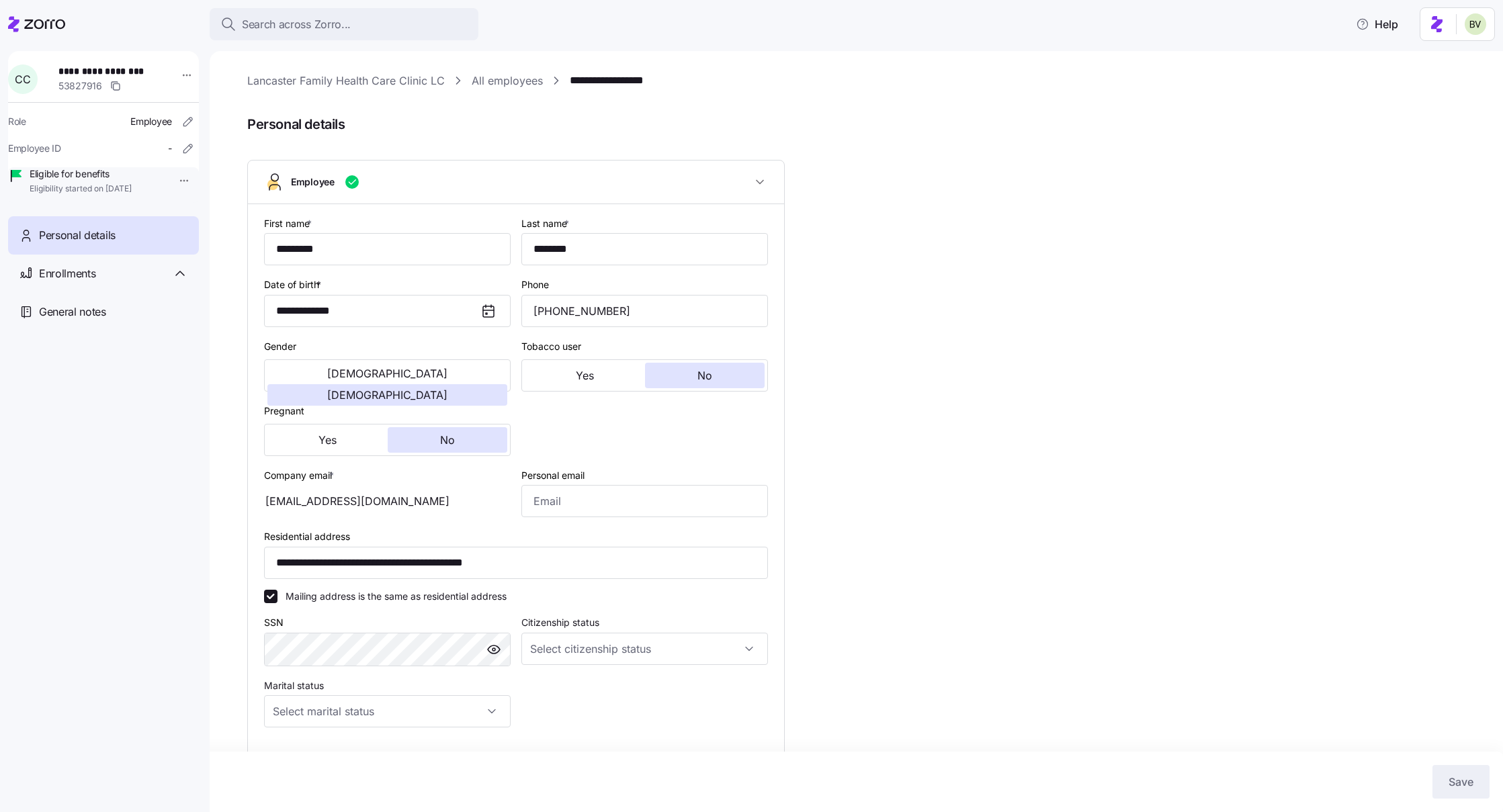
type input "All Employees"
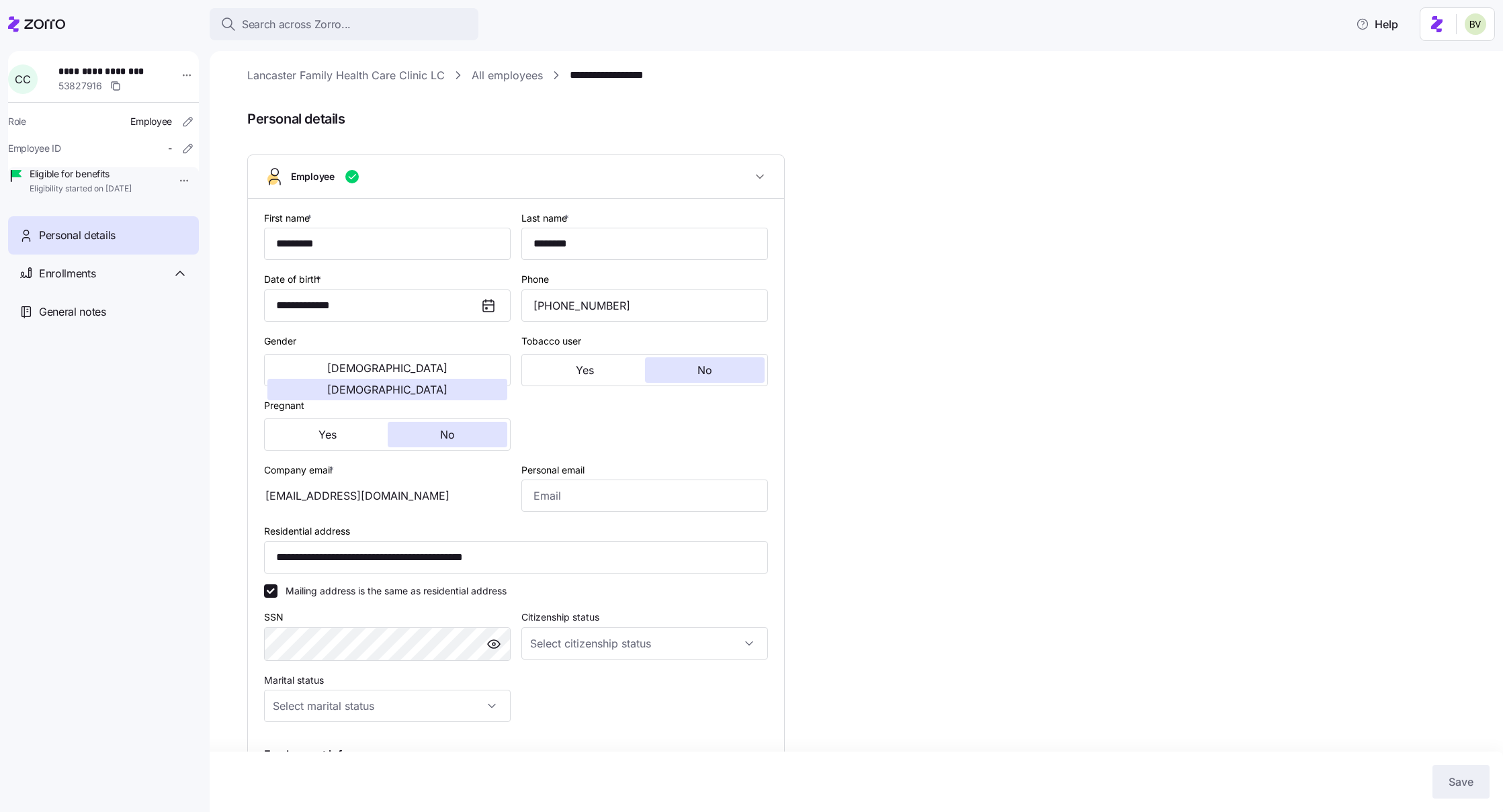
scroll to position [9, 0]
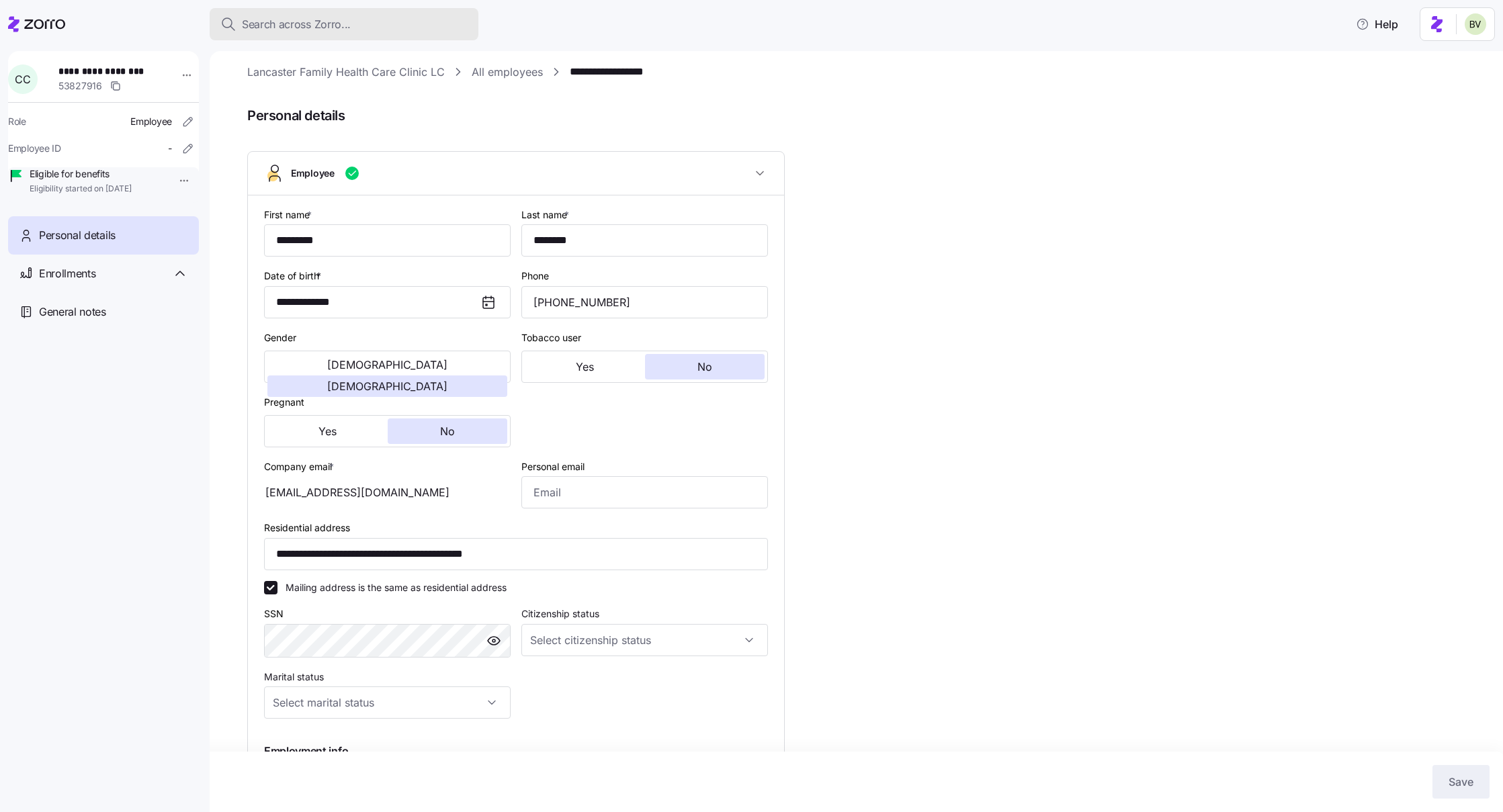
click at [382, 27] on div "Search across Zorro..." at bounding box center [344, 24] width 247 height 17
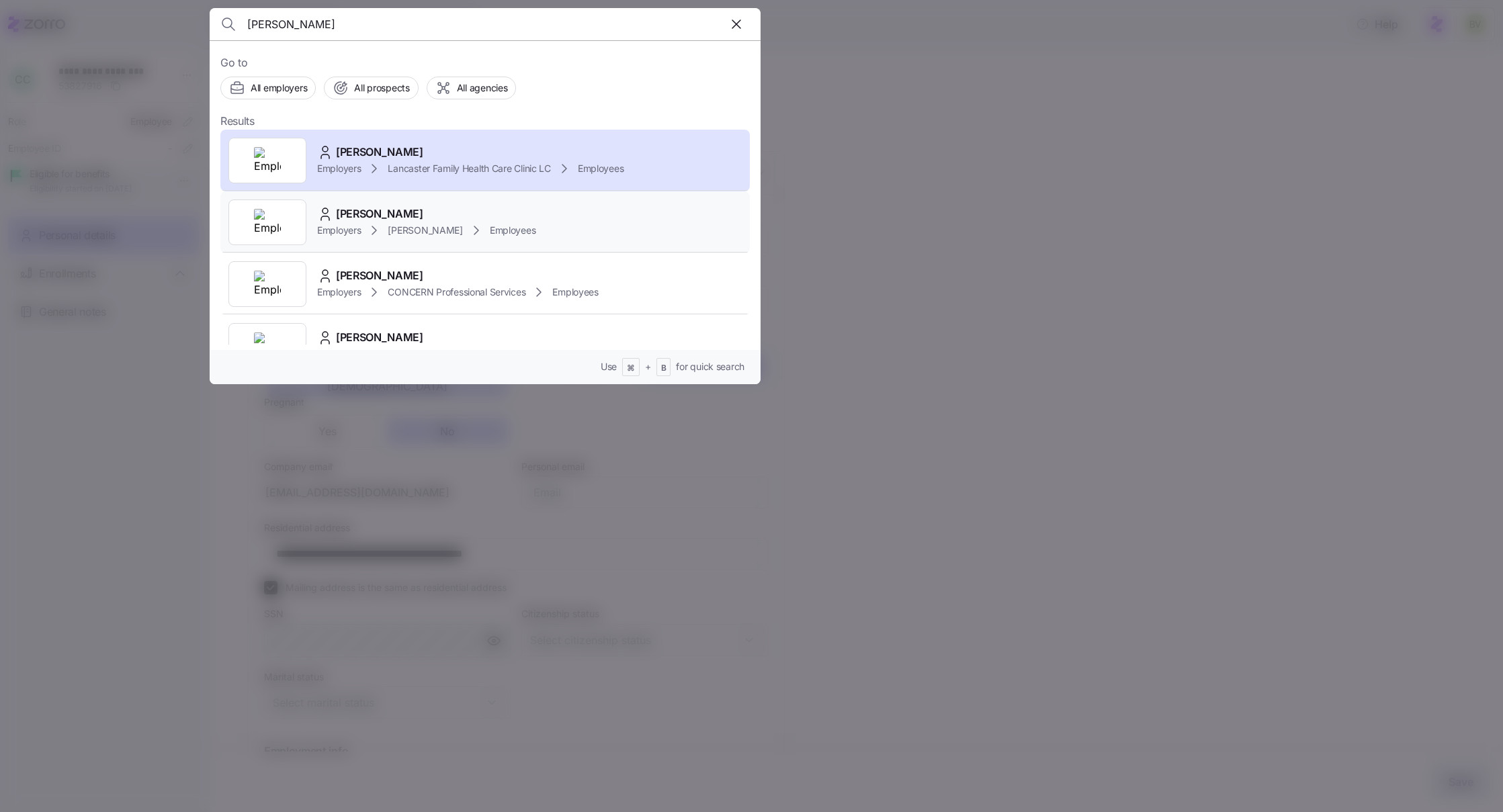
type input "Christina Callihan"
click at [288, 210] on div at bounding box center [267, 223] width 78 height 46
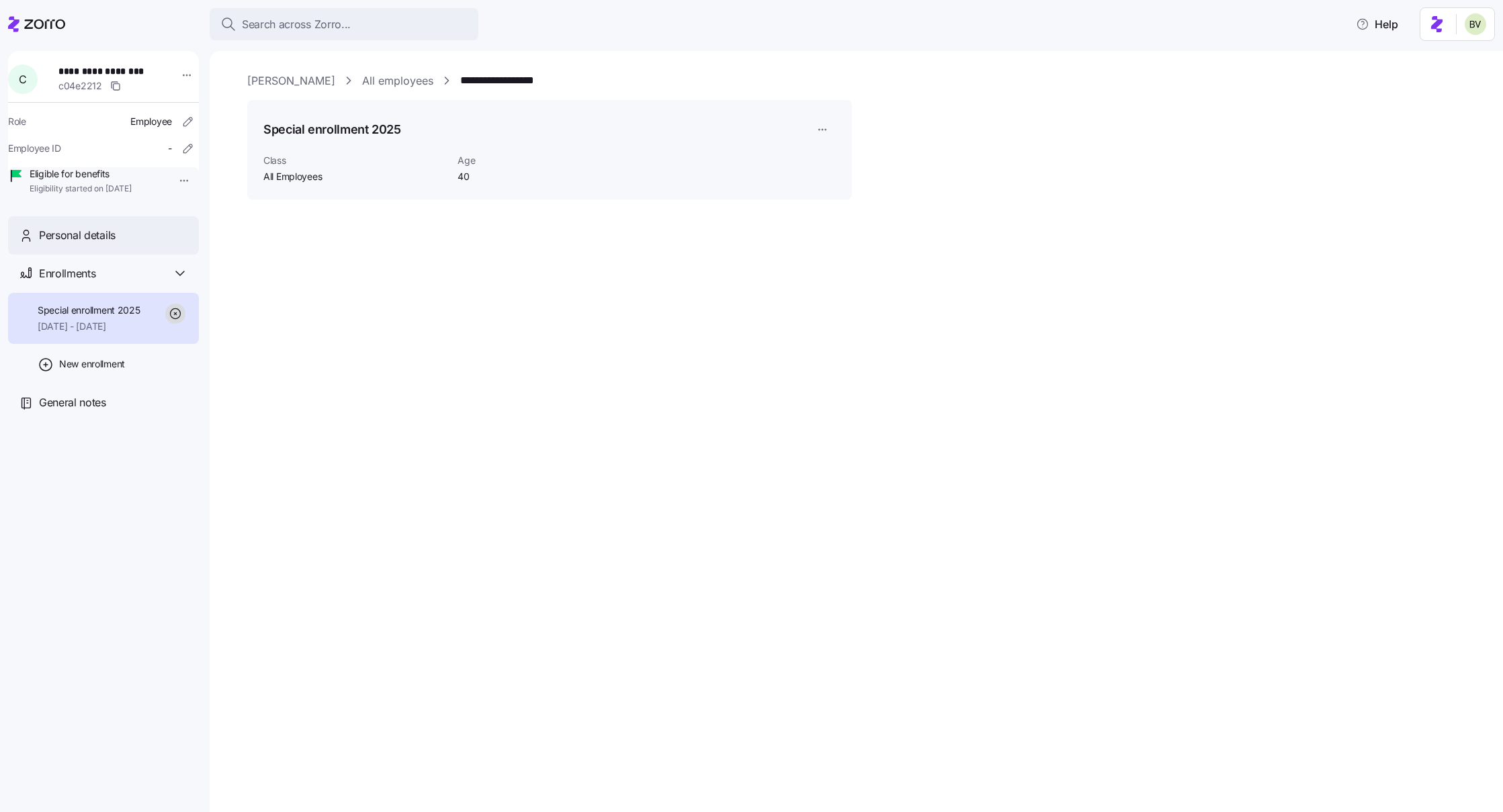
click at [134, 244] on div "Personal details" at bounding box center [113, 235] width 149 height 17
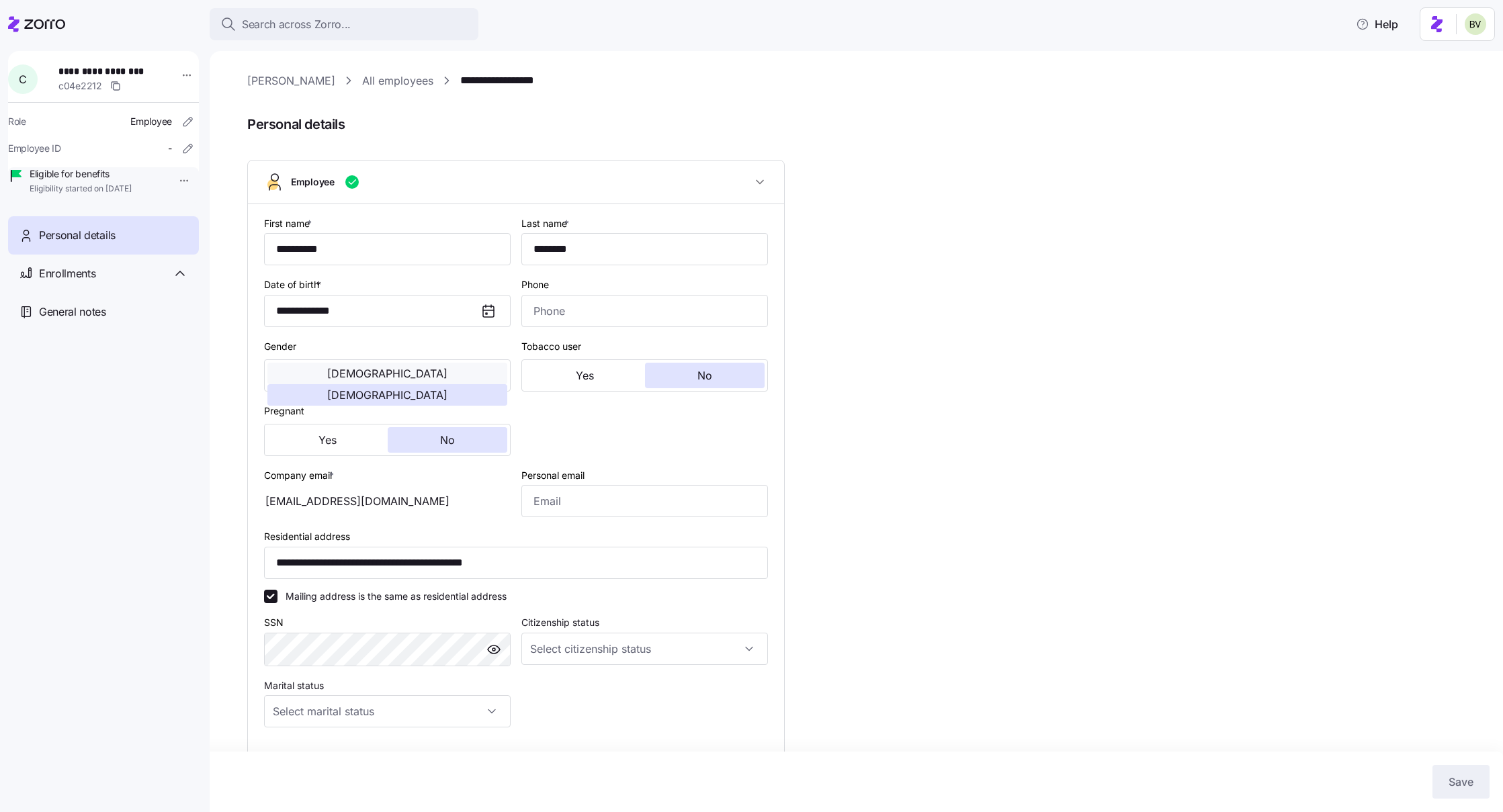
type input "All Employees"
click at [367, 26] on div "Search across Zorro..." at bounding box center [344, 24] width 247 height 17
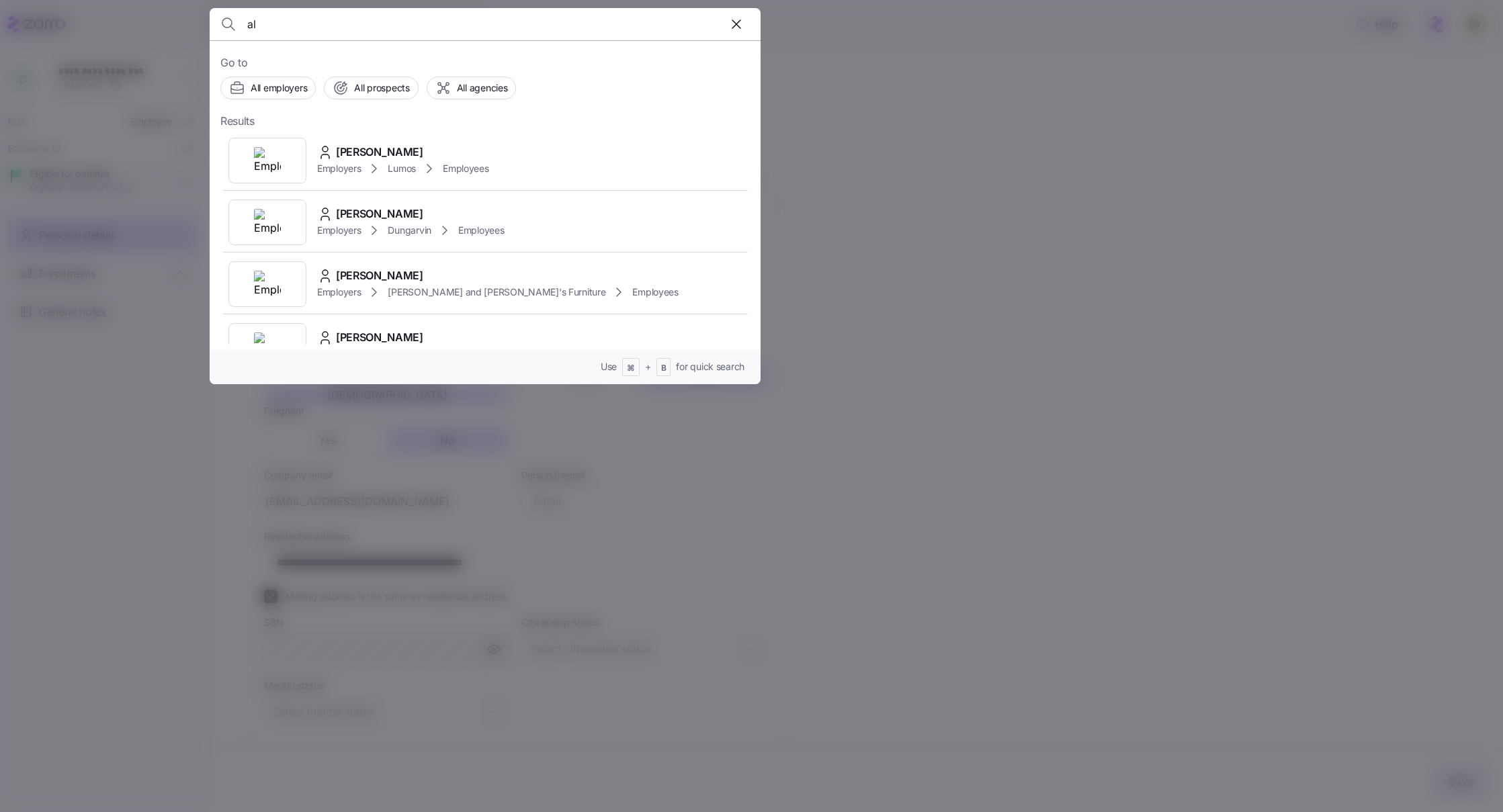
type input "a"
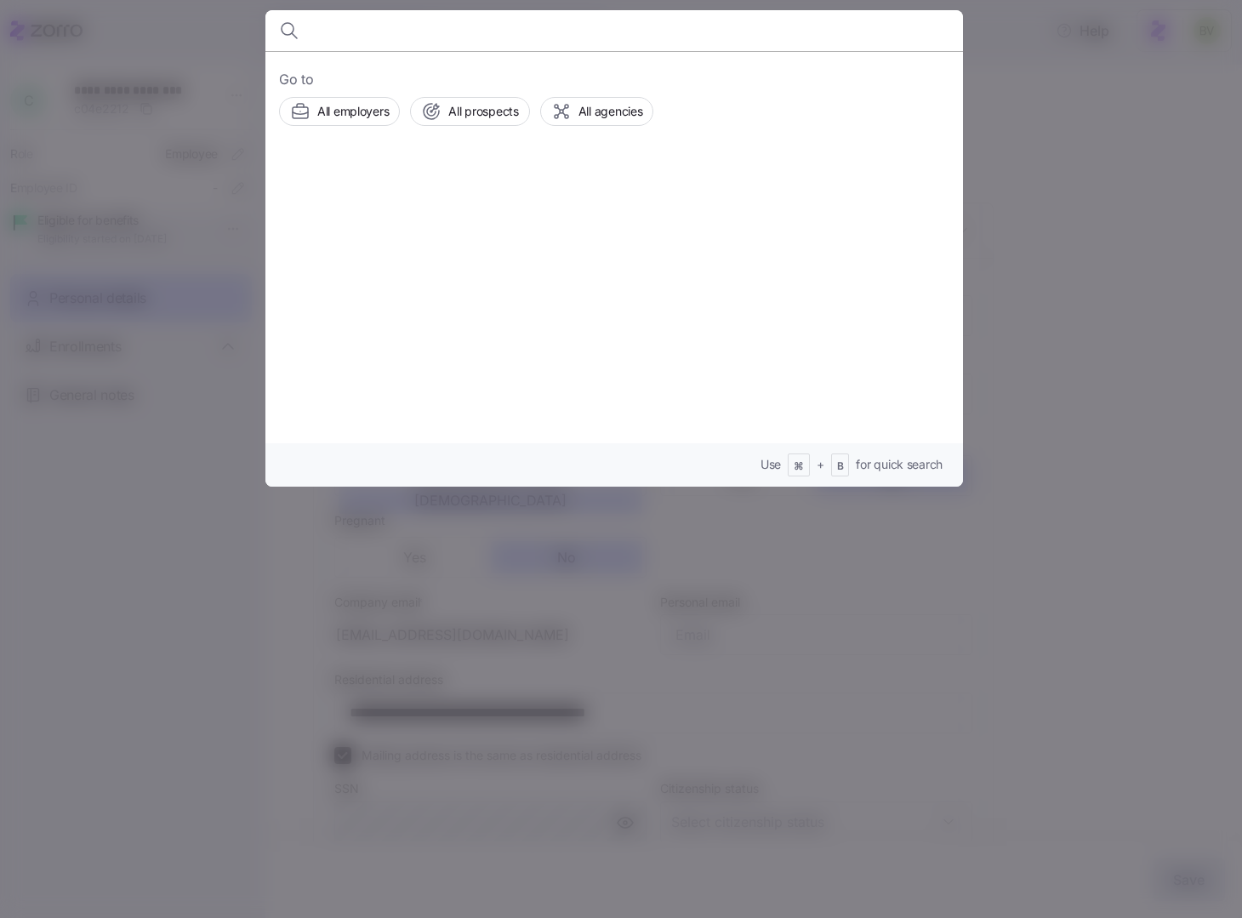
click at [413, 43] on input at bounding box center [530, 30] width 435 height 41
paste input "Destiny Grove"
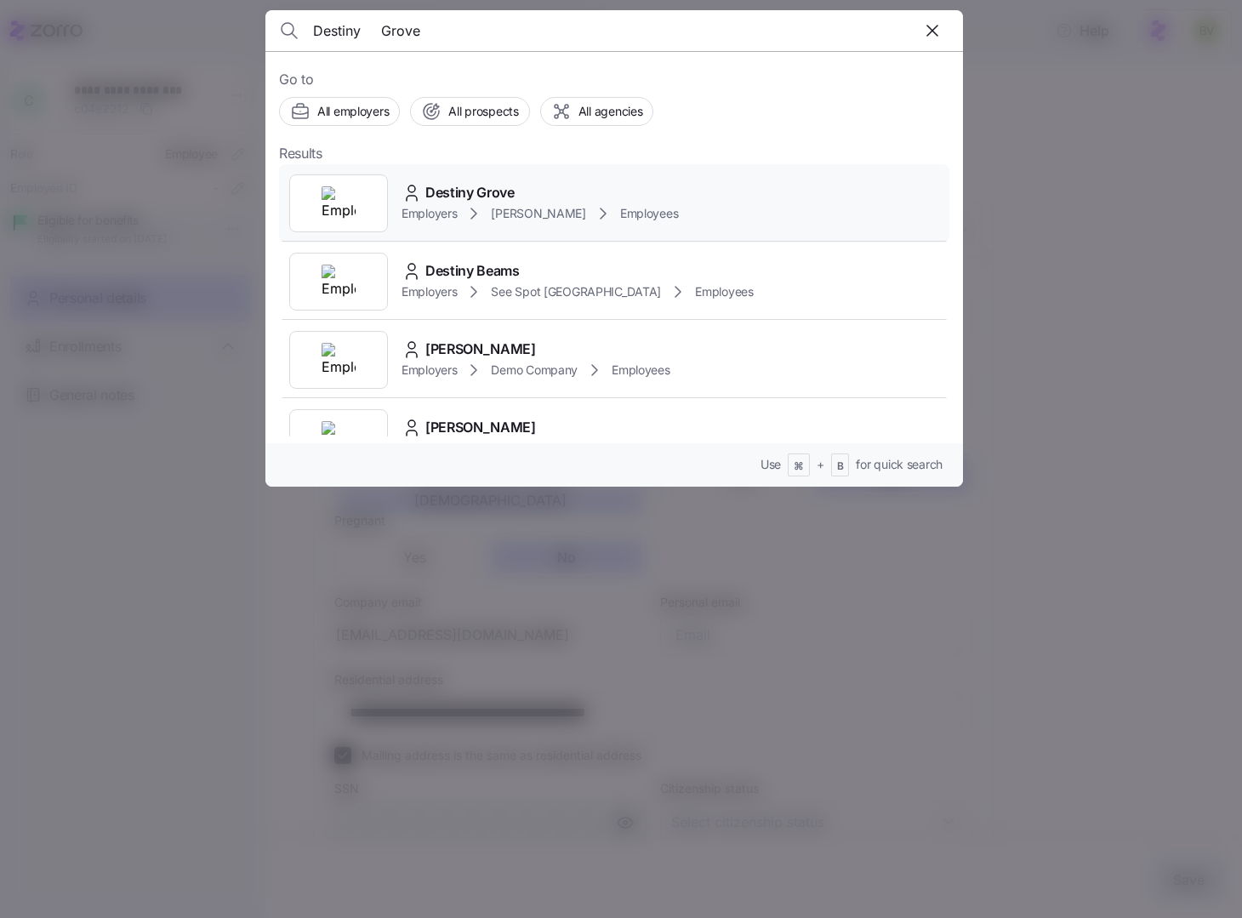
type input "Destiny Grove"
click at [350, 193] on img at bounding box center [338, 203] width 34 height 34
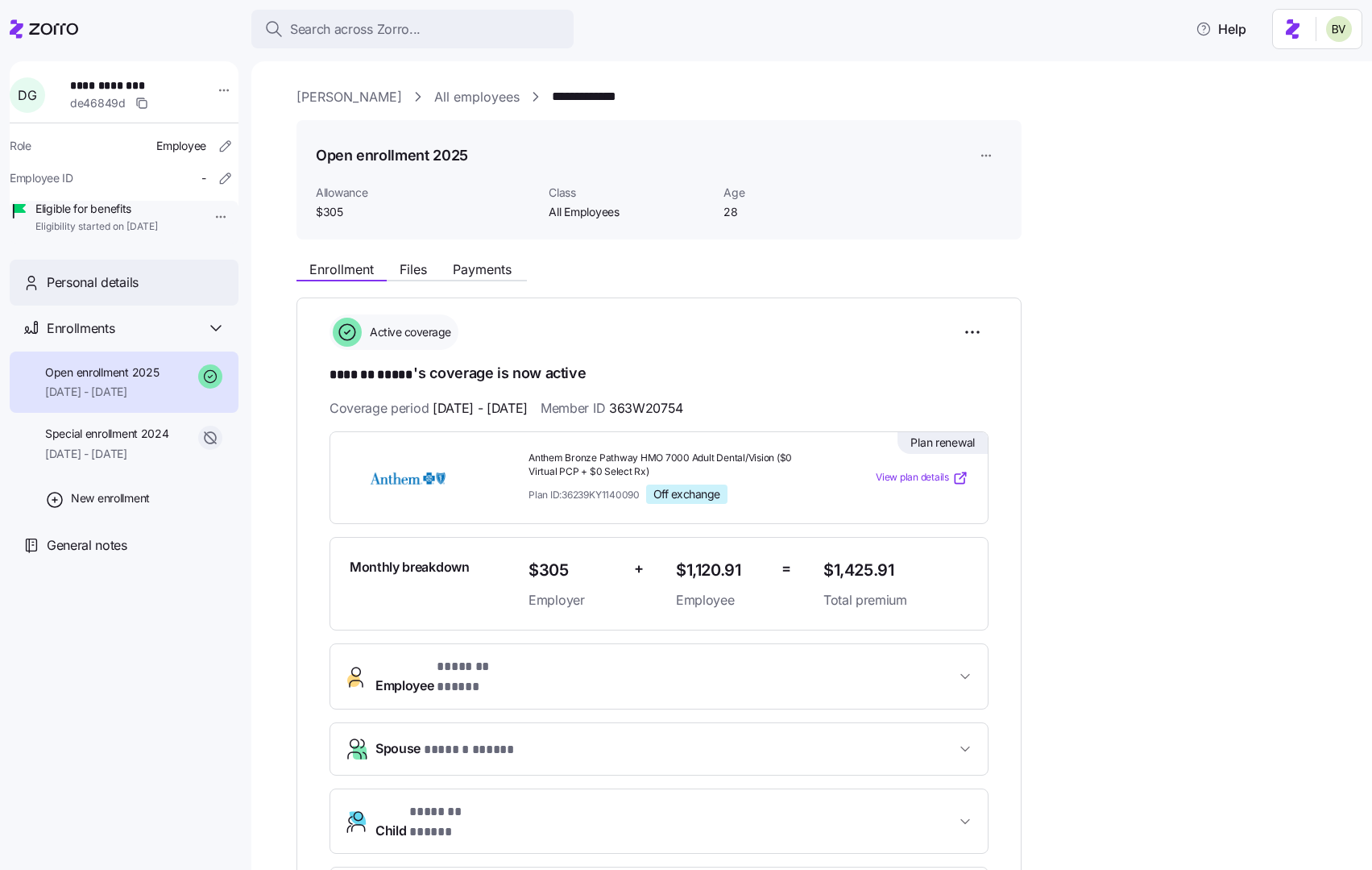
click at [115, 305] on div "Personal details" at bounding box center [124, 282] width 229 height 45
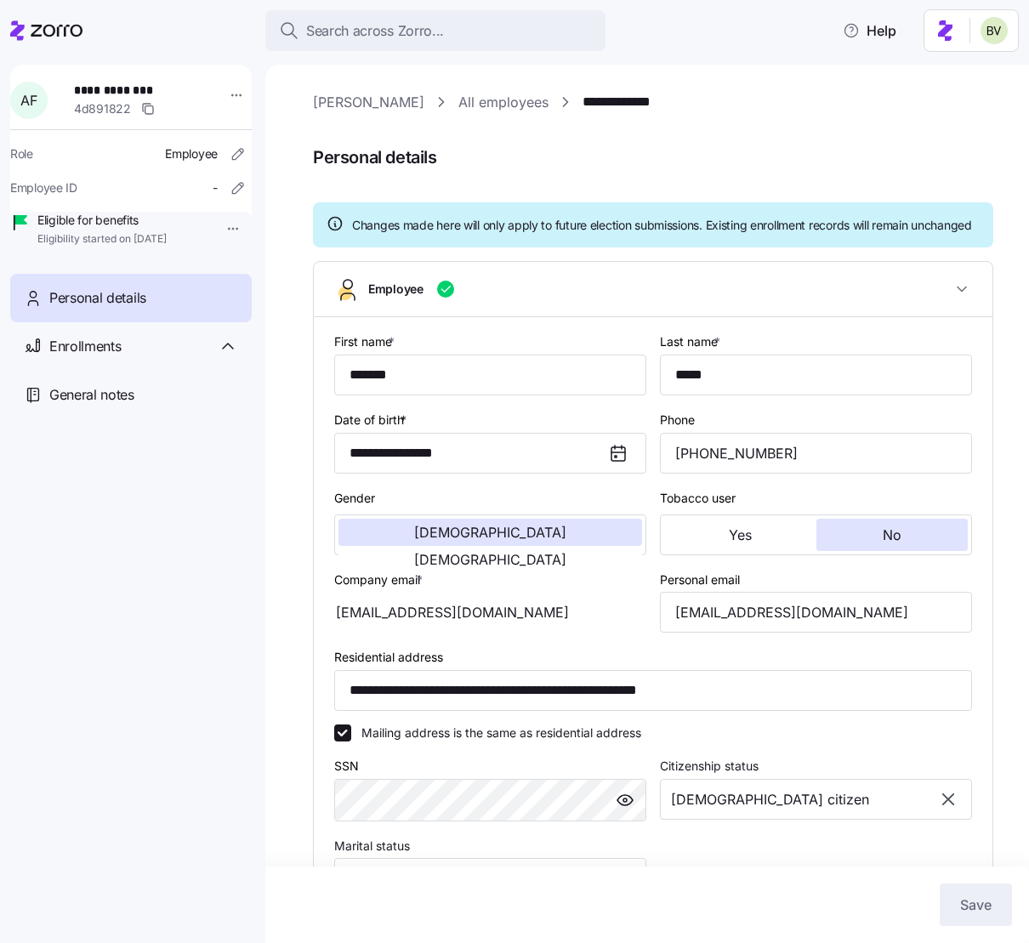
type input "All Employees"
